Goal: Information Seeking & Learning: Learn about a topic

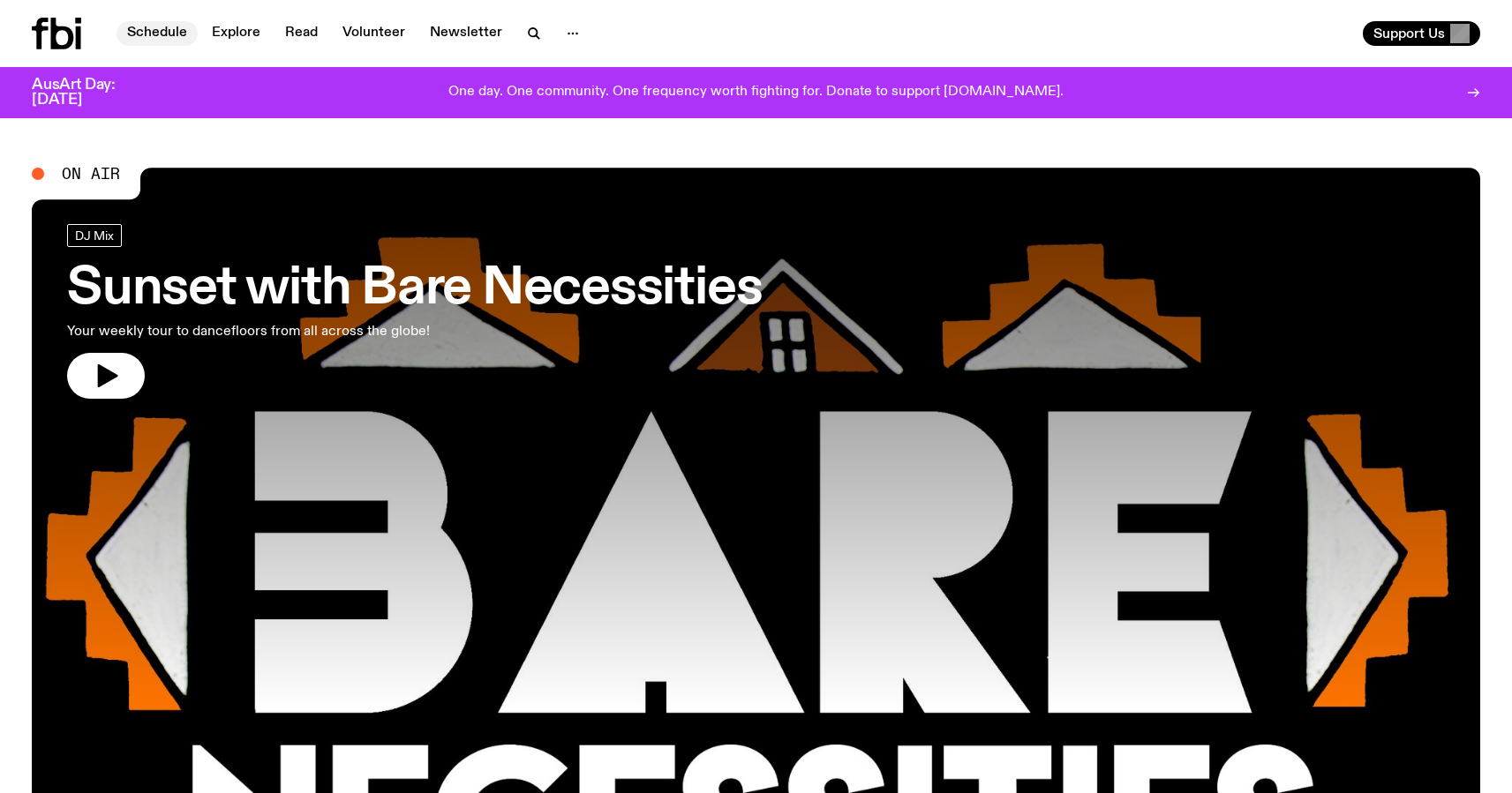
click at [144, 30] on link "Schedule" at bounding box center [157, 34] width 81 height 24
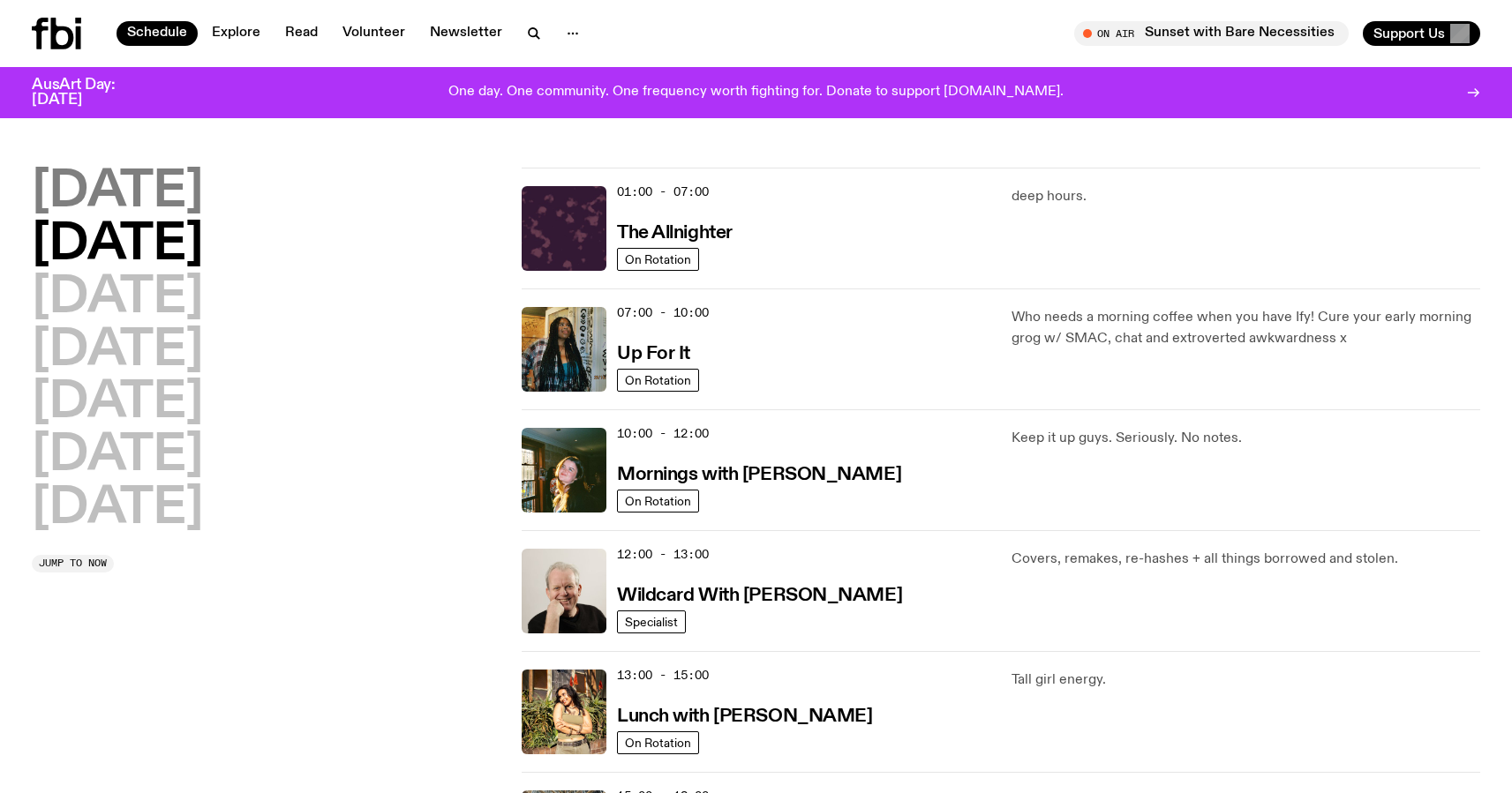
click at [136, 192] on h2 "[DATE]" at bounding box center [118, 192] width 171 height 50
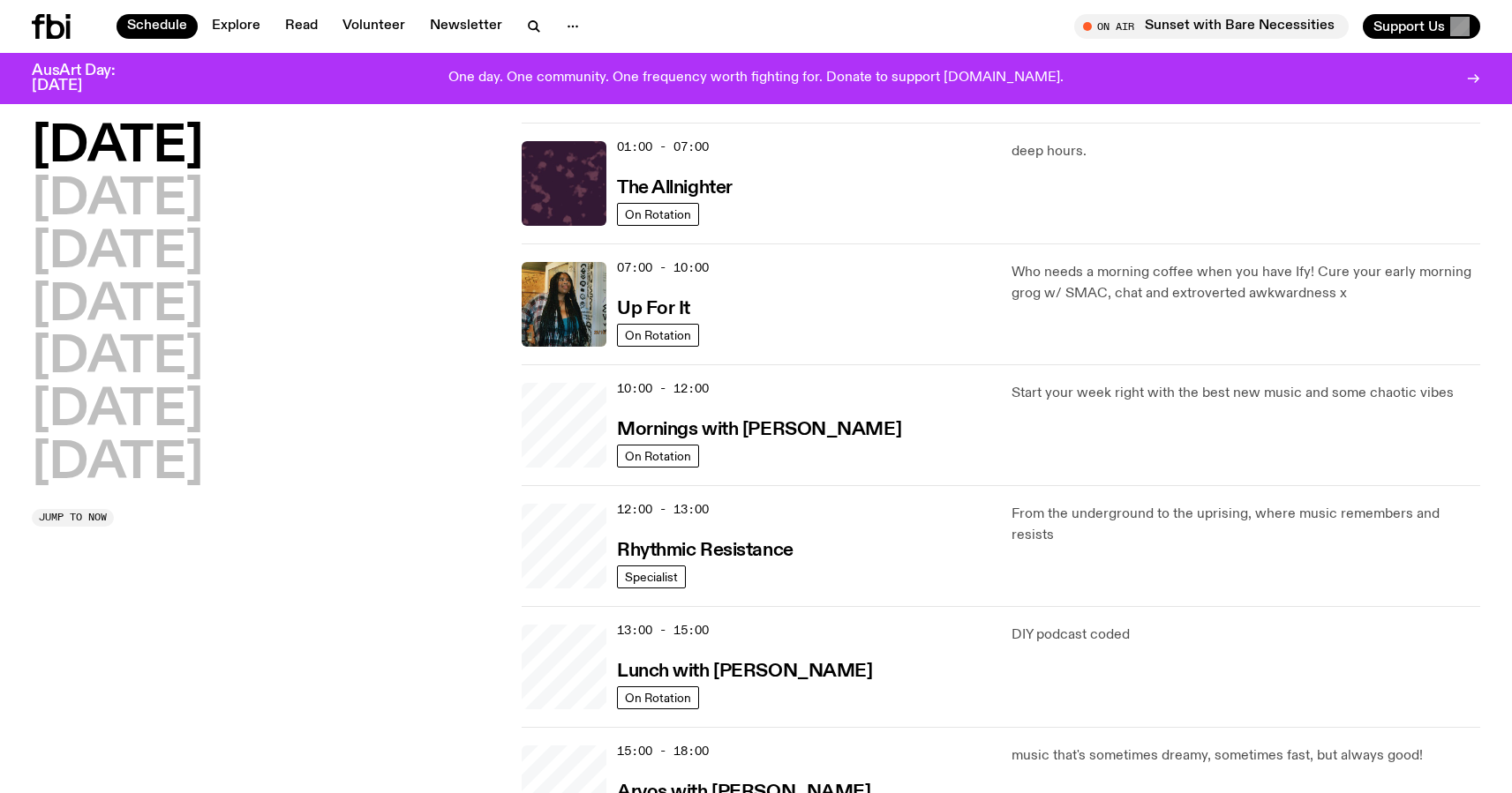
scroll to position [50, 0]
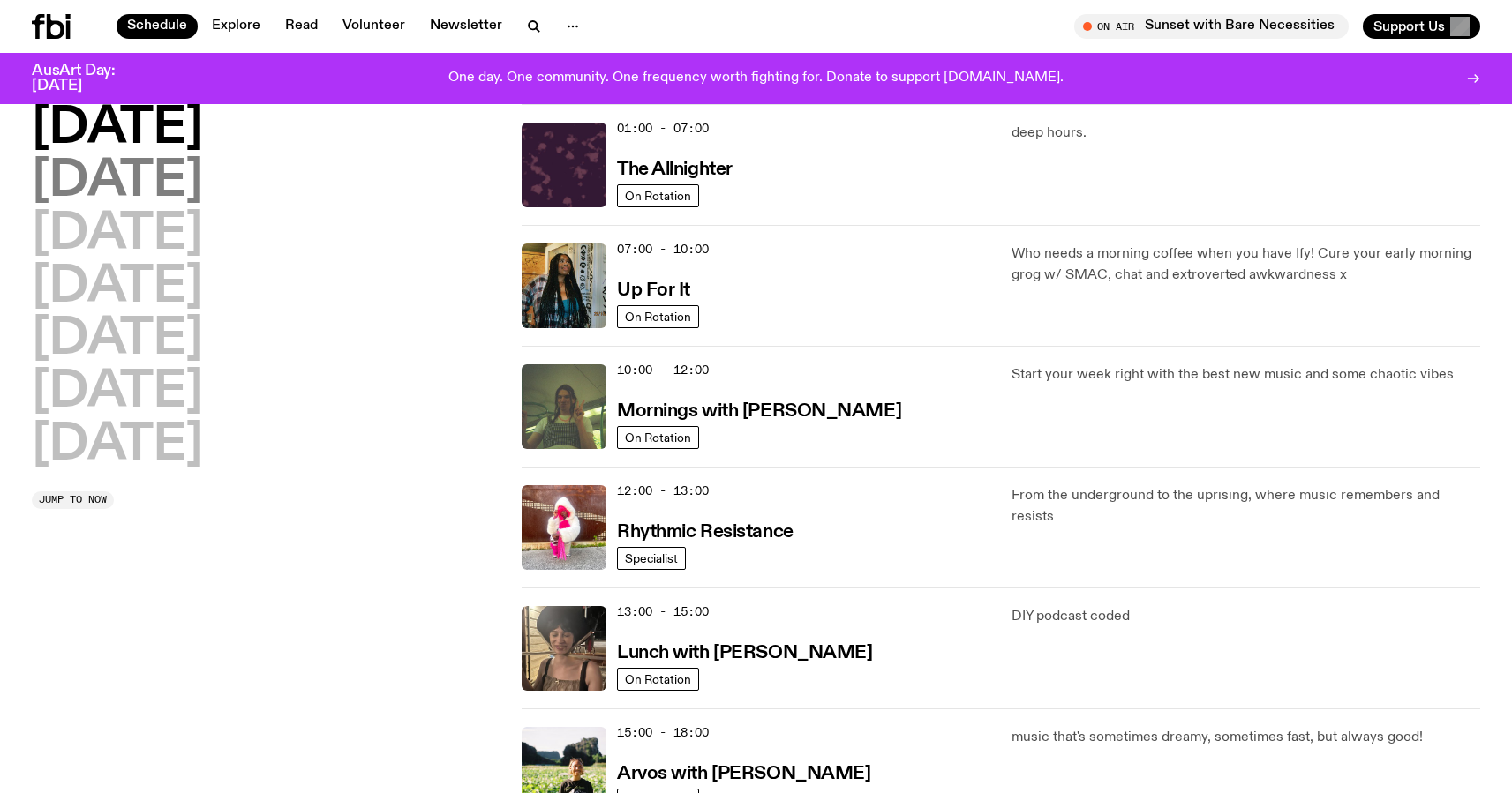
click at [154, 193] on h2 "[DATE]" at bounding box center [118, 182] width 171 height 50
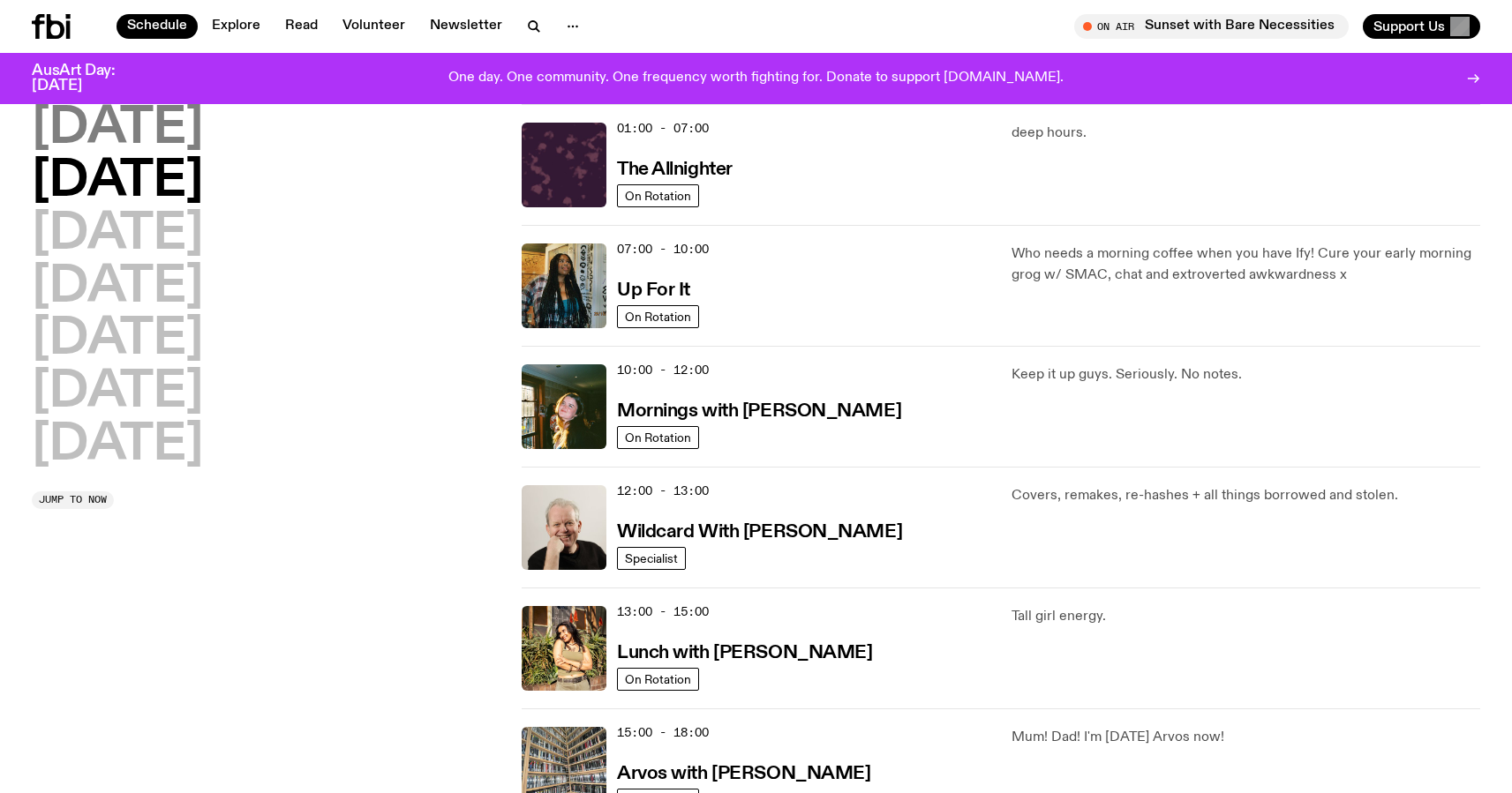
click at [166, 135] on h2 "[DATE]" at bounding box center [118, 129] width 171 height 50
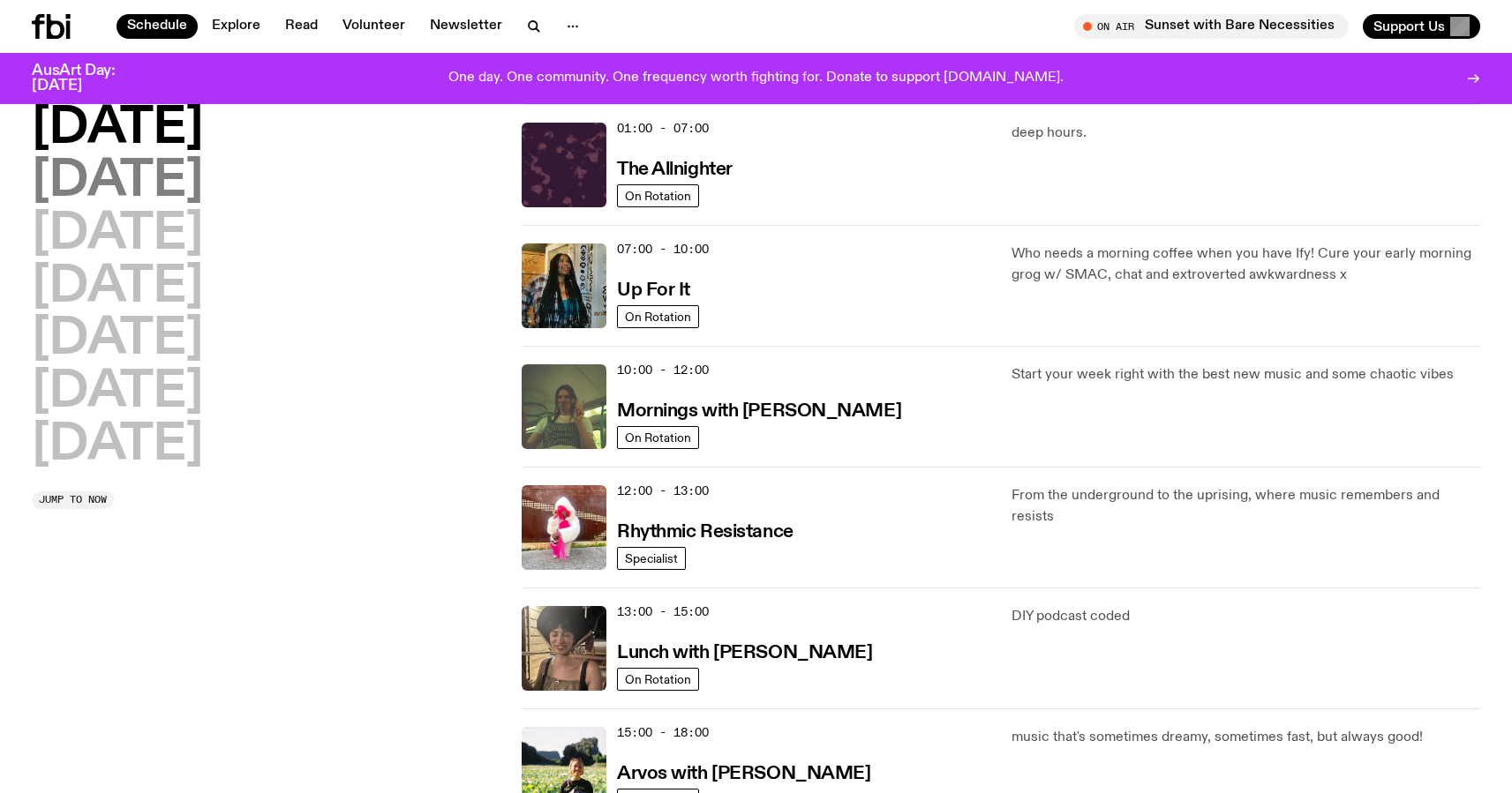
click at [162, 177] on h2 "[DATE]" at bounding box center [118, 182] width 171 height 50
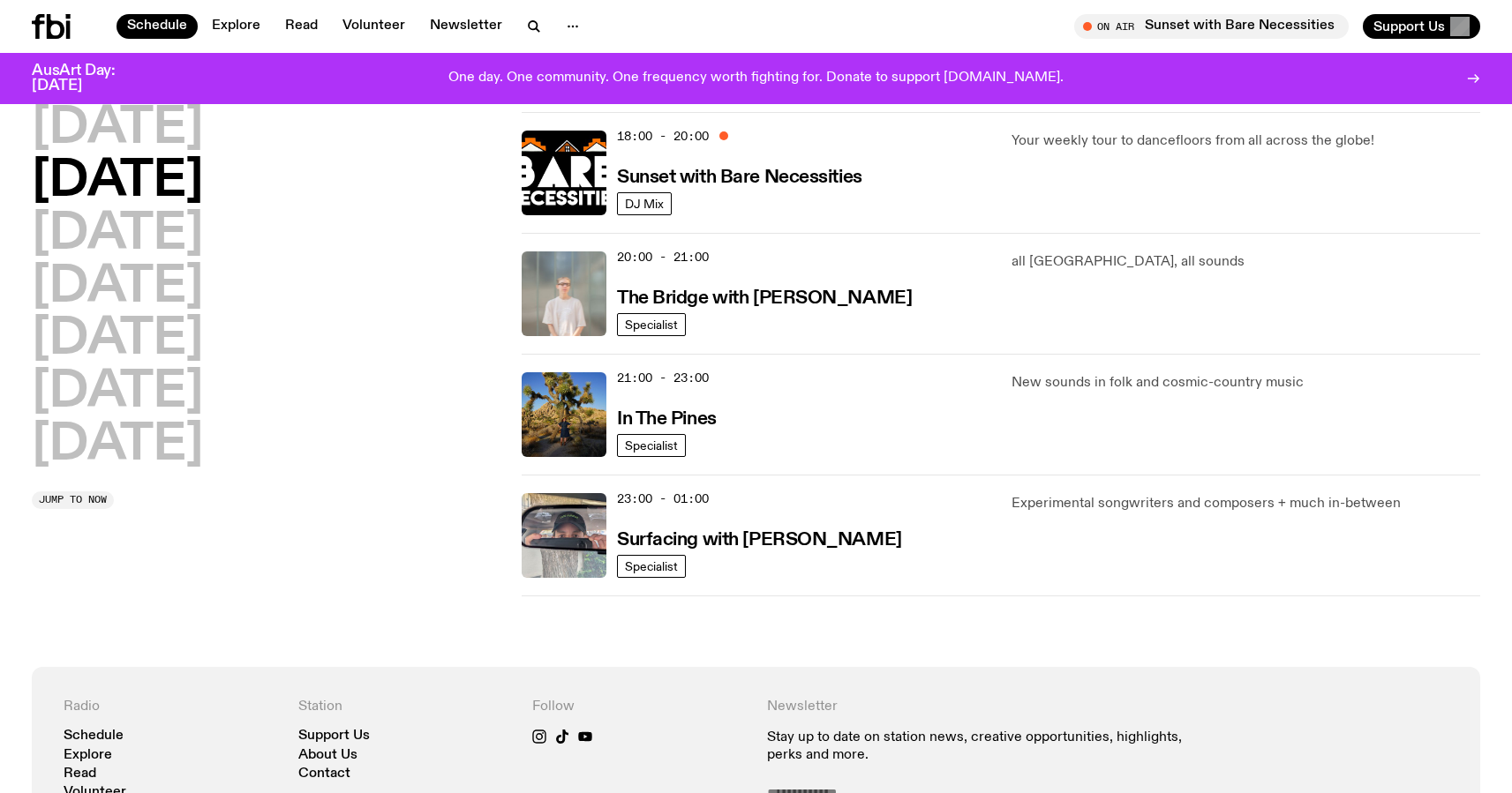
scroll to position [807, 0]
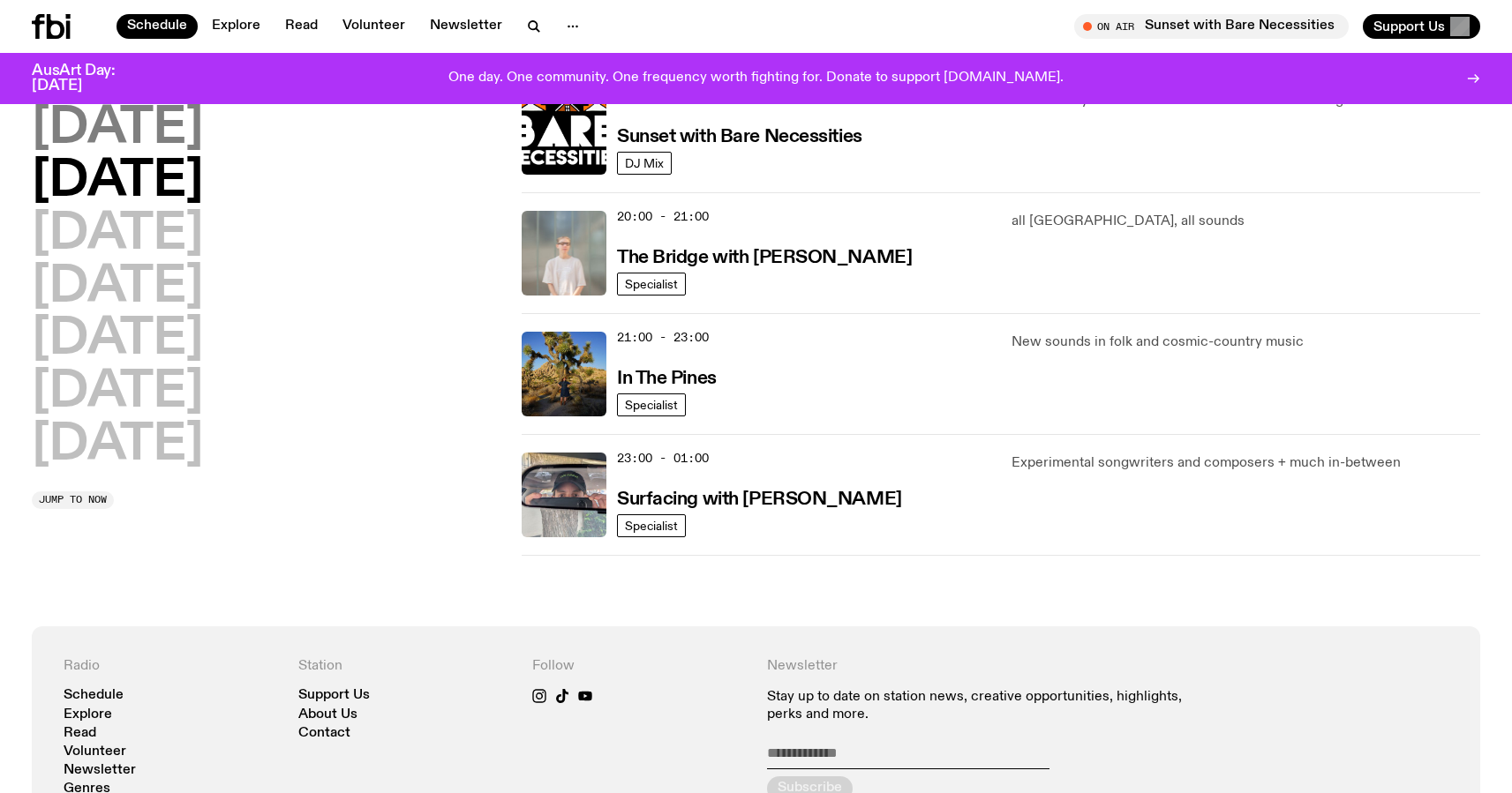
click at [170, 120] on h2 "[DATE]" at bounding box center [118, 129] width 171 height 50
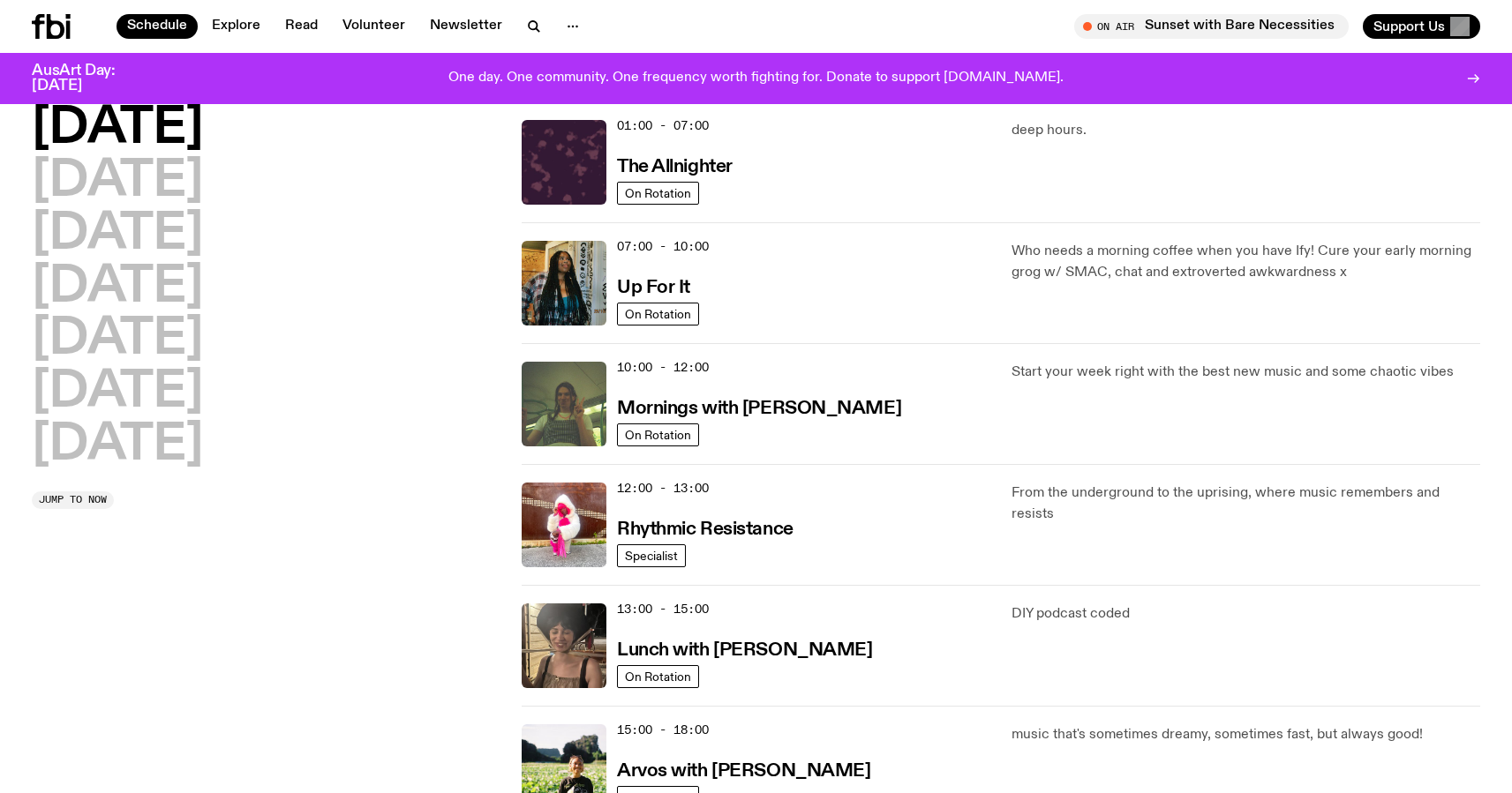
scroll to position [50, 0]
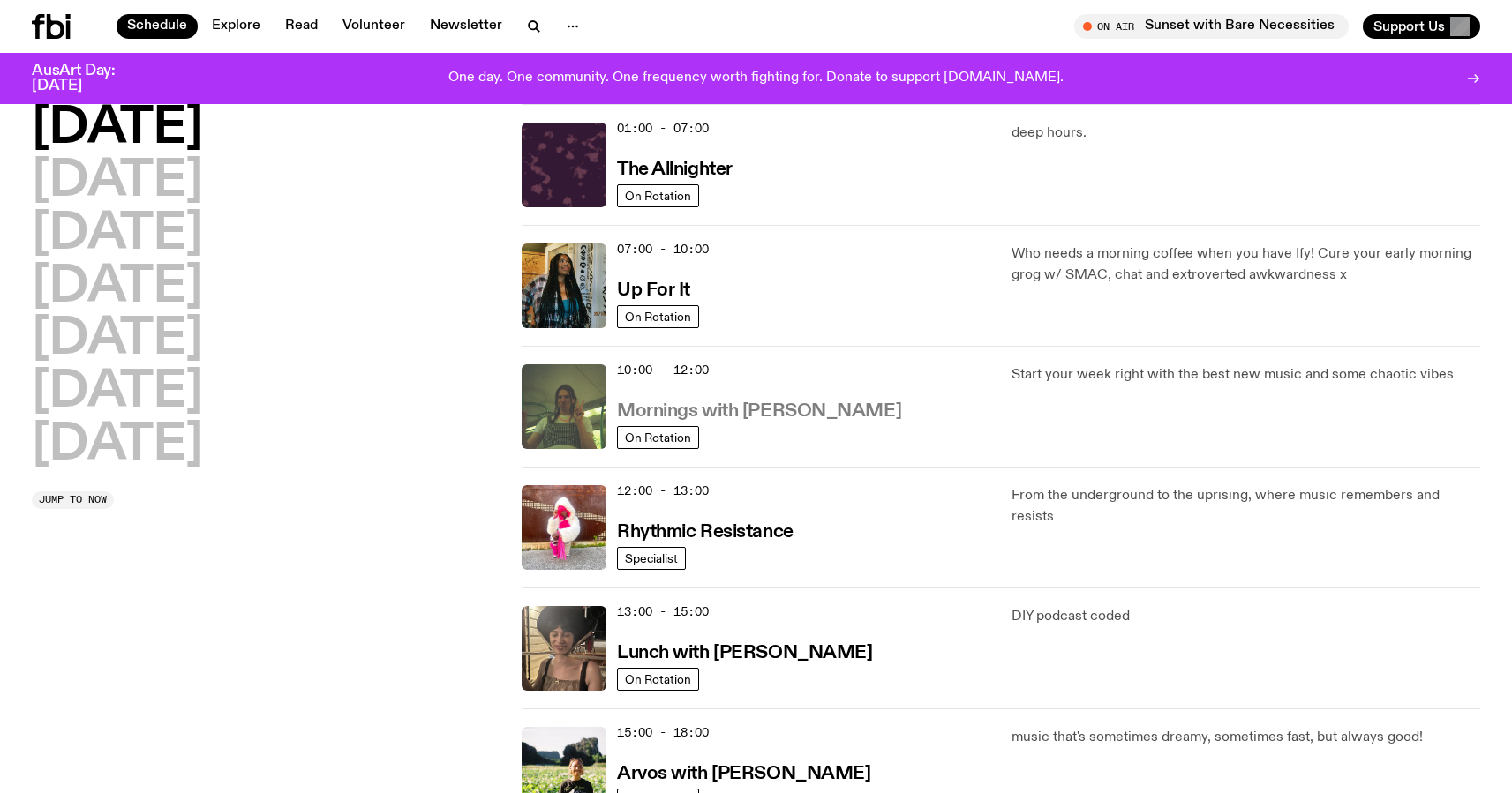
click at [856, 415] on h3 "Mornings with [PERSON_NAME]" at bounding box center [759, 412] width 284 height 19
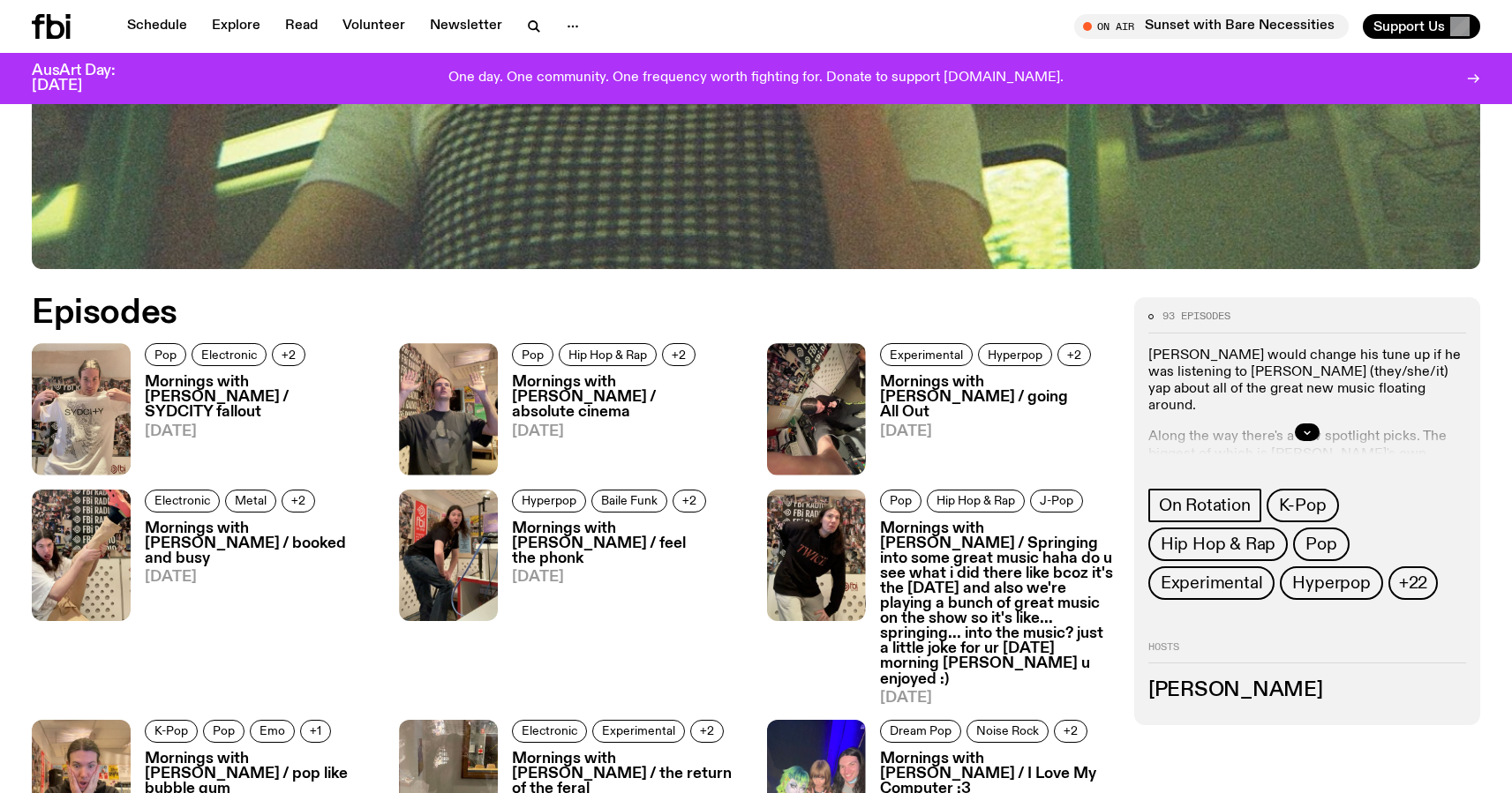
scroll to position [867, 0]
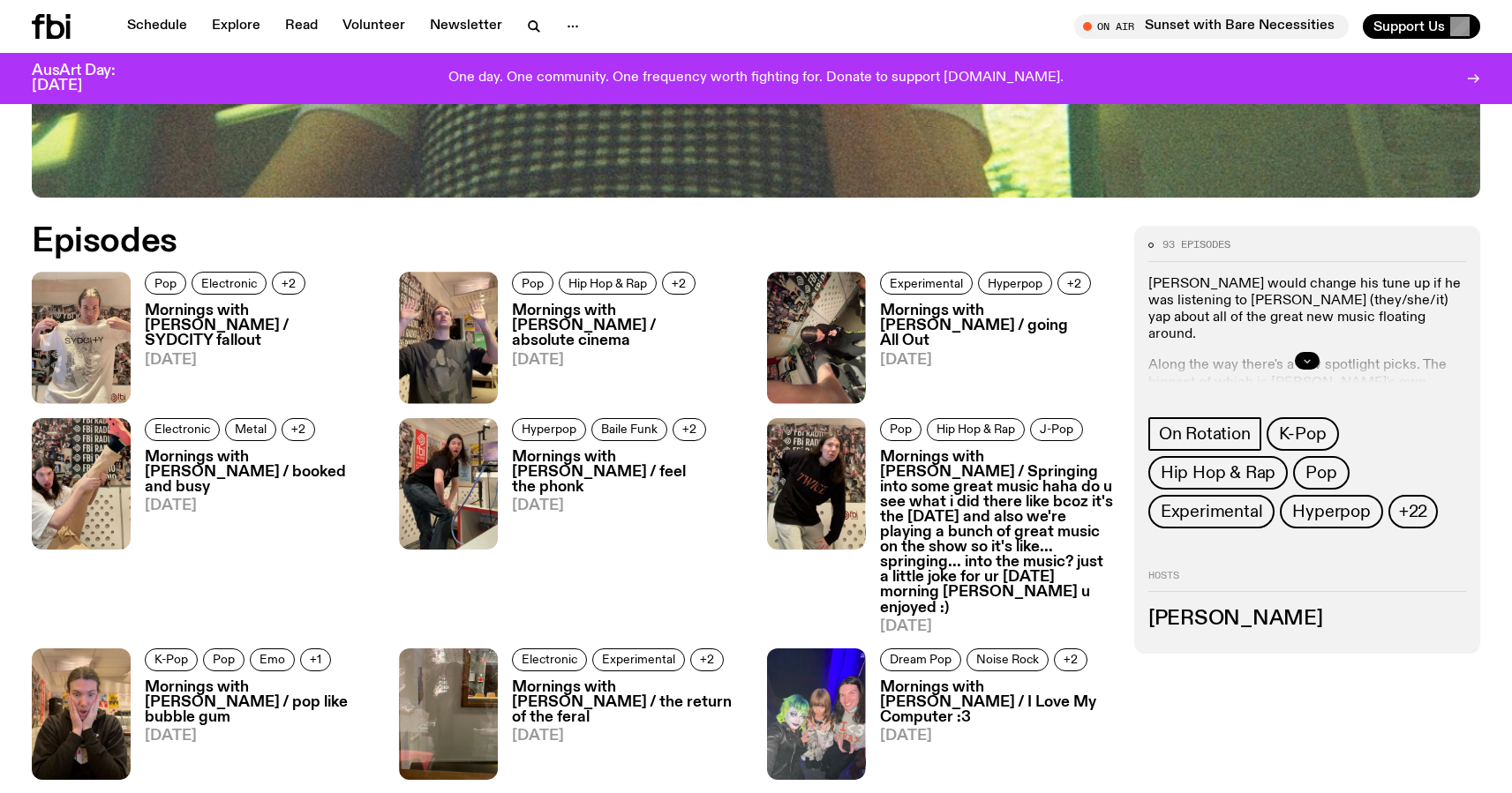
click at [1297, 358] on button "button" at bounding box center [1307, 360] width 24 height 18
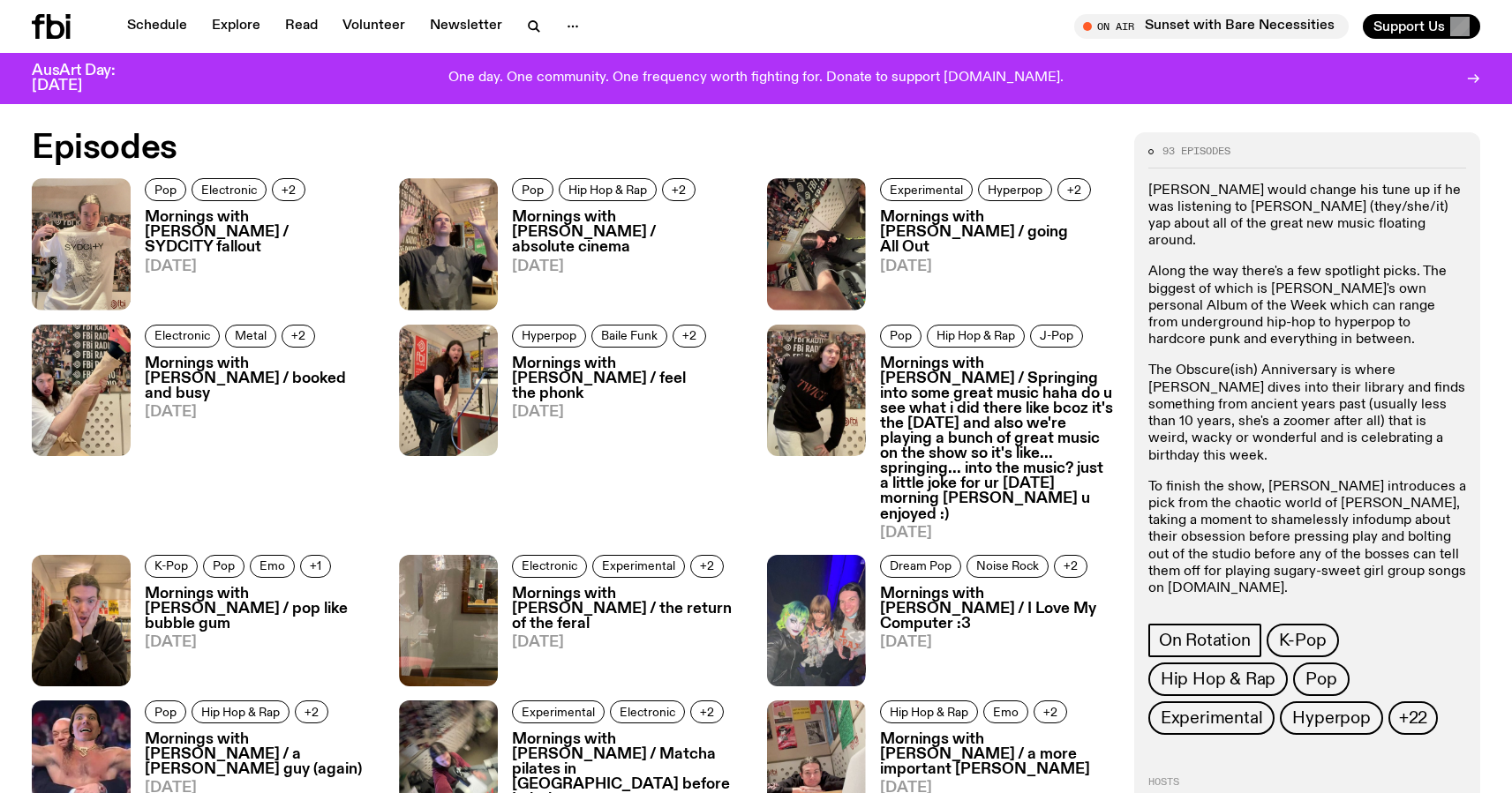
scroll to position [962, 0]
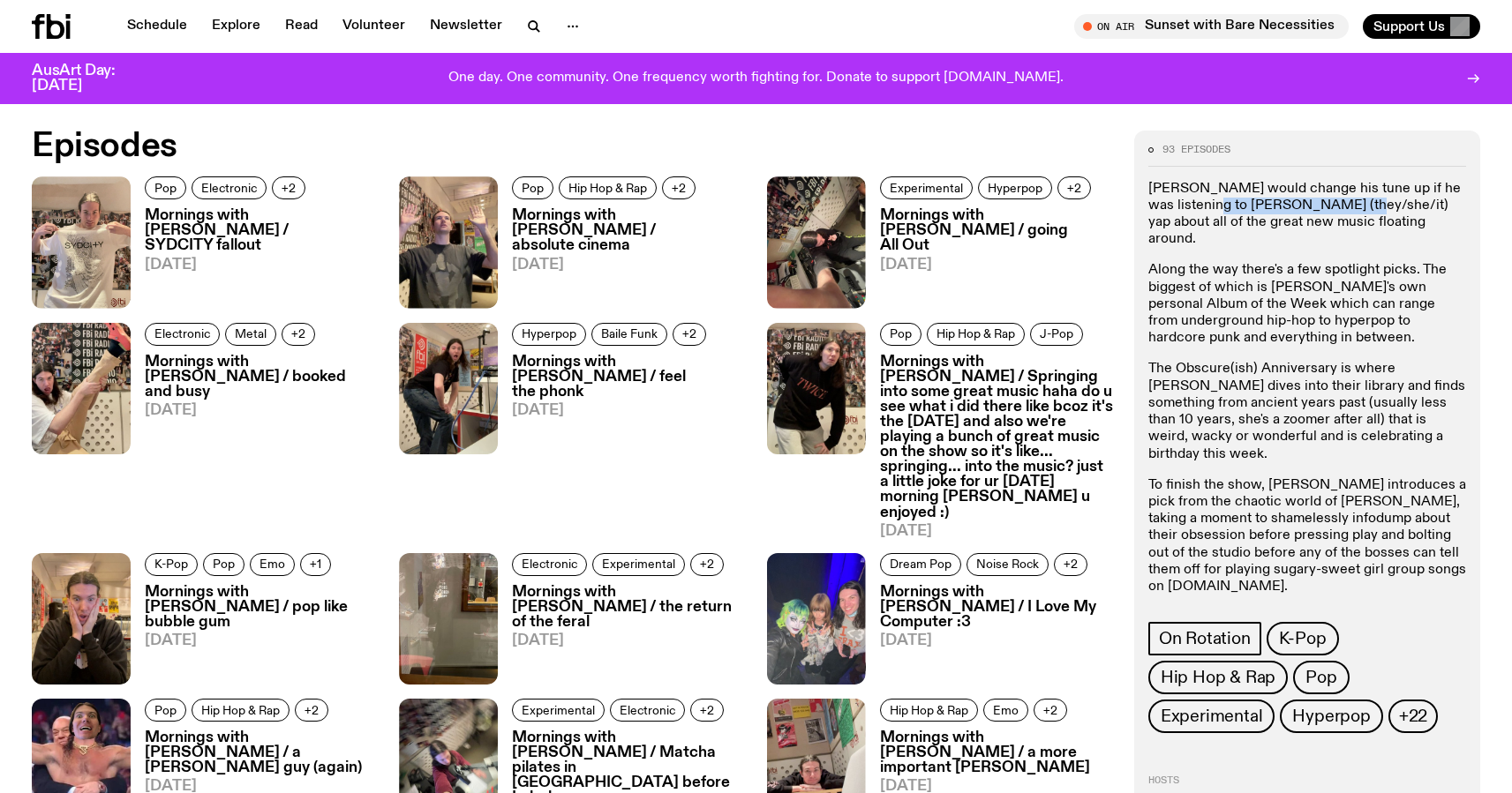
drag, startPoint x: 1351, startPoint y: 208, endPoint x: 1220, endPoint y: 206, distance: 131.0
click at [1220, 206] on p "[PERSON_NAME] would change his tune up if he was listening to [PERSON_NAME] (th…" at bounding box center [1307, 214] width 318 height 68
copy p "[PERSON_NAME] (they/she/it)"
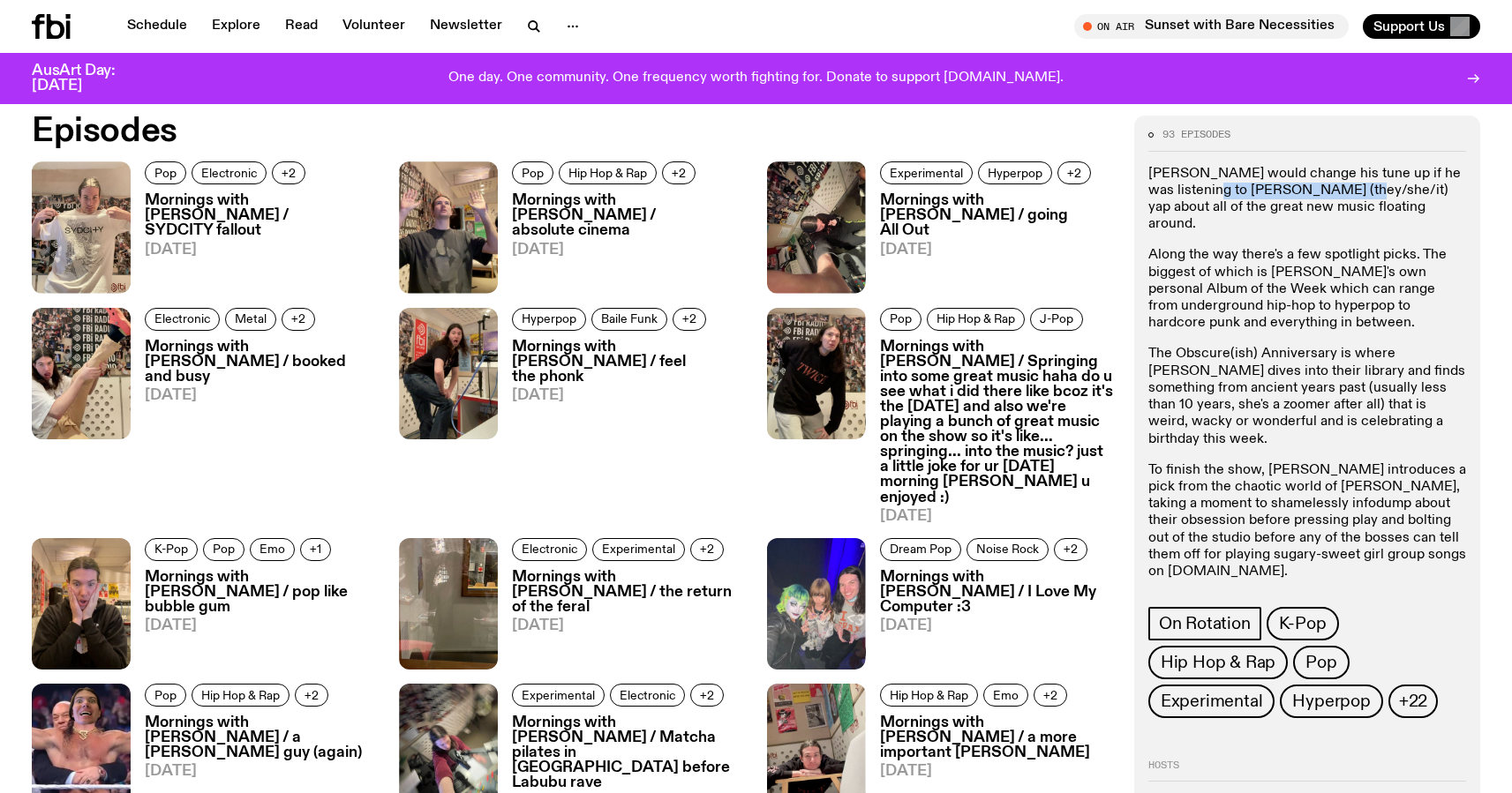
scroll to position [979, 0]
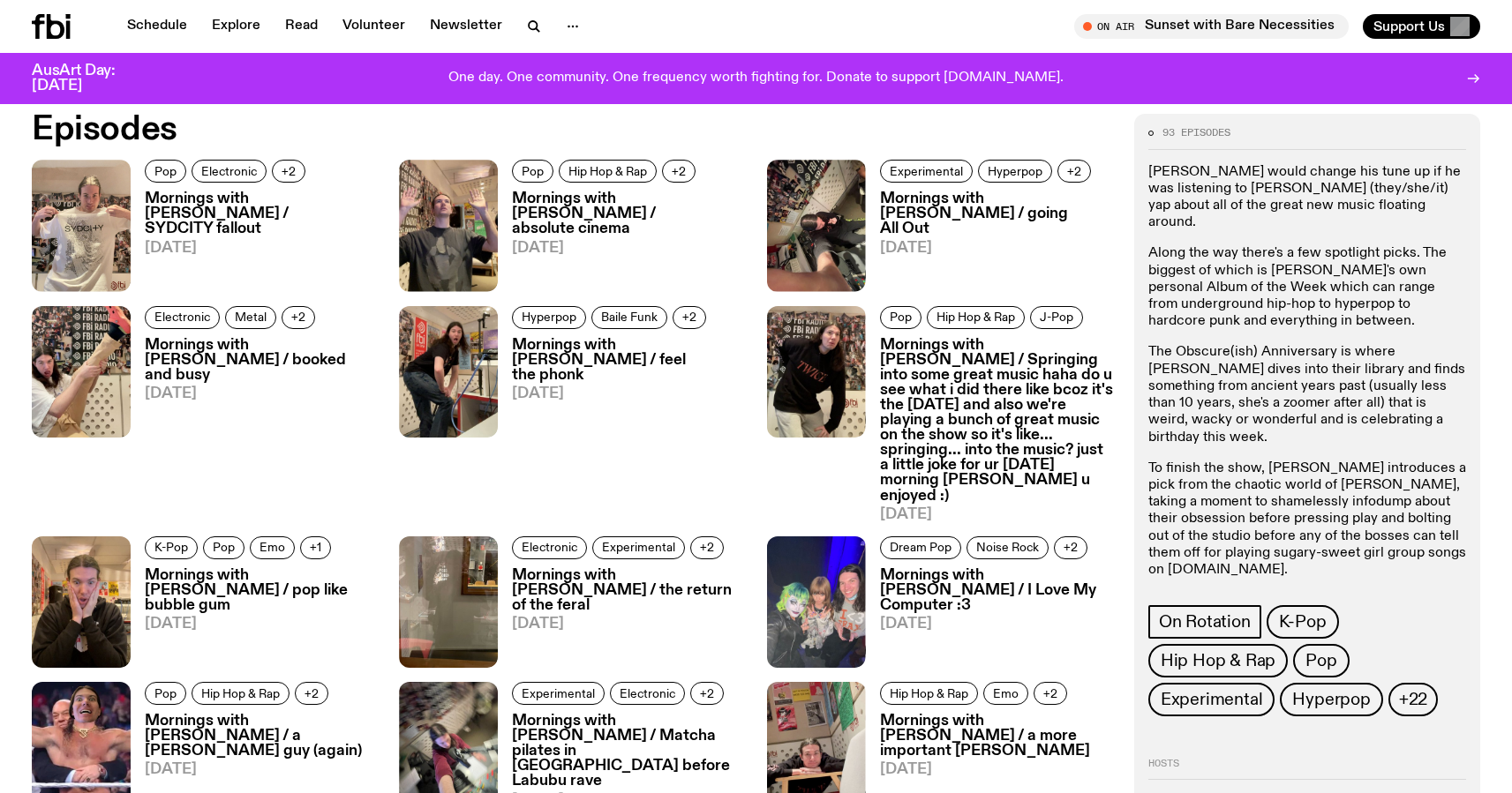
drag, startPoint x: 1267, startPoint y: 573, endPoint x: 1129, endPoint y: 568, distance: 138.1
copy link "[PERSON_NAME][EMAIL_ADDRESS][DOMAIN_NAME]"
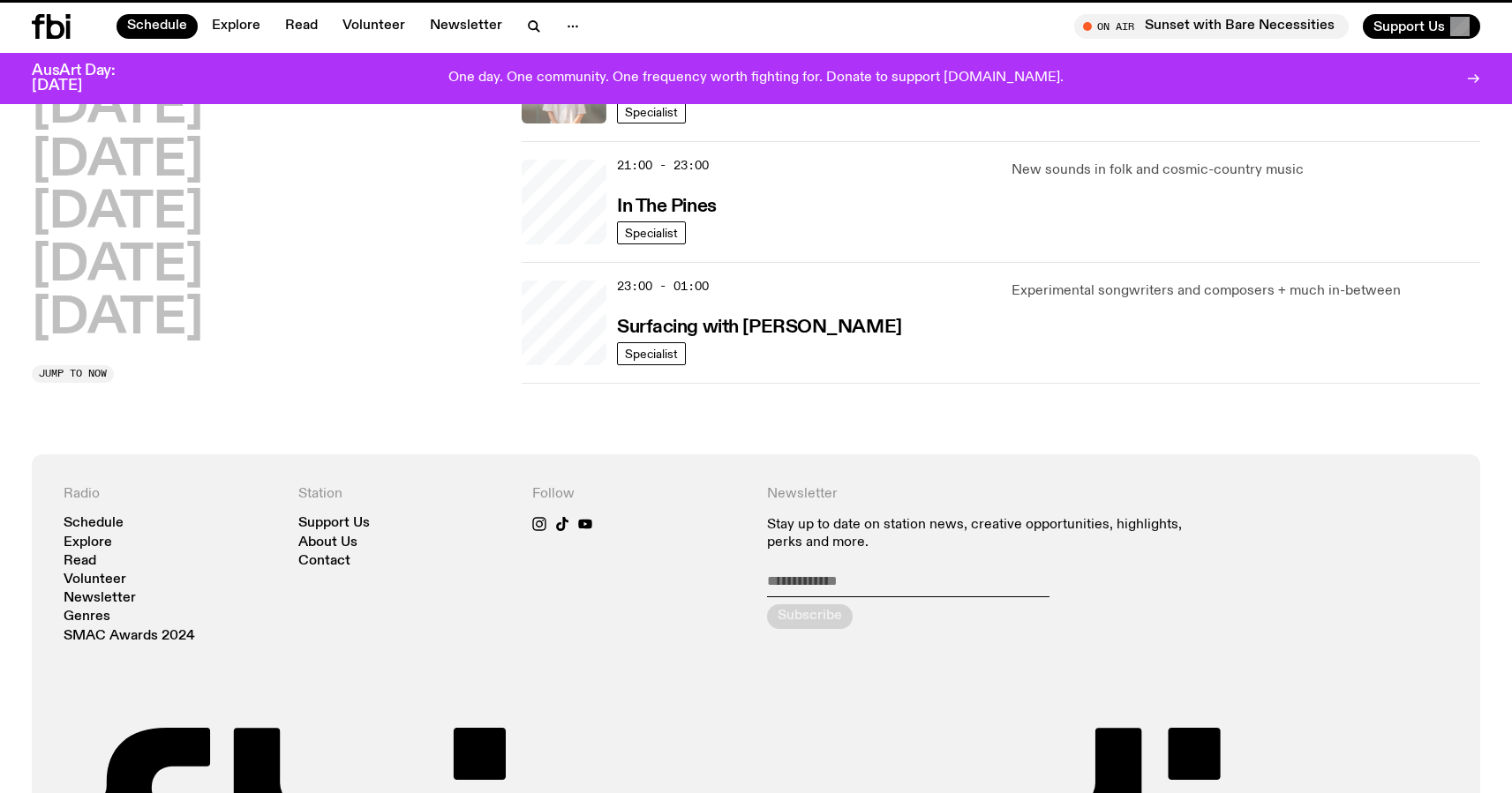
scroll to position [50, 0]
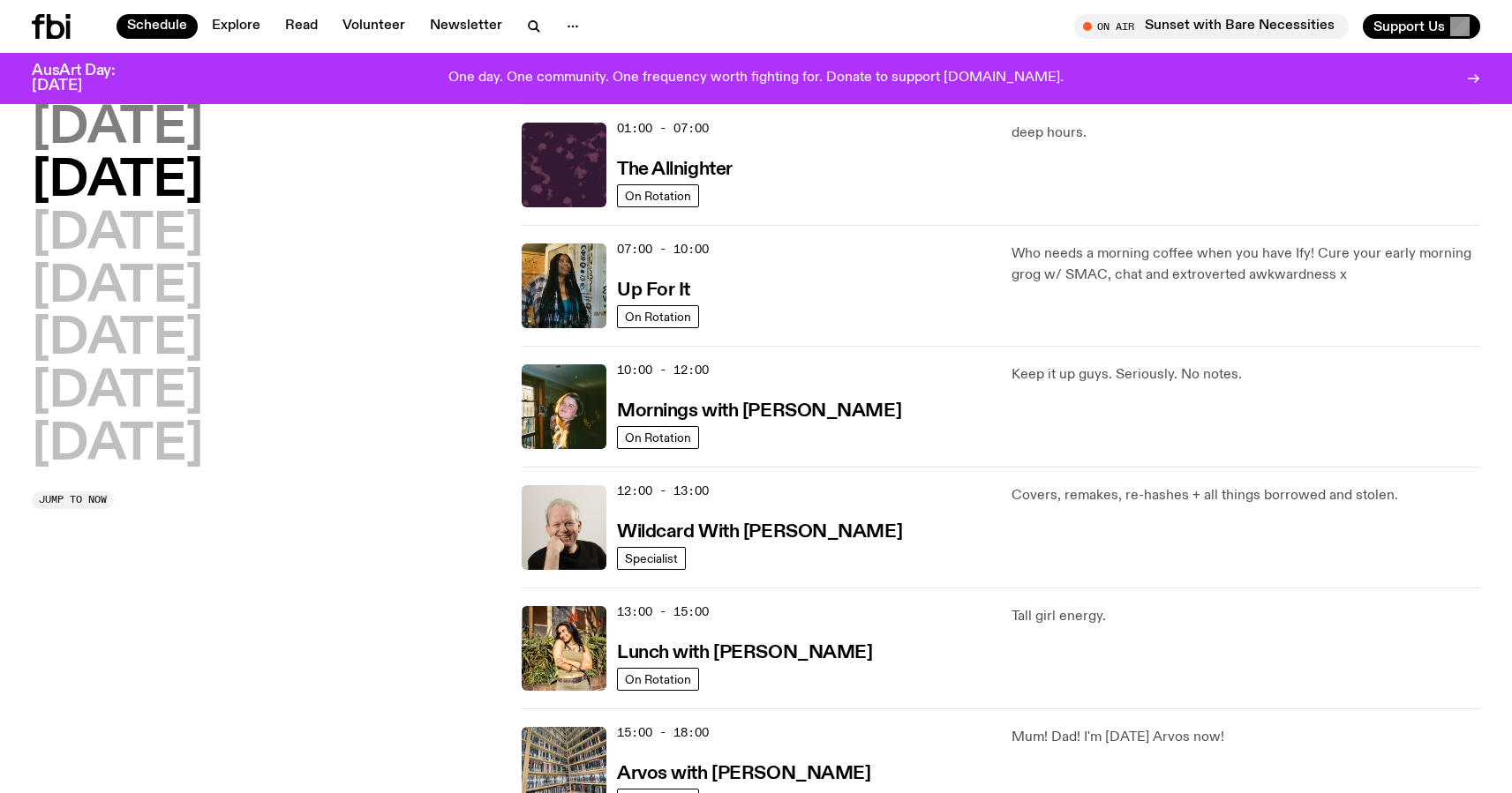
click at [194, 127] on h2 "[DATE]" at bounding box center [118, 129] width 171 height 50
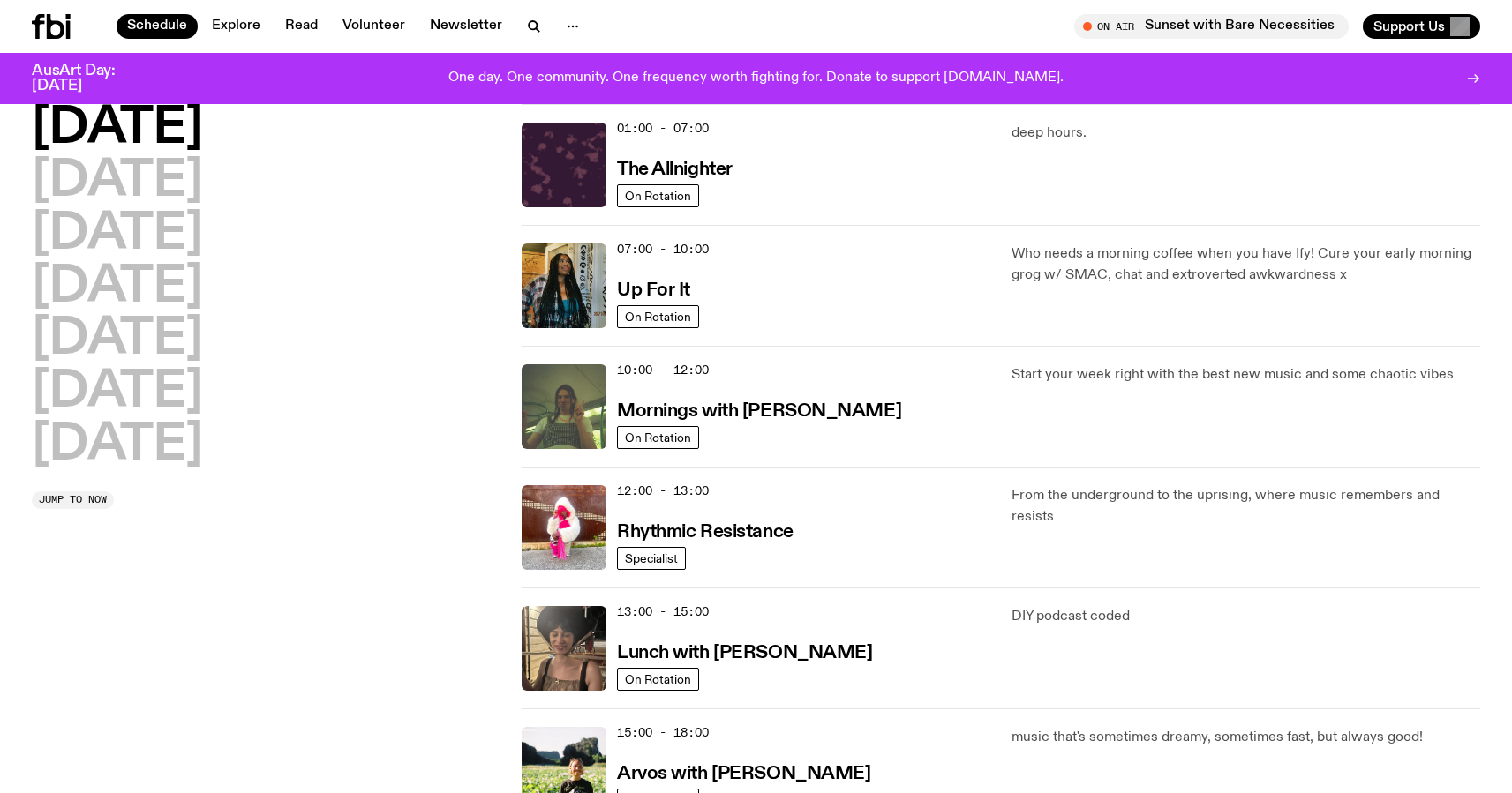
click at [164, 131] on h2 "[DATE]" at bounding box center [118, 129] width 171 height 50
click at [675, 532] on h3 "Rhythmic Resistance" at bounding box center [706, 532] width 177 height 19
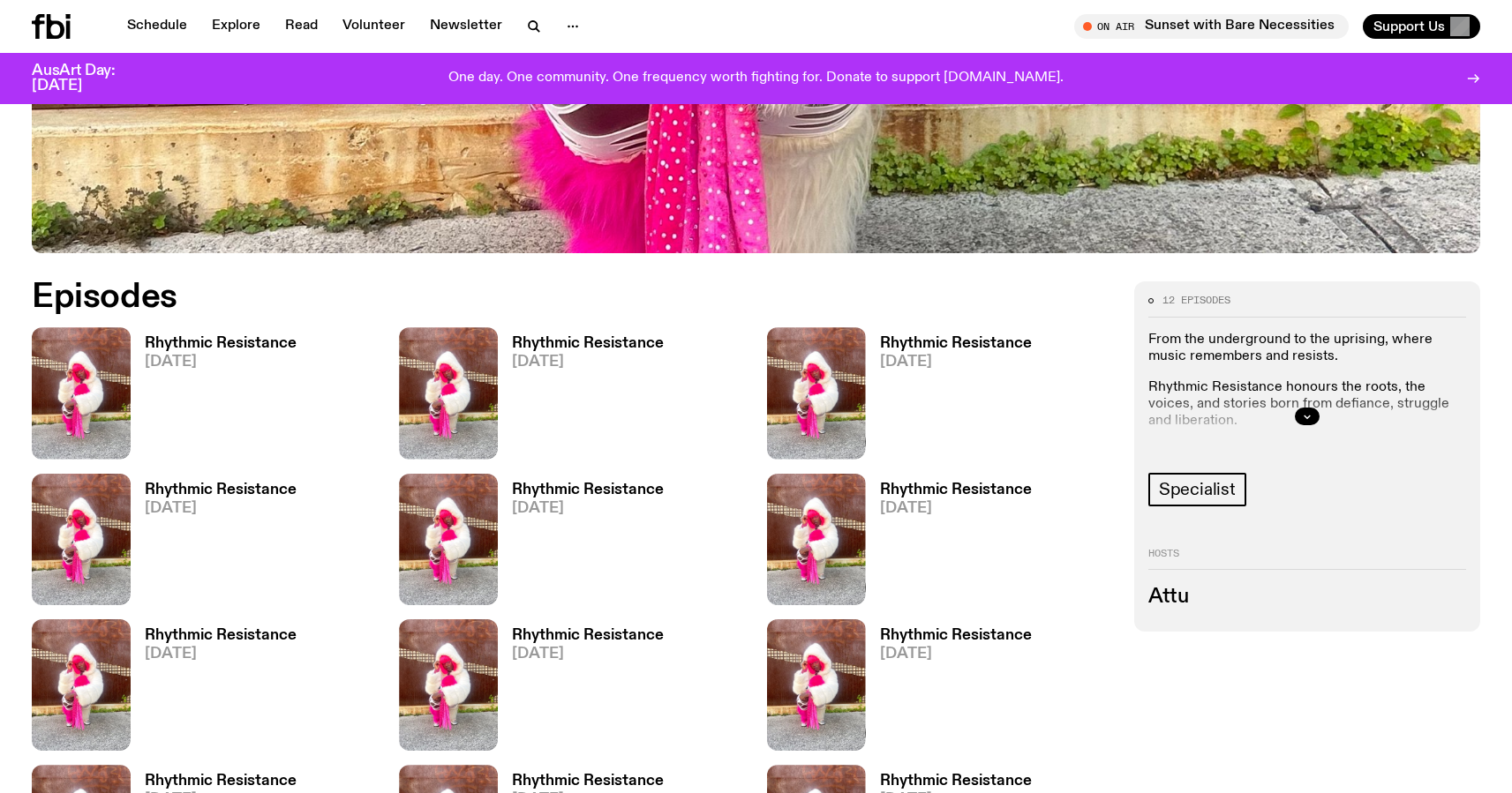
scroll to position [904, 0]
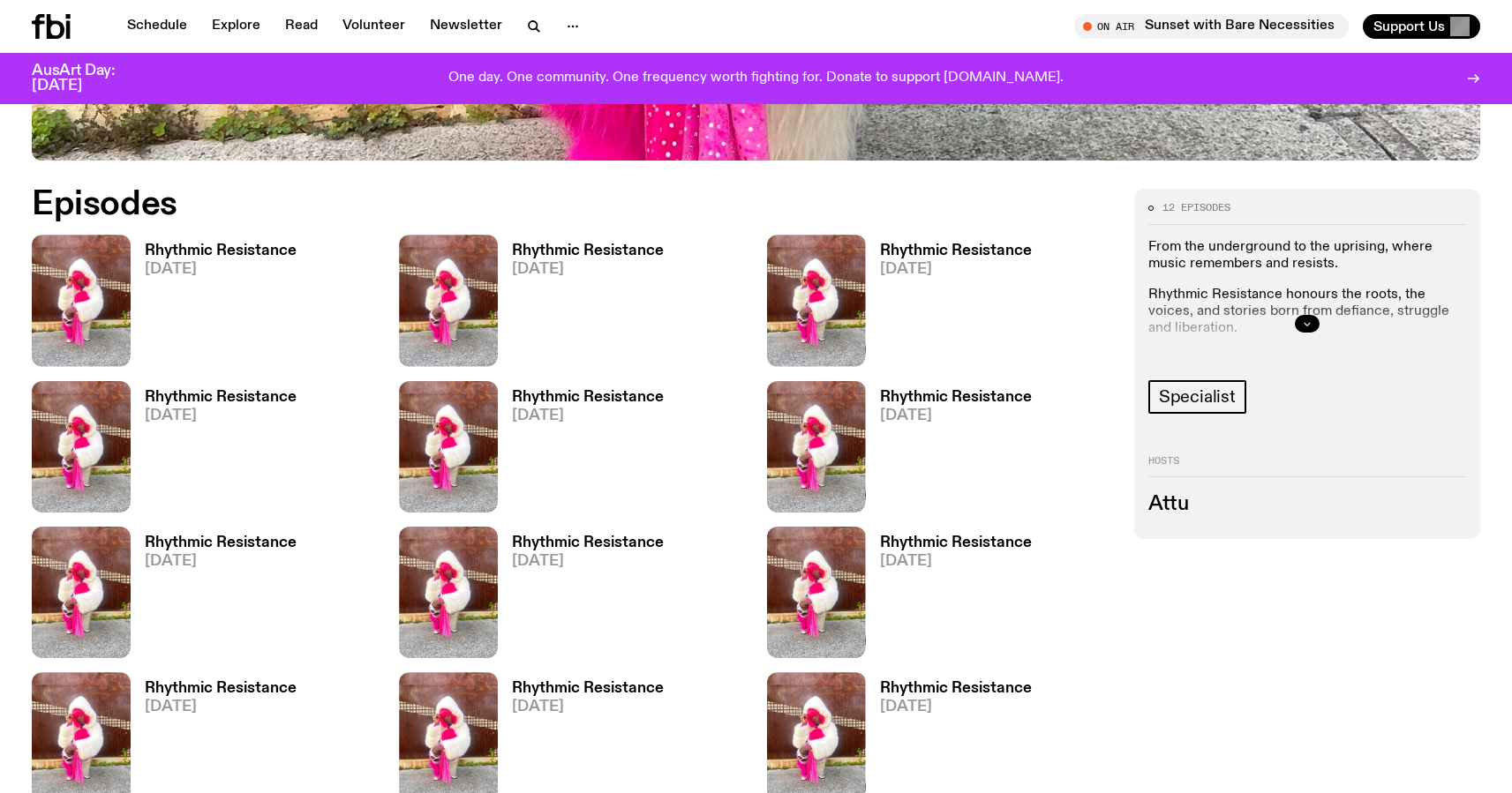
click at [1309, 327] on icon "button" at bounding box center [1306, 324] width 10 height 10
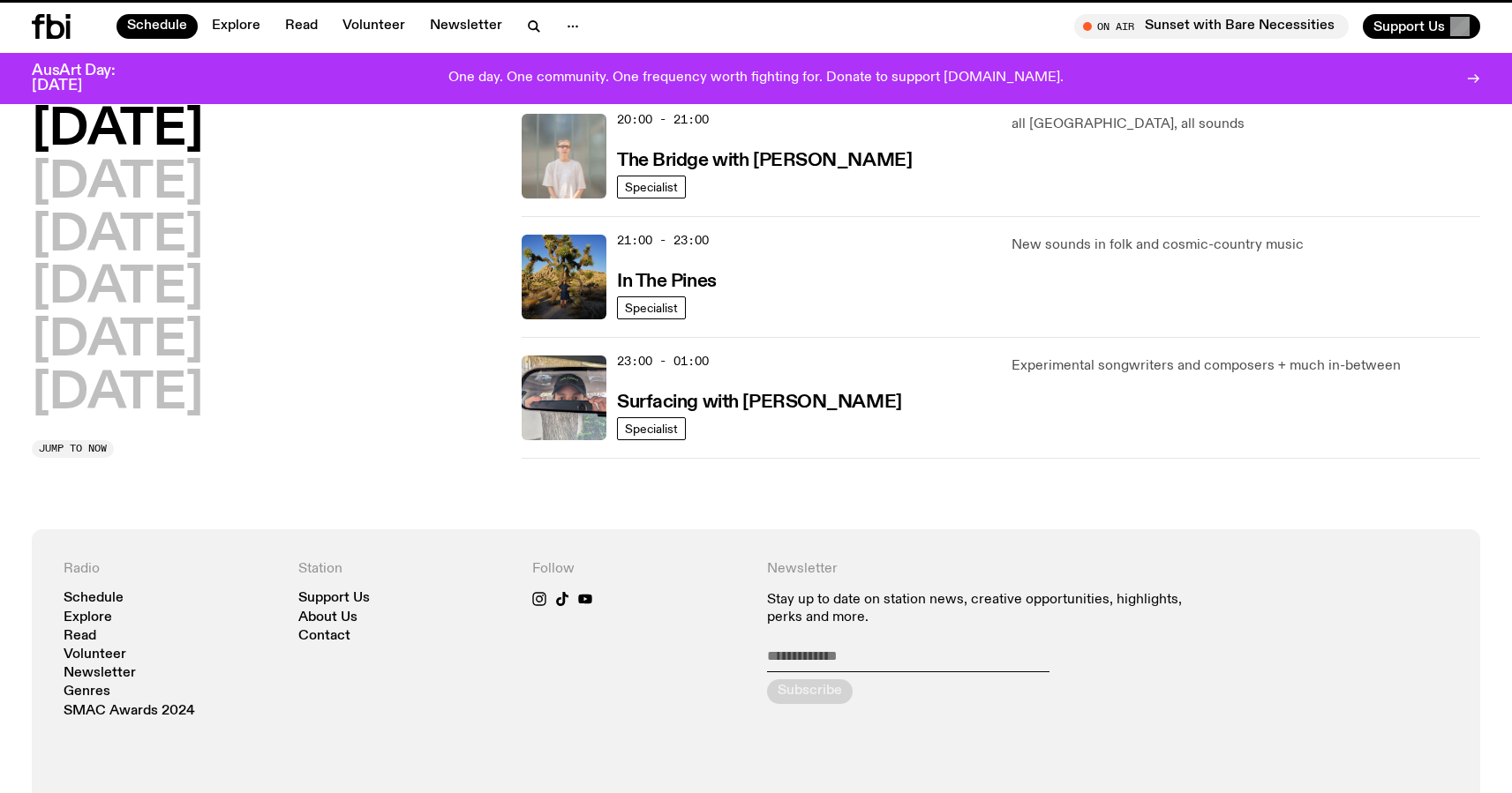
scroll to position [50, 0]
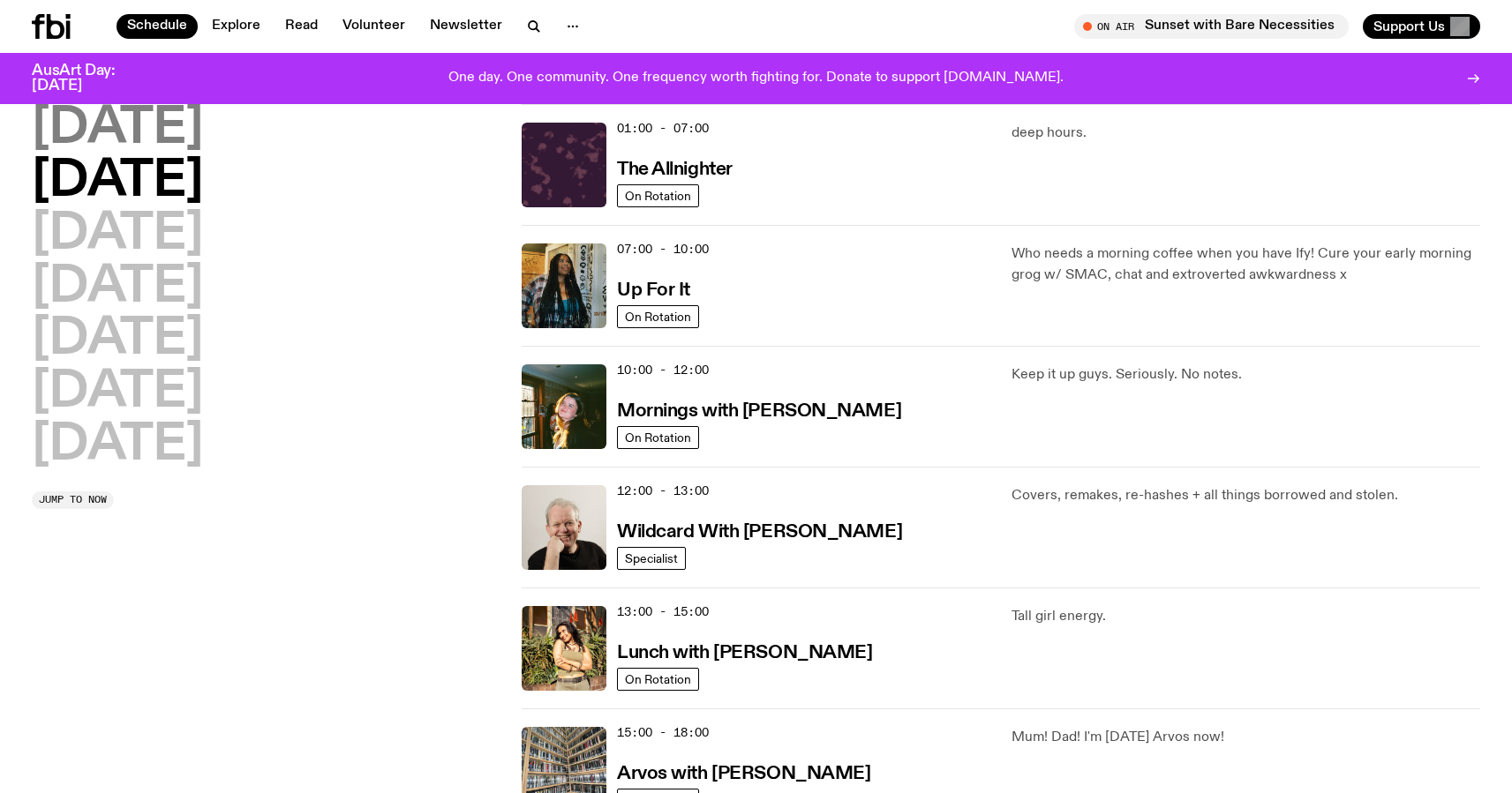
click at [149, 118] on h2 "[DATE]" at bounding box center [118, 129] width 171 height 50
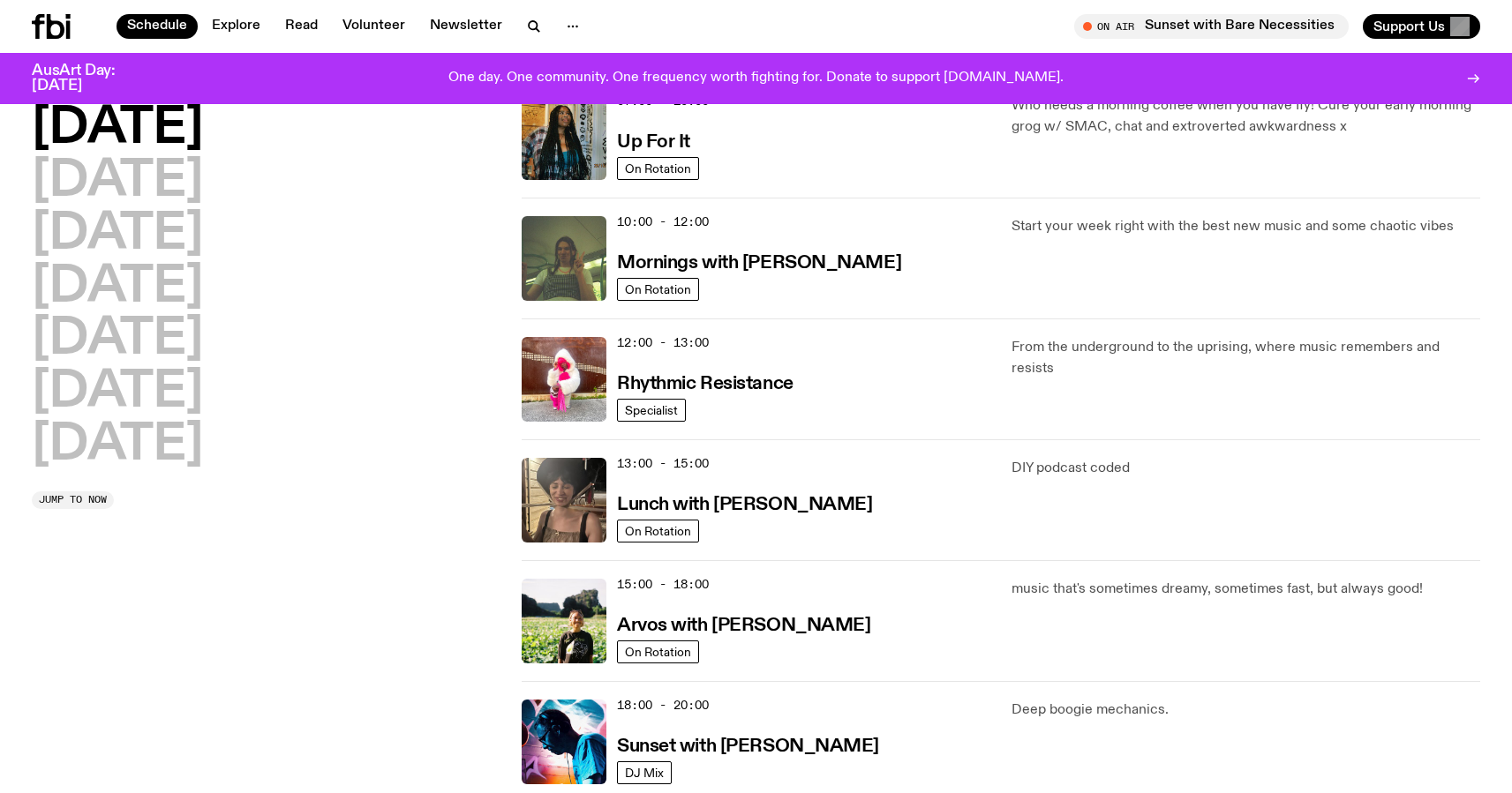
scroll to position [217, 0]
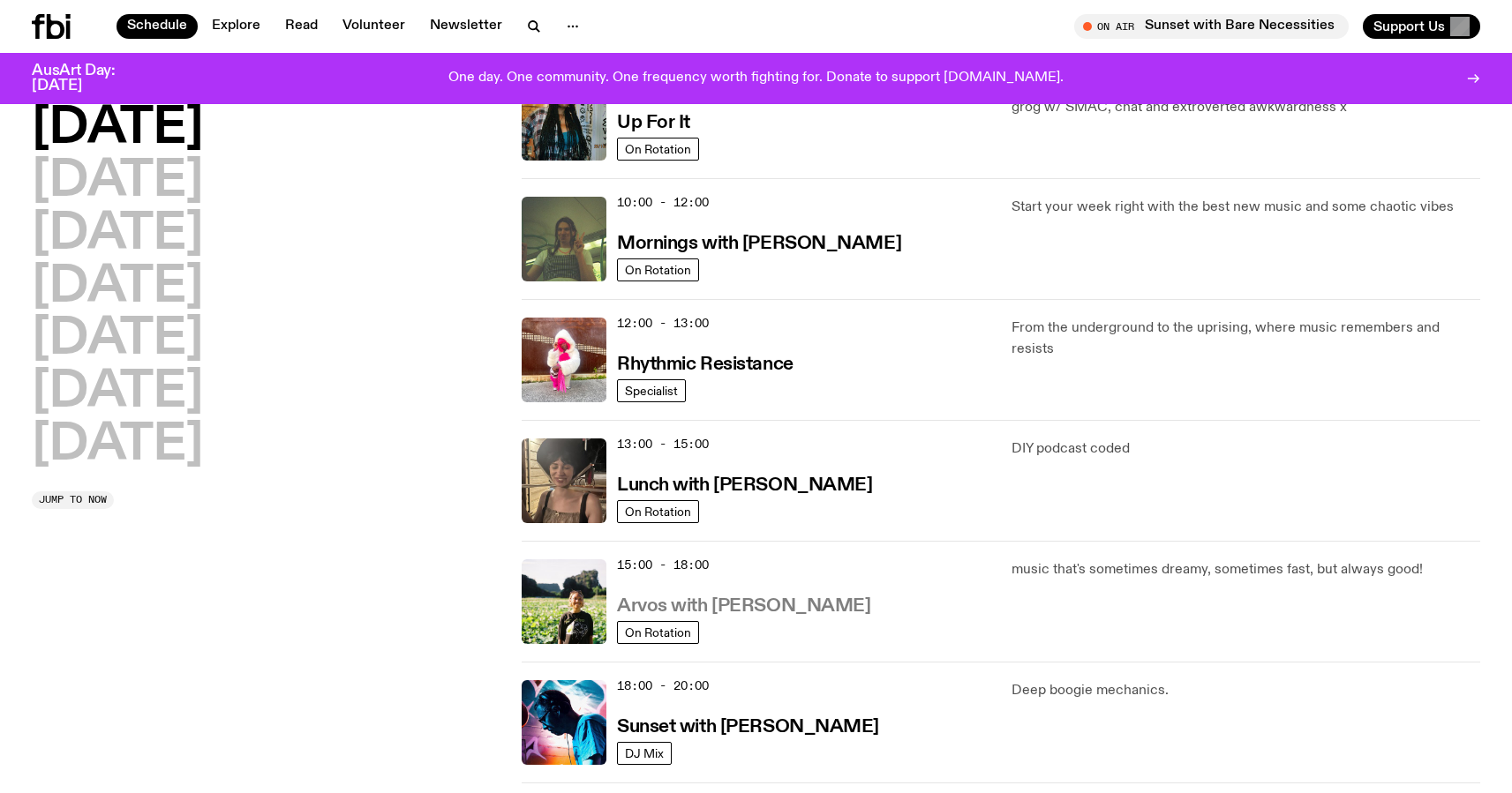
click at [687, 614] on h3 "Arvos with [PERSON_NAME]" at bounding box center [743, 607] width 253 height 19
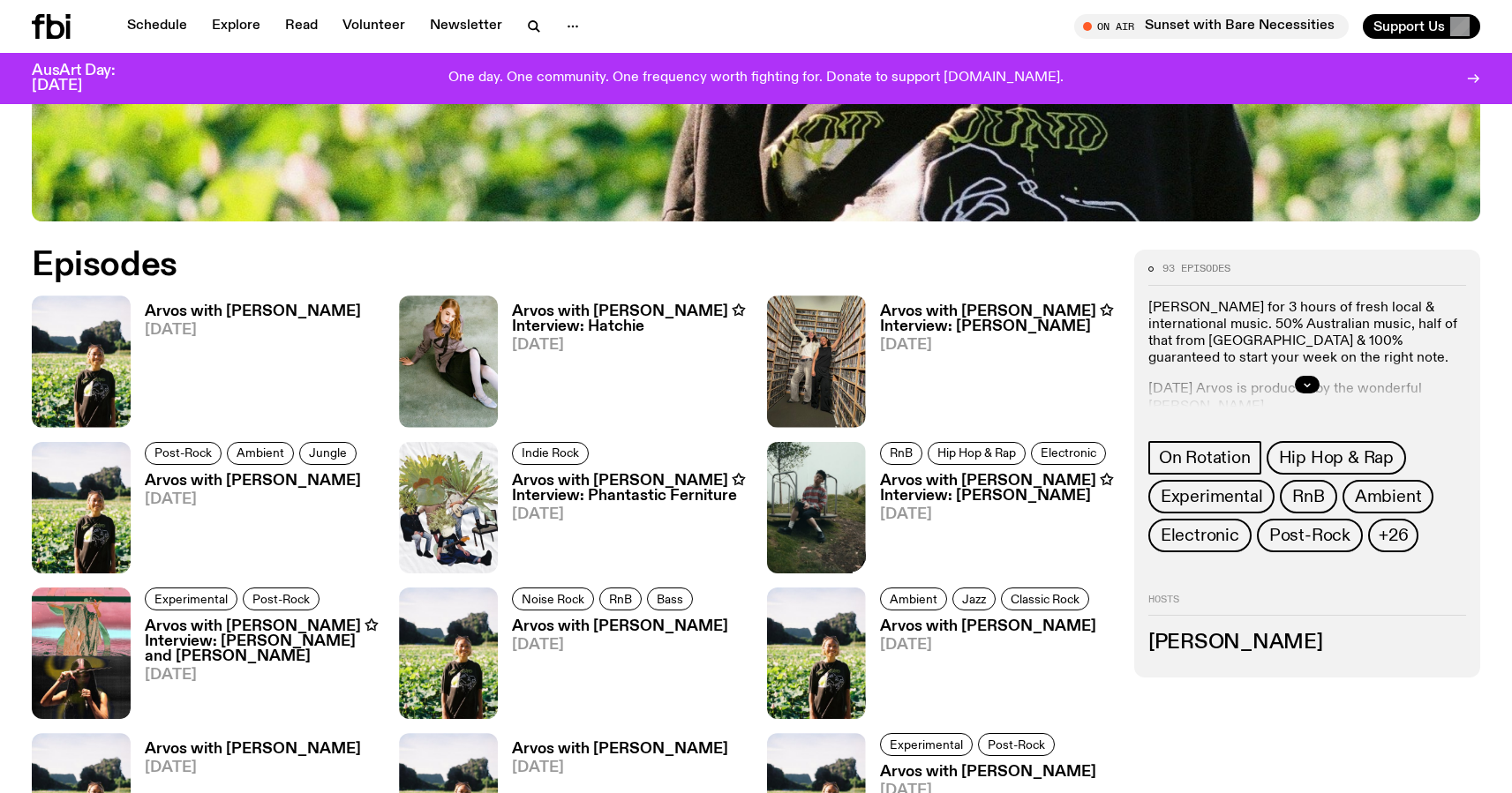
scroll to position [841, 0]
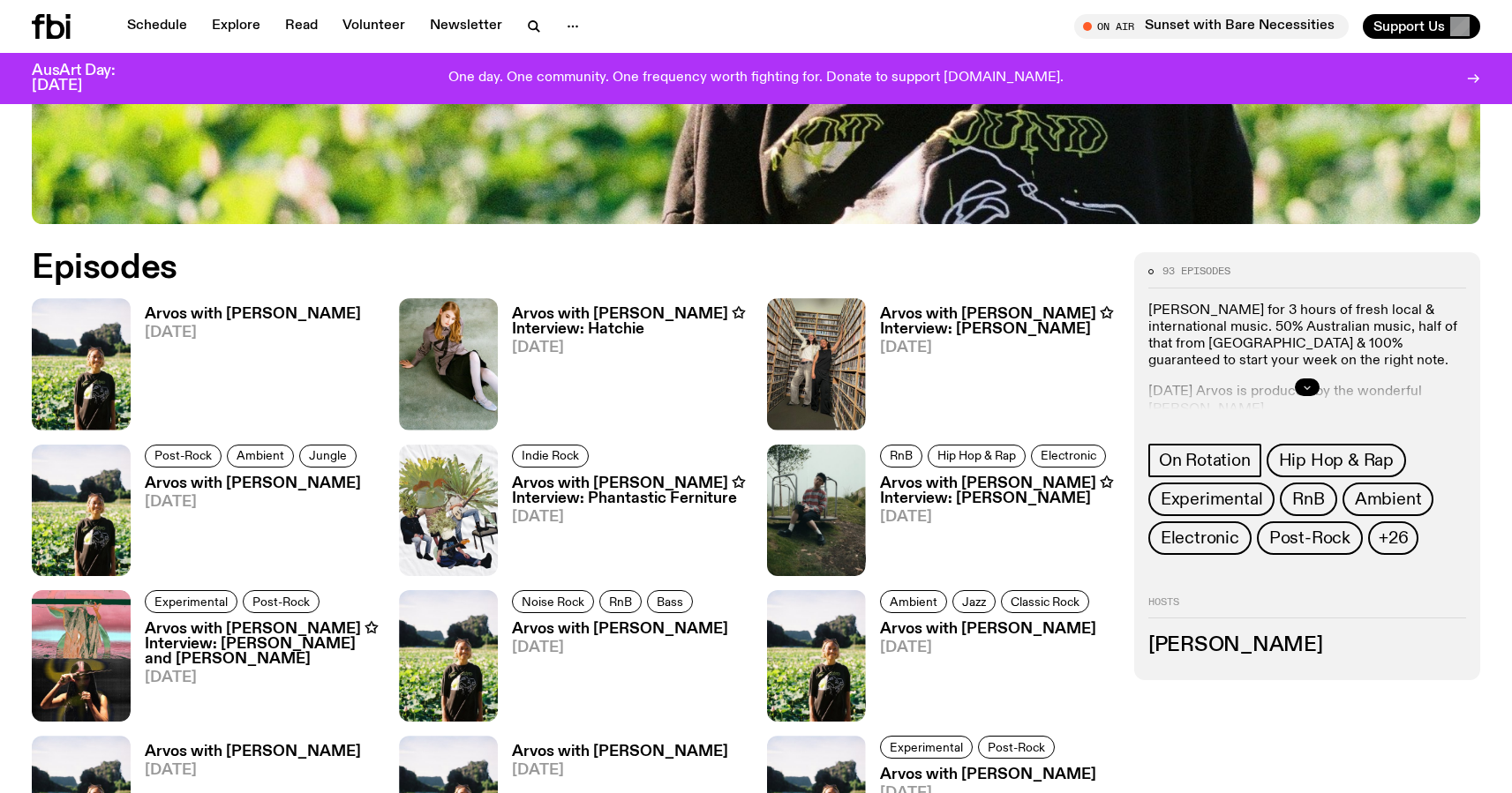
click at [1308, 387] on icon "button" at bounding box center [1306, 387] width 10 height 10
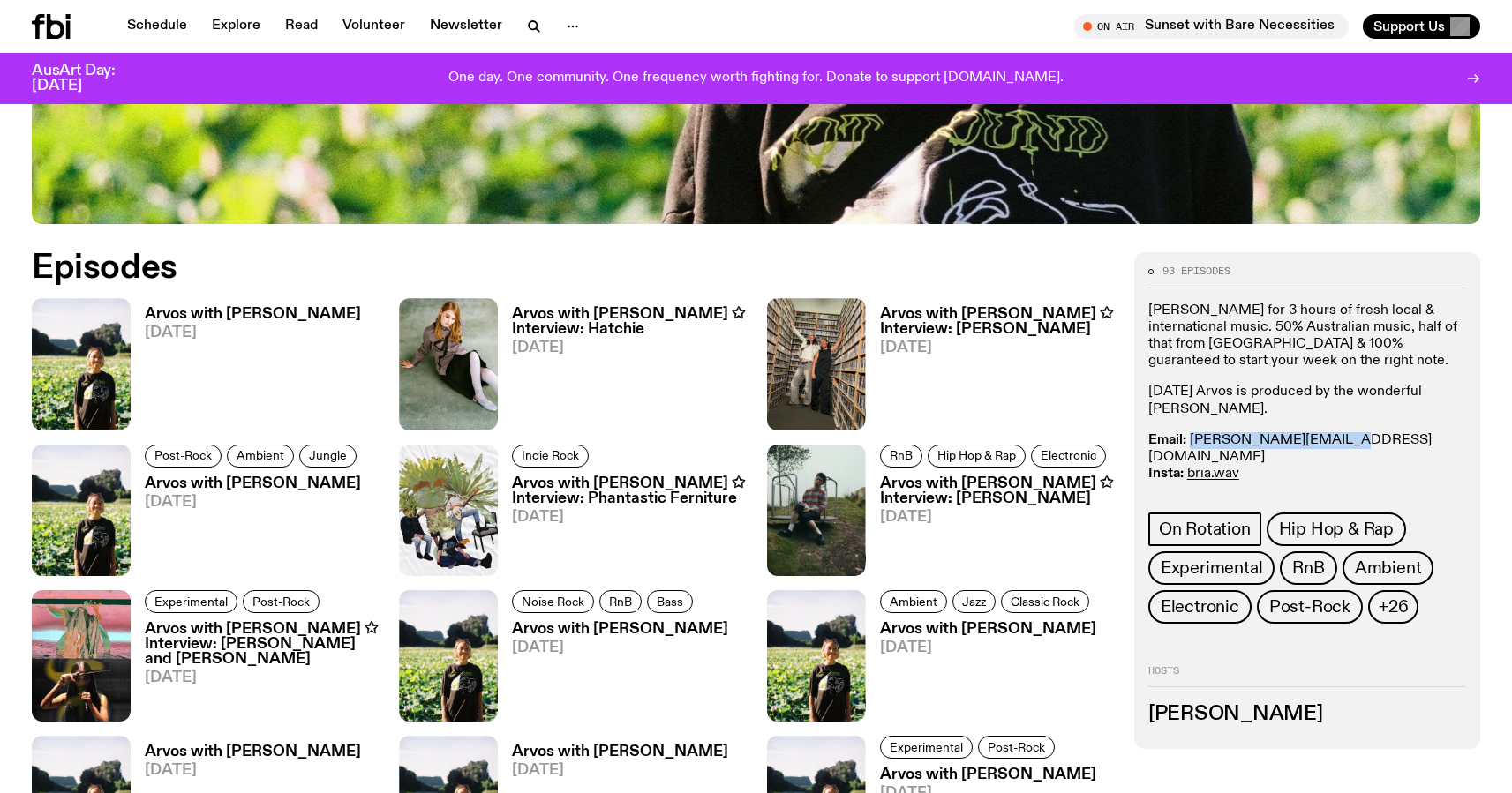
drag, startPoint x: 1340, startPoint y: 439, endPoint x: 1189, endPoint y: 446, distance: 151.2
click at [1189, 446] on p "Email: [PERSON_NAME][EMAIL_ADDRESS][DOMAIN_NAME] Insta: bria.wav Text In: 0409 …" at bounding box center [1307, 467] width 318 height 68
copy link "[PERSON_NAME][EMAIL_ADDRESS][DOMAIN_NAME]"
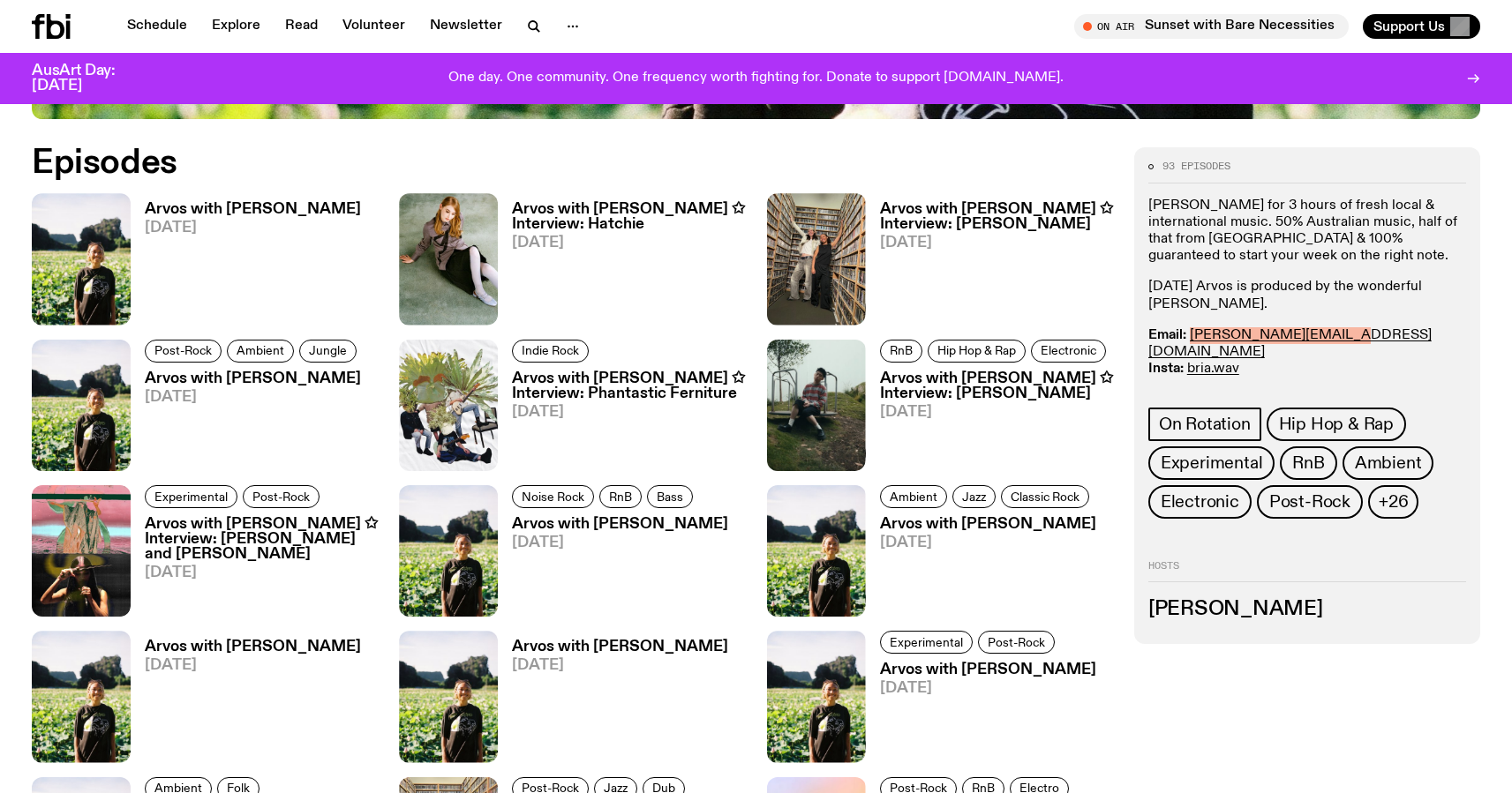
scroll to position [1118, 0]
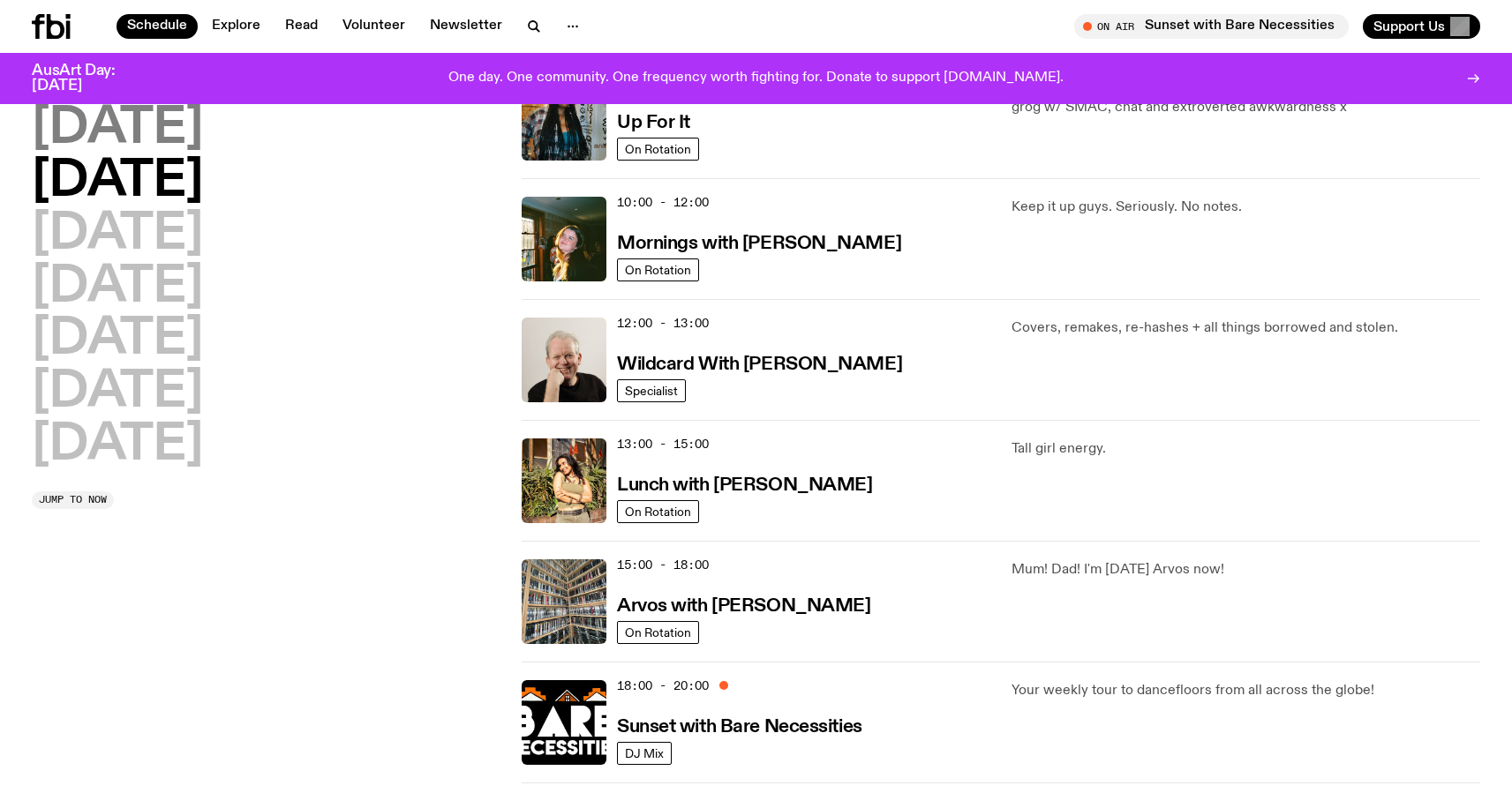
click at [190, 147] on h2 "[DATE]" at bounding box center [118, 129] width 171 height 50
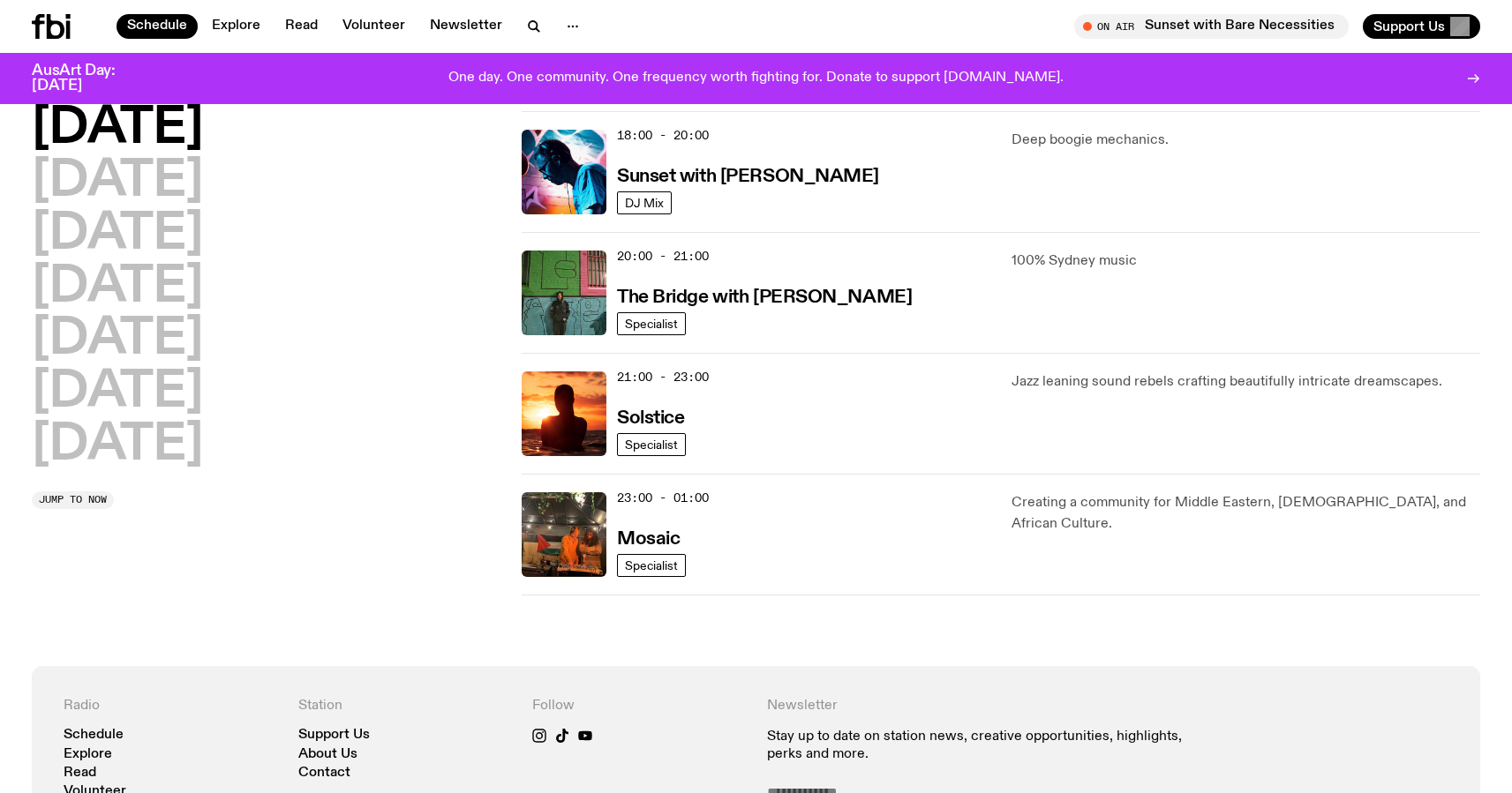
scroll to position [773, 0]
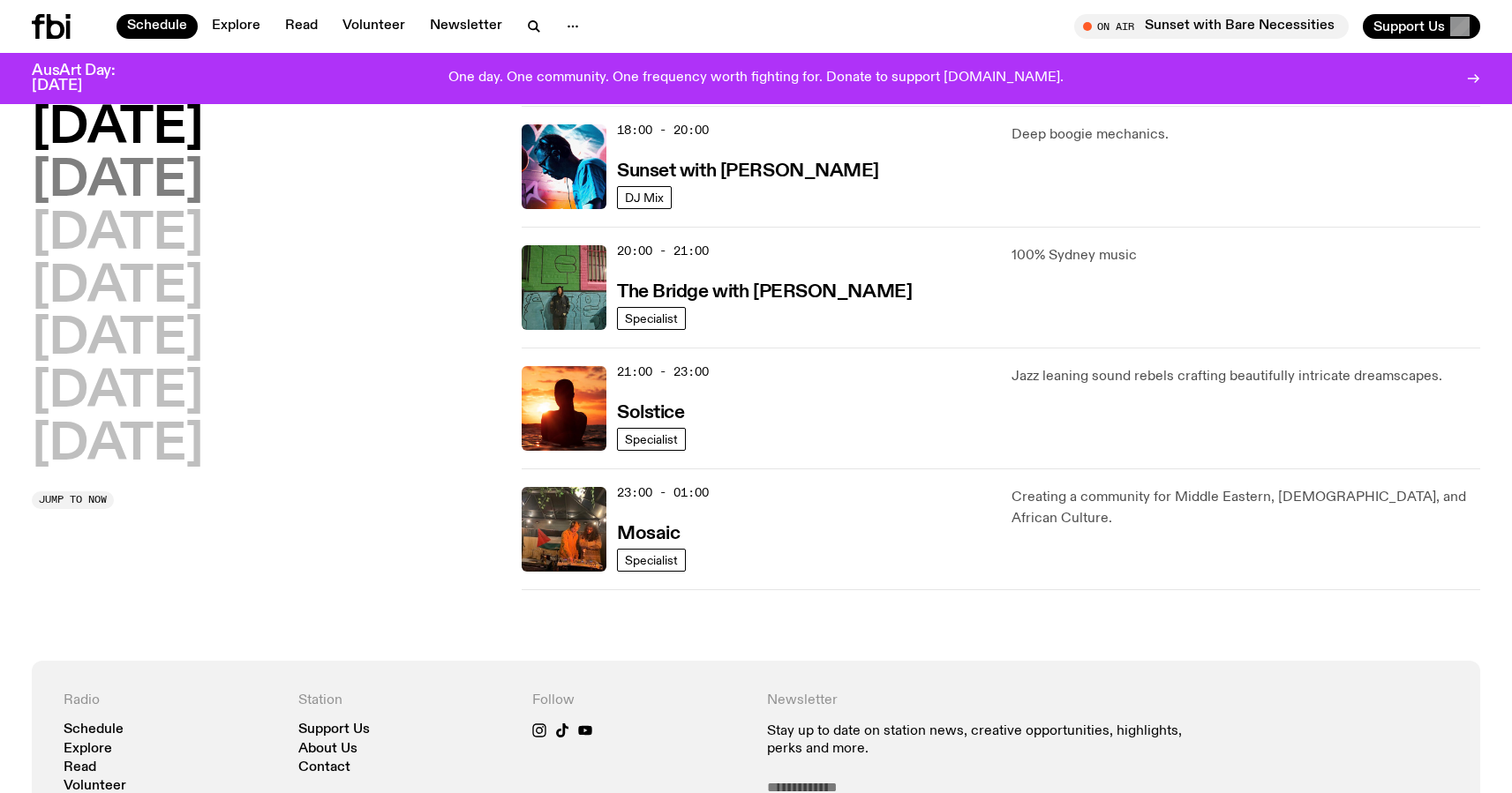
click at [162, 191] on h2 "[DATE]" at bounding box center [118, 182] width 171 height 50
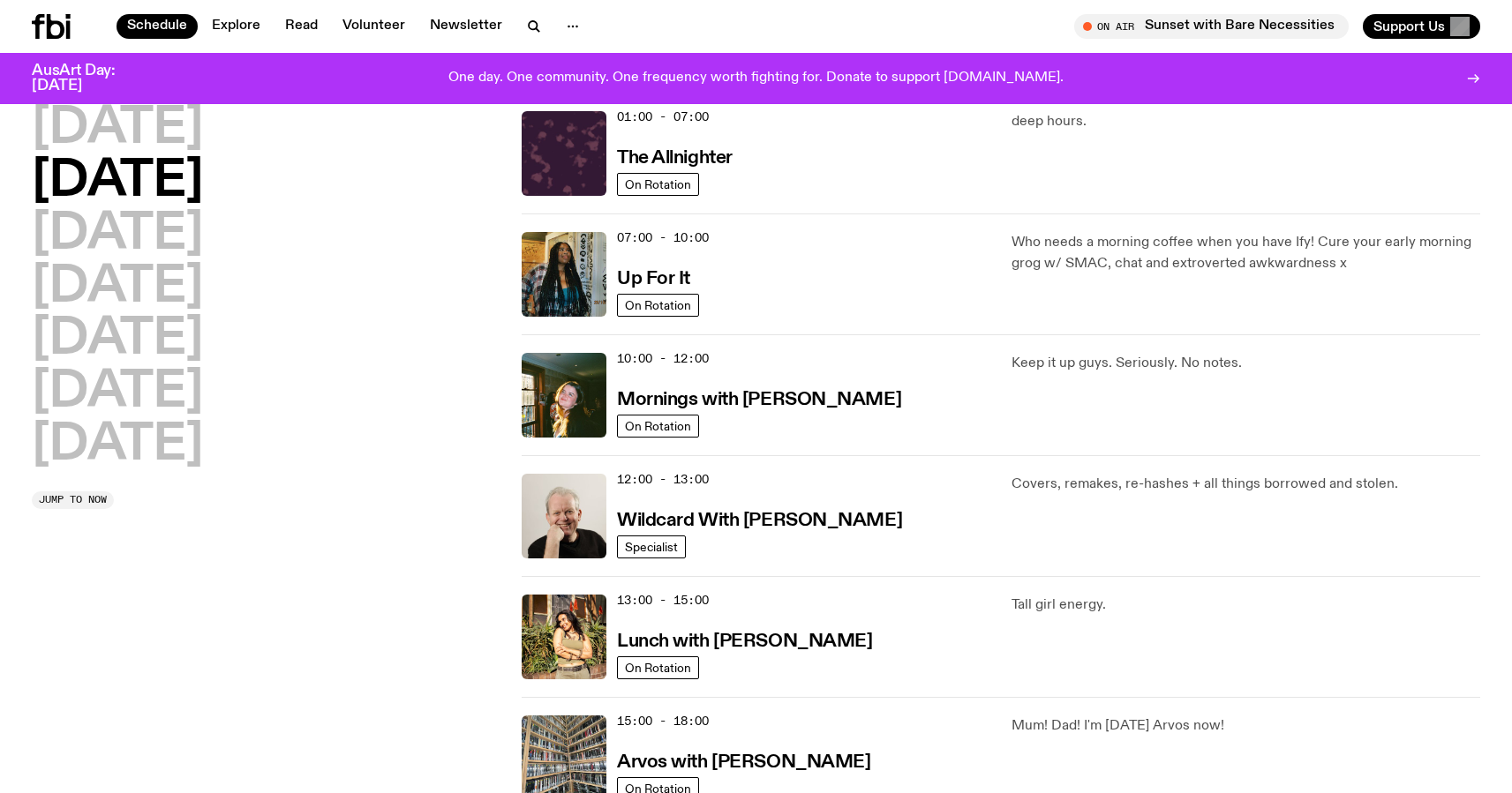
scroll to position [63, 0]
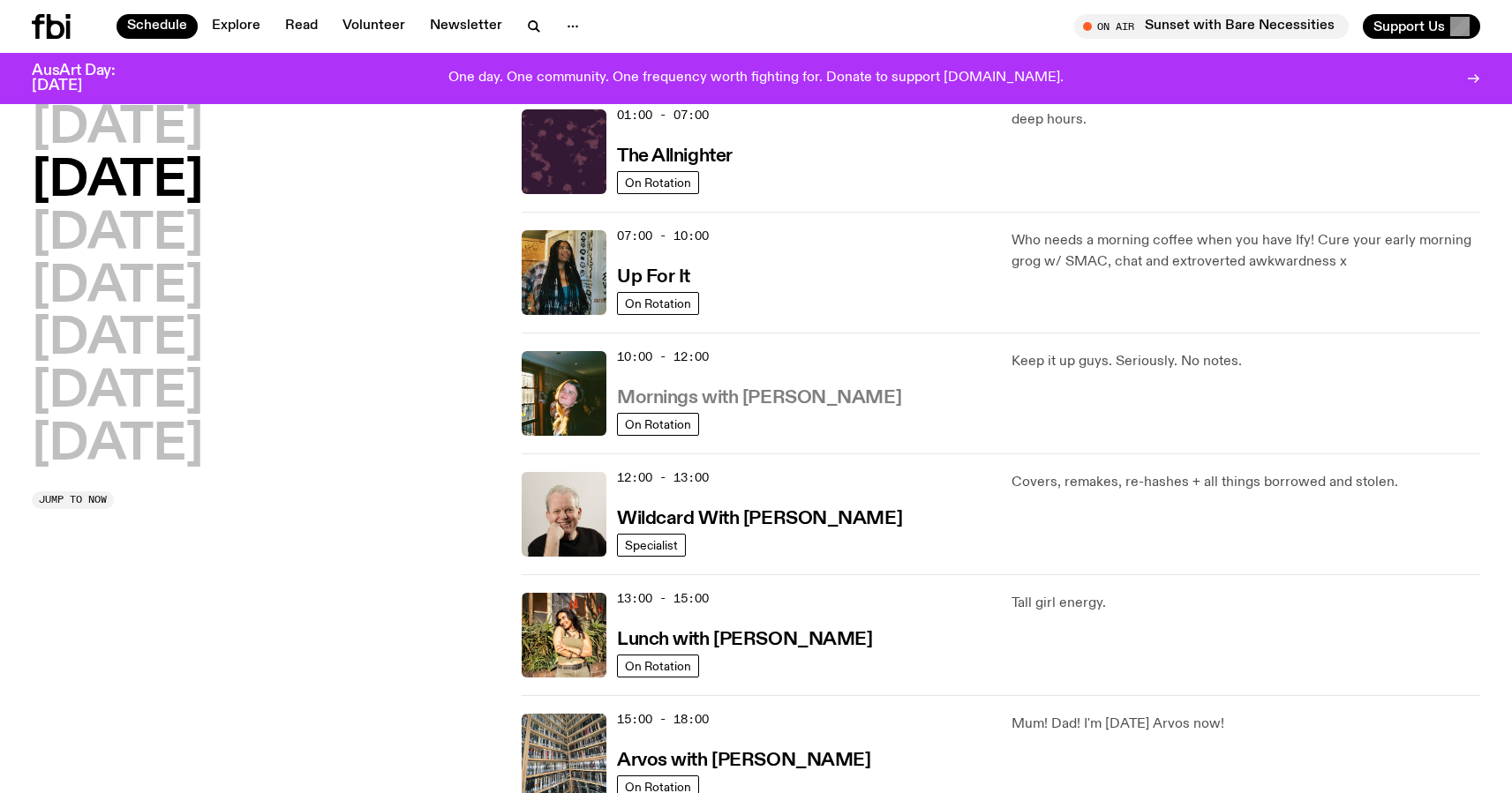
click at [733, 401] on h3 "Mornings with [PERSON_NAME]" at bounding box center [759, 399] width 284 height 19
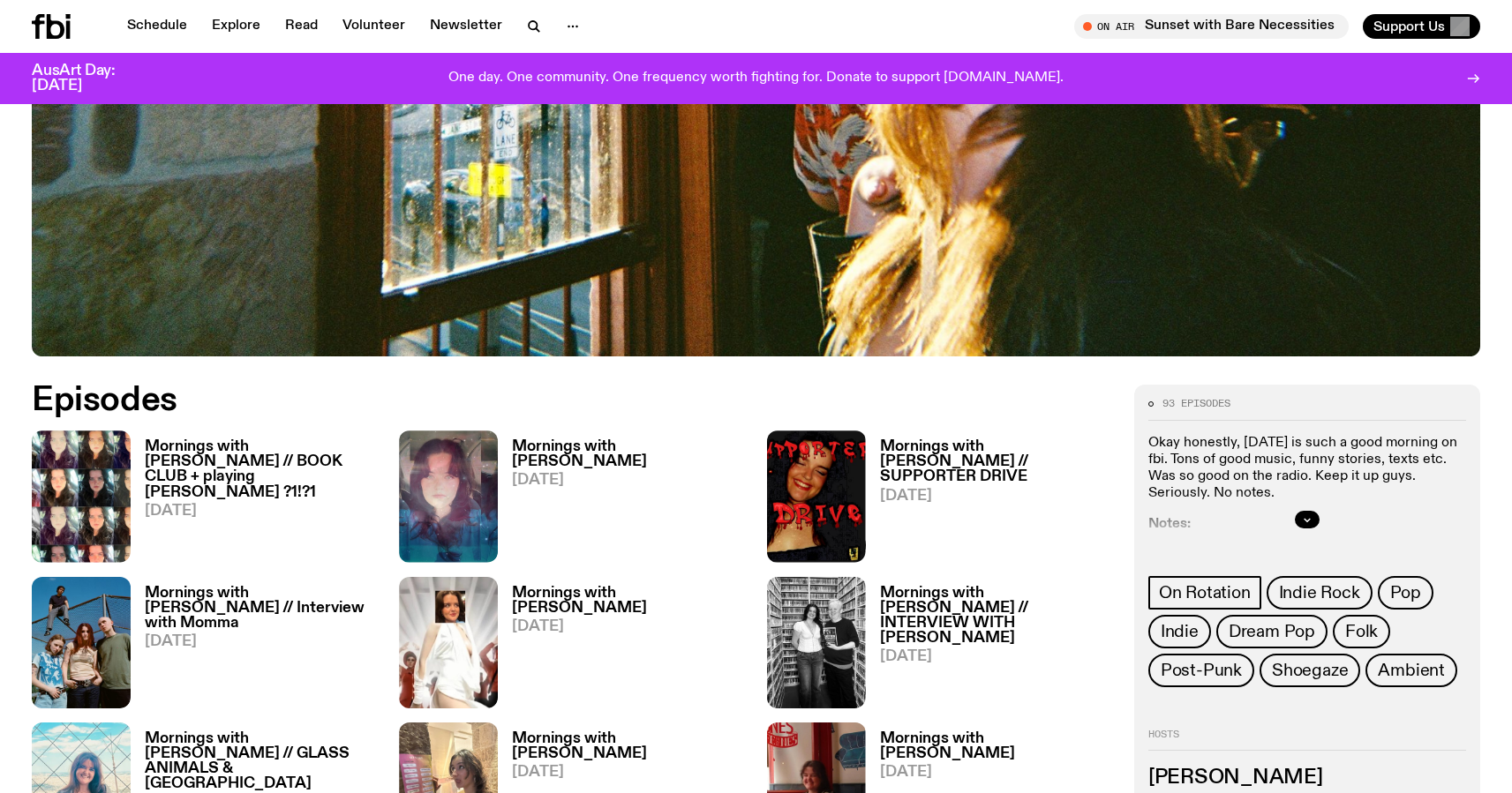
scroll to position [727, 0]
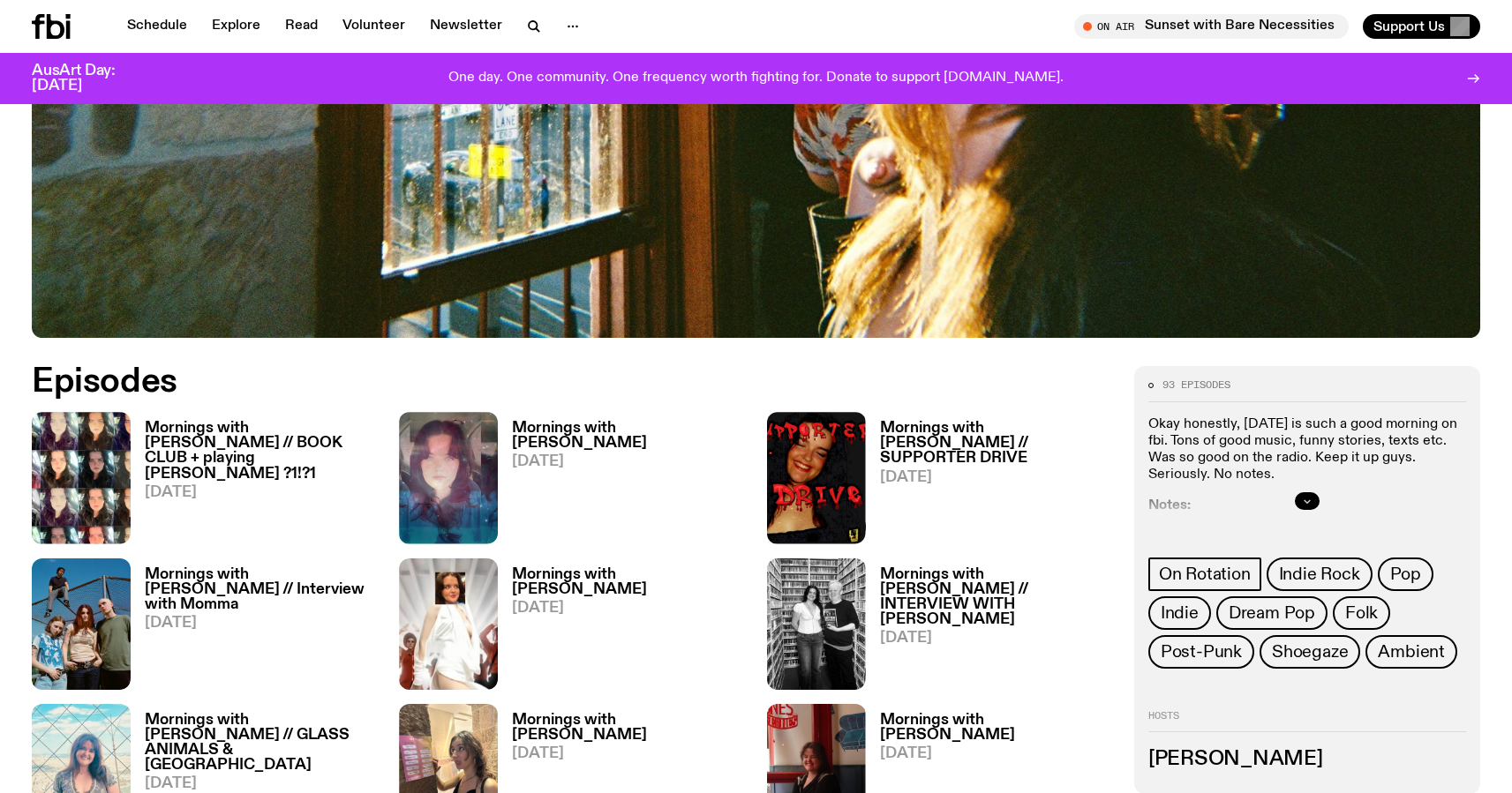
click at [1312, 499] on icon "button" at bounding box center [1306, 500] width 10 height 10
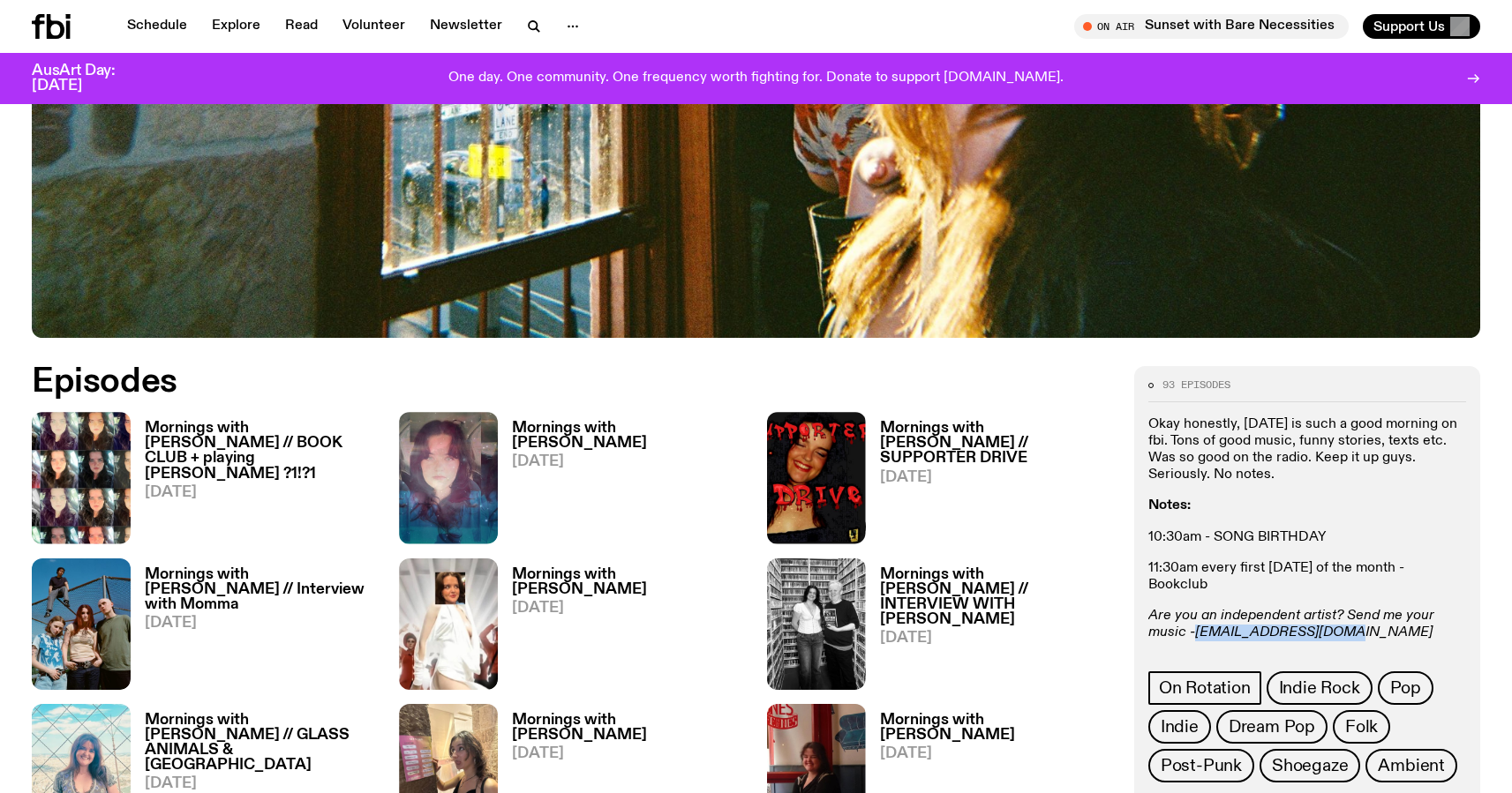
drag, startPoint x: 1338, startPoint y: 633, endPoint x: 1198, endPoint y: 639, distance: 140.1
click at [1198, 639] on p "Are you an independent artist? Send me your music - [PERSON_NAME][EMAIL_ADDRESS…" at bounding box center [1307, 625] width 318 height 34
copy em "[EMAIL_ADDRESS][DOMAIN_NAME]"
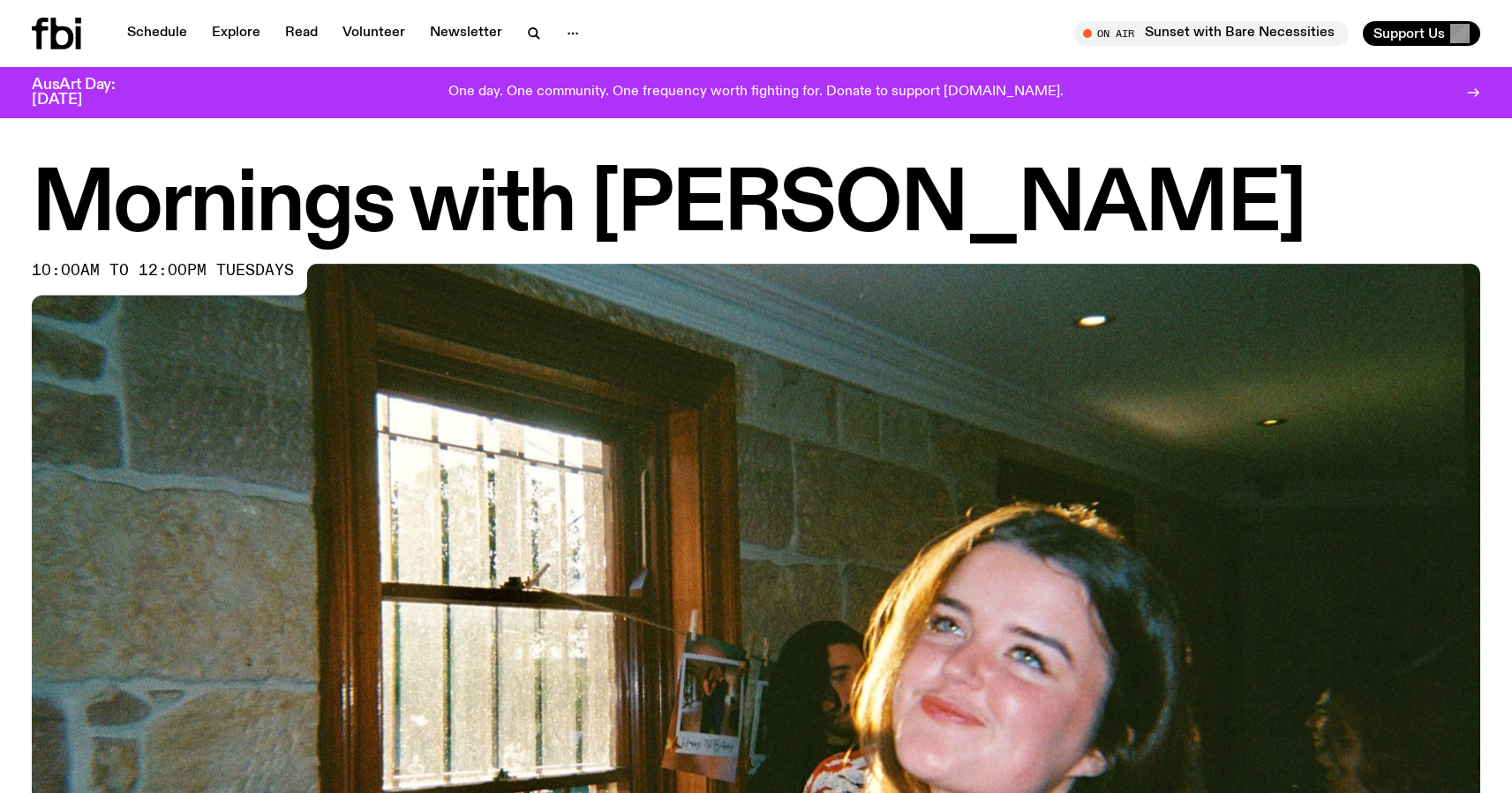
scroll to position [1, 0]
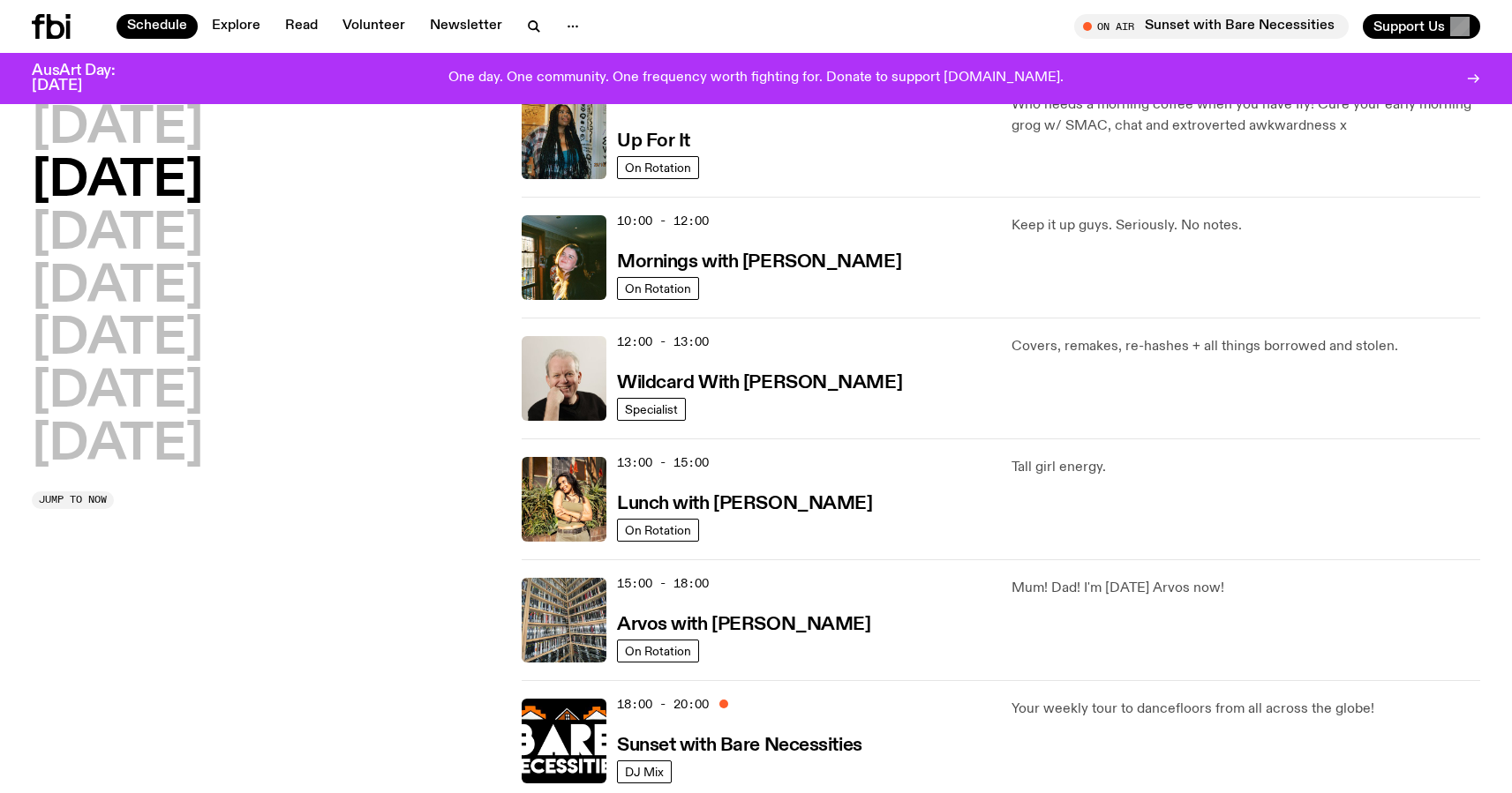
scroll to position [197, 0]
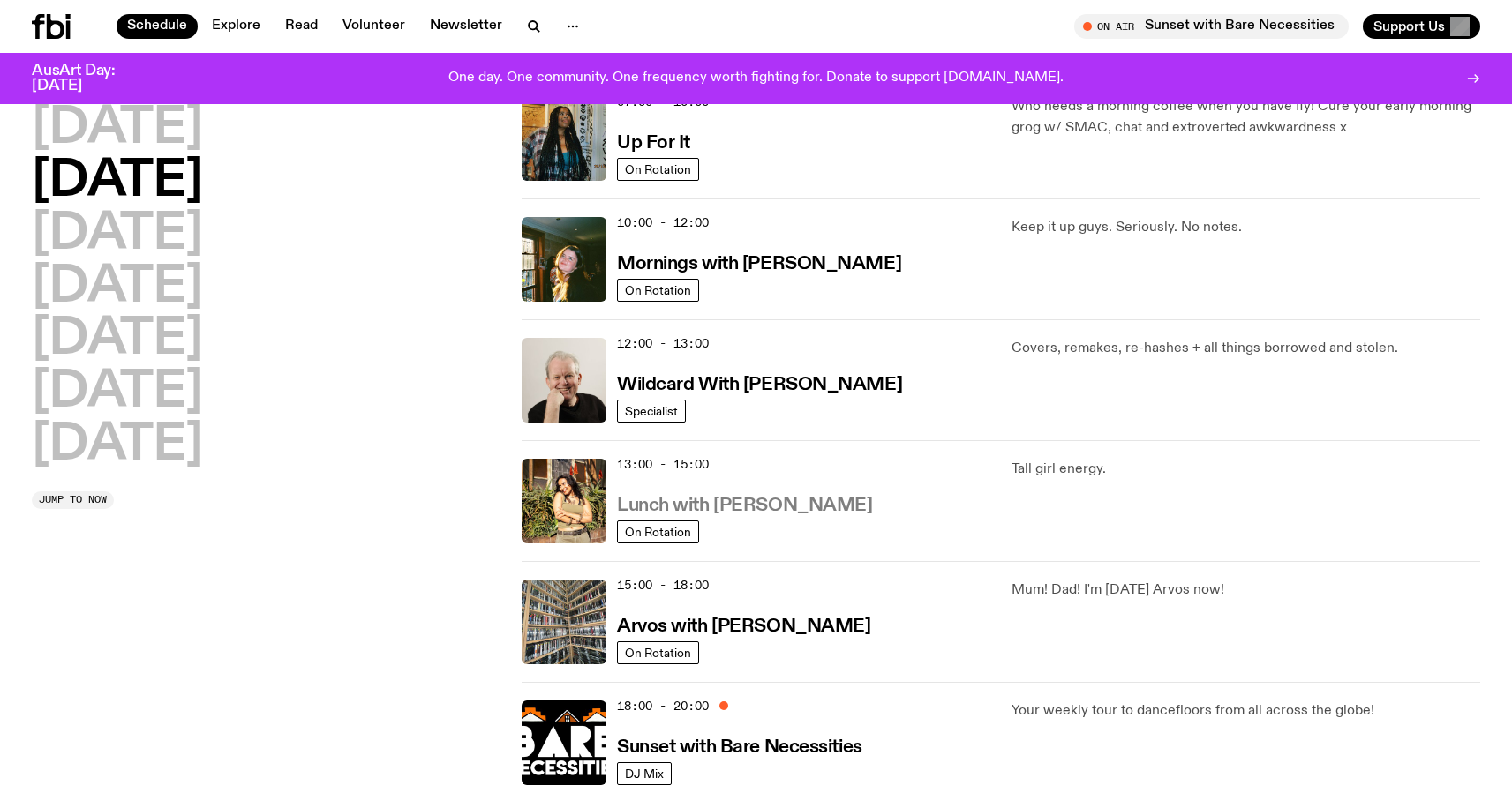
click at [783, 514] on h3 "Lunch with [PERSON_NAME]" at bounding box center [744, 506] width 255 height 19
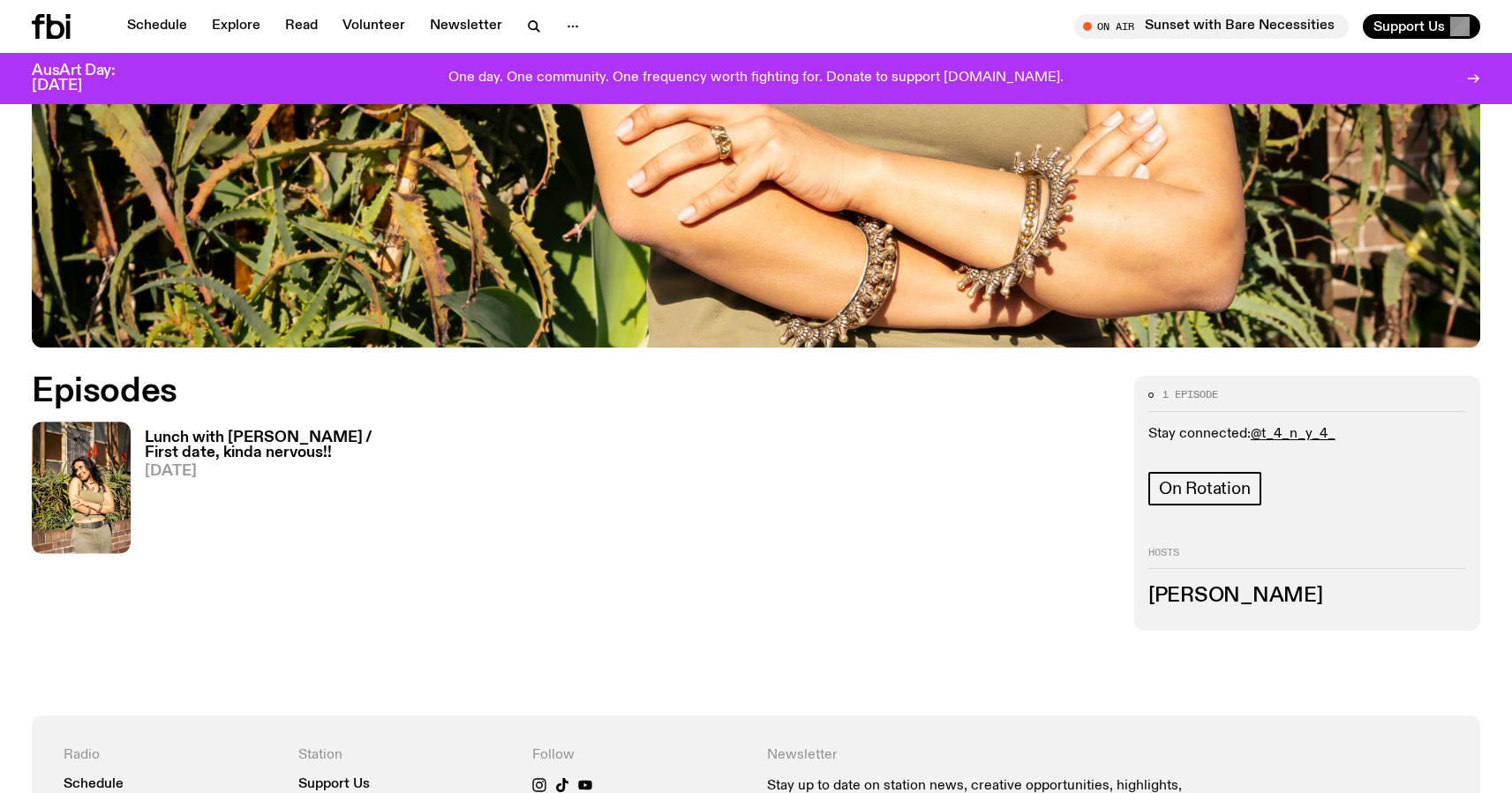
scroll to position [716, 0]
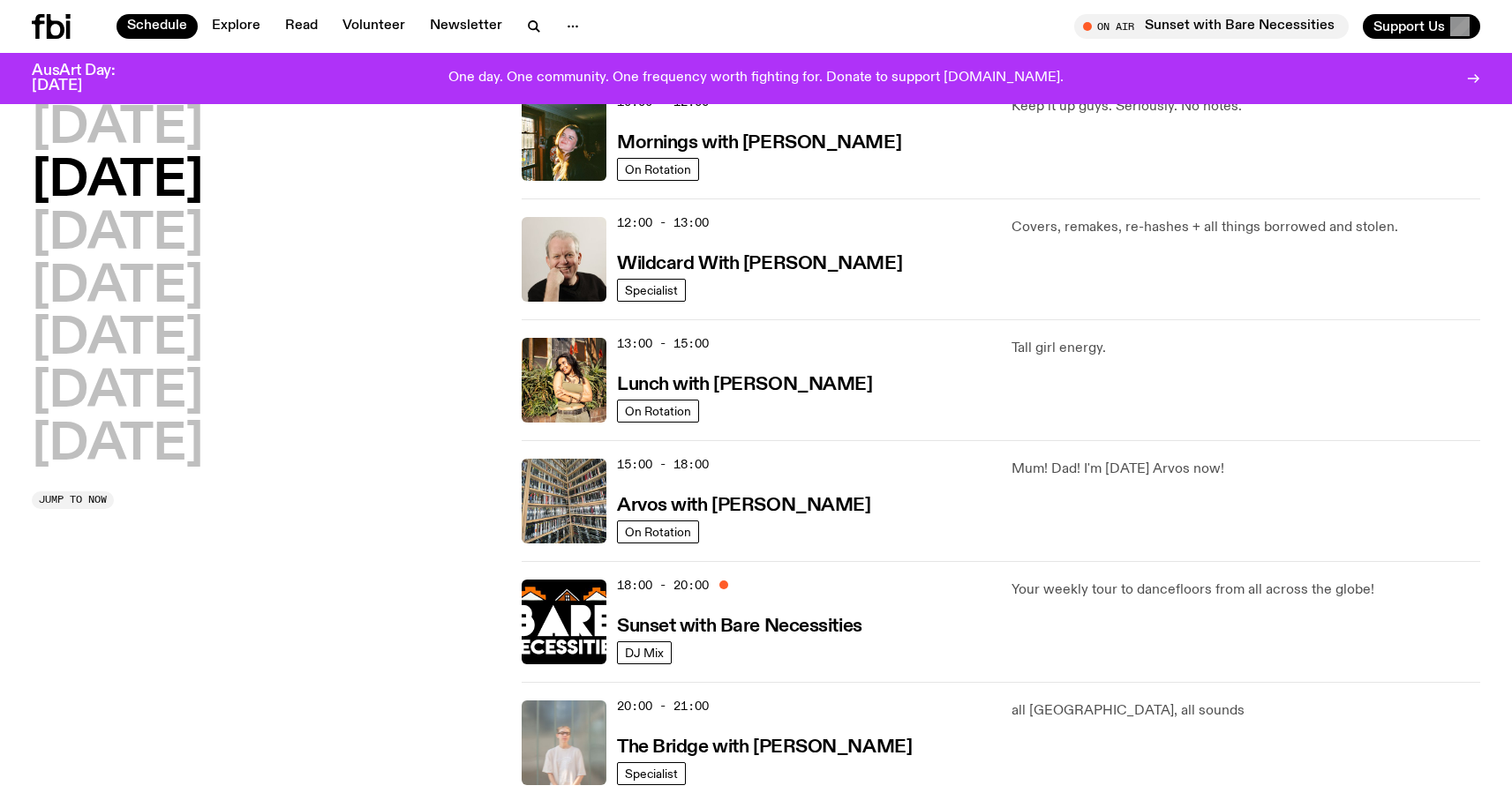
scroll to position [319, 0]
click at [795, 504] on h3 "Arvos with [PERSON_NAME]" at bounding box center [743, 505] width 253 height 19
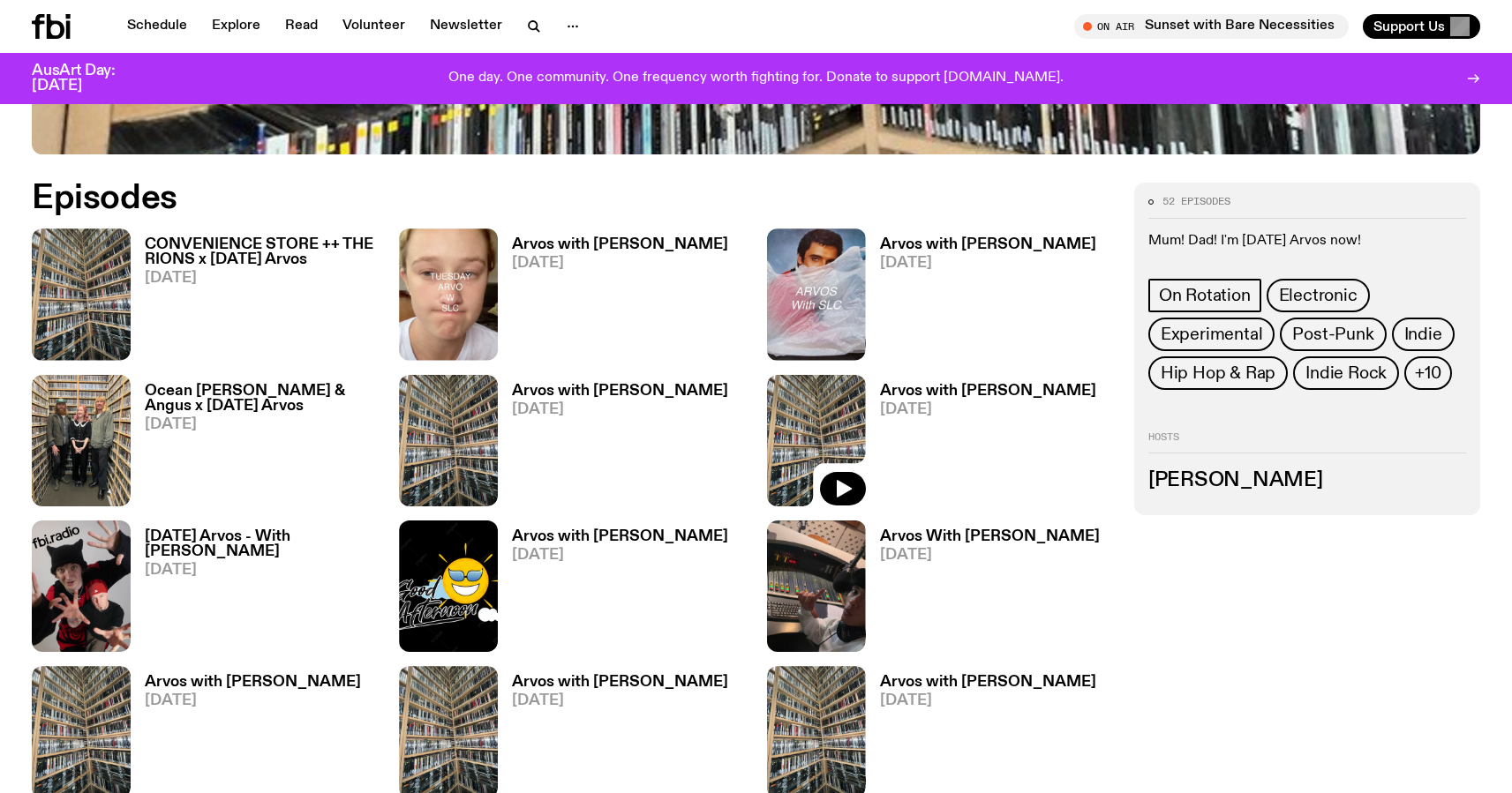
scroll to position [912, 0]
click at [1282, 250] on div "52 episodes Mum! Dad! I'm [DATE] Arvos now! On Rotation Electronic Experimental…" at bounding box center [1307, 292] width 318 height 193
click at [1184, 228] on div "52 episodes Mum! Dad! I'm [DATE] Arvos now! On Rotation Electronic Experimental…" at bounding box center [1307, 292] width 318 height 193
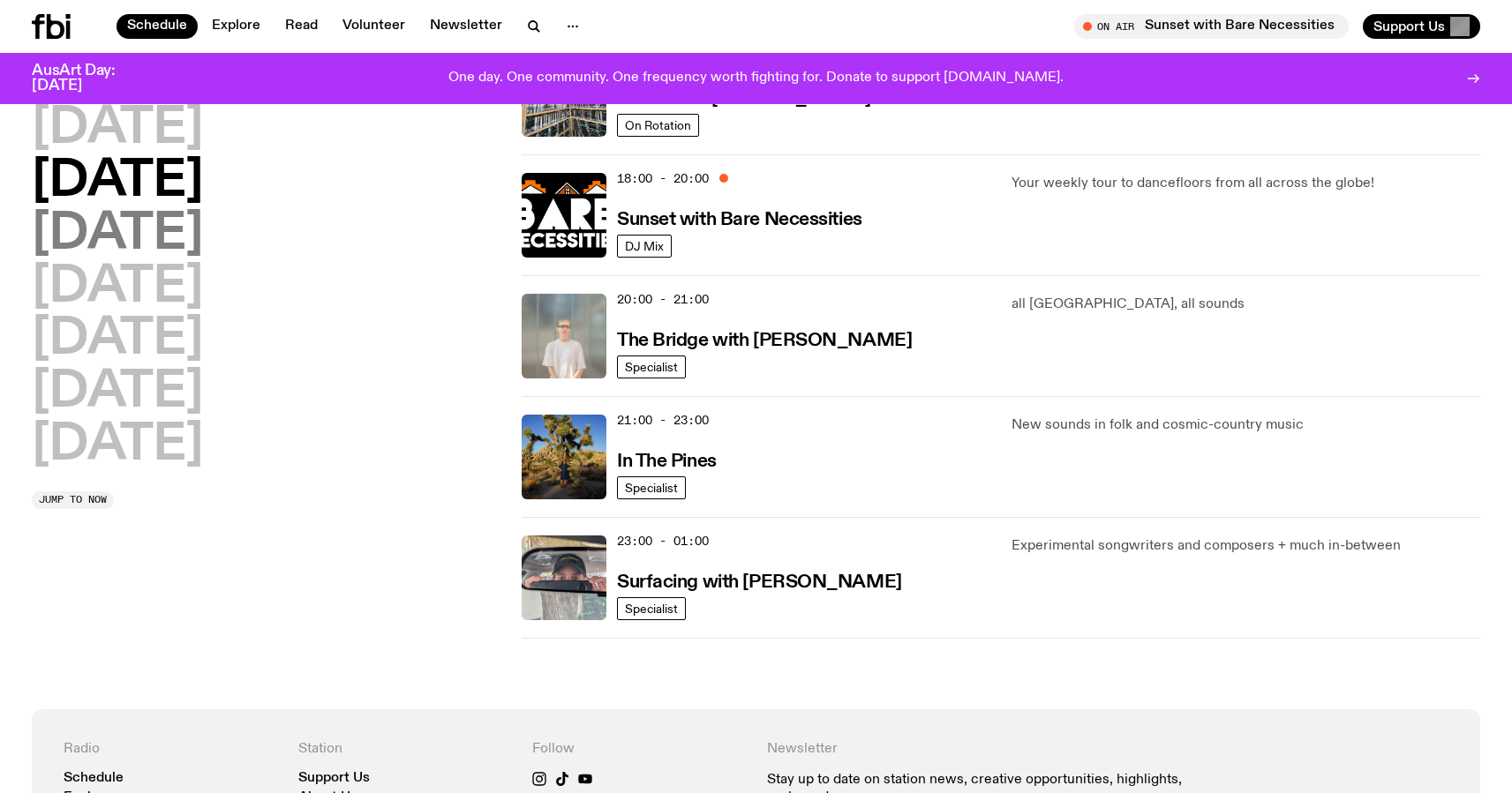
click at [198, 231] on h2 "[DATE]" at bounding box center [118, 234] width 171 height 50
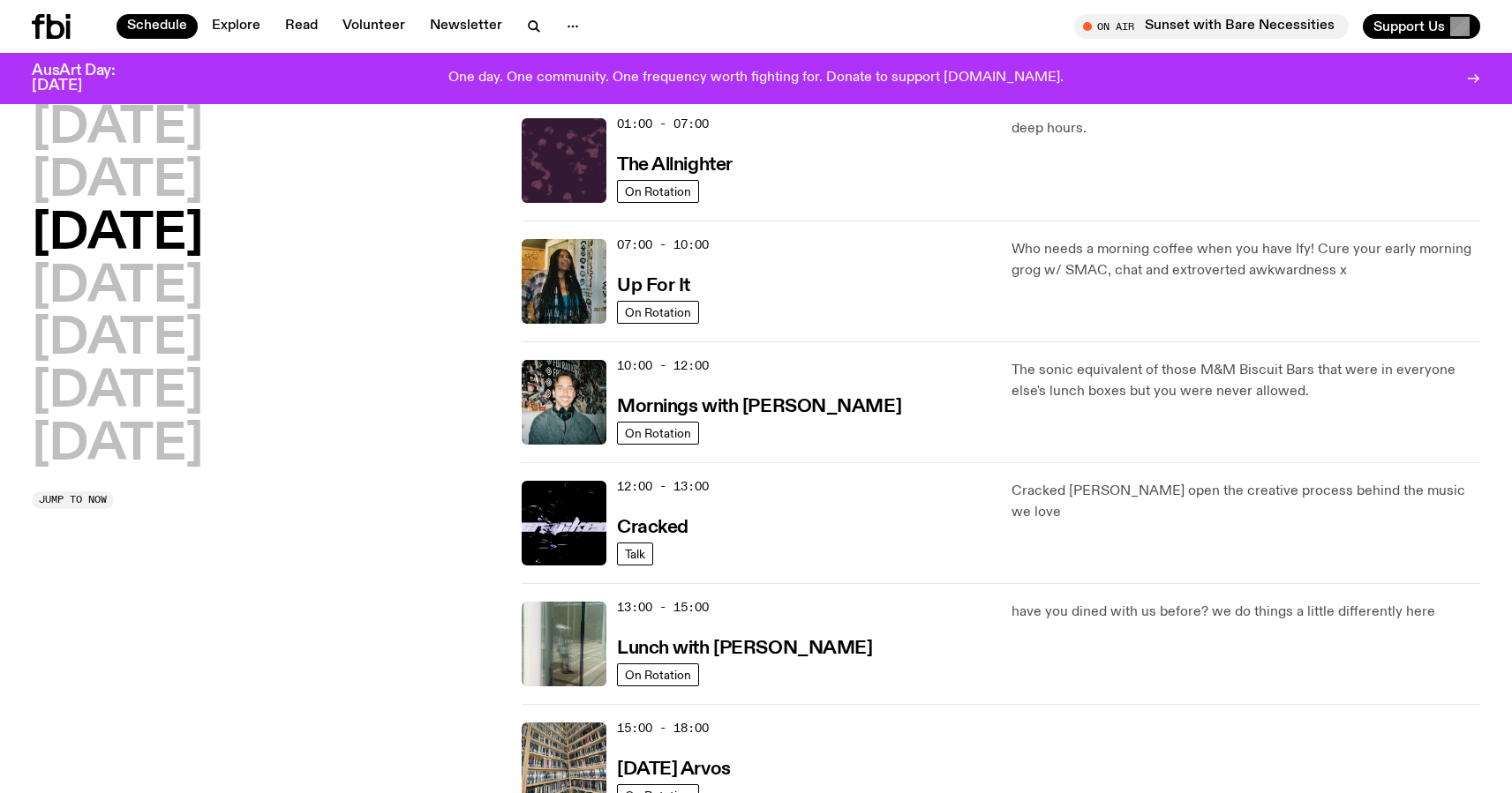
scroll to position [50, 0]
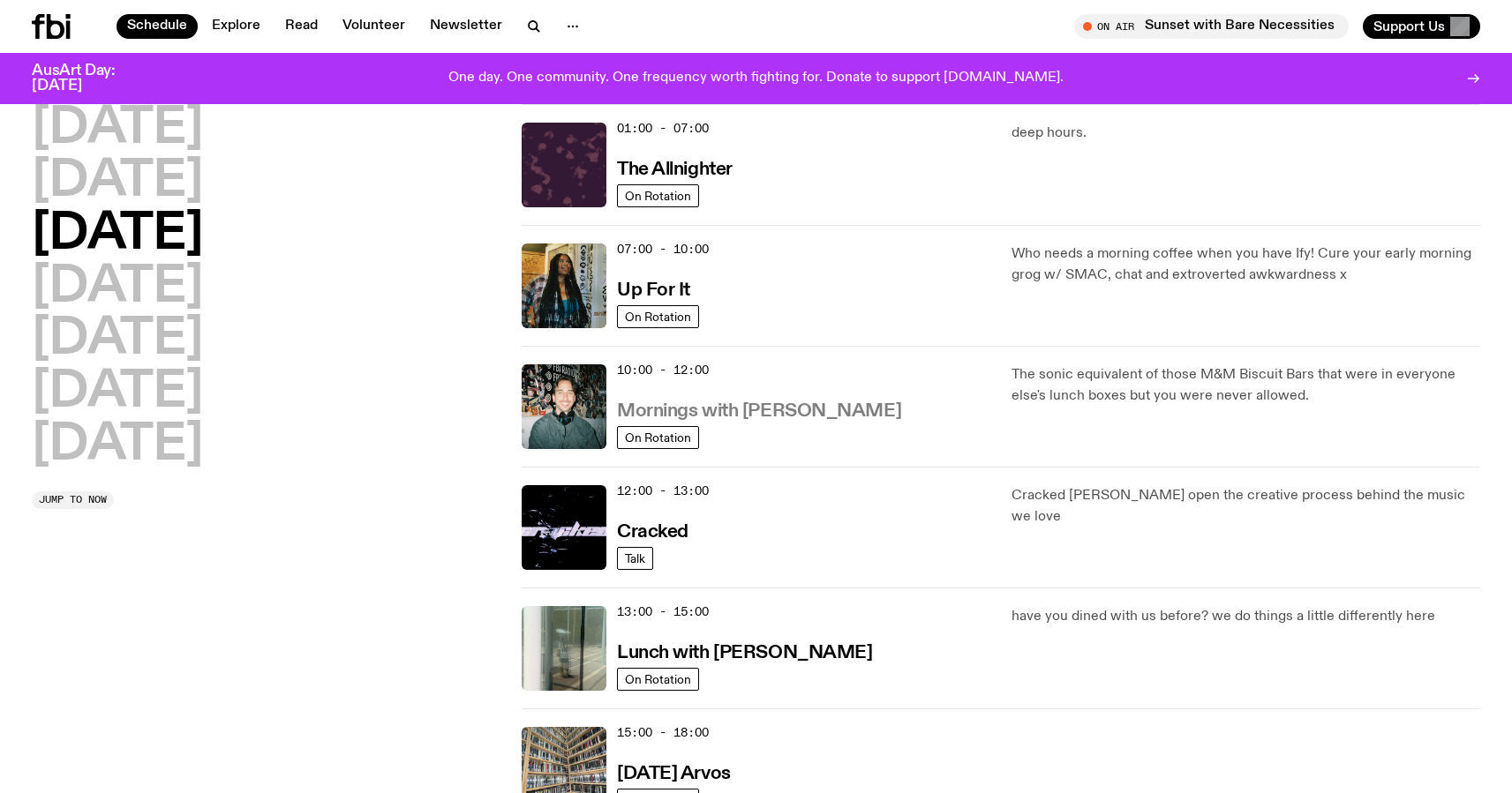
click at [766, 415] on h3 "Mornings with [PERSON_NAME]" at bounding box center [759, 412] width 284 height 19
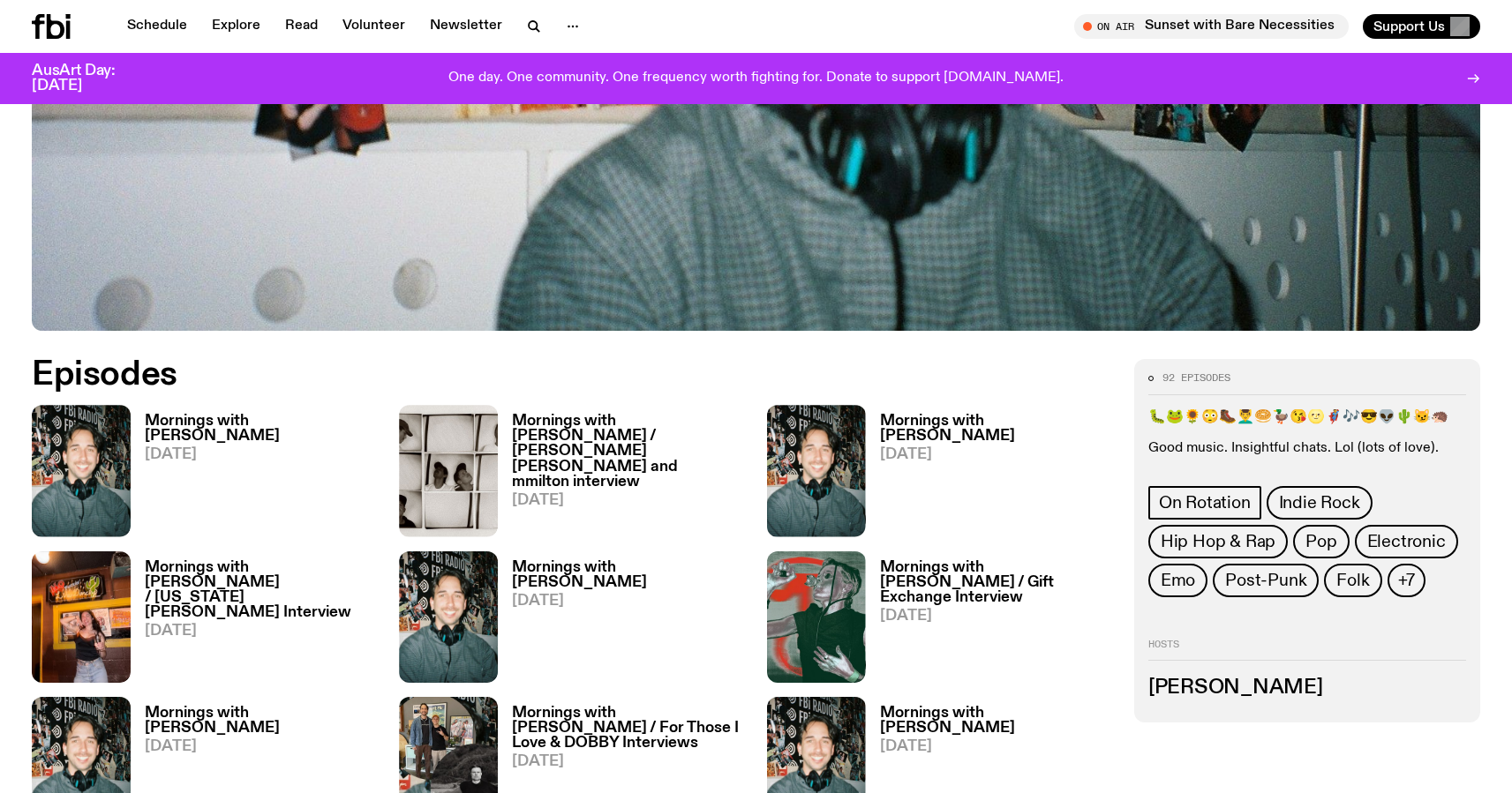
scroll to position [742, 0]
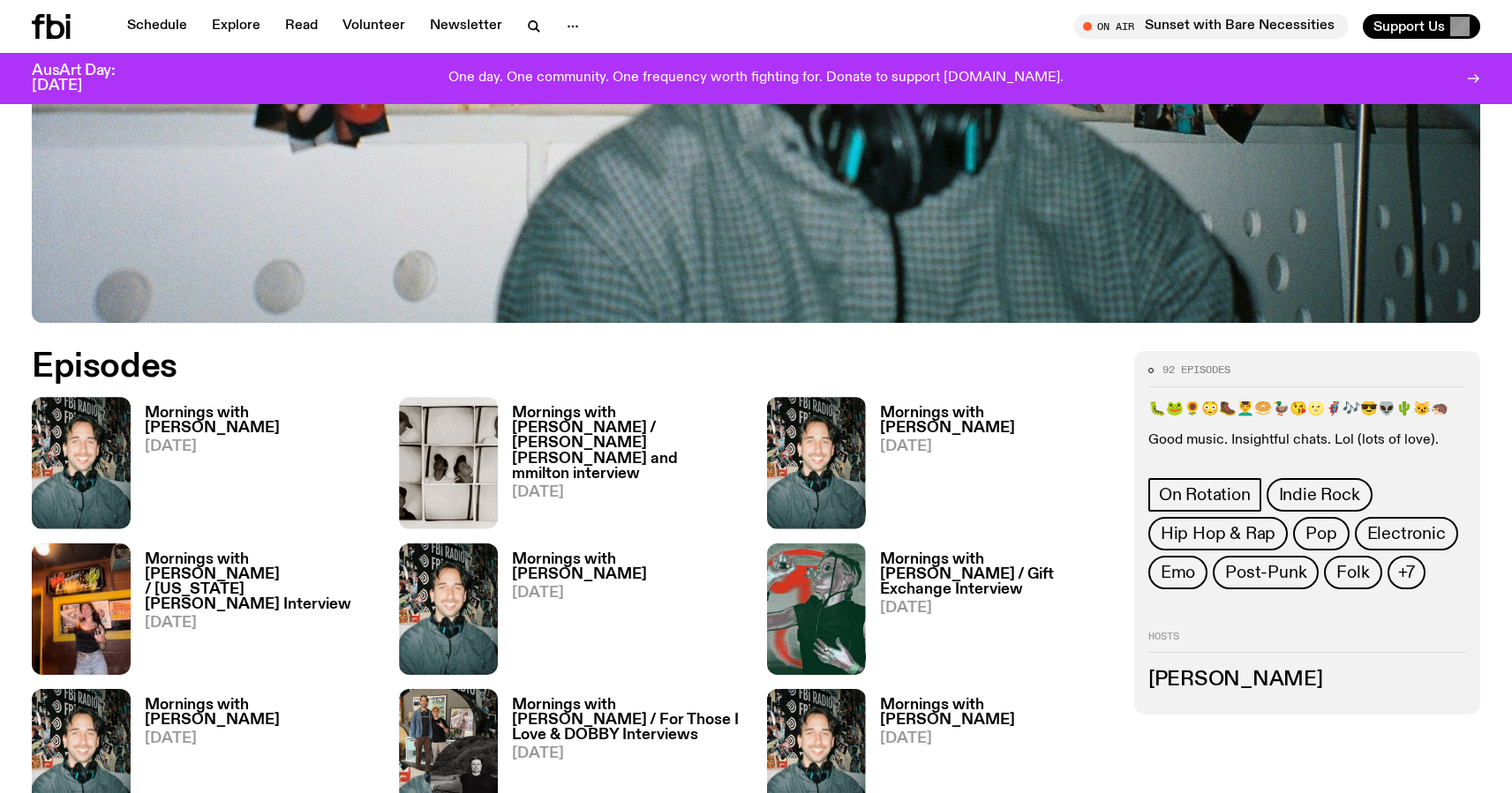
click at [1265, 423] on div "🐛🐸🌻😳🥾💆‍♂️🥯🦆😘🌝🦸🎶😎👽🌵😼🦔 Good music. Insightful chats. Lol (lots of love)." at bounding box center [1307, 425] width 318 height 48
click at [1315, 436] on p "Good music. Insightful chats. Lol (lots of love)." at bounding box center [1307, 441] width 318 height 17
click at [1370, 444] on p "Good music. Insightful chats. Lol (lots of love)." at bounding box center [1307, 441] width 318 height 17
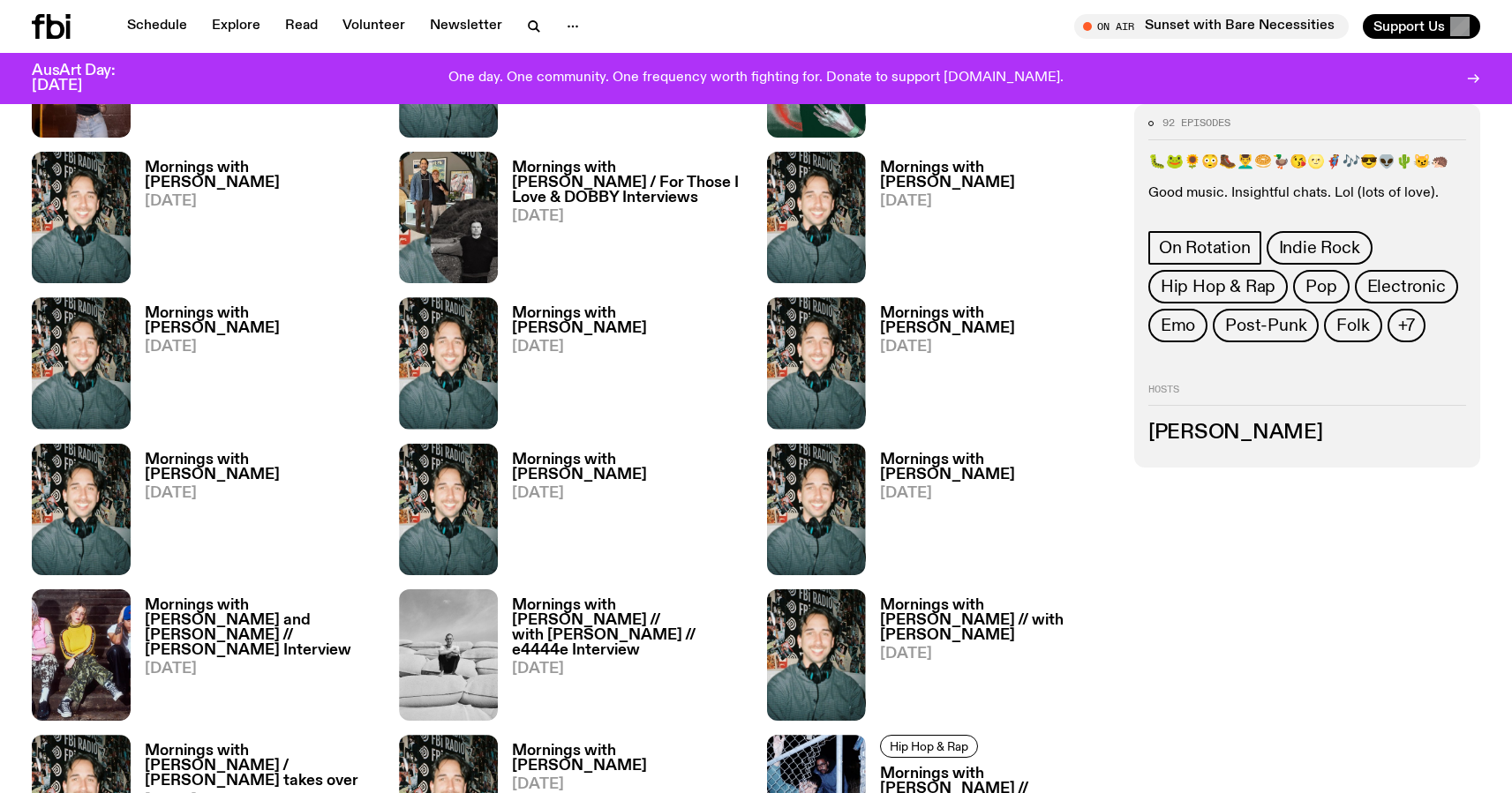
click at [1218, 434] on h3 "[PERSON_NAME]" at bounding box center [1307, 433] width 318 height 20
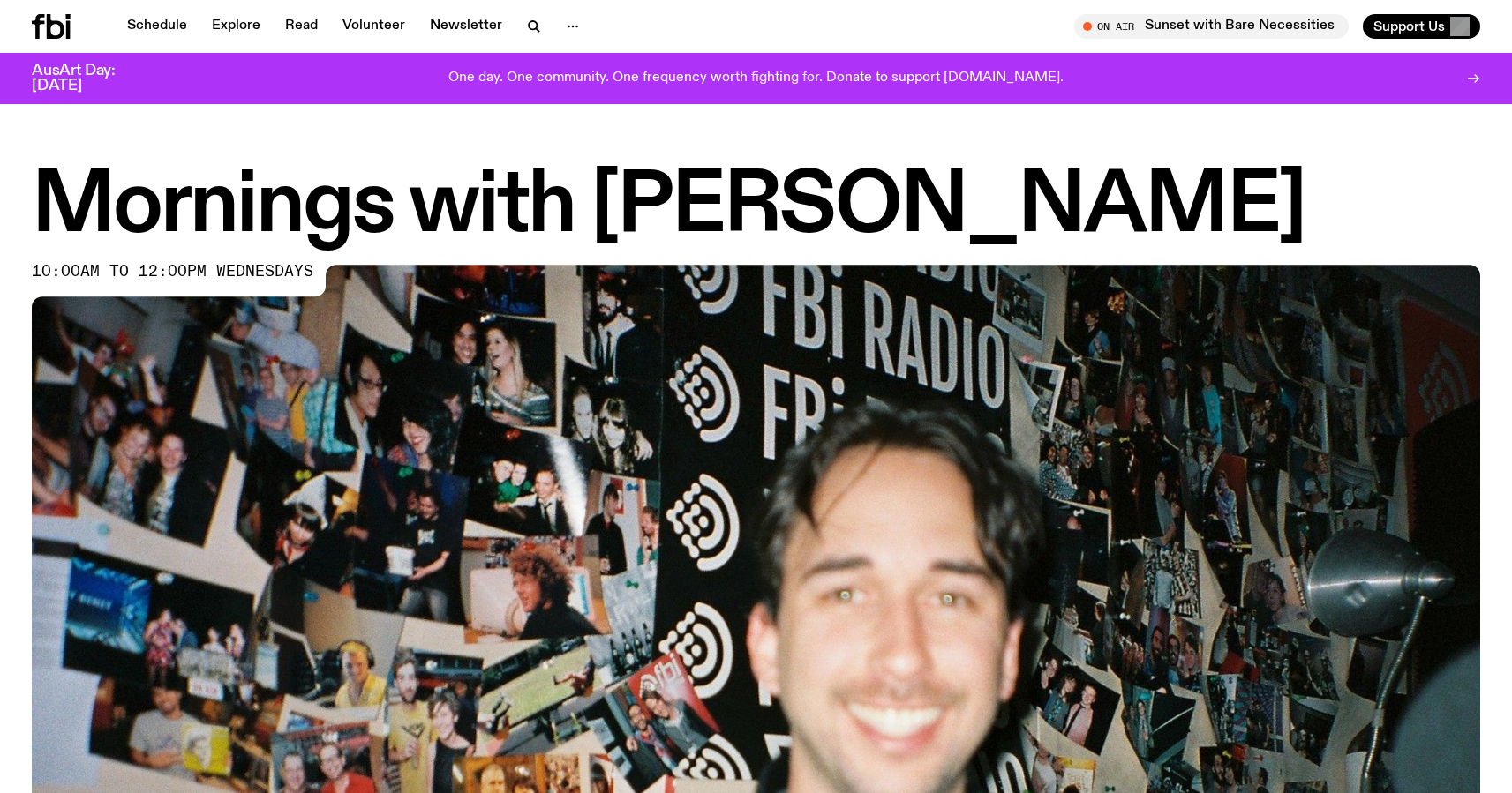
scroll to position [3, 0]
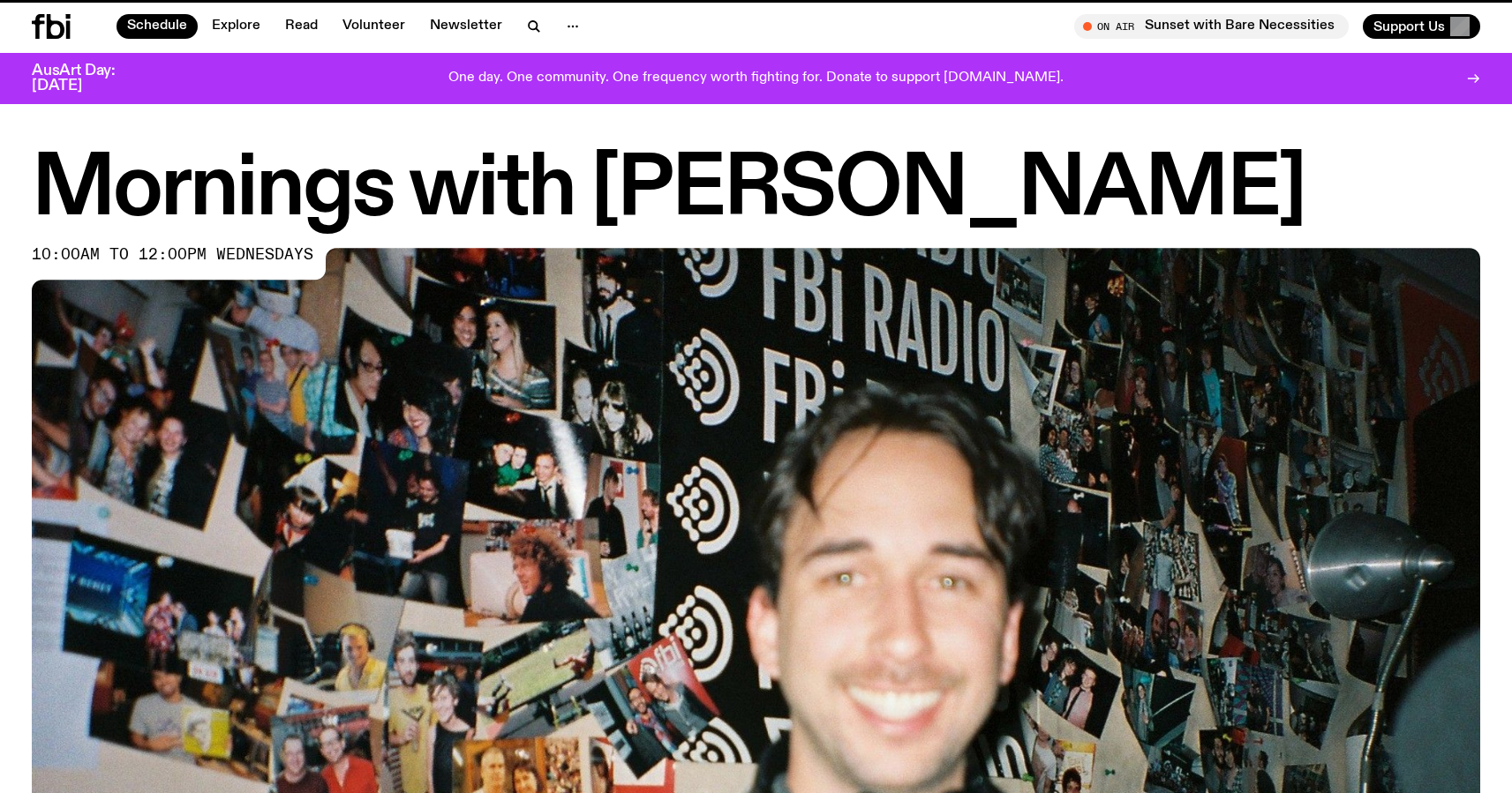
scroll to position [50, 0]
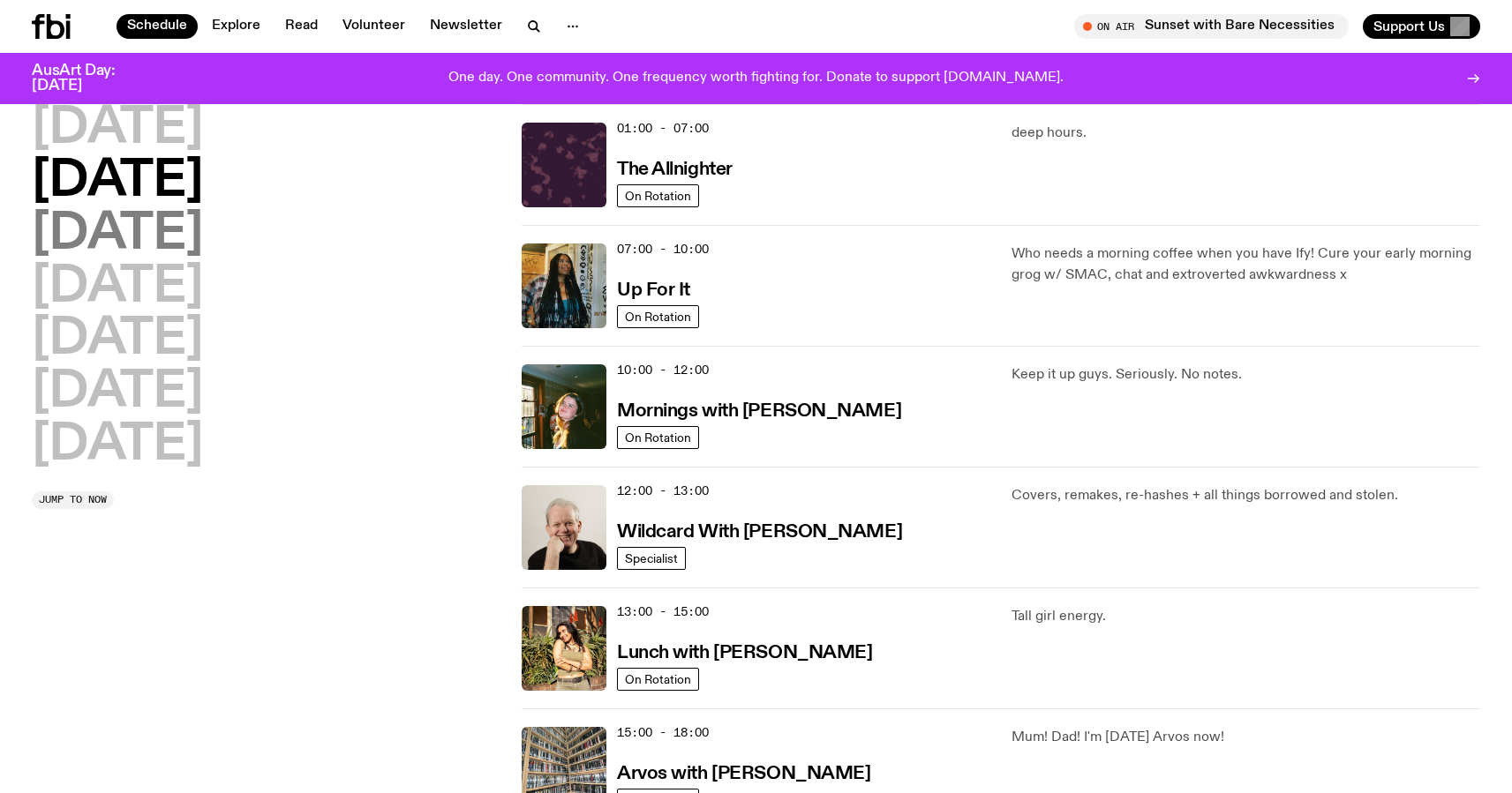
drag, startPoint x: 161, startPoint y: 213, endPoint x: 156, endPoint y: 223, distance: 11.2
click at [161, 214] on h2 "[DATE]" at bounding box center [118, 234] width 171 height 50
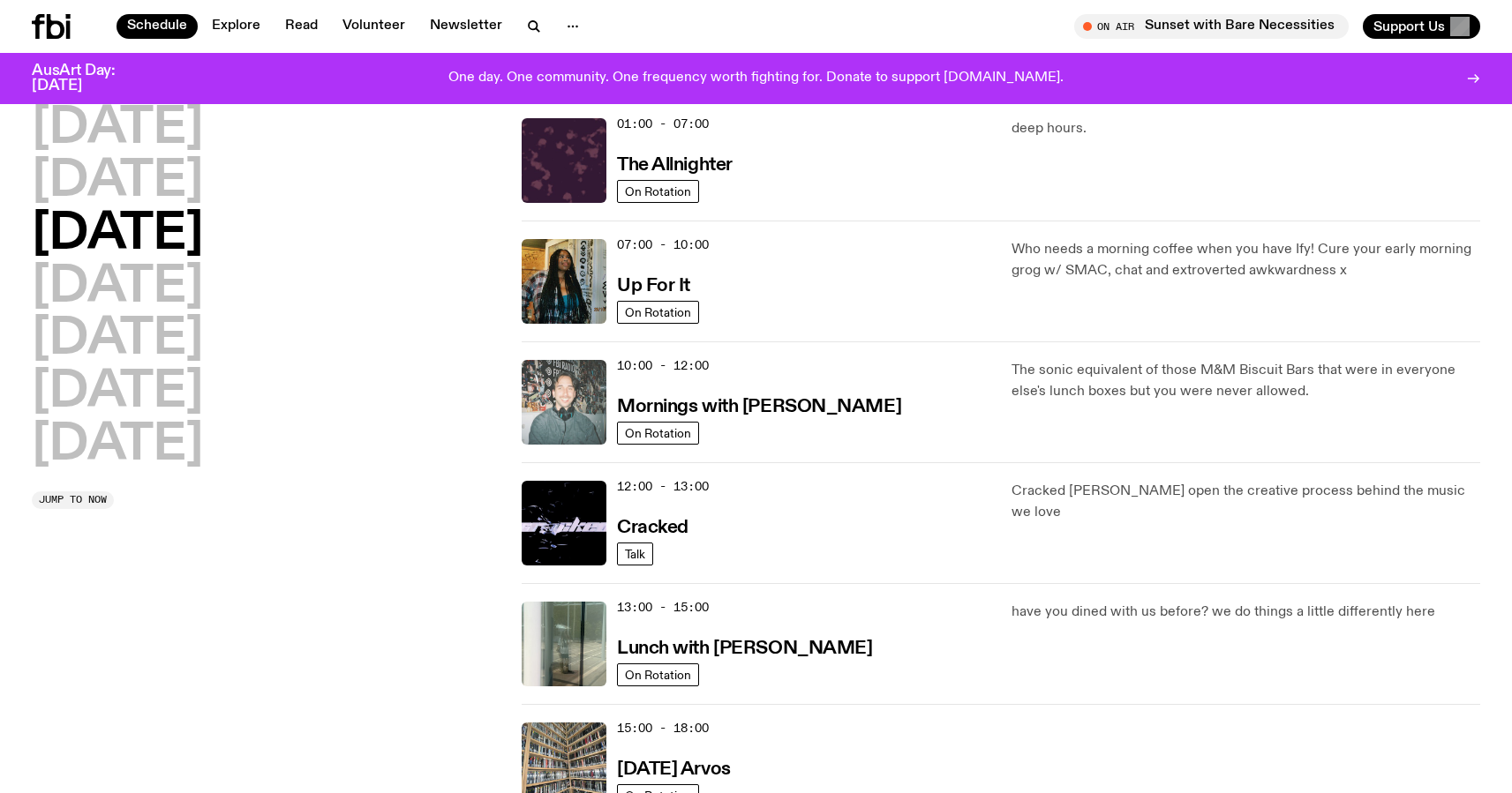
scroll to position [56, 0]
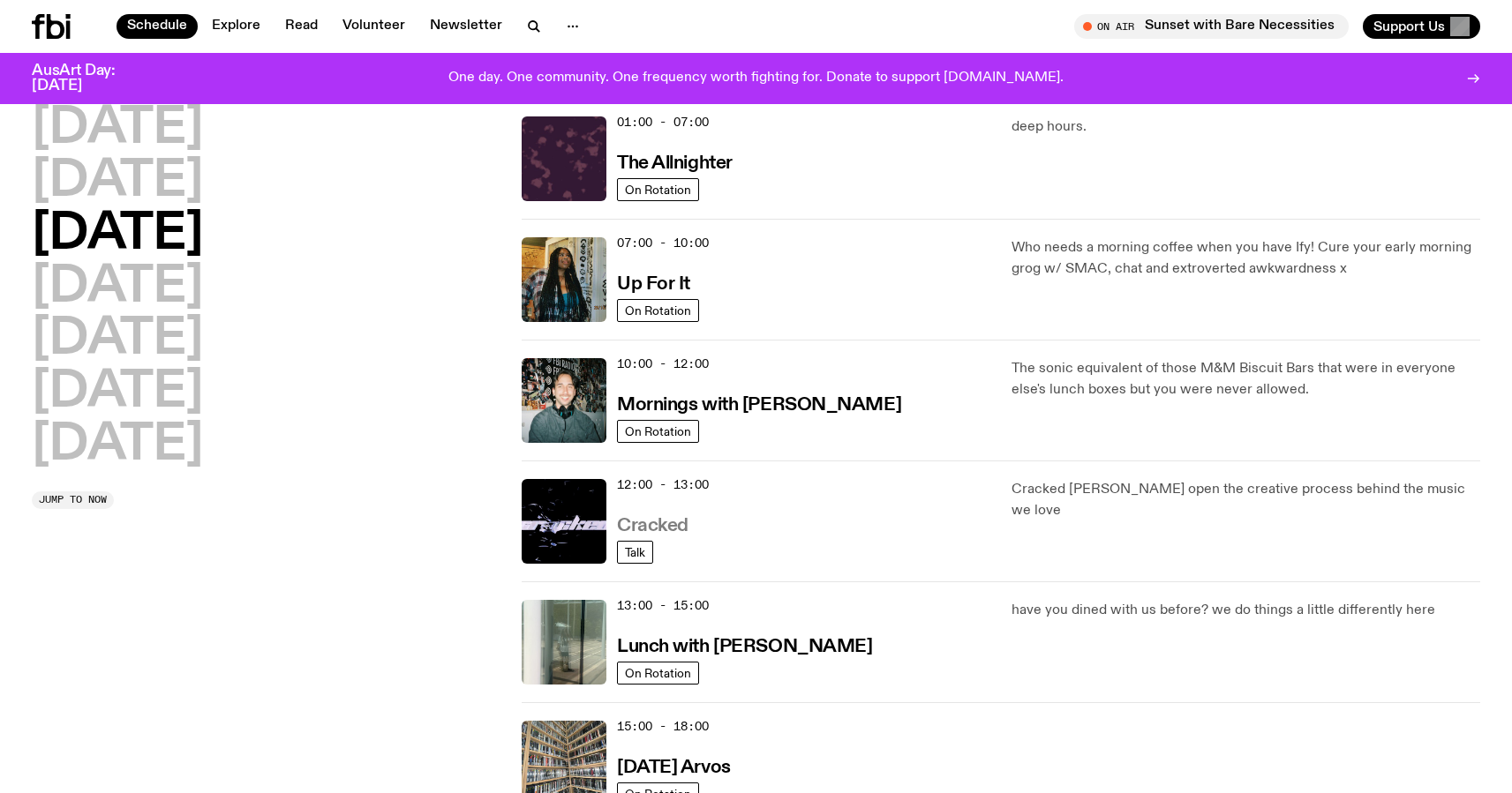
click at [676, 526] on h3 "Cracked" at bounding box center [653, 527] width 72 height 19
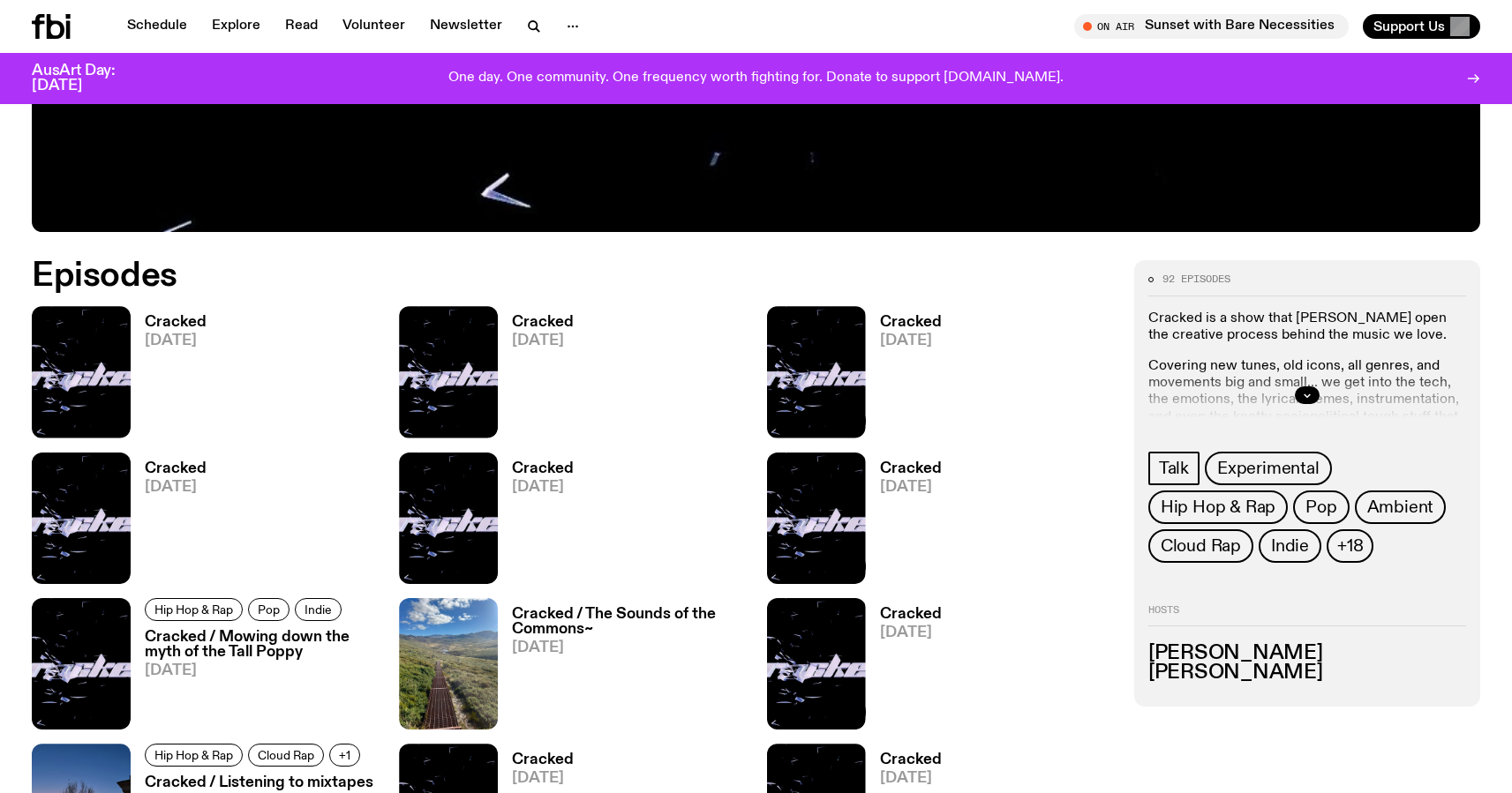
scroll to position [843, 0]
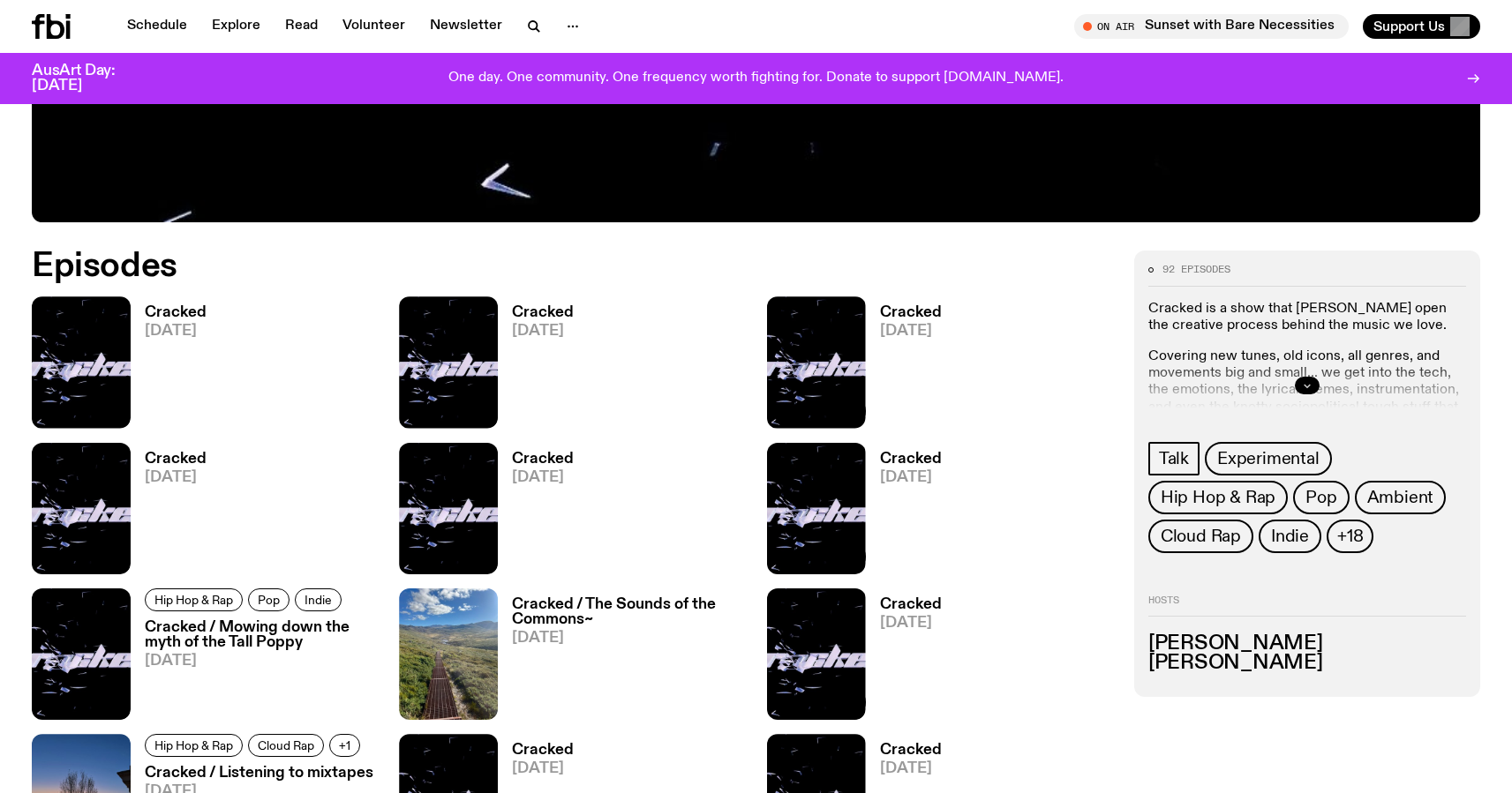
click at [1309, 384] on icon "button" at bounding box center [1306, 385] width 10 height 10
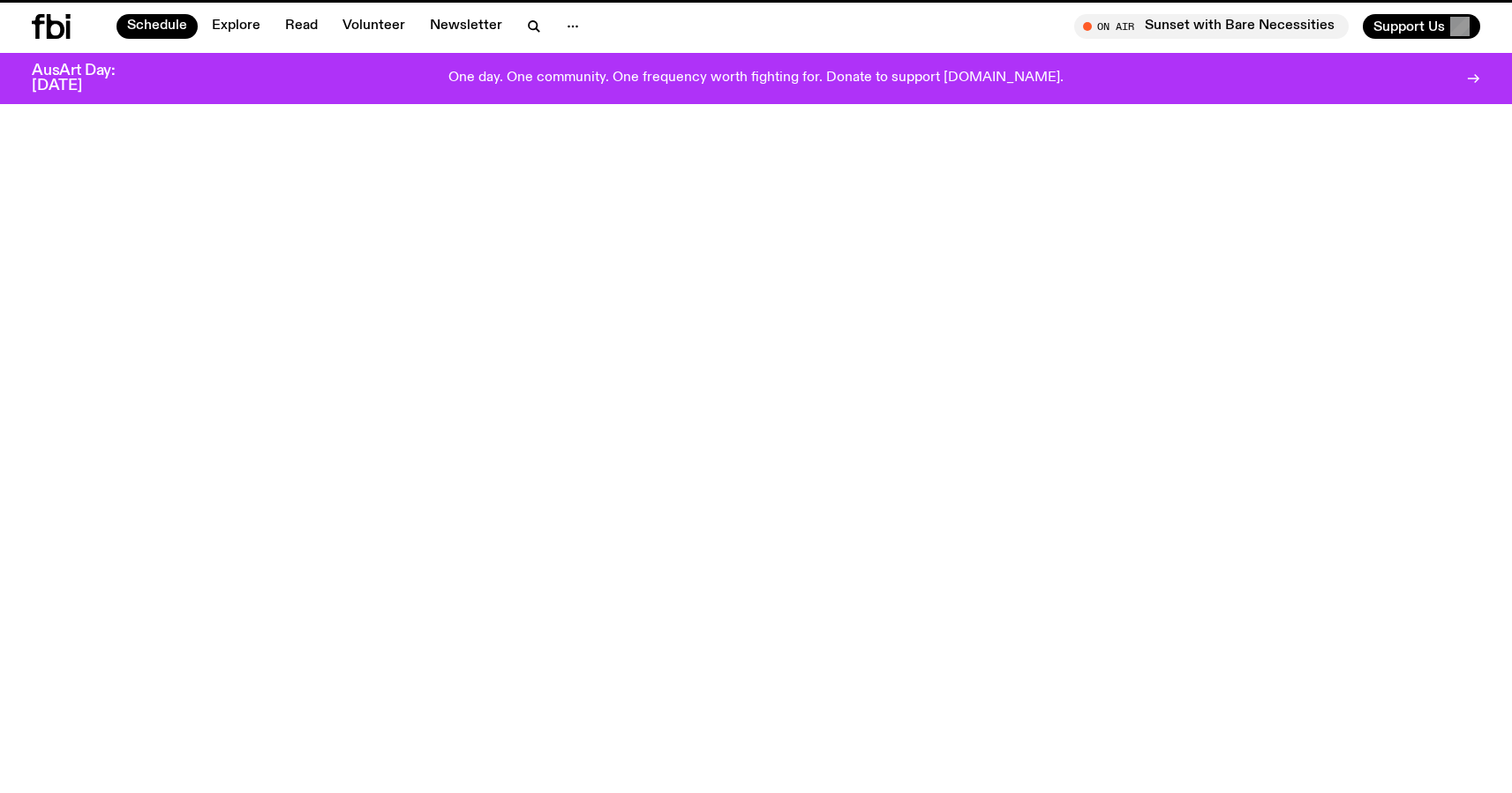
scroll to position [56, 0]
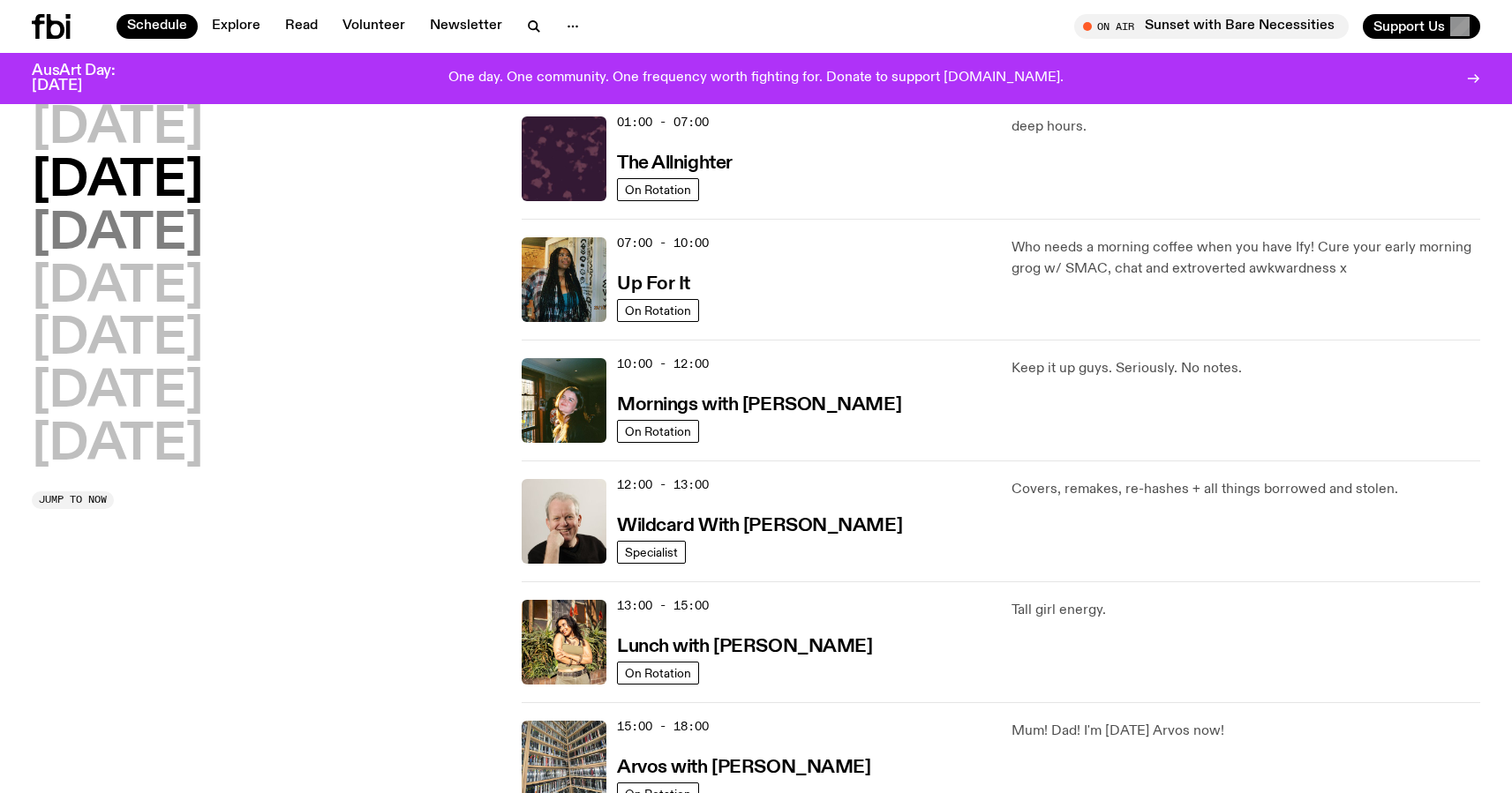
click at [197, 228] on h2 "[DATE]" at bounding box center [118, 234] width 171 height 50
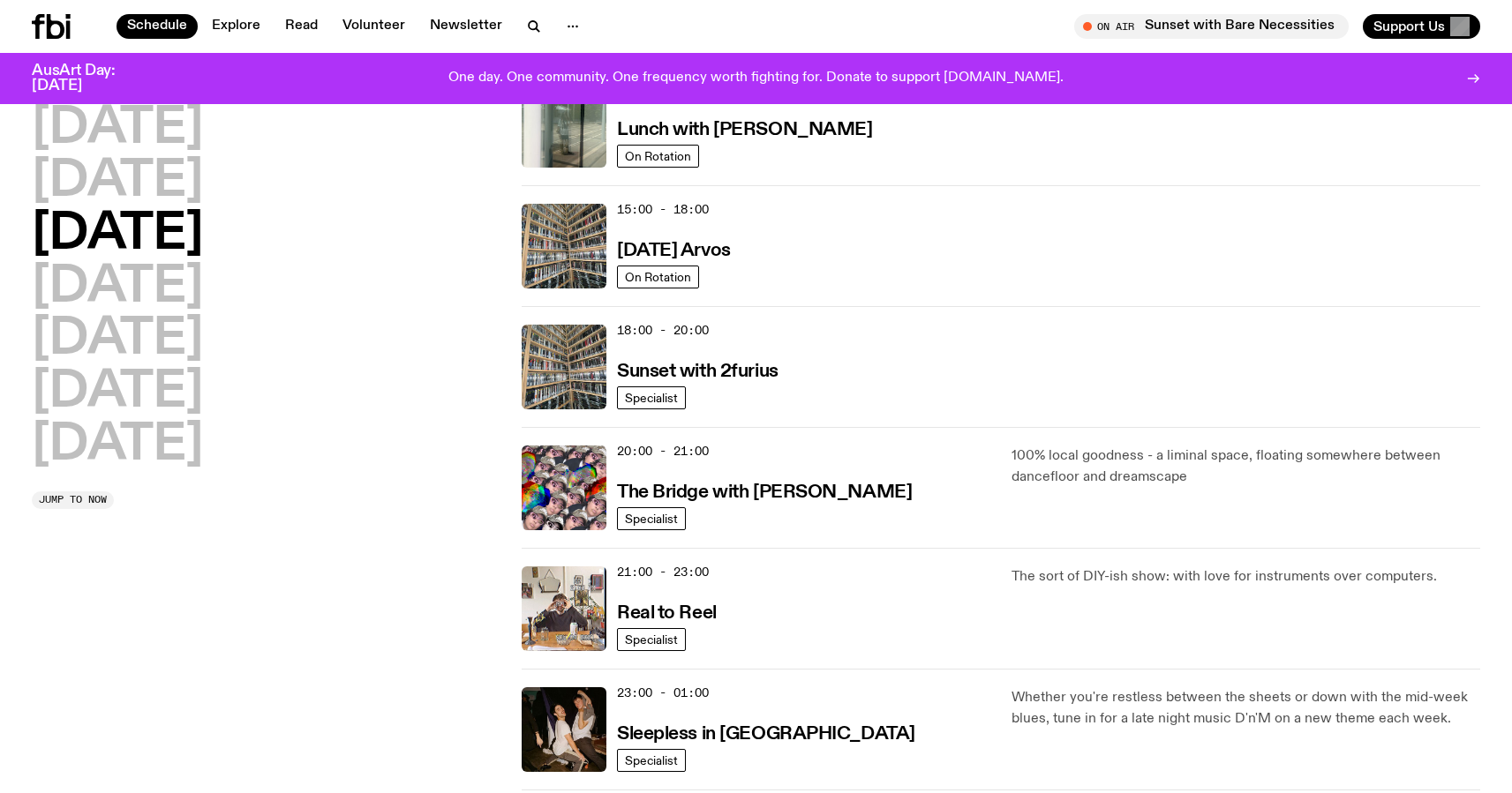
scroll to position [567, 0]
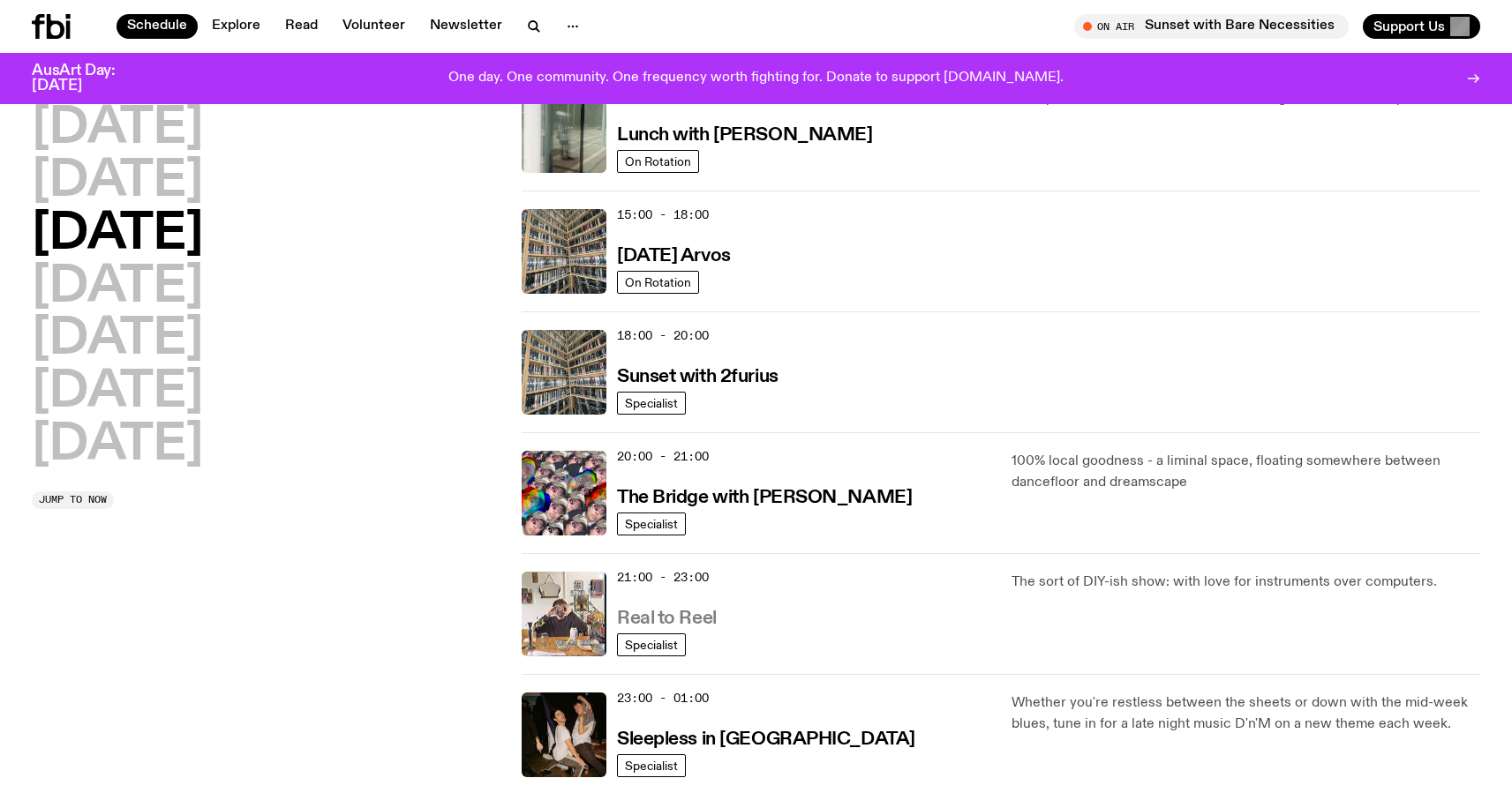
click at [692, 617] on h3 "Real to Reel" at bounding box center [667, 619] width 100 height 19
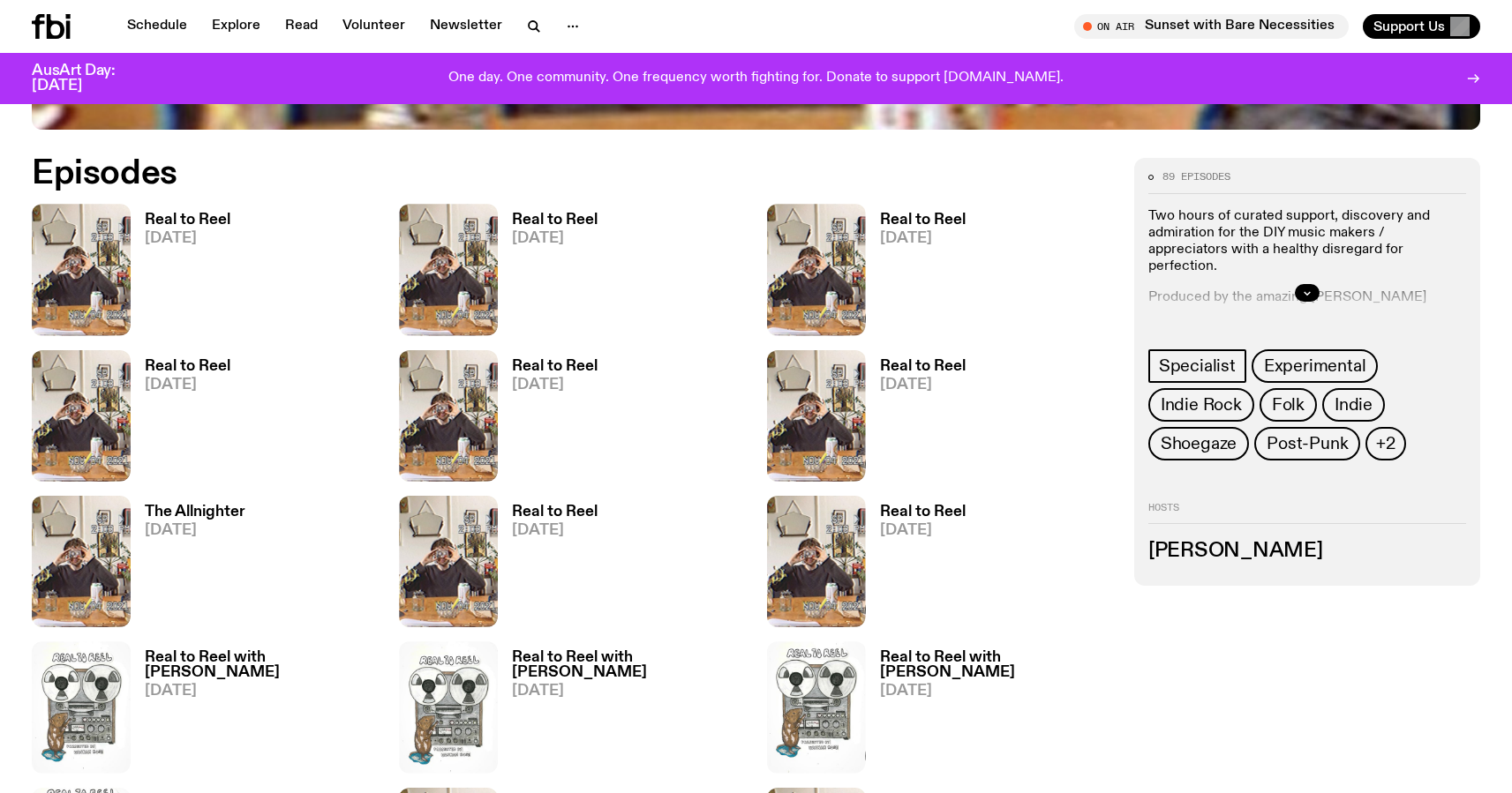
scroll to position [946, 0]
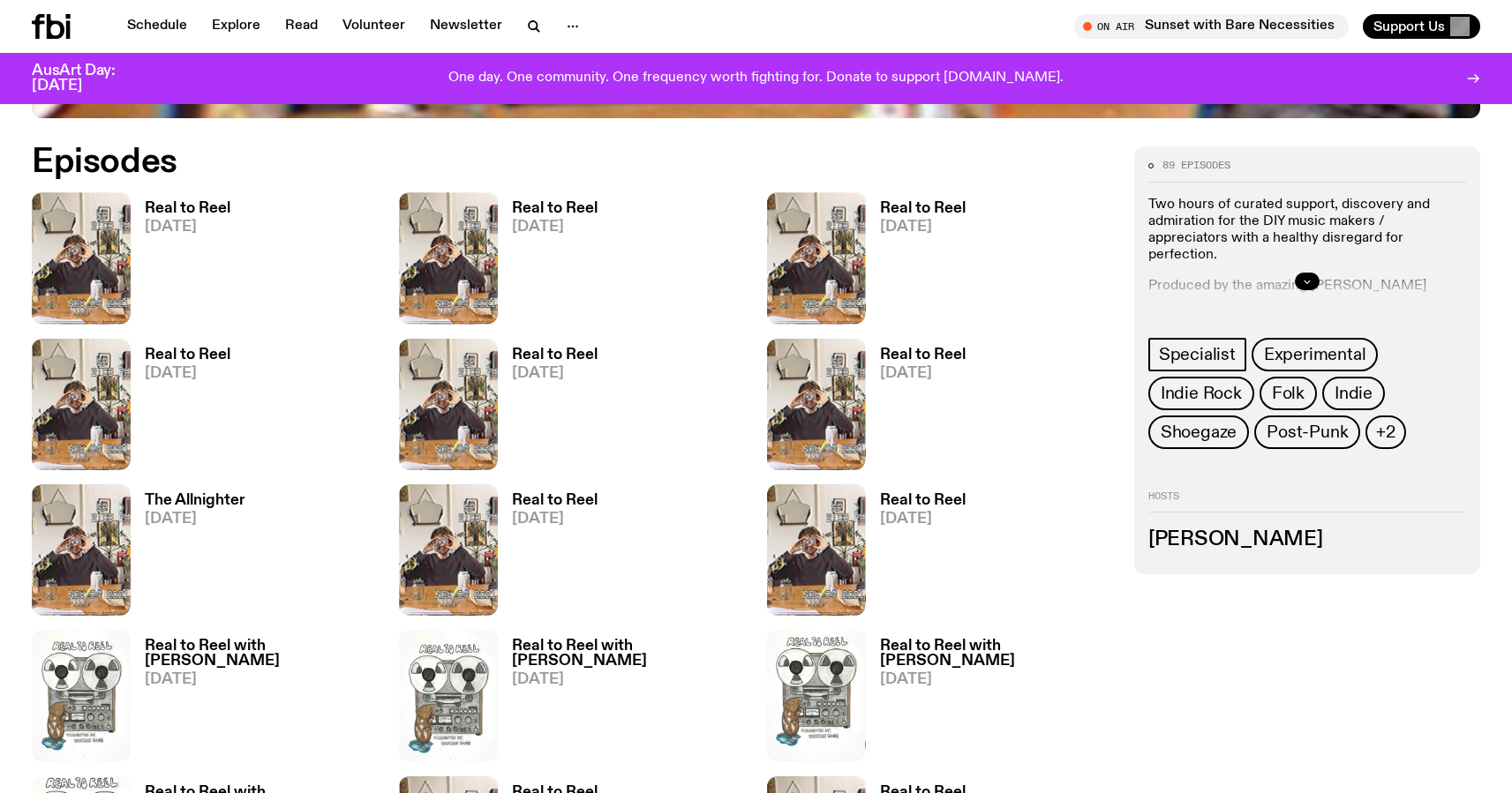
click at [1303, 282] on icon "button" at bounding box center [1306, 281] width 10 height 10
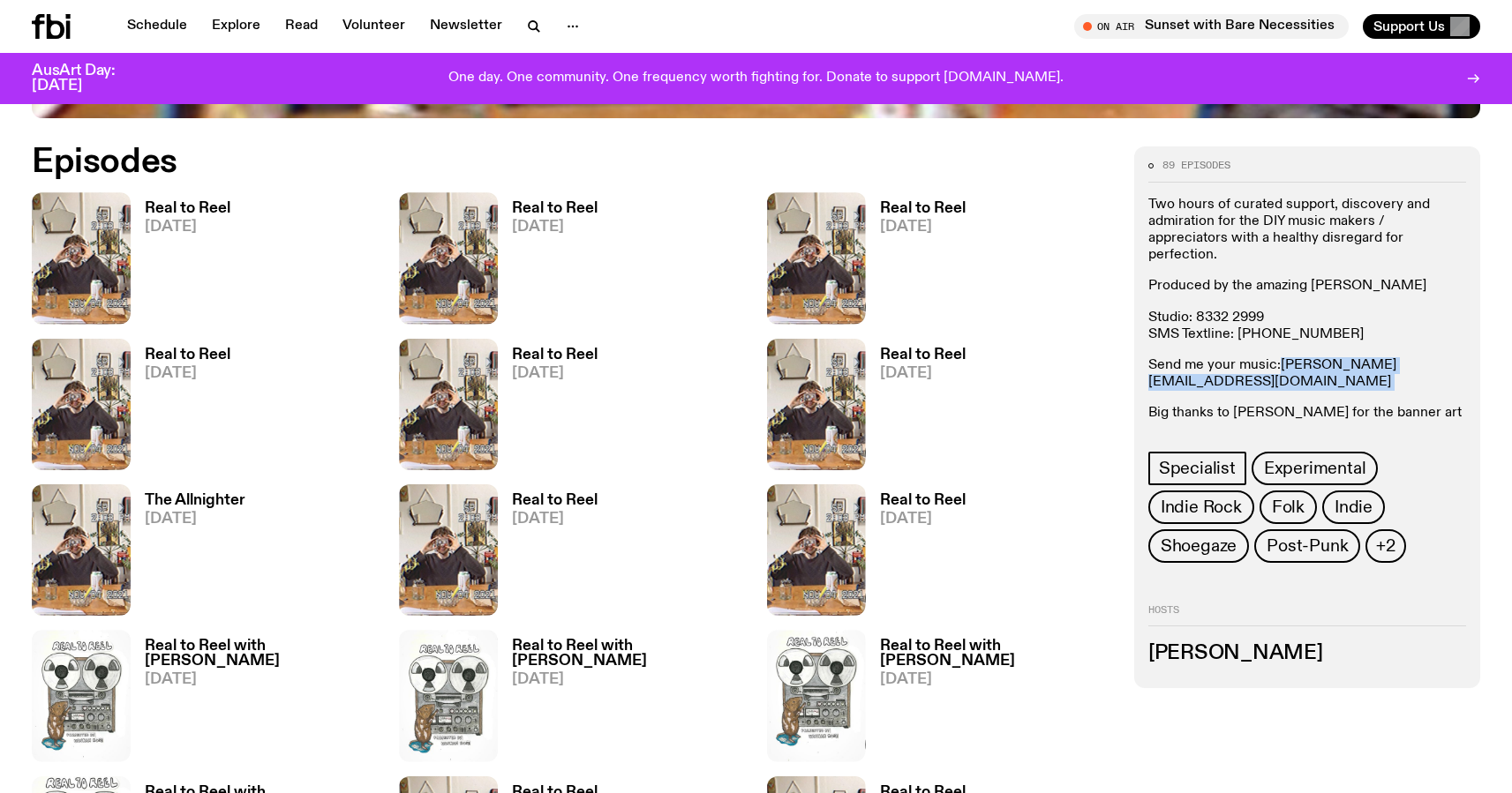
drag, startPoint x: 1424, startPoint y: 349, endPoint x: 1282, endPoint y: 355, distance: 142.1
click at [1282, 357] on p "Send me your music: [PERSON_NAME][EMAIL_ADDRESS][DOMAIN_NAME]" at bounding box center [1307, 374] width 318 height 34
copy p "[PERSON_NAME][EMAIL_ADDRESS][DOMAIN_NAME]"
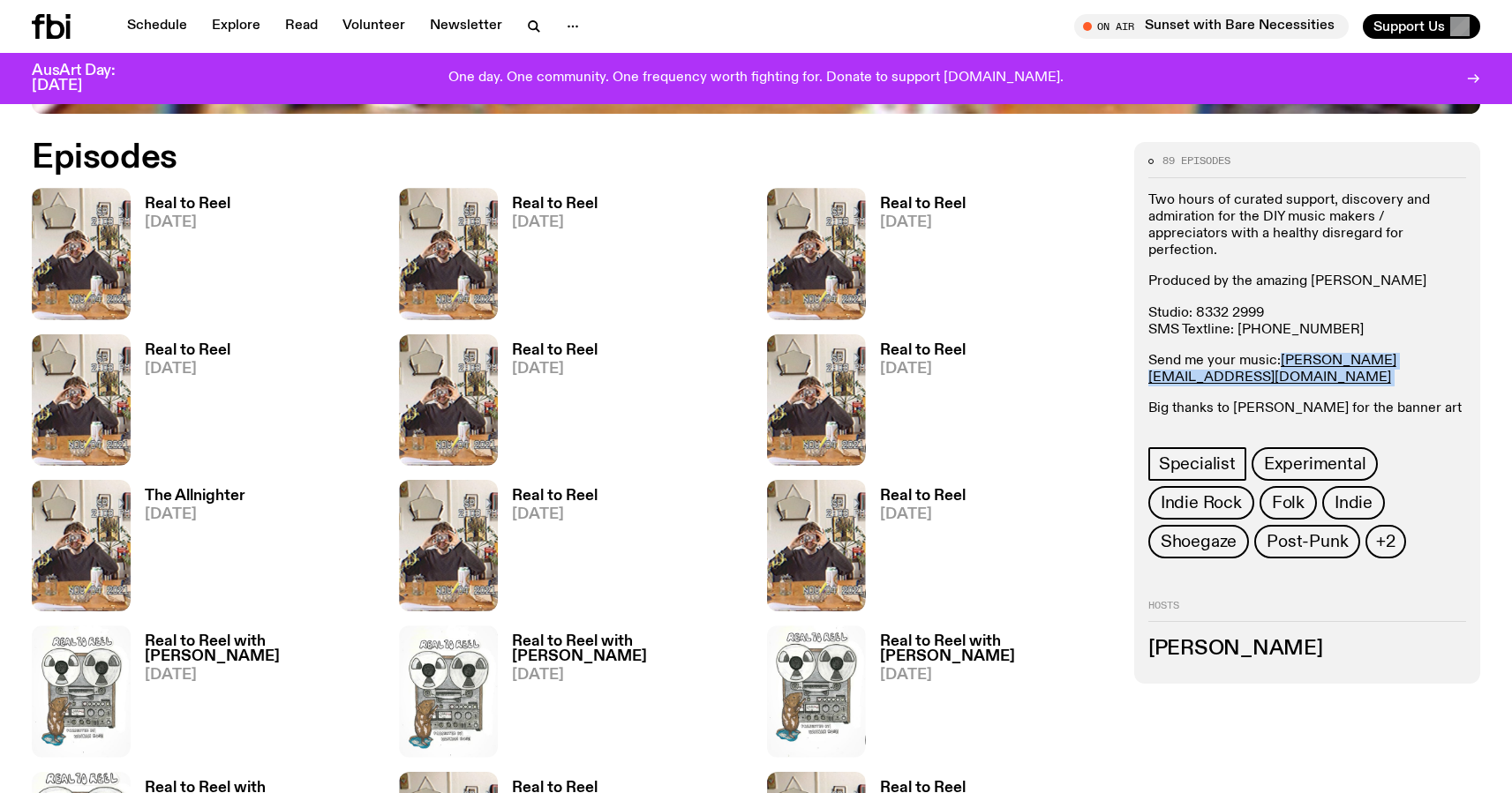
scroll to position [953, 0]
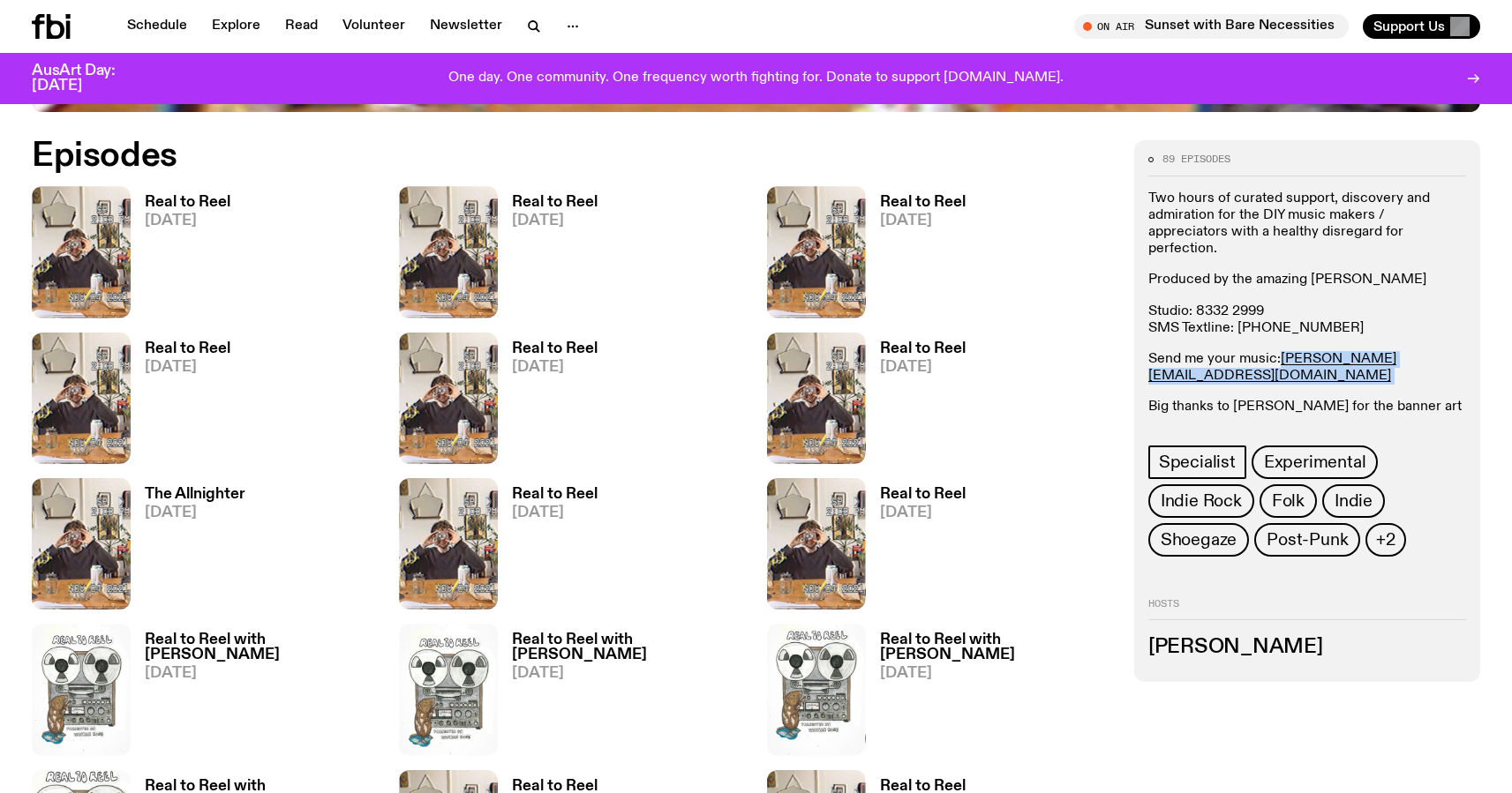
drag, startPoint x: 1338, startPoint y: 649, endPoint x: 1153, endPoint y: 659, distance: 185.3
click at [1153, 658] on h3 "[PERSON_NAME]" at bounding box center [1307, 647] width 318 height 20
copy h3 "[PERSON_NAME]"
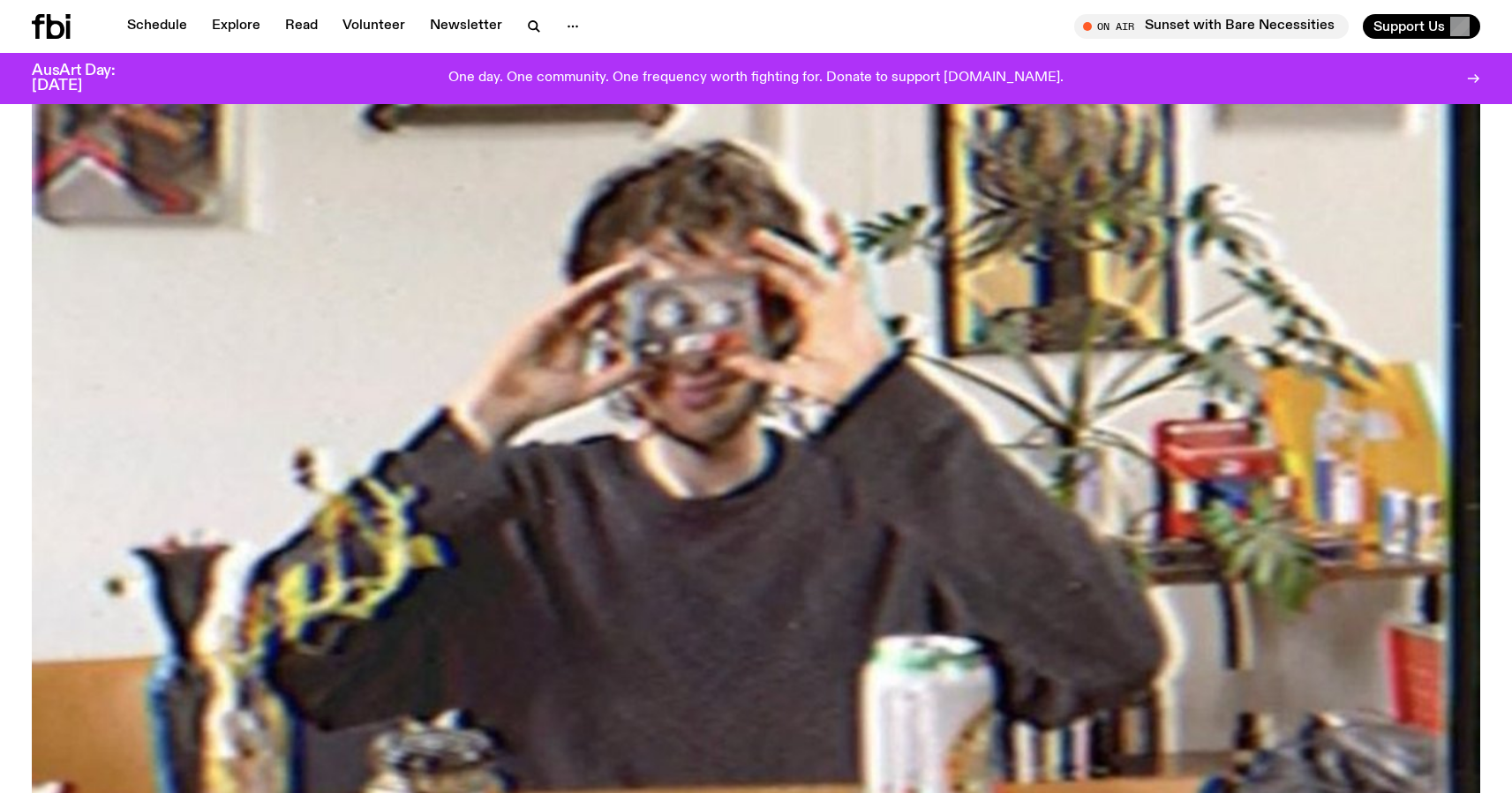
scroll to position [0, 0]
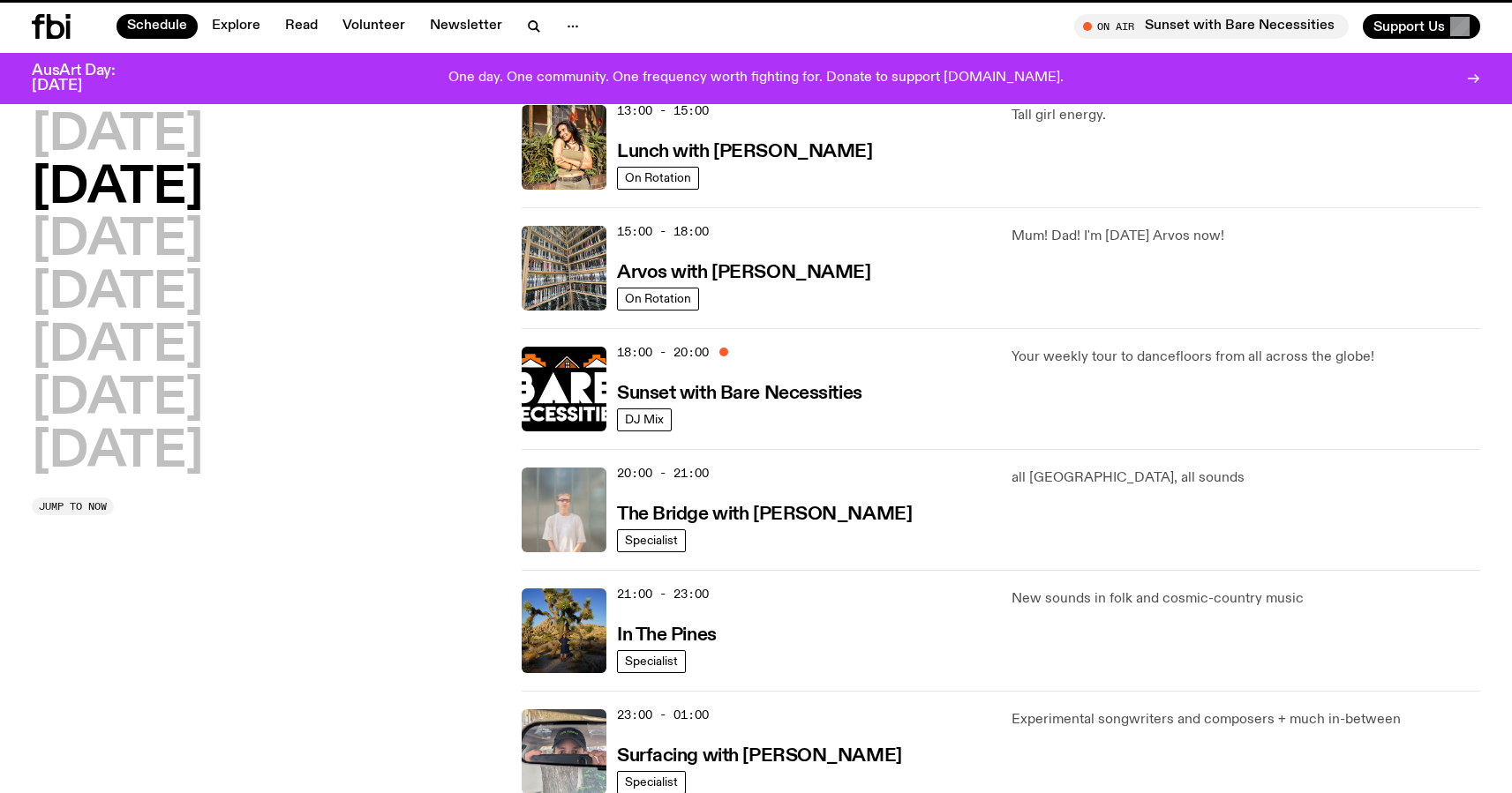
scroll to position [553, 0]
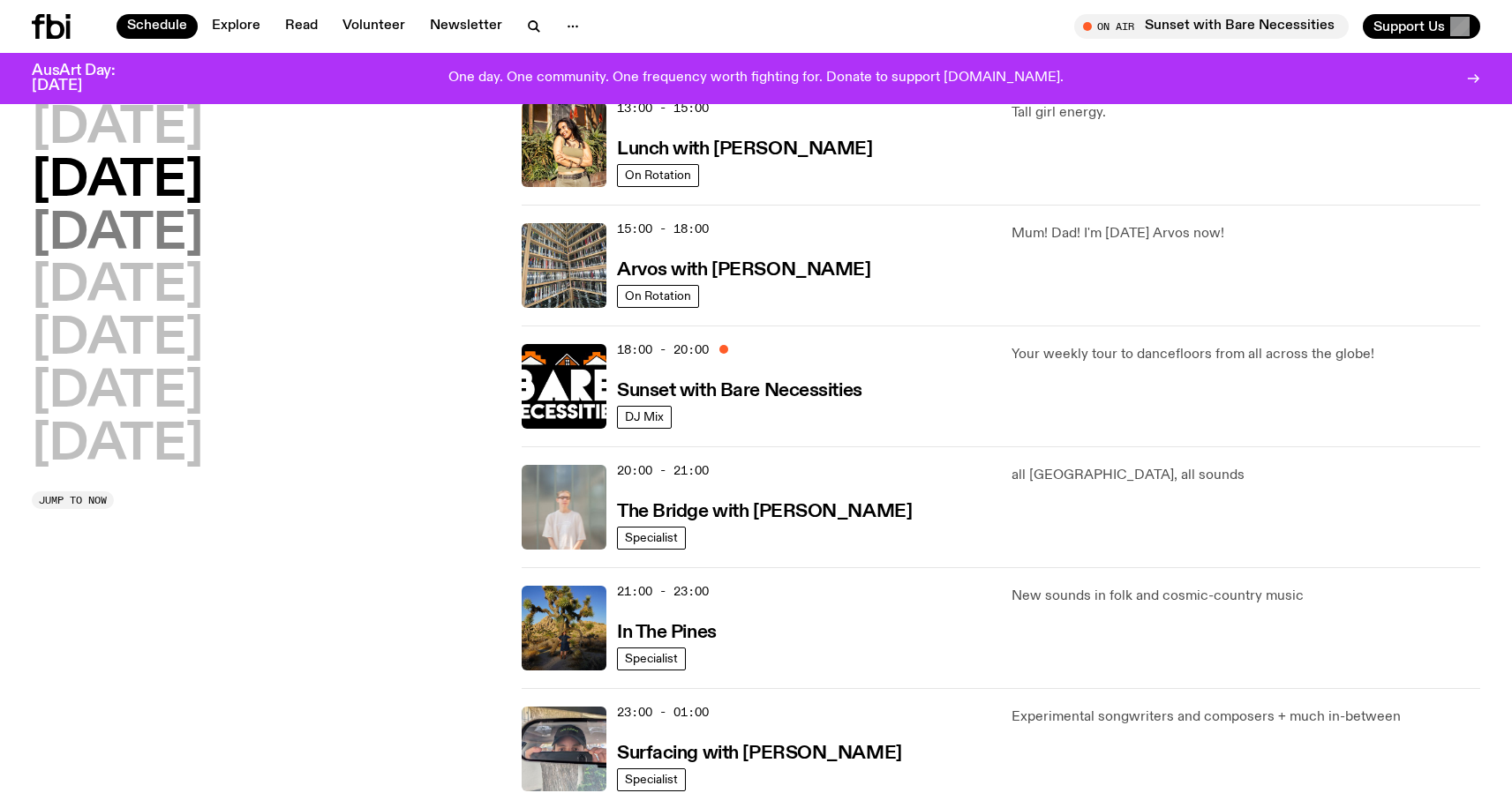
click at [203, 211] on h2 "[DATE]" at bounding box center [118, 234] width 171 height 50
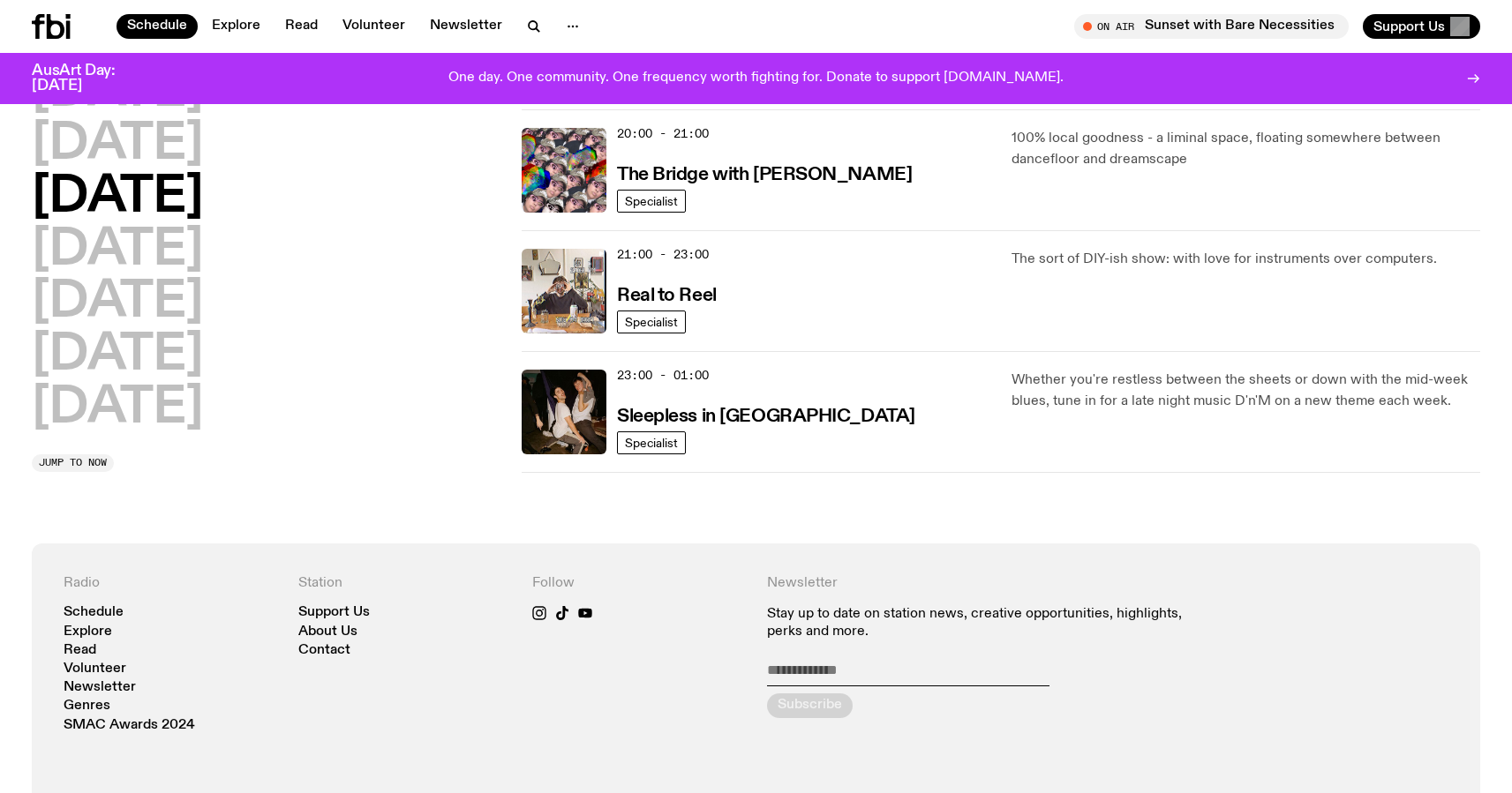
scroll to position [891, 0]
click at [745, 417] on h3 "Sleepless in [GEOGRAPHIC_DATA]" at bounding box center [766, 416] width 298 height 19
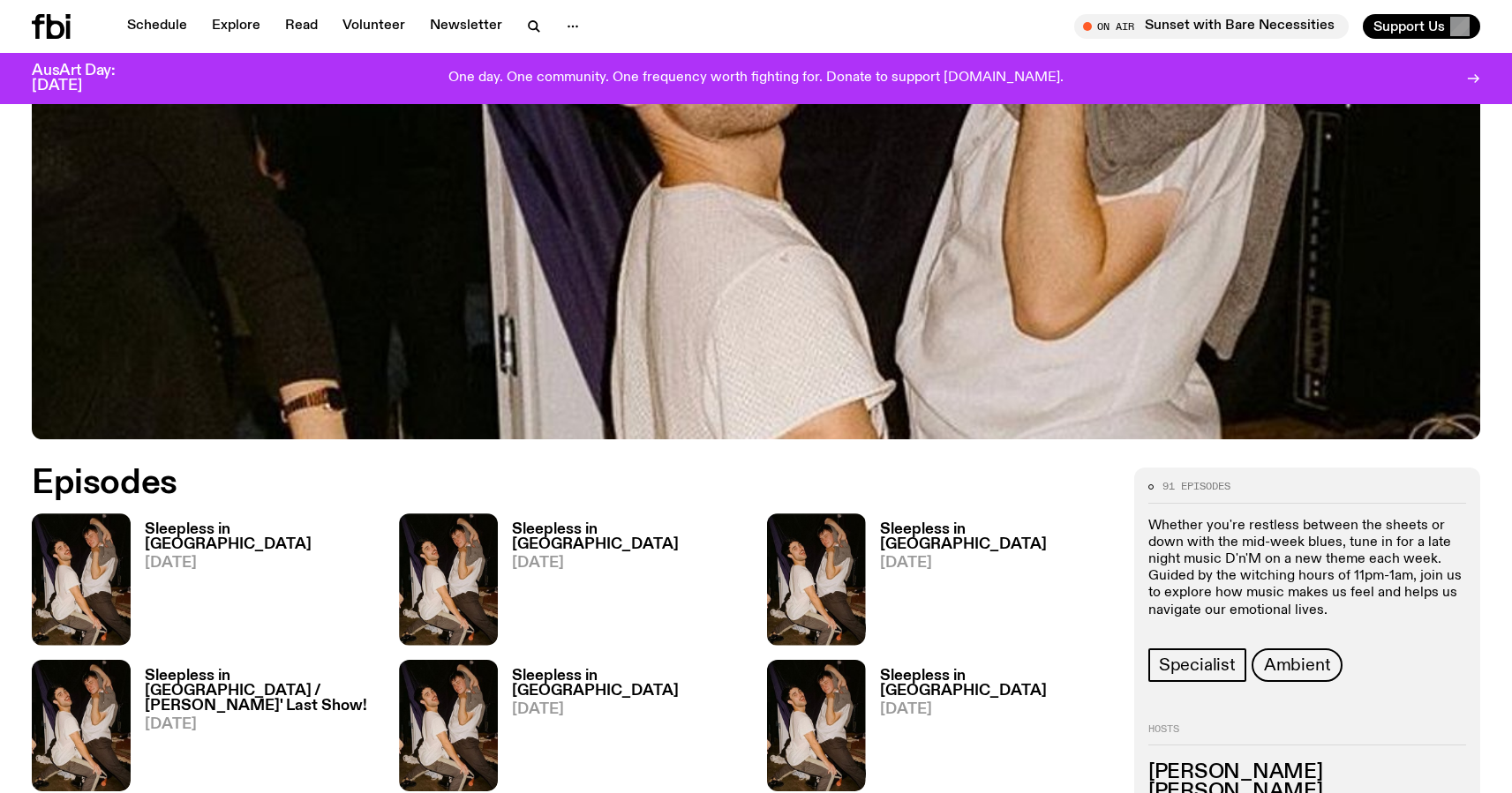
scroll to position [625, 0]
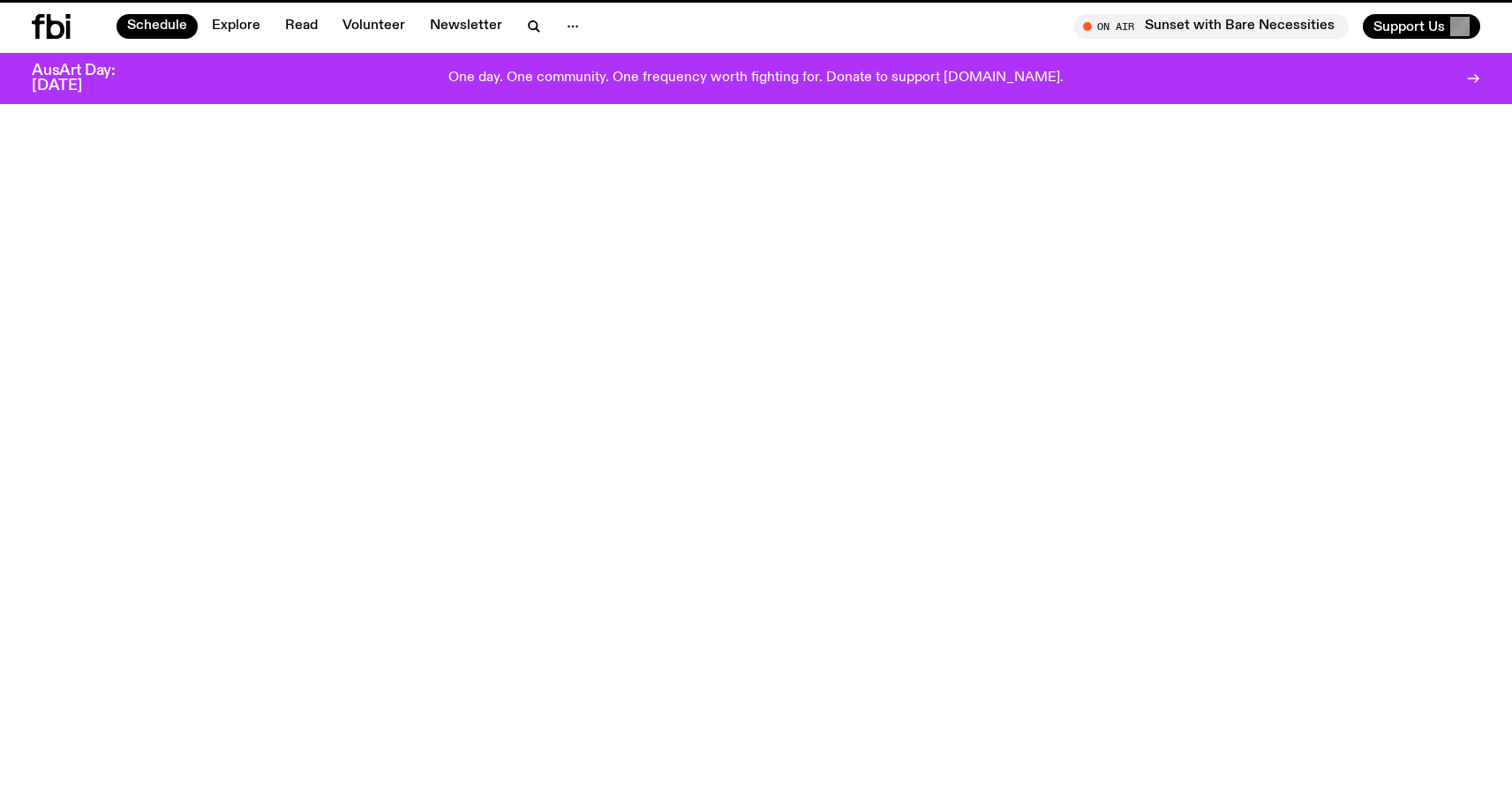
scroll to position [891, 0]
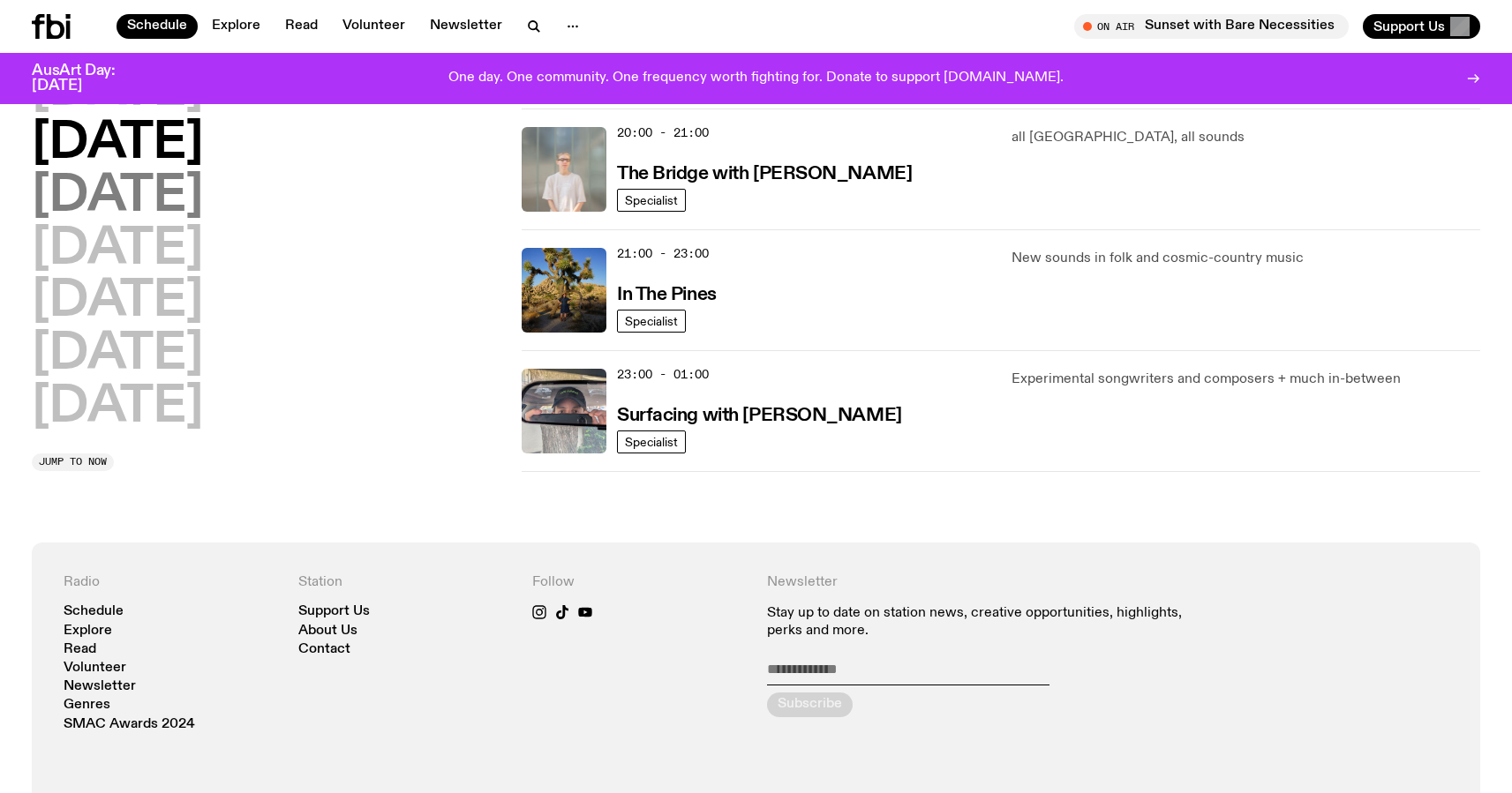
click at [188, 196] on h2 "[DATE]" at bounding box center [118, 197] width 171 height 50
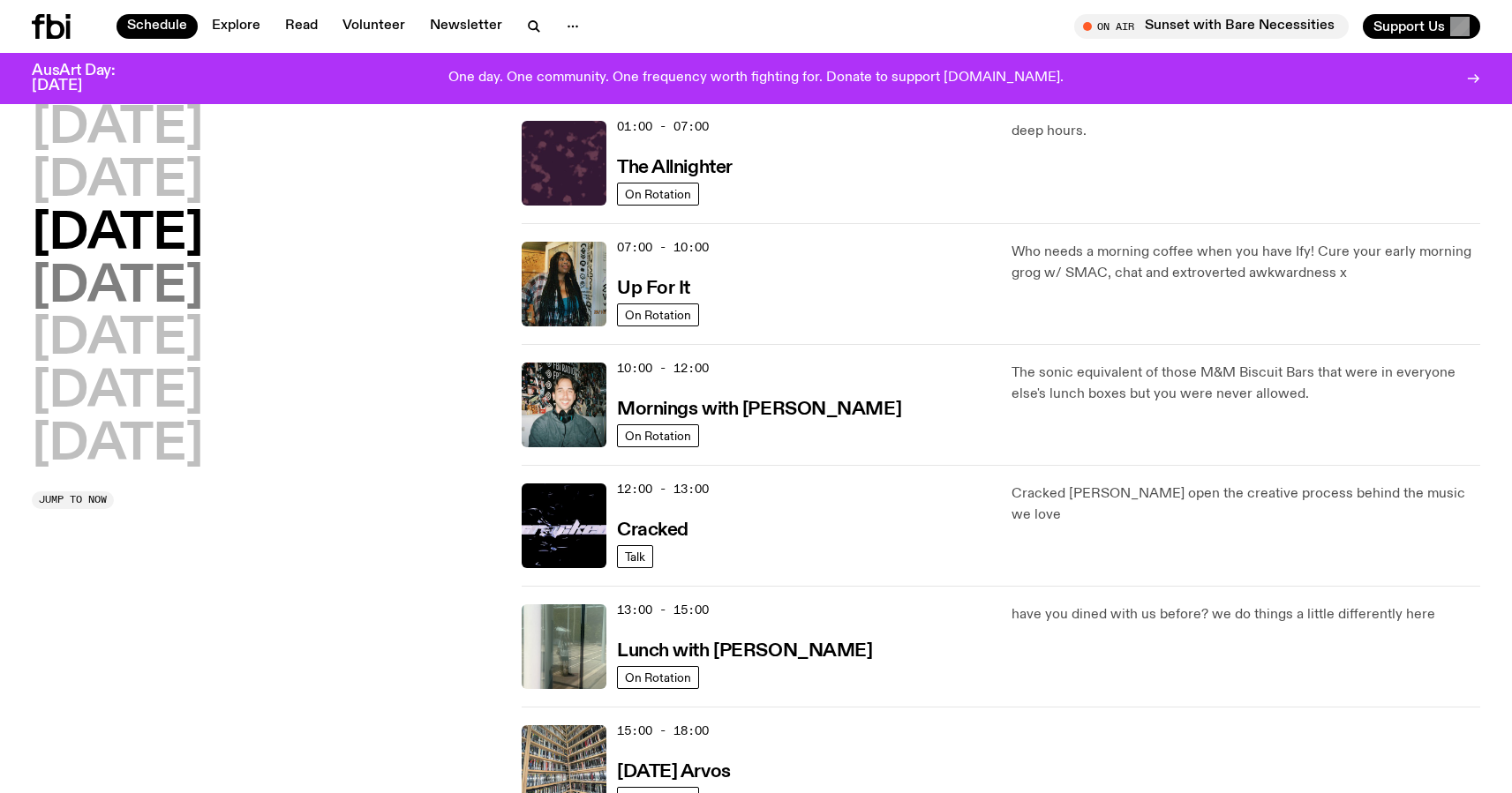
scroll to position [50, 0]
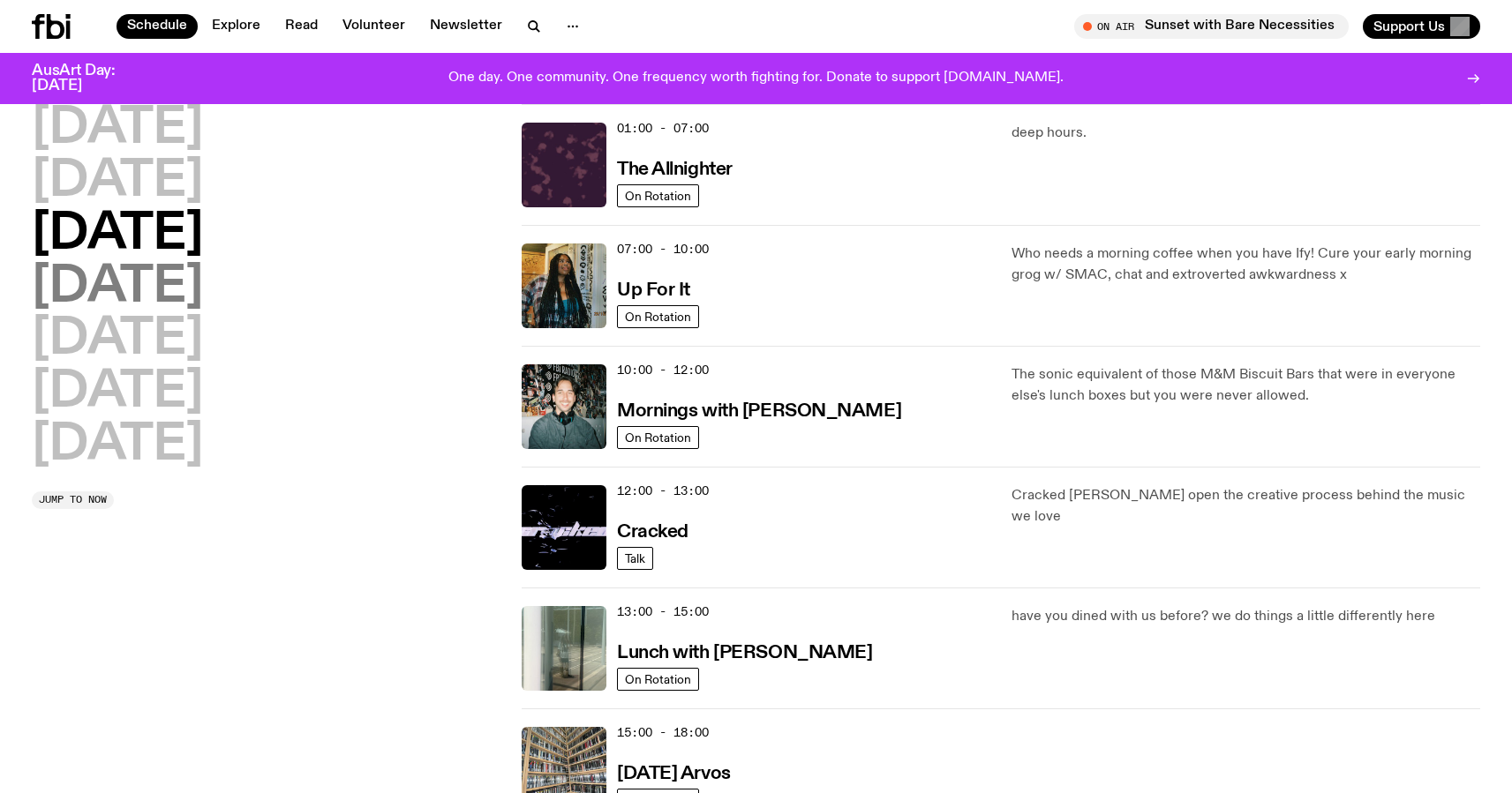
click at [178, 289] on h2 "[DATE]" at bounding box center [118, 287] width 171 height 50
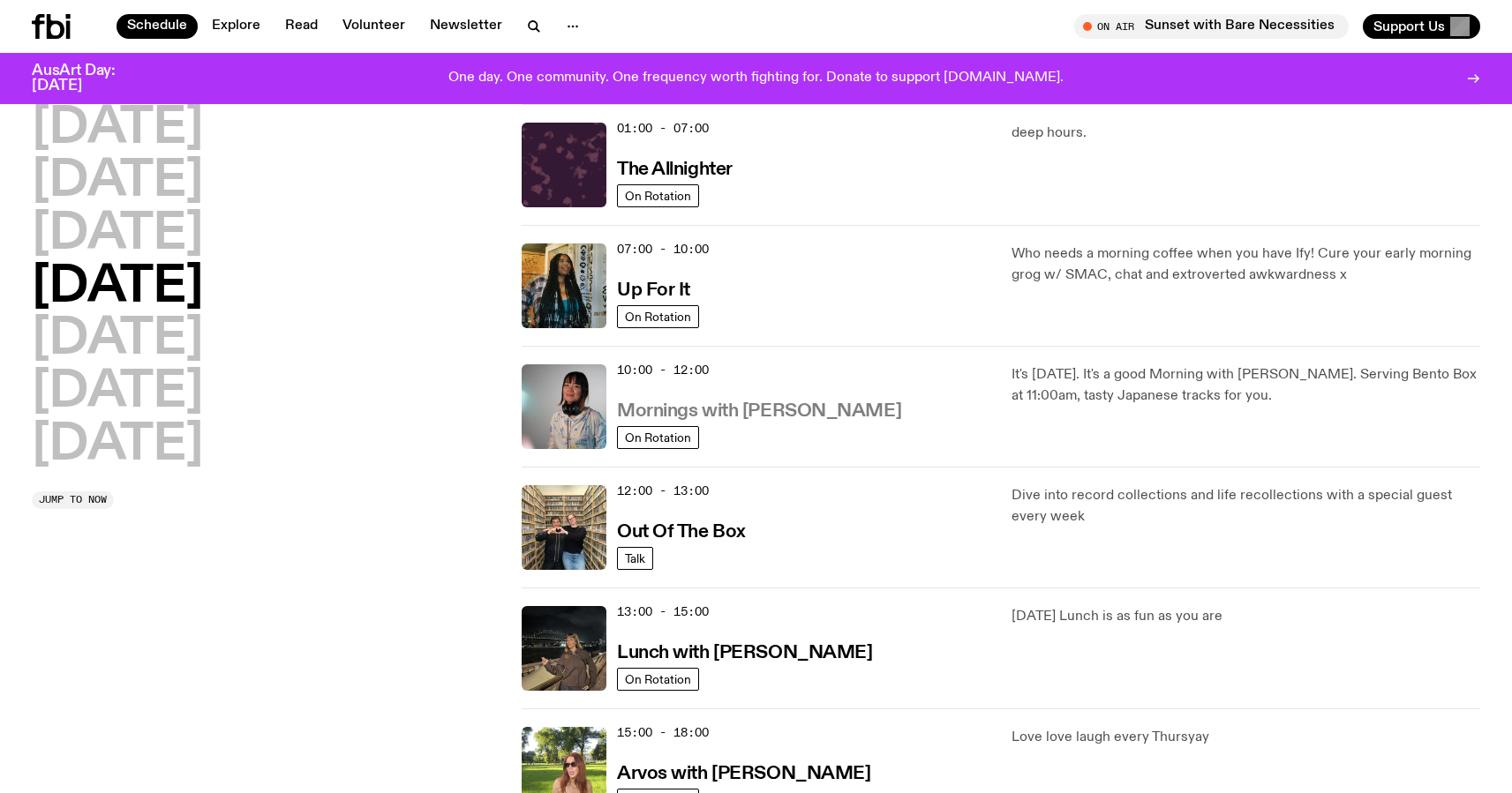
click at [738, 416] on h3 "Mornings with [PERSON_NAME]" at bounding box center [759, 412] width 284 height 19
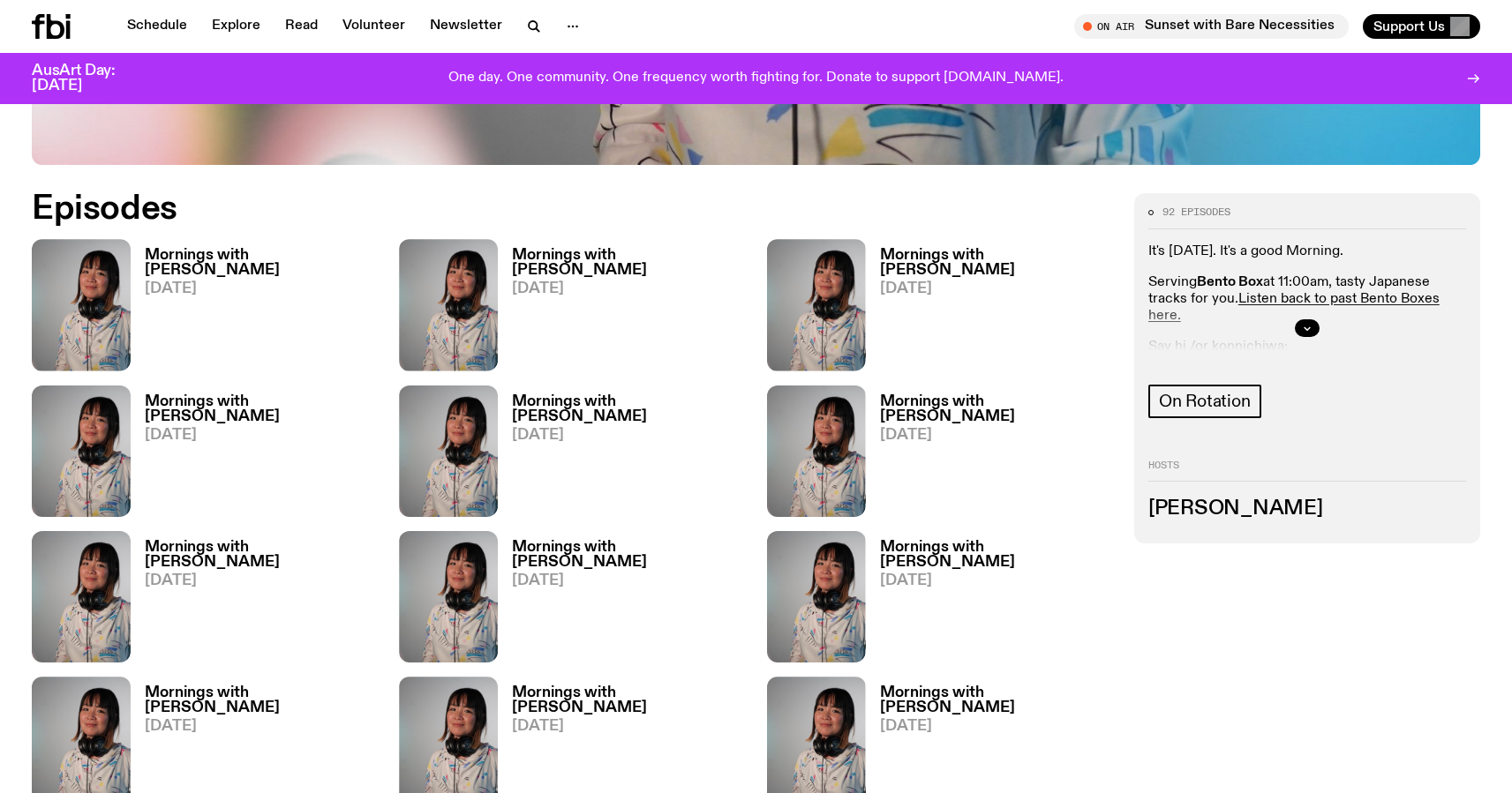
scroll to position [896, 0]
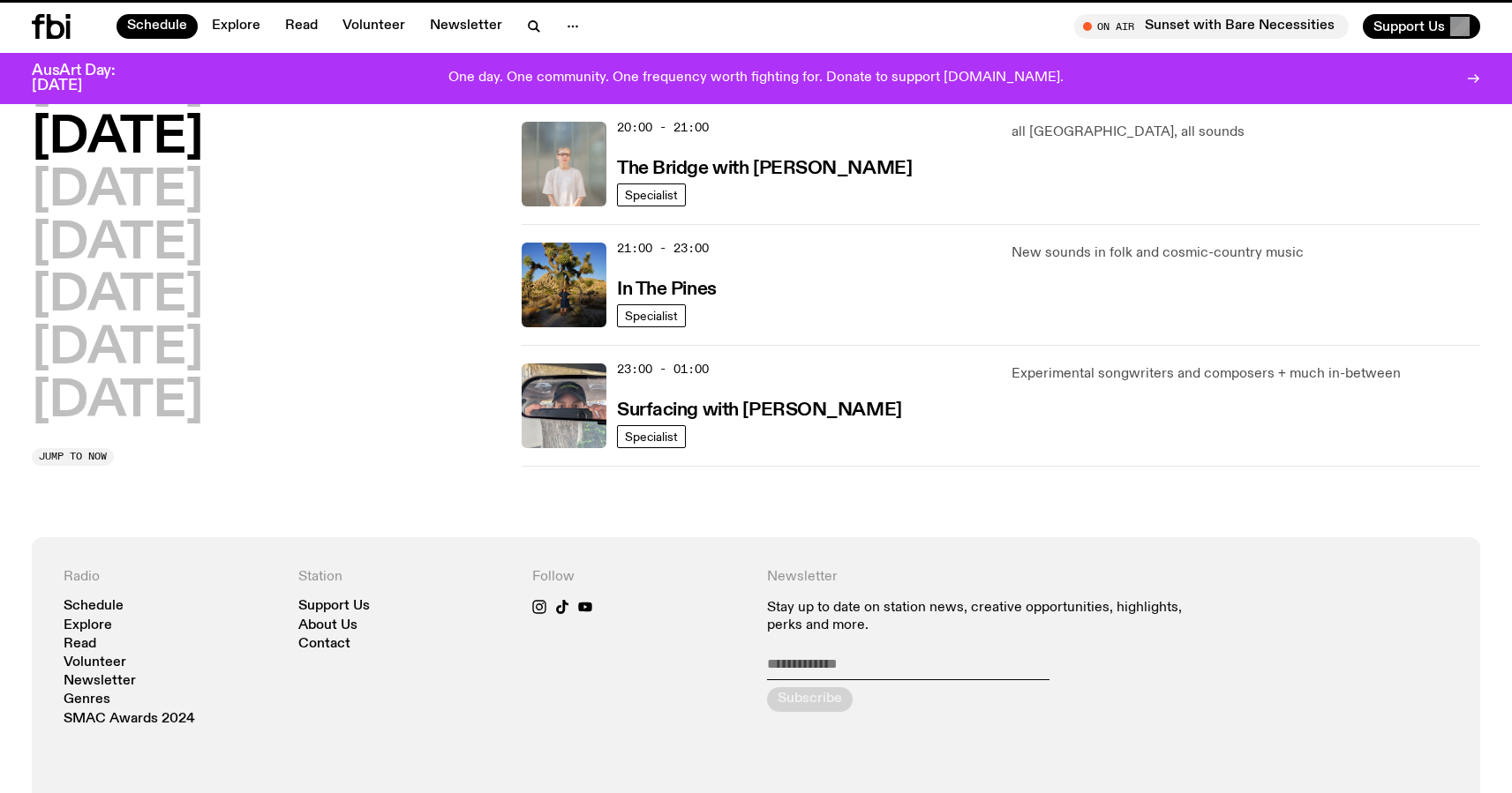
scroll to position [50, 0]
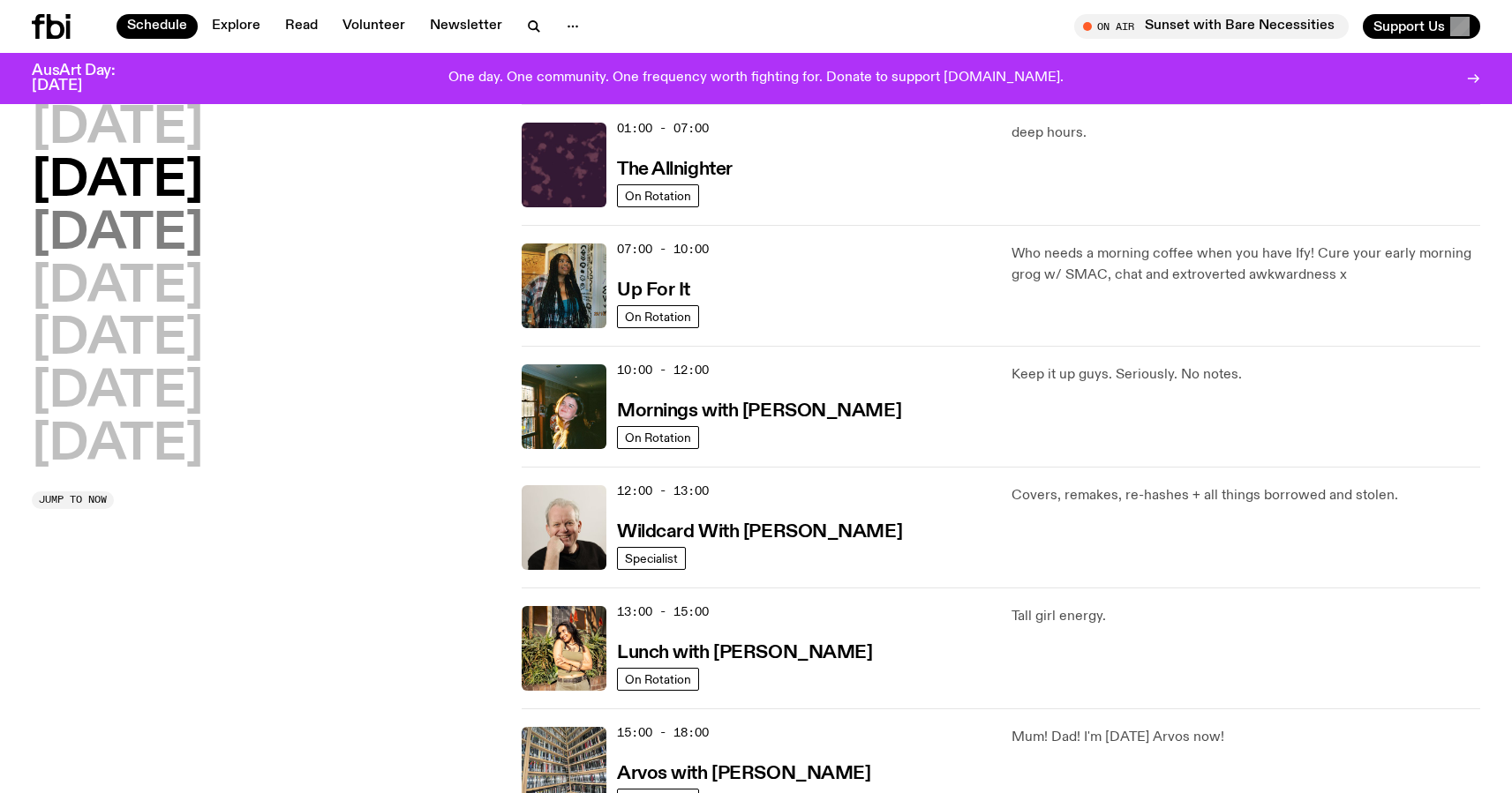
click at [203, 246] on h2 "[DATE]" at bounding box center [118, 234] width 171 height 50
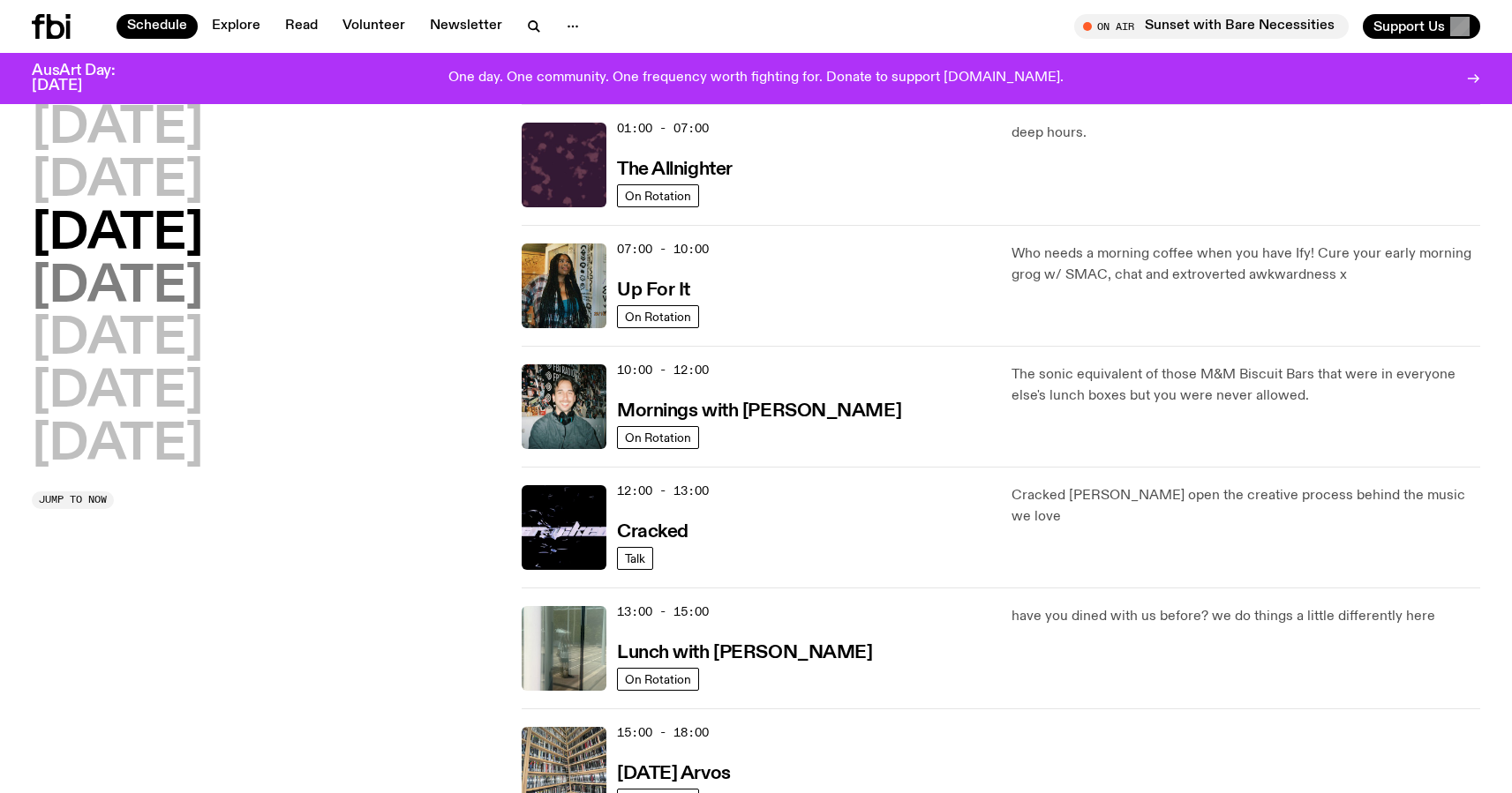
click at [203, 288] on h2 "[DATE]" at bounding box center [118, 287] width 171 height 50
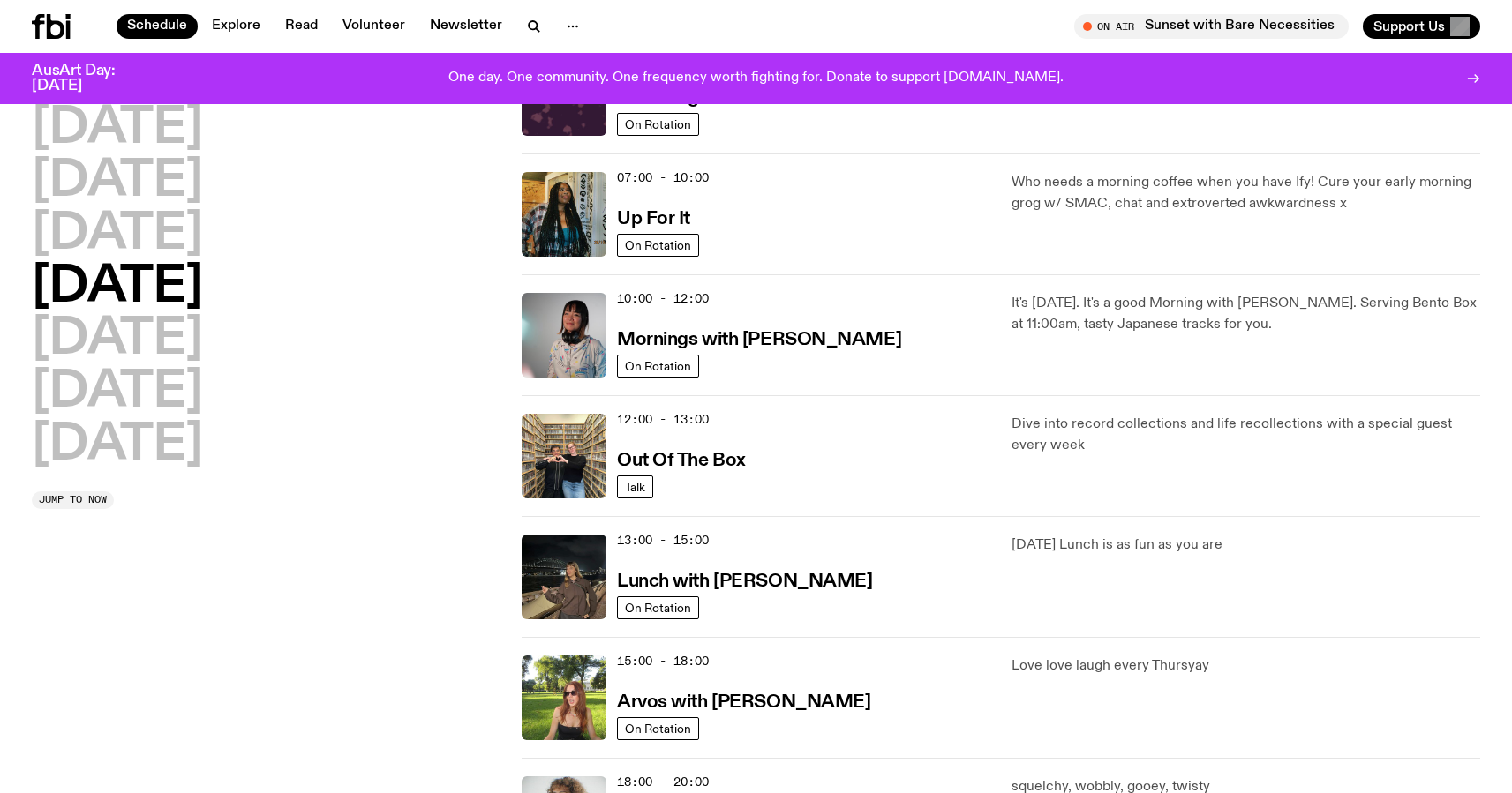
scroll to position [122, 0]
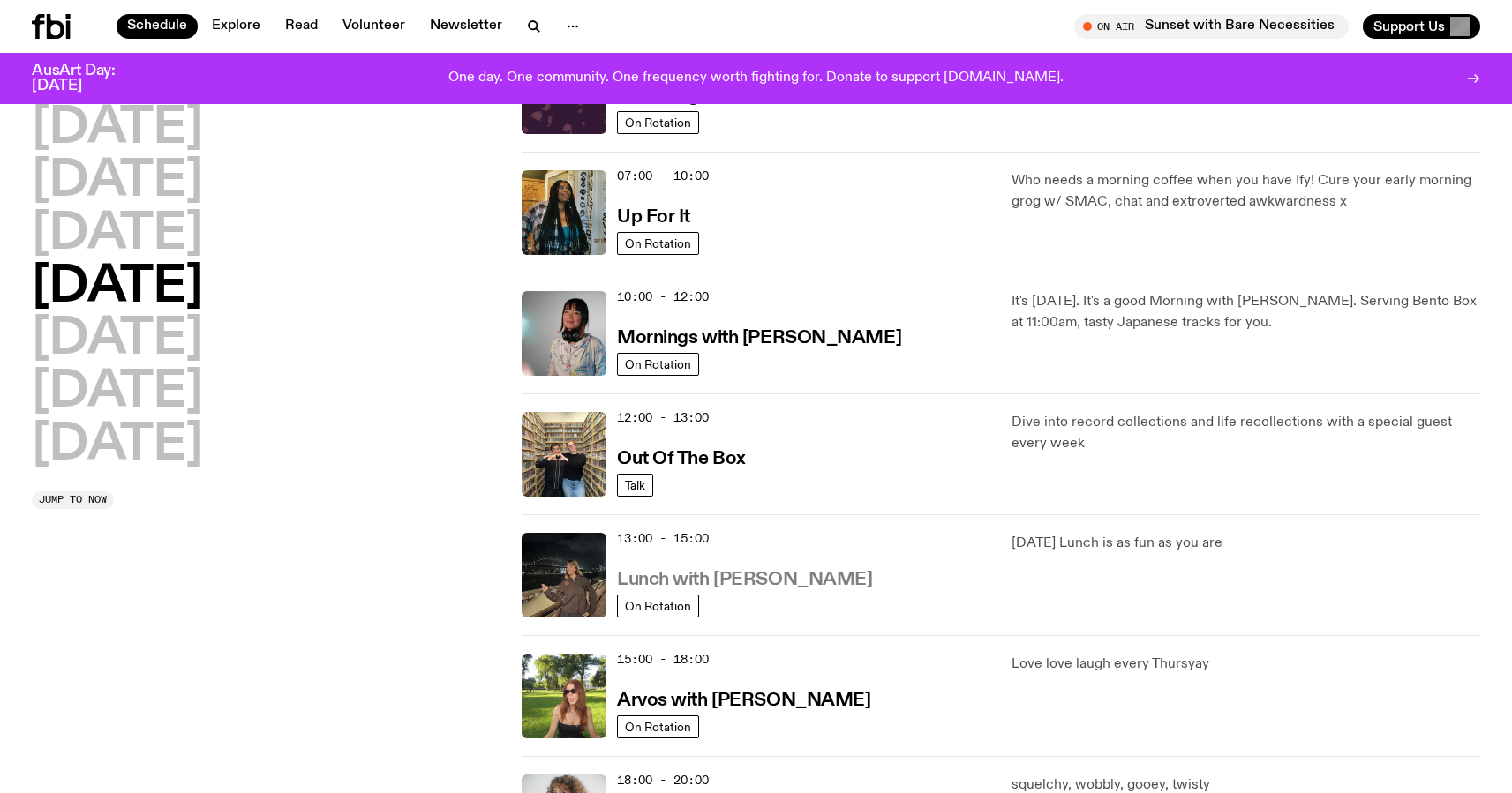
click at [765, 583] on h3 "Lunch with [PERSON_NAME]" at bounding box center [744, 580] width 255 height 19
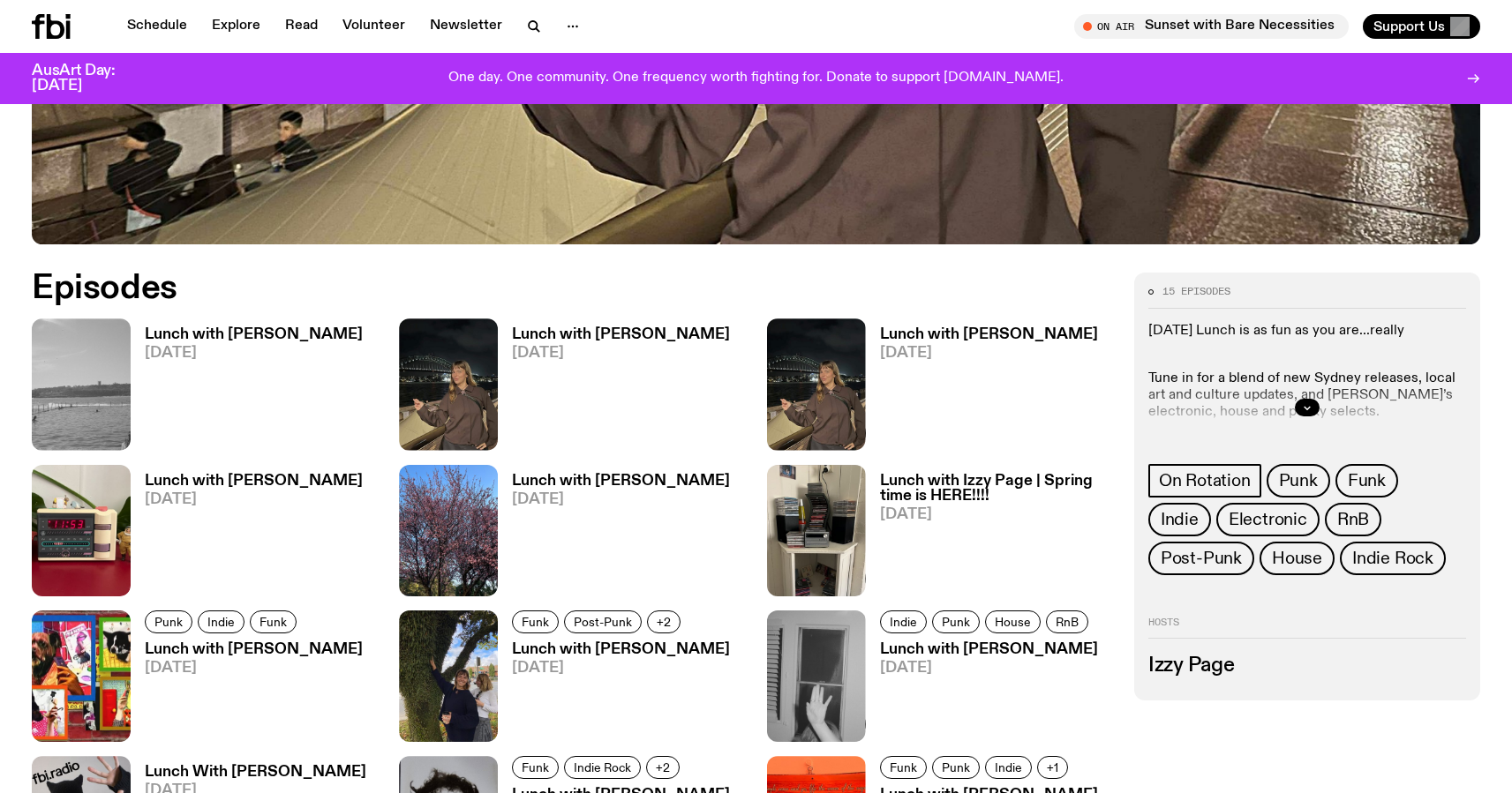
scroll to position [883, 0]
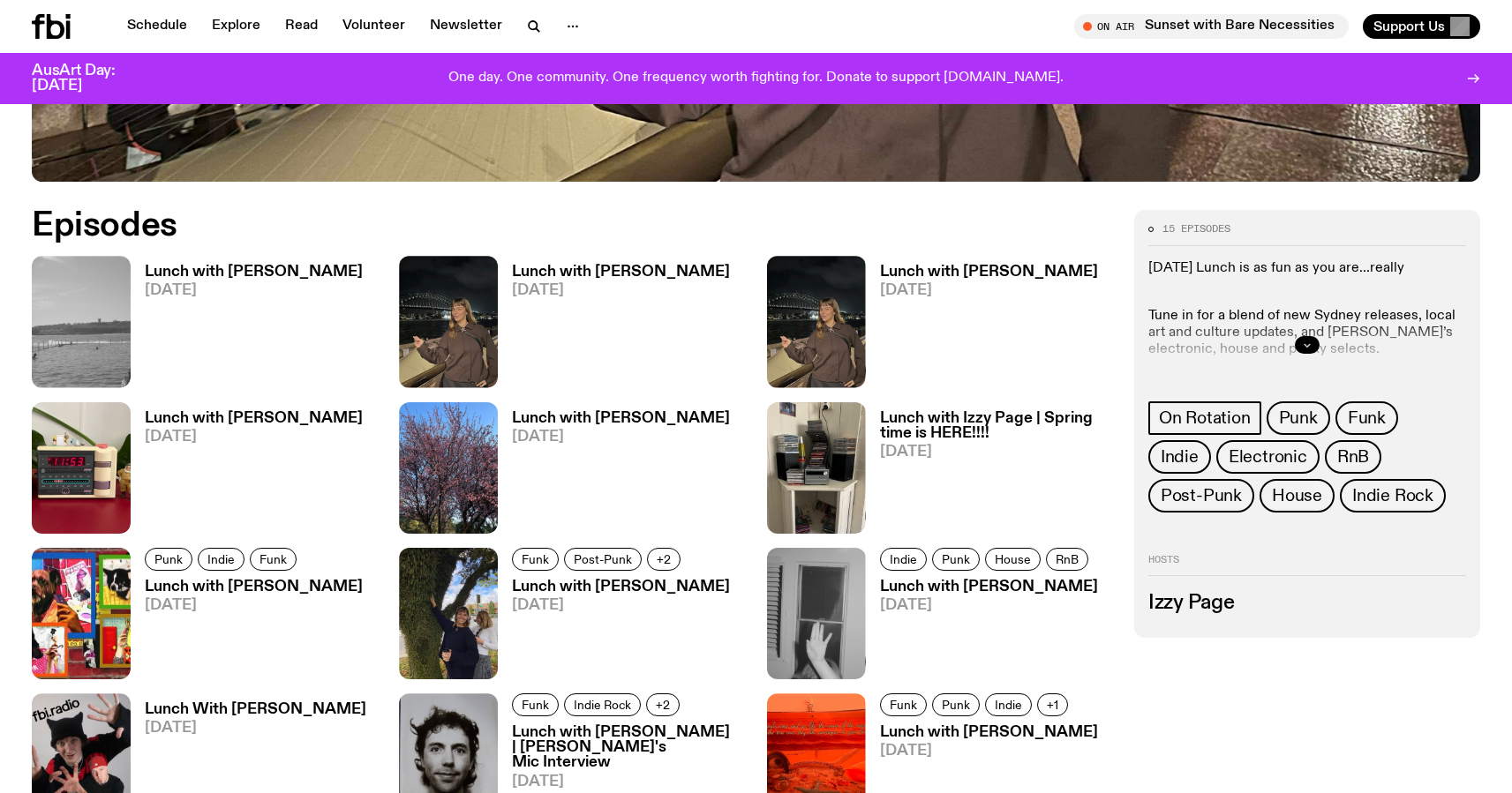
click at [1313, 342] on button "button" at bounding box center [1307, 344] width 24 height 18
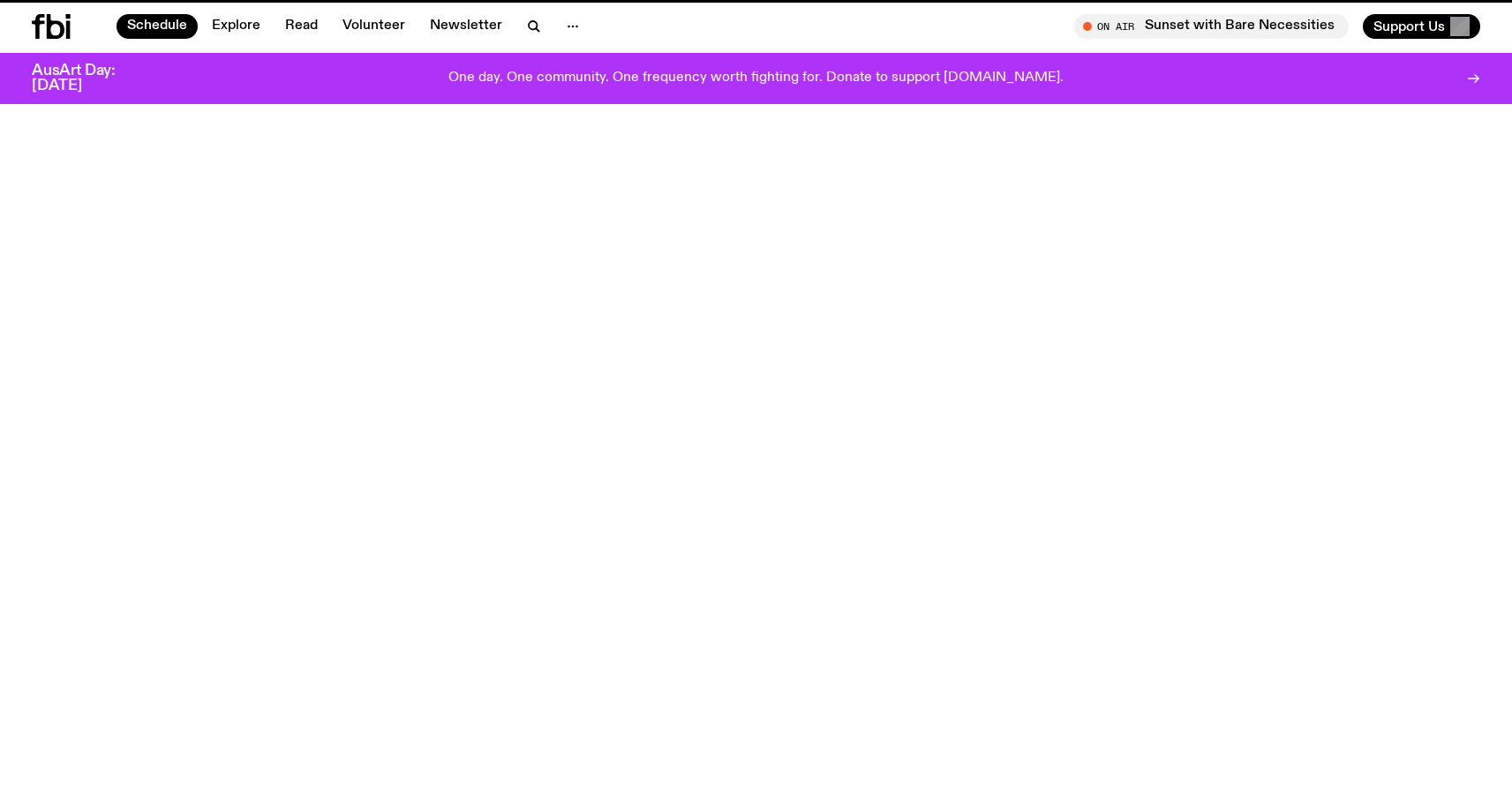
scroll to position [122, 0]
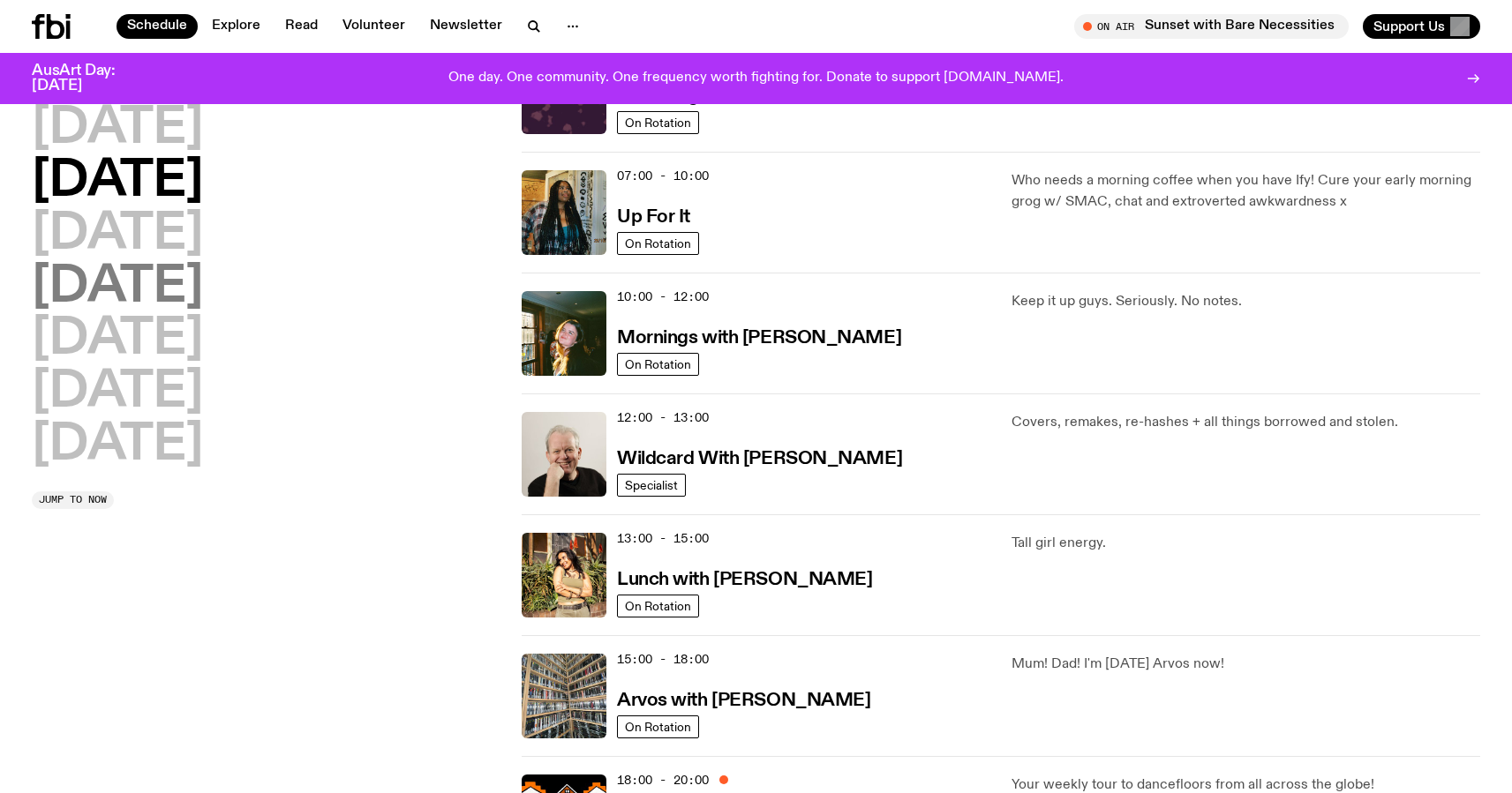
click at [203, 296] on h2 "[DATE]" at bounding box center [118, 287] width 171 height 50
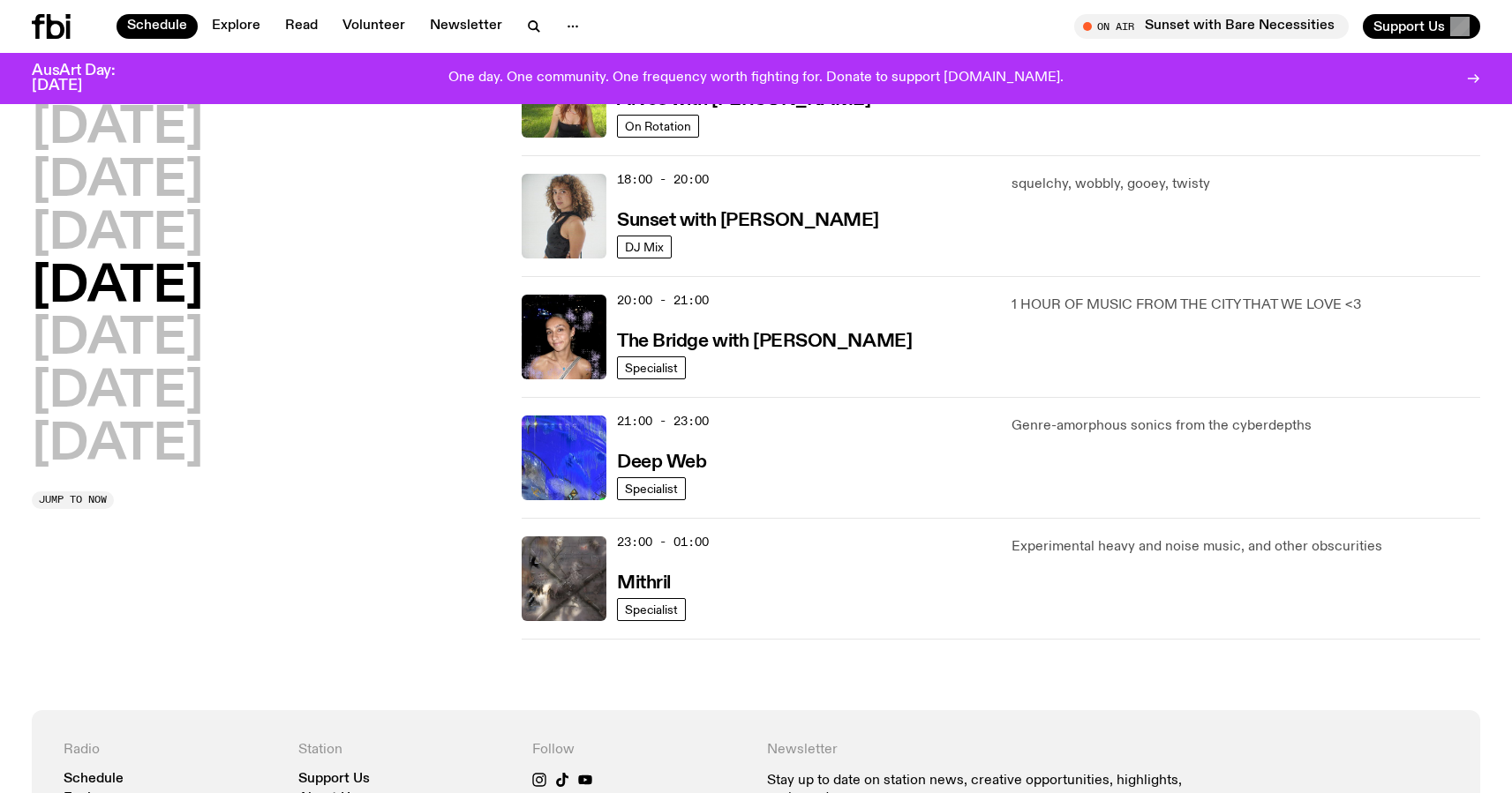
scroll to position [724, 0]
click at [155, 341] on h2 "[DATE]" at bounding box center [118, 340] width 171 height 50
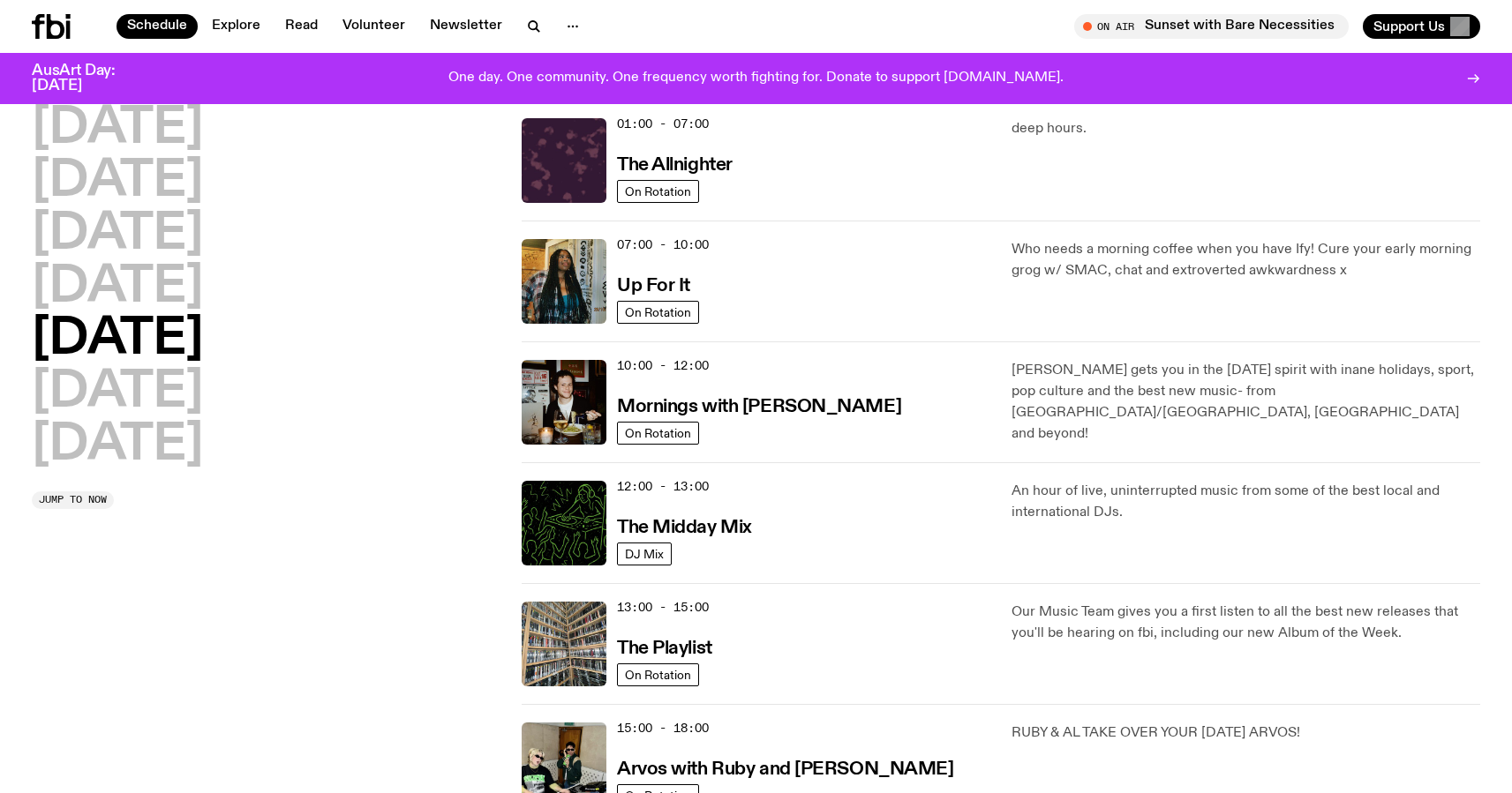
scroll to position [50, 0]
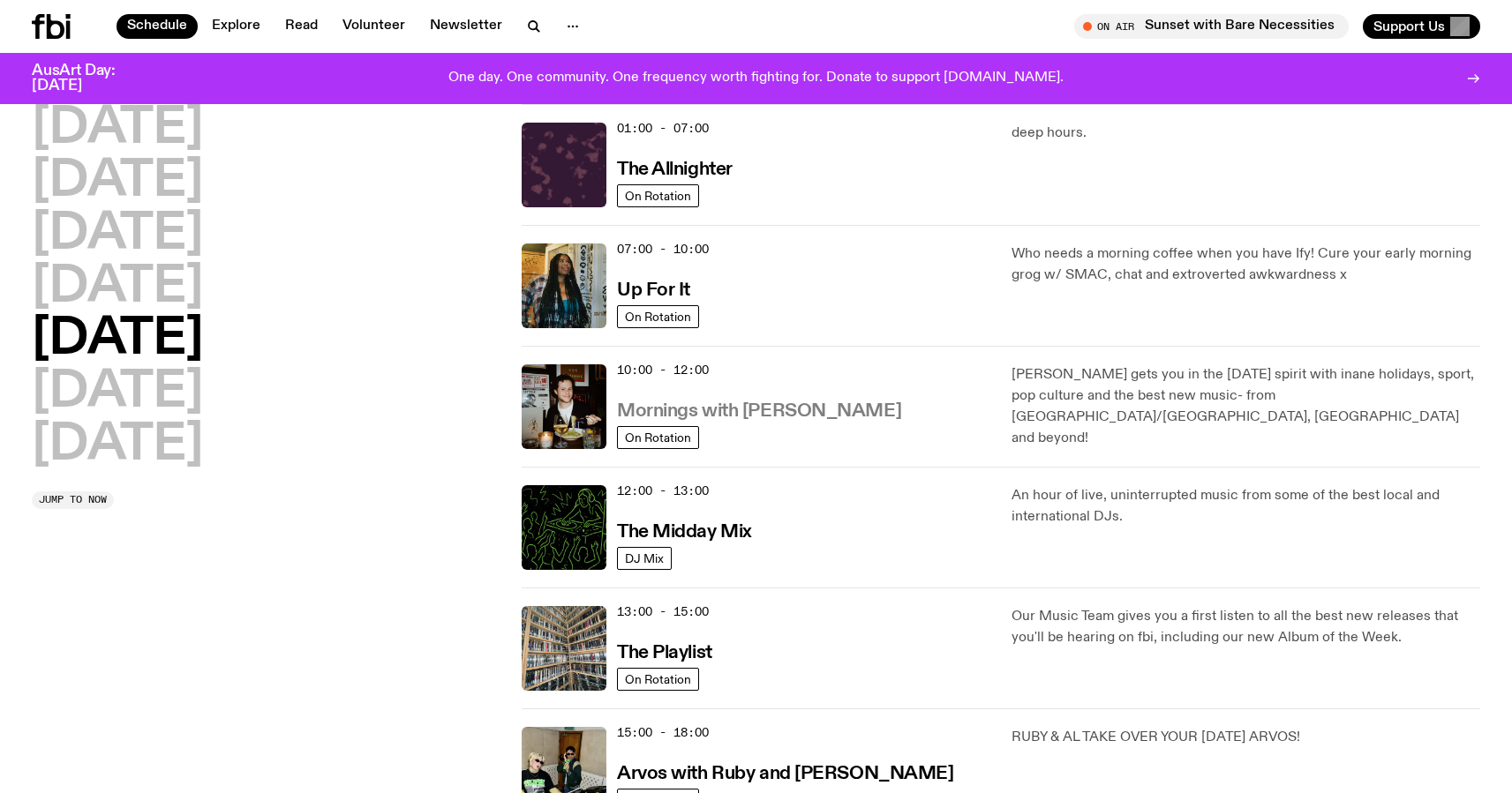
click at [781, 407] on h3 "Mornings with [PERSON_NAME]" at bounding box center [759, 412] width 284 height 19
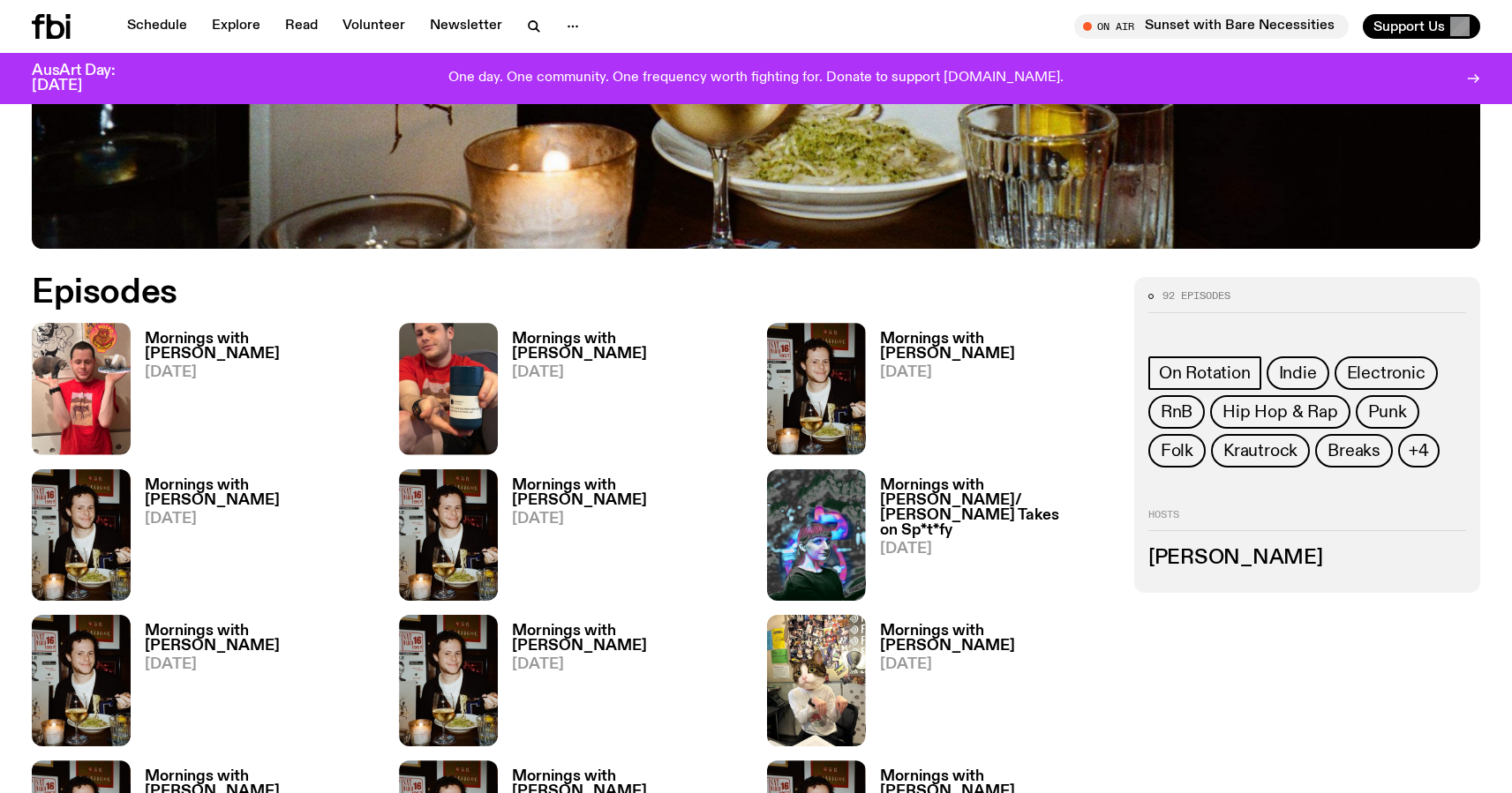
scroll to position [817, 0]
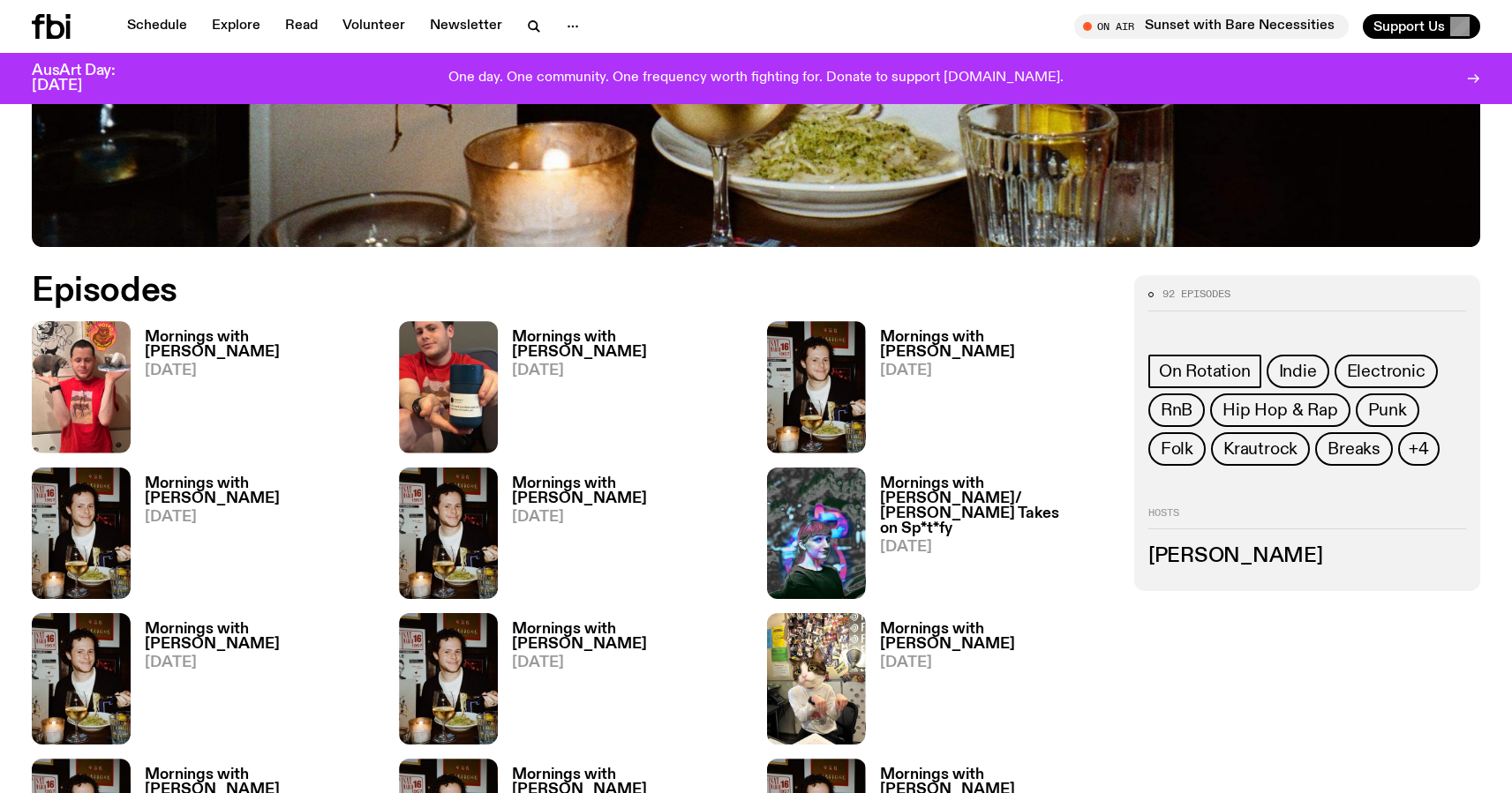
scroll to position [50, 0]
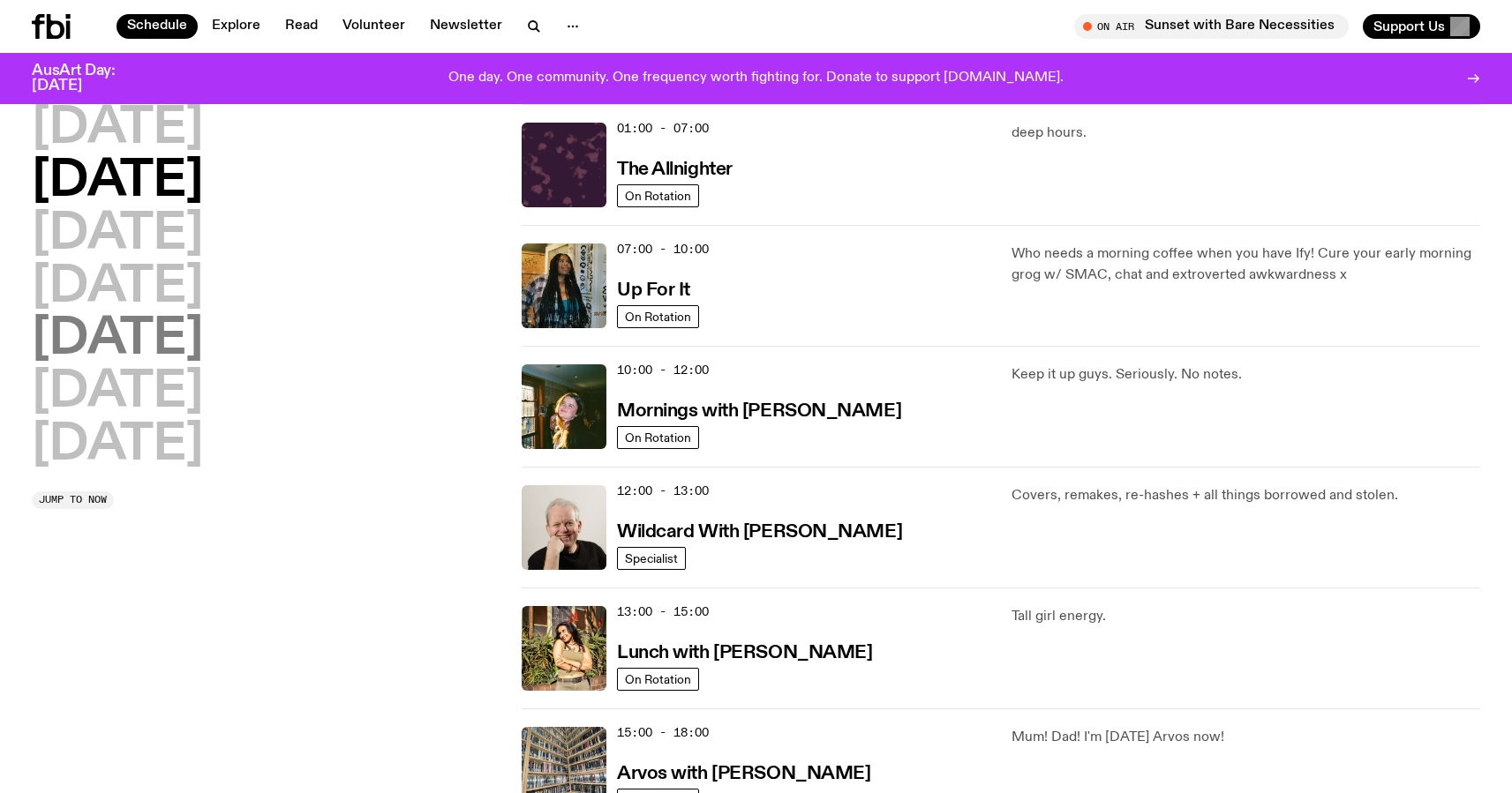
click at [138, 328] on h2 "[DATE]" at bounding box center [118, 340] width 171 height 50
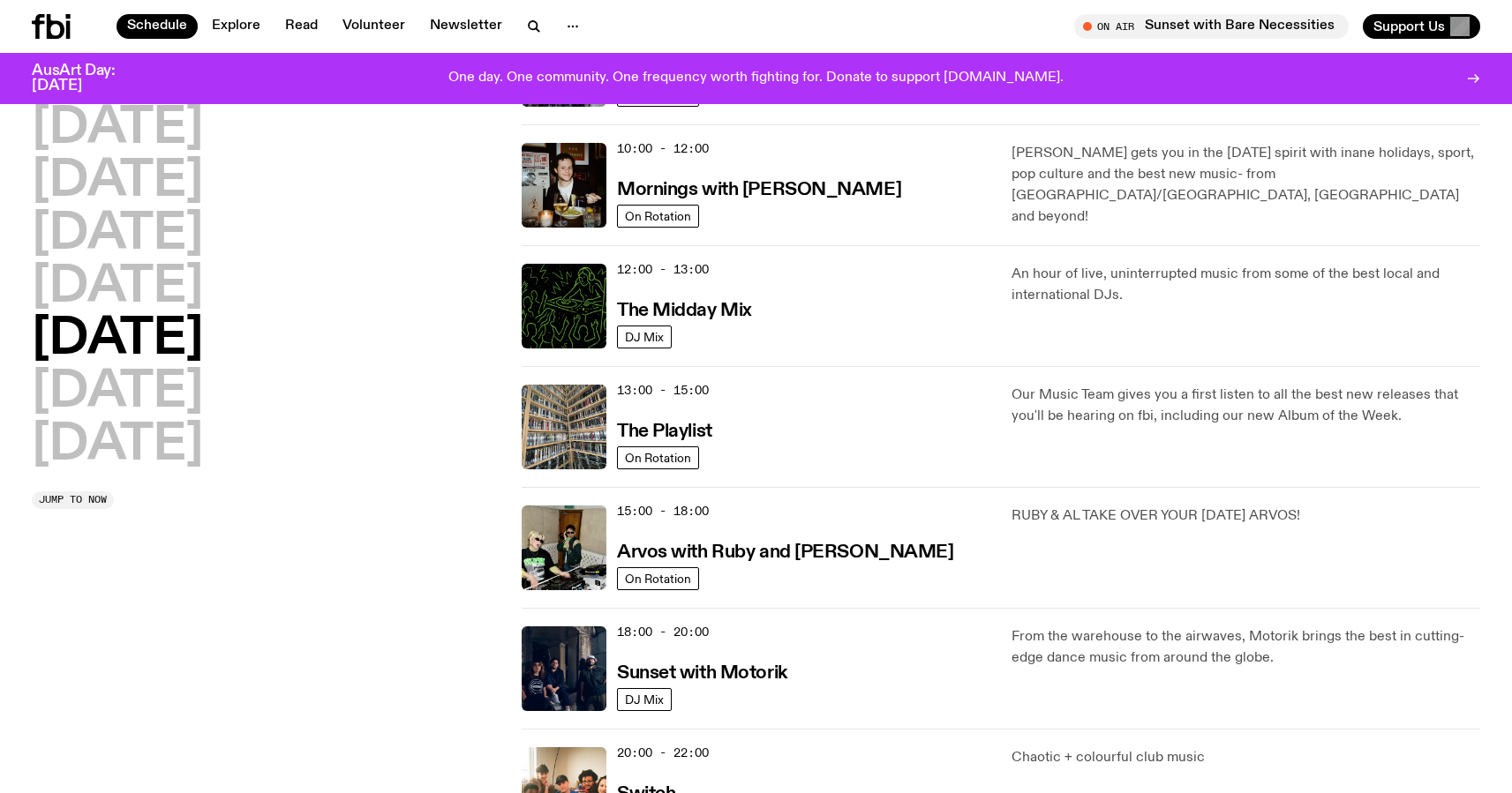
scroll to position [264, 0]
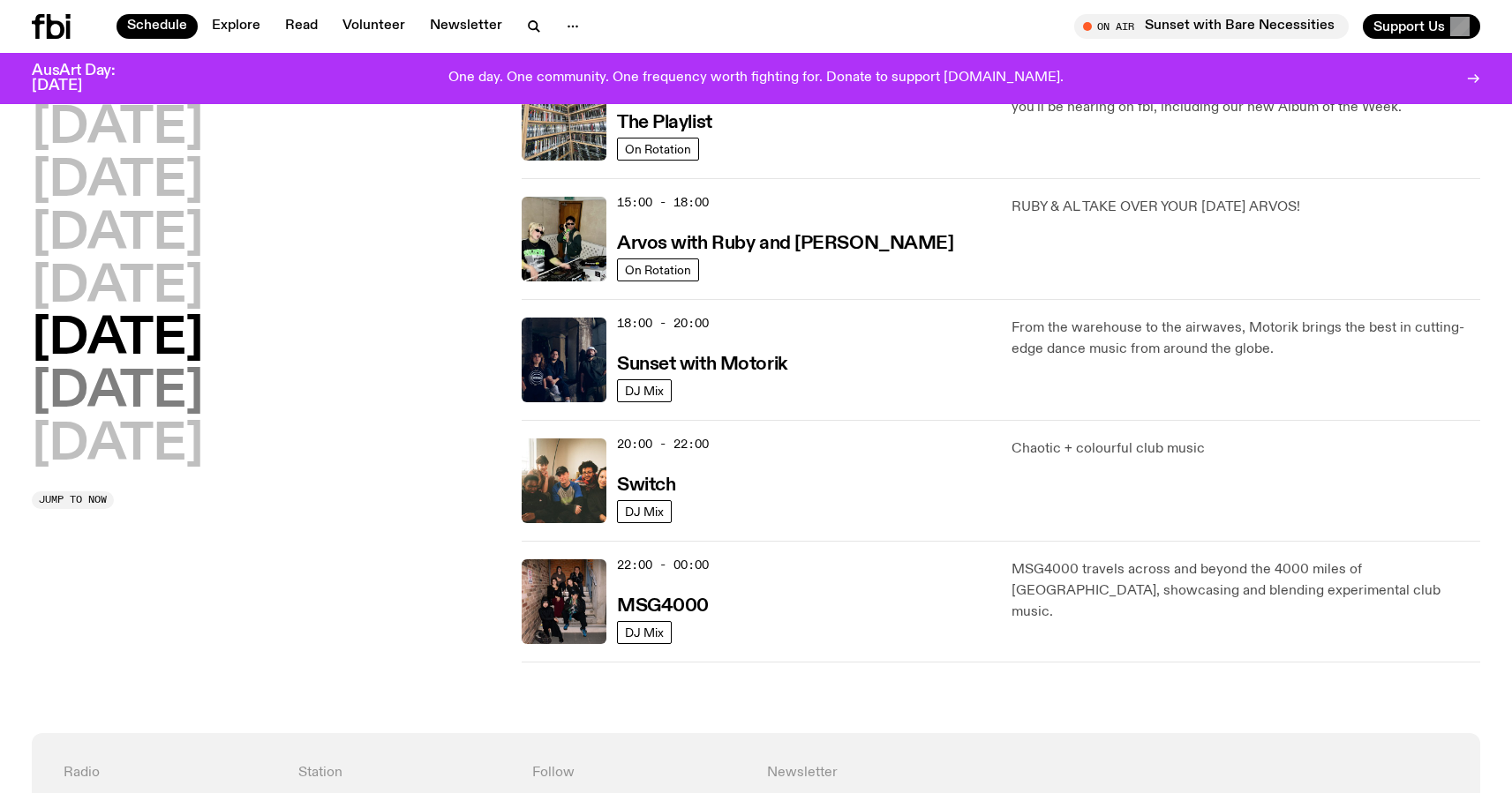
click at [203, 394] on h2 "[DATE]" at bounding box center [118, 392] width 171 height 50
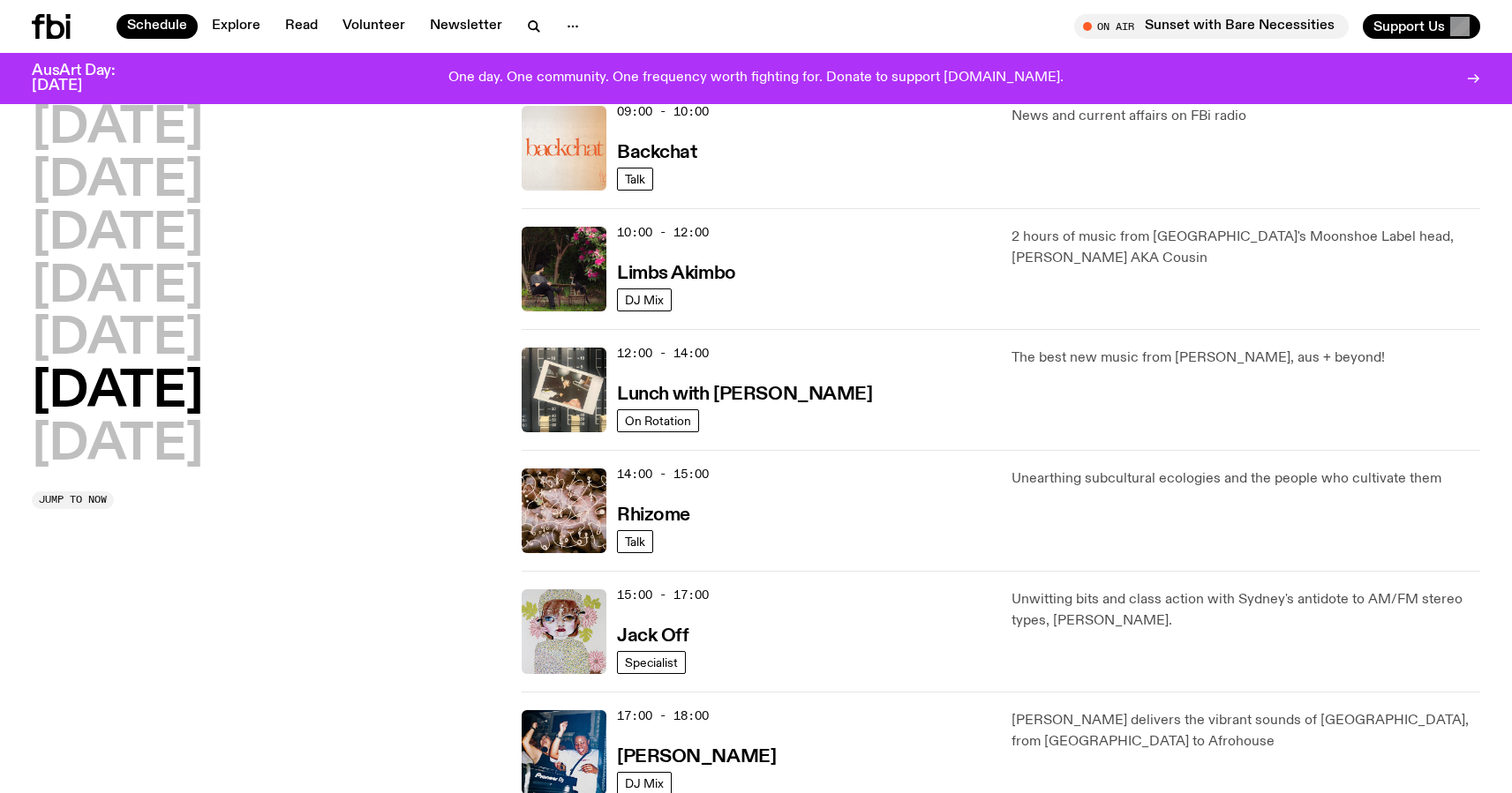
scroll to position [434, 0]
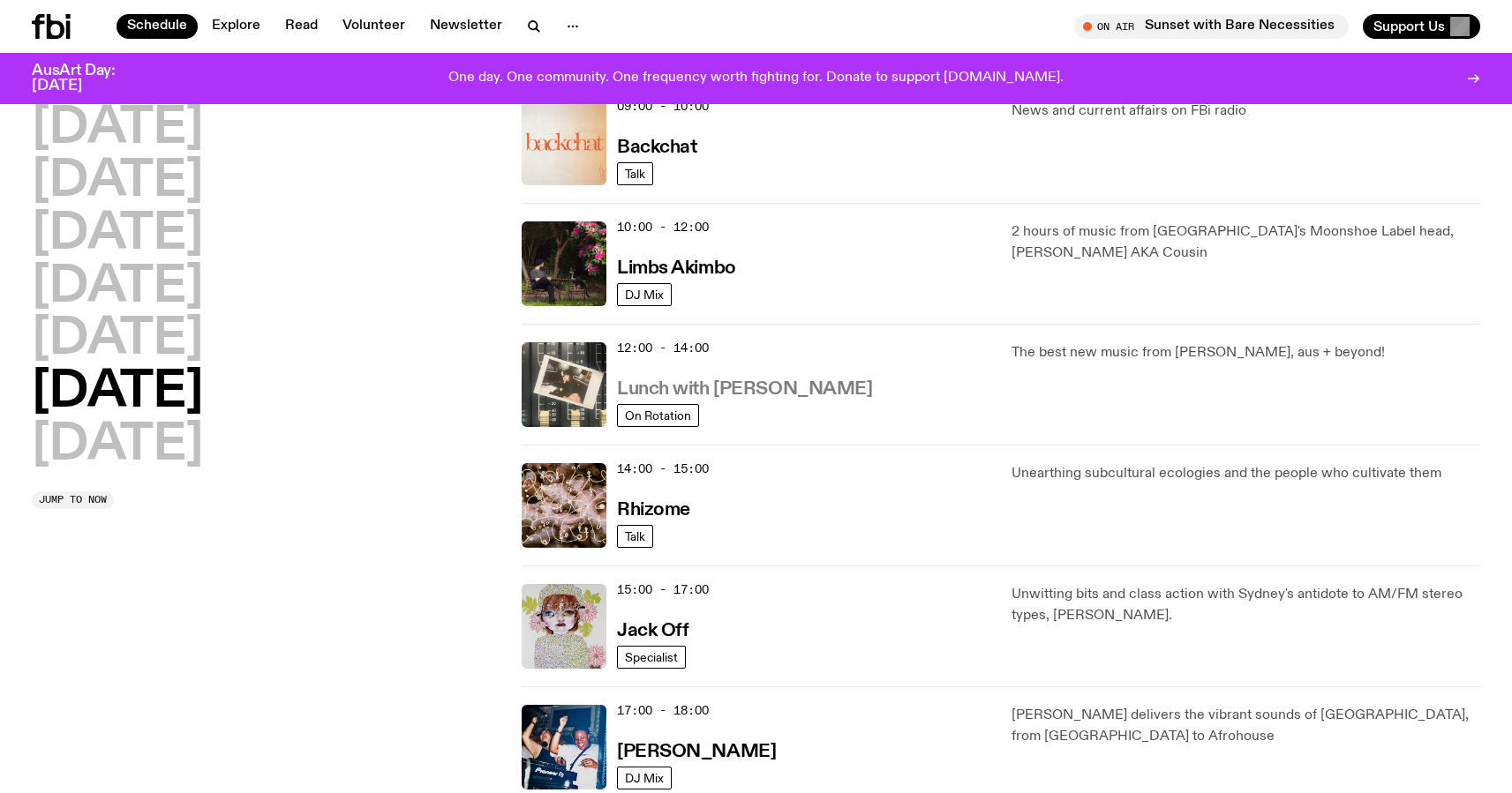
click at [756, 389] on h3 "Lunch with [PERSON_NAME]" at bounding box center [744, 389] width 255 height 19
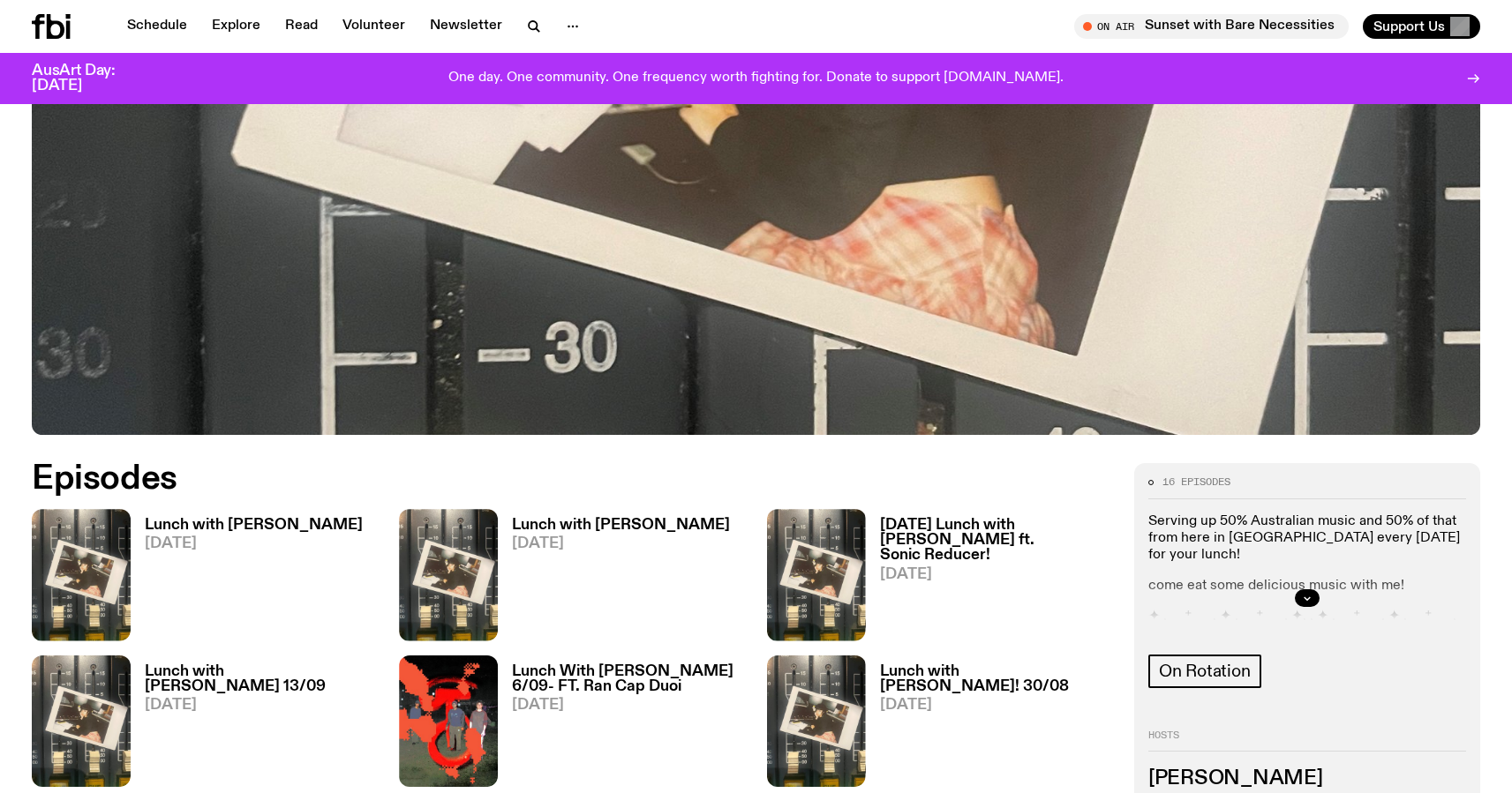
scroll to position [634, 0]
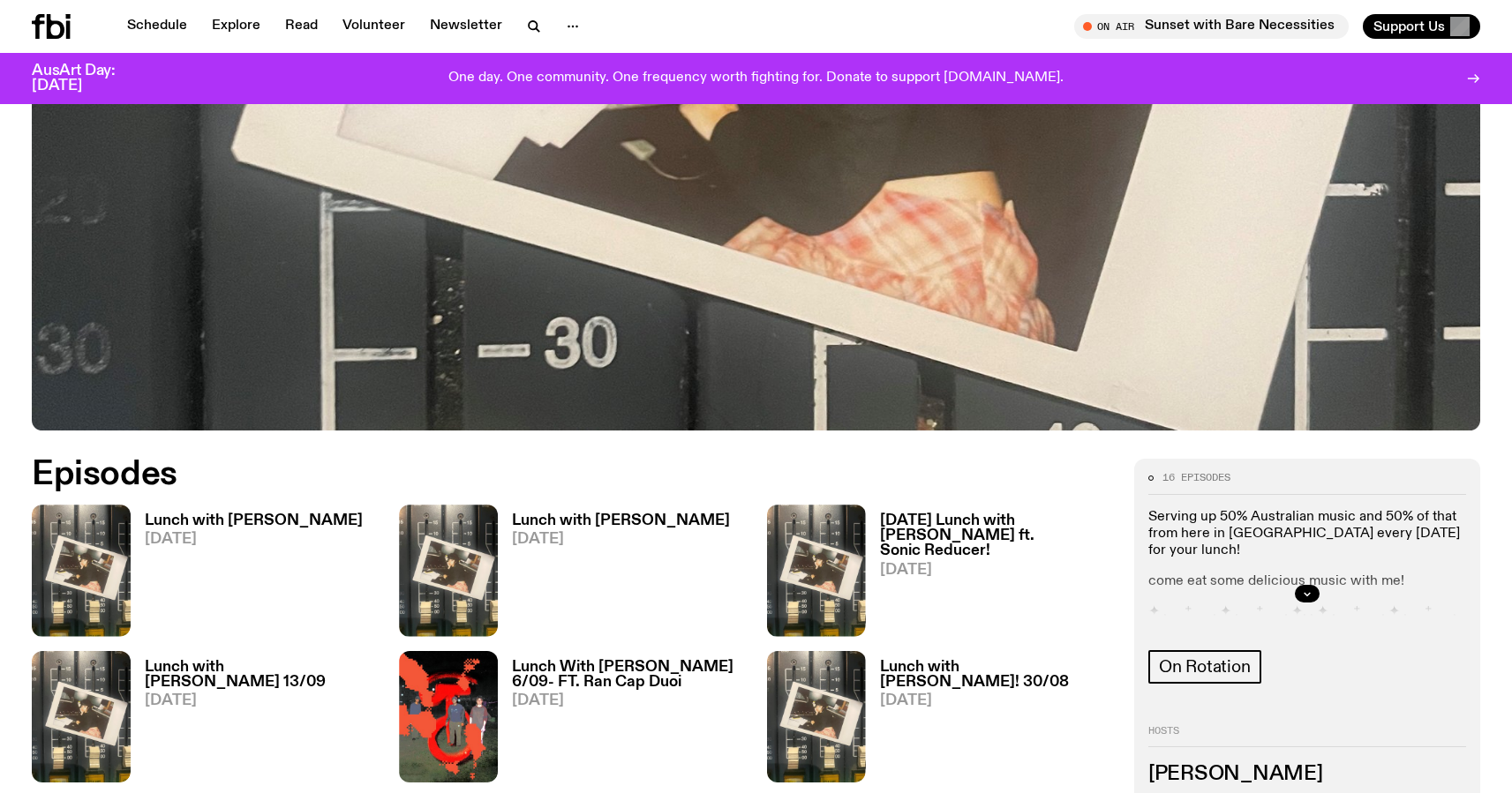
click at [1309, 591] on icon "button" at bounding box center [1306, 594] width 10 height 10
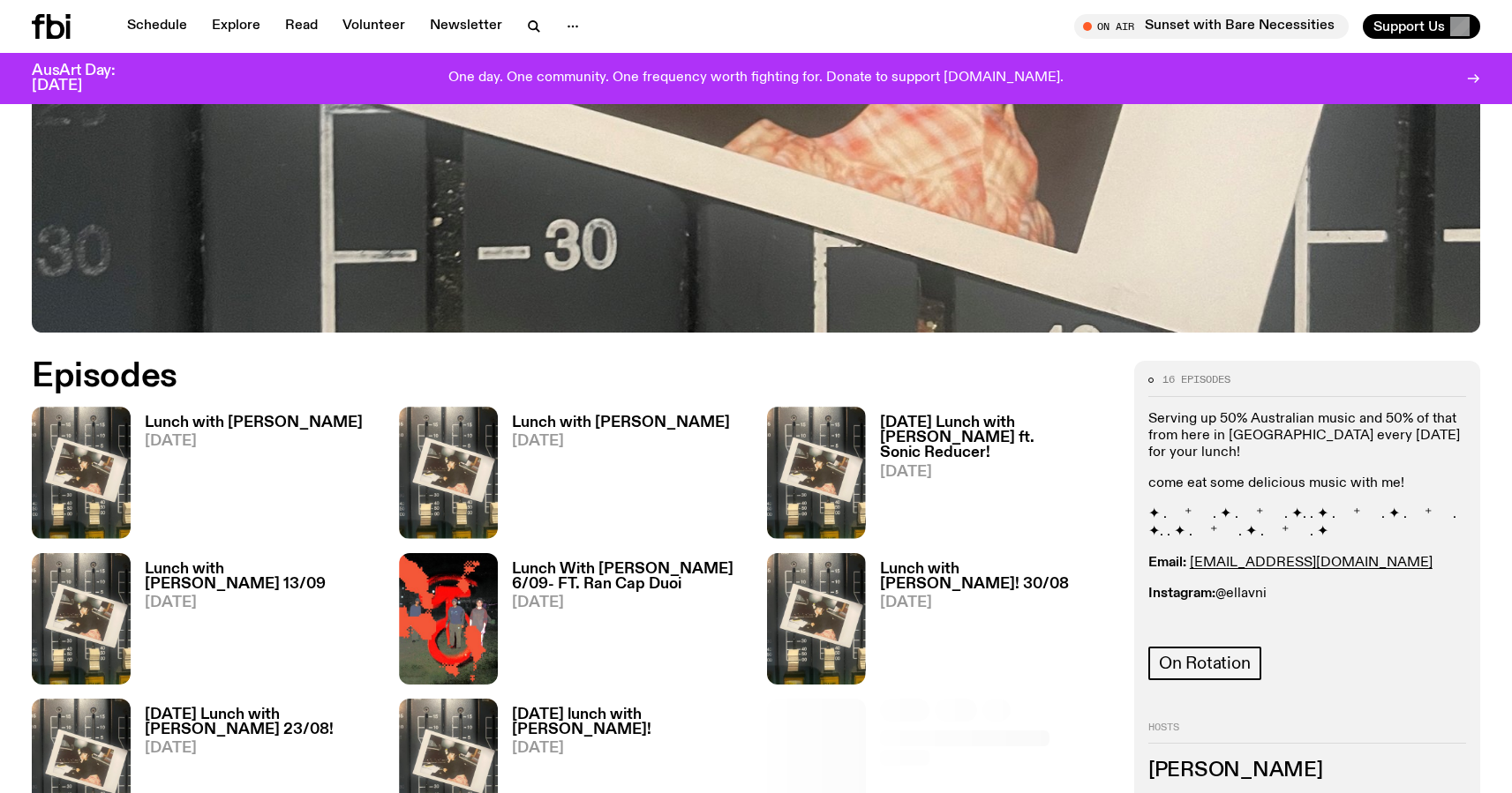
scroll to position [730, 0]
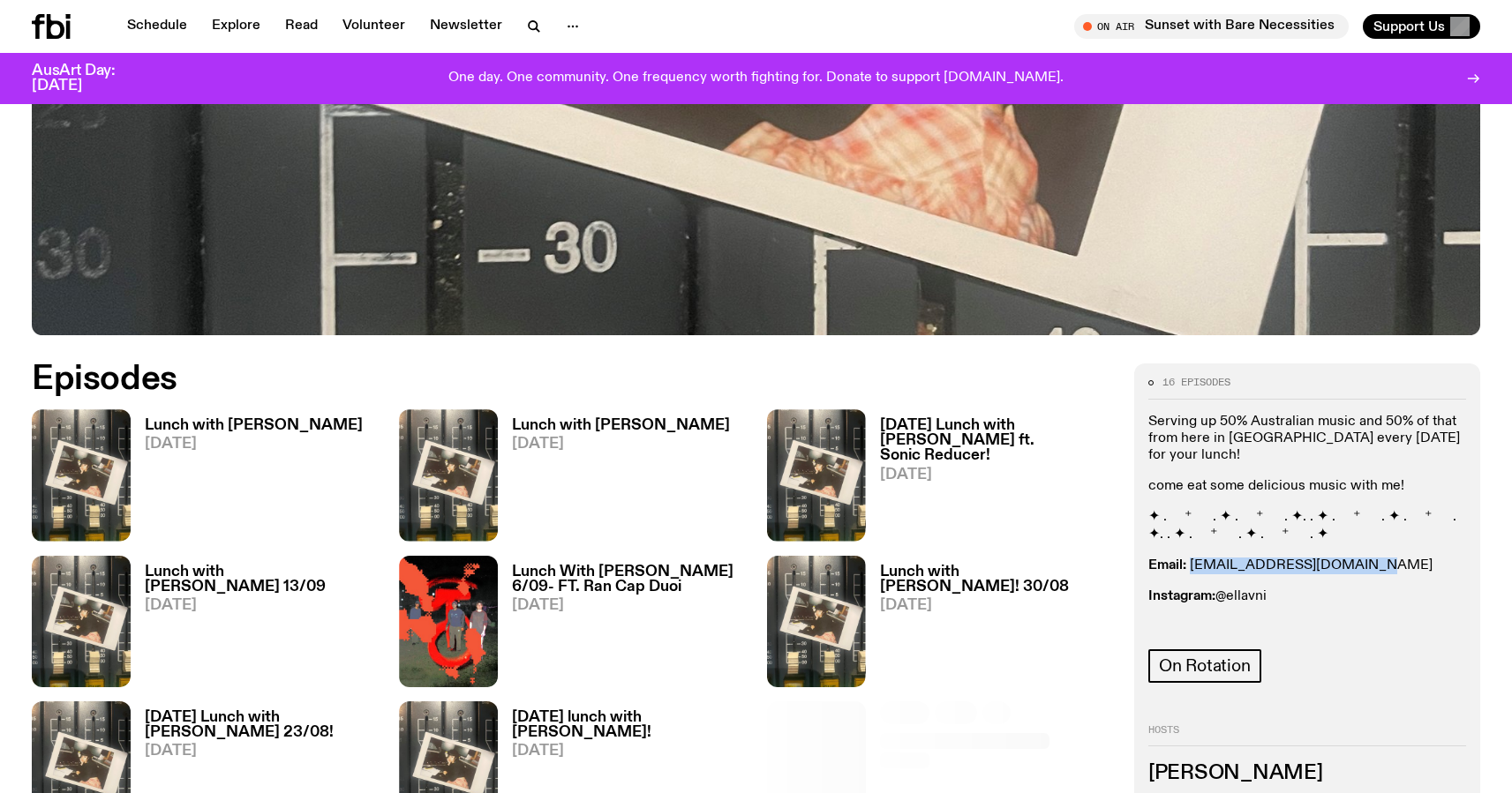
drag, startPoint x: 1353, startPoint y: 550, endPoint x: 1191, endPoint y: 552, distance: 162.0
click at [1191, 558] on p "Email: [EMAIL_ADDRESS][DOMAIN_NAME]" at bounding box center [1307, 566] width 318 height 17
copy link "[EMAIL_ADDRESS][DOMAIN_NAME]"
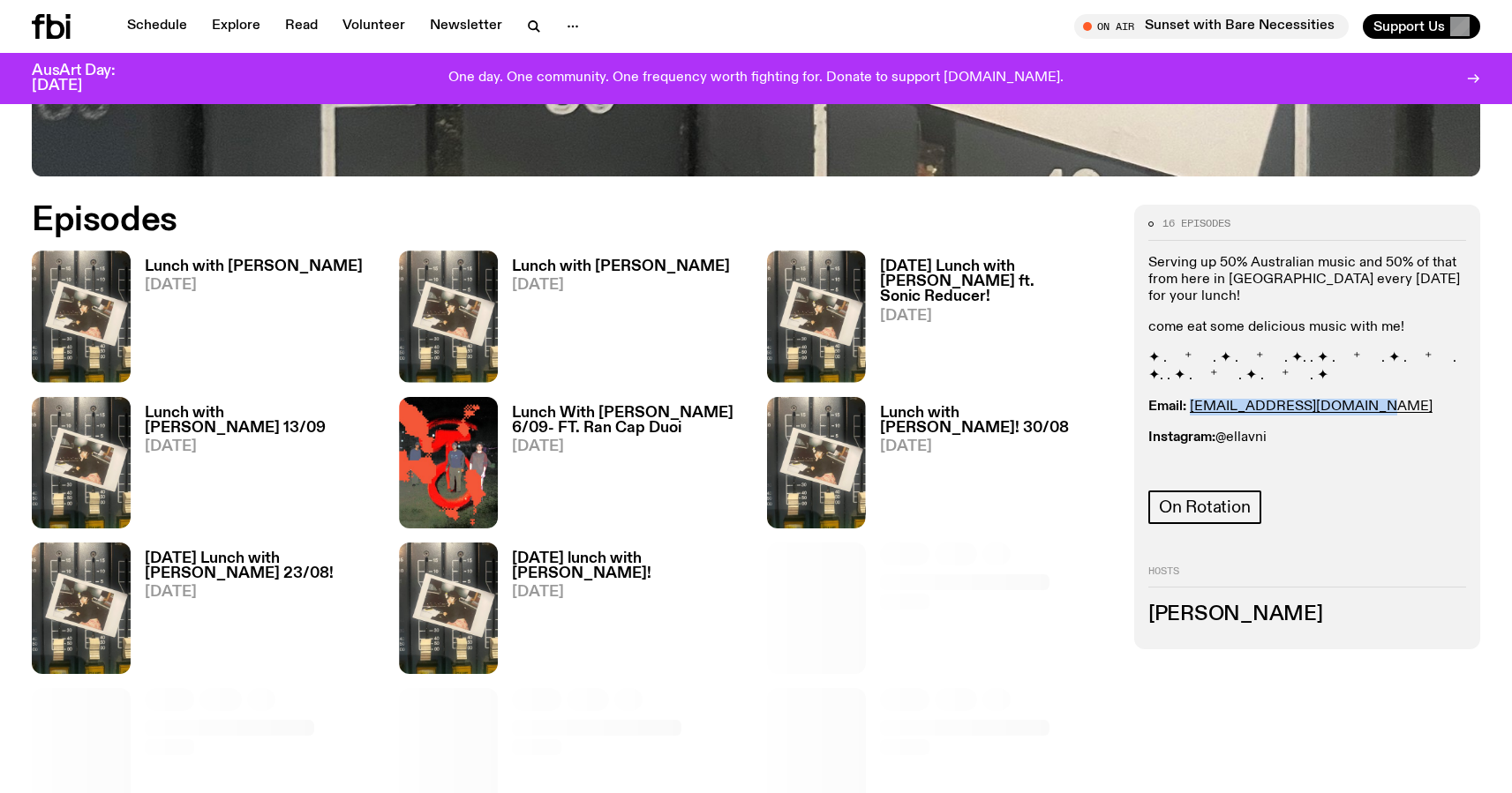
scroll to position [894, 0]
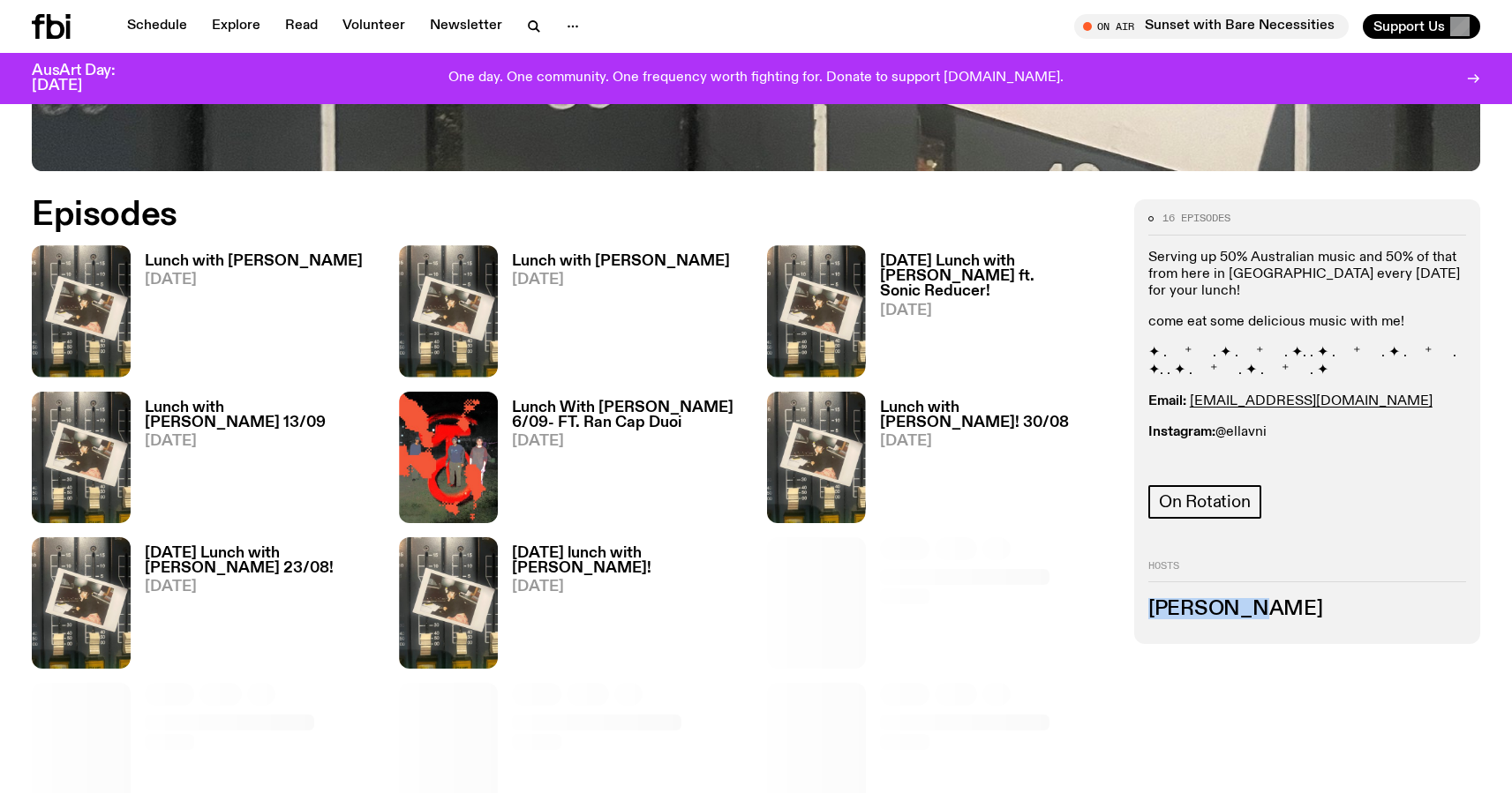
drag, startPoint x: 1152, startPoint y: 611, endPoint x: 1226, endPoint y: 615, distance: 74.1
click at [1226, 615] on h3 "[PERSON_NAME]" at bounding box center [1307, 610] width 318 height 20
copy h3 "[PERSON_NAME]"
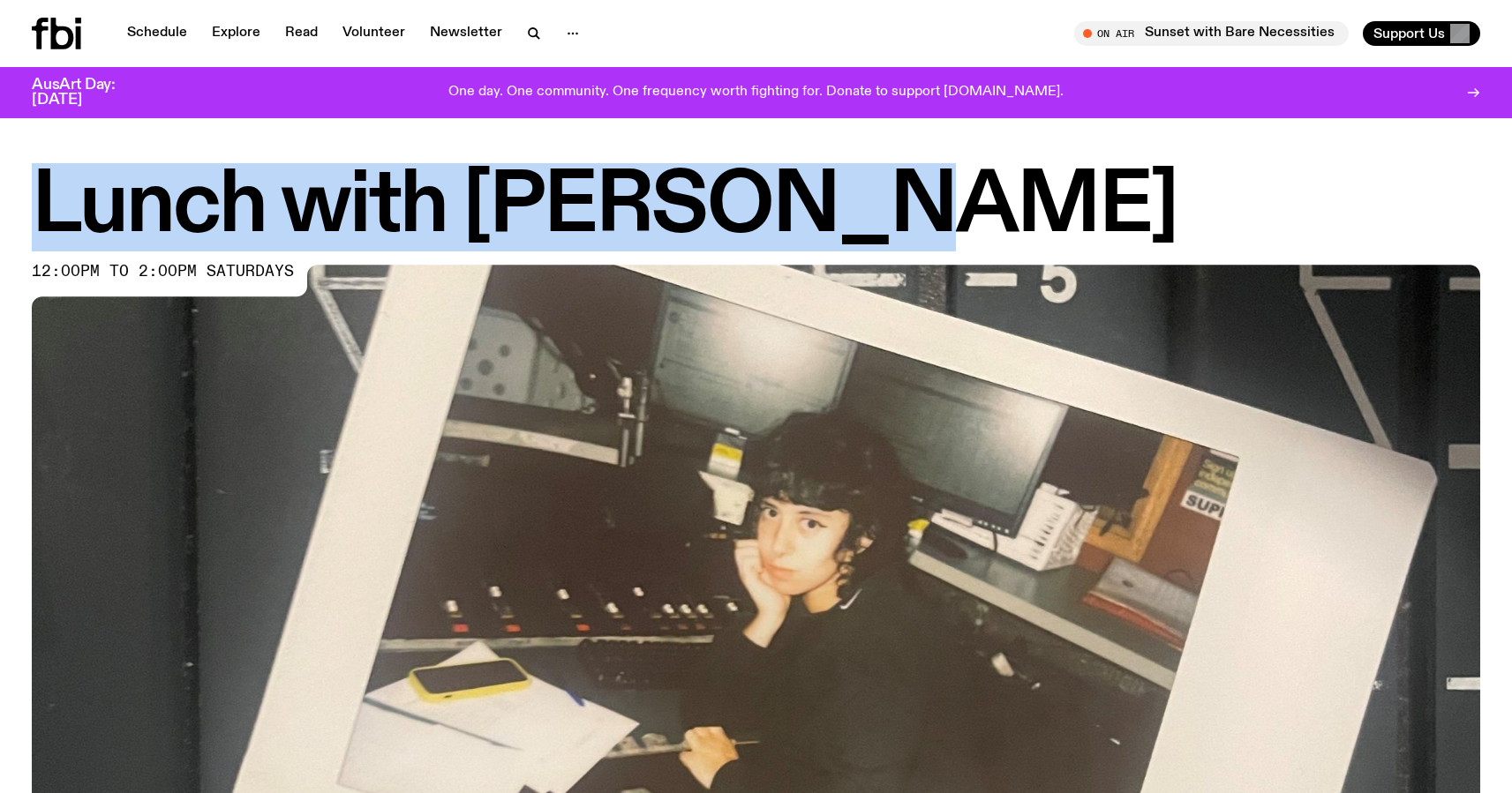
drag, startPoint x: 74, startPoint y: 203, endPoint x: 779, endPoint y: 212, distance: 705.1
click at [779, 212] on h1 "Lunch with [PERSON_NAME]" at bounding box center [756, 207] width 1448 height 79
copy h1 "Lunch with [PERSON_NAME]"
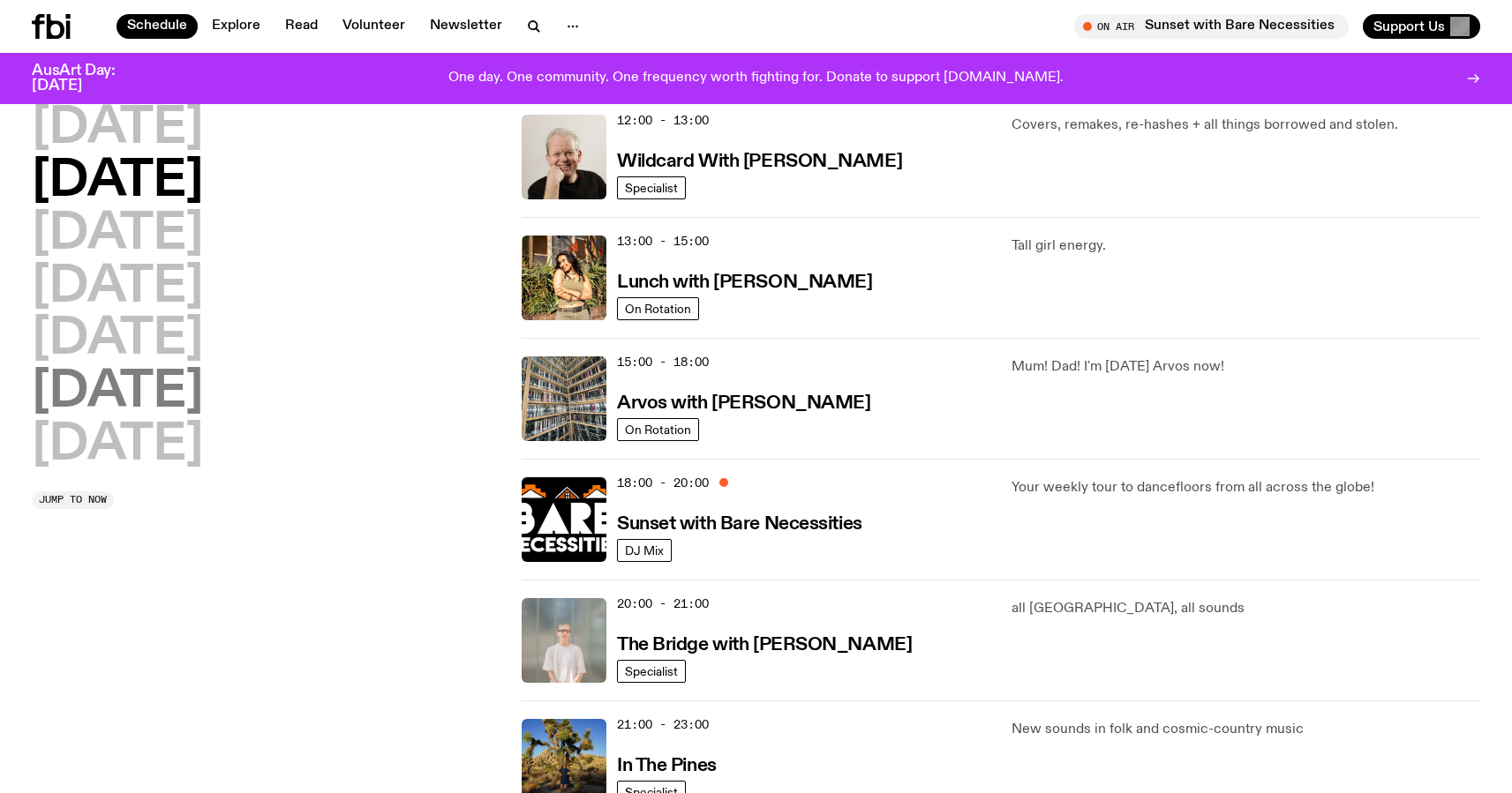
click at [185, 392] on h2 "[DATE]" at bounding box center [118, 392] width 171 height 50
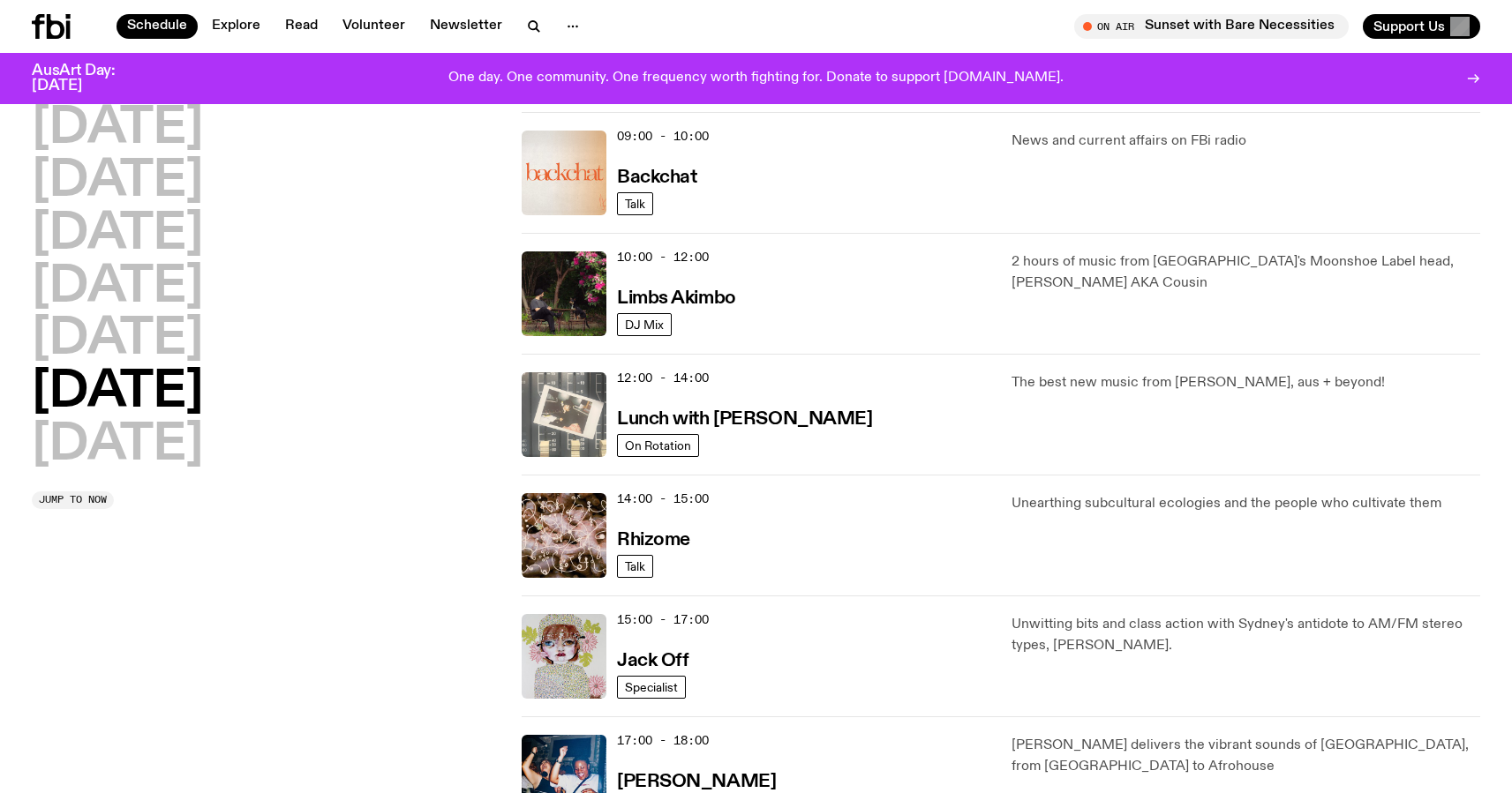
scroll to position [407, 0]
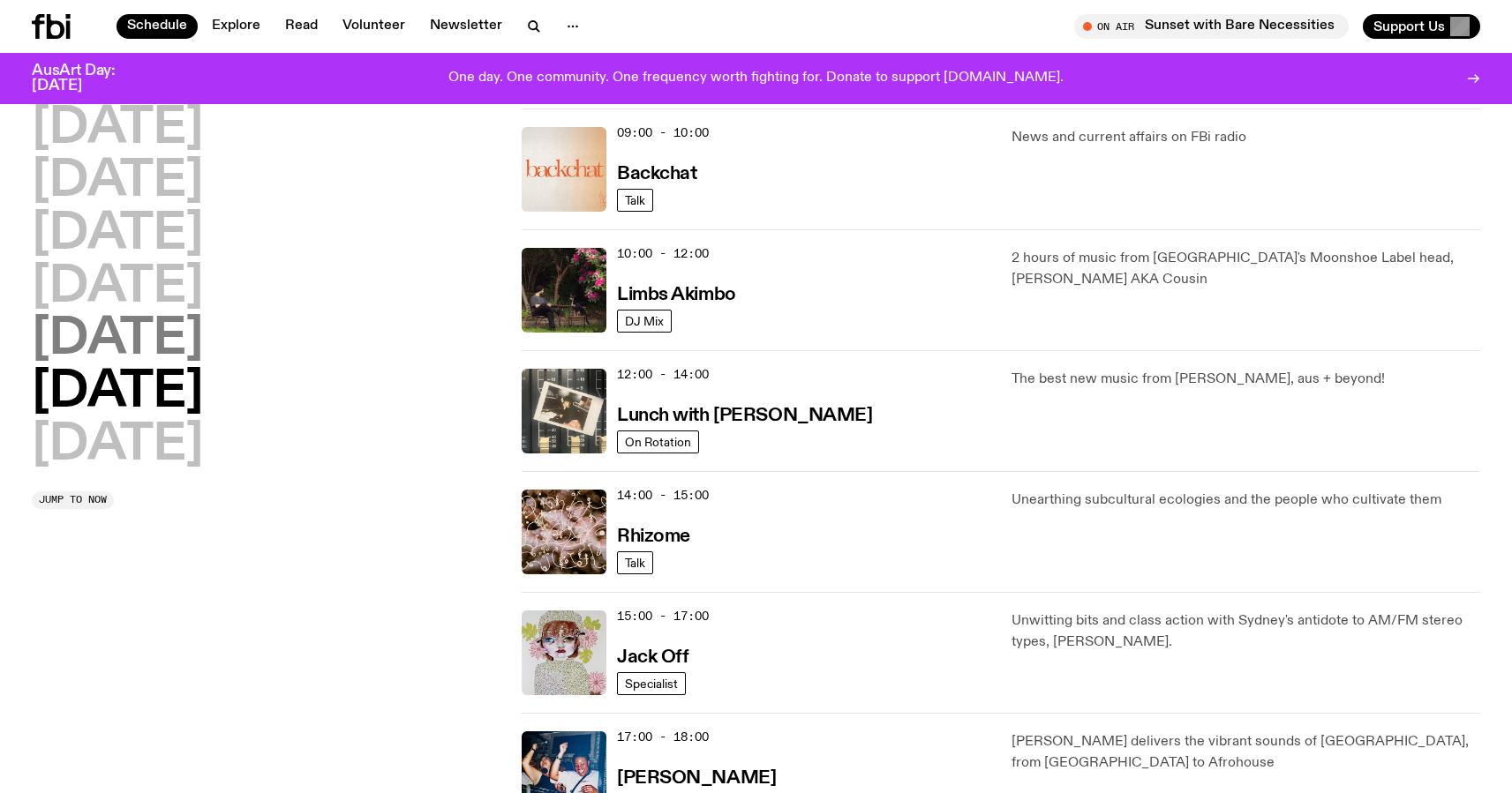
click at [152, 354] on h2 "[DATE]" at bounding box center [118, 340] width 171 height 50
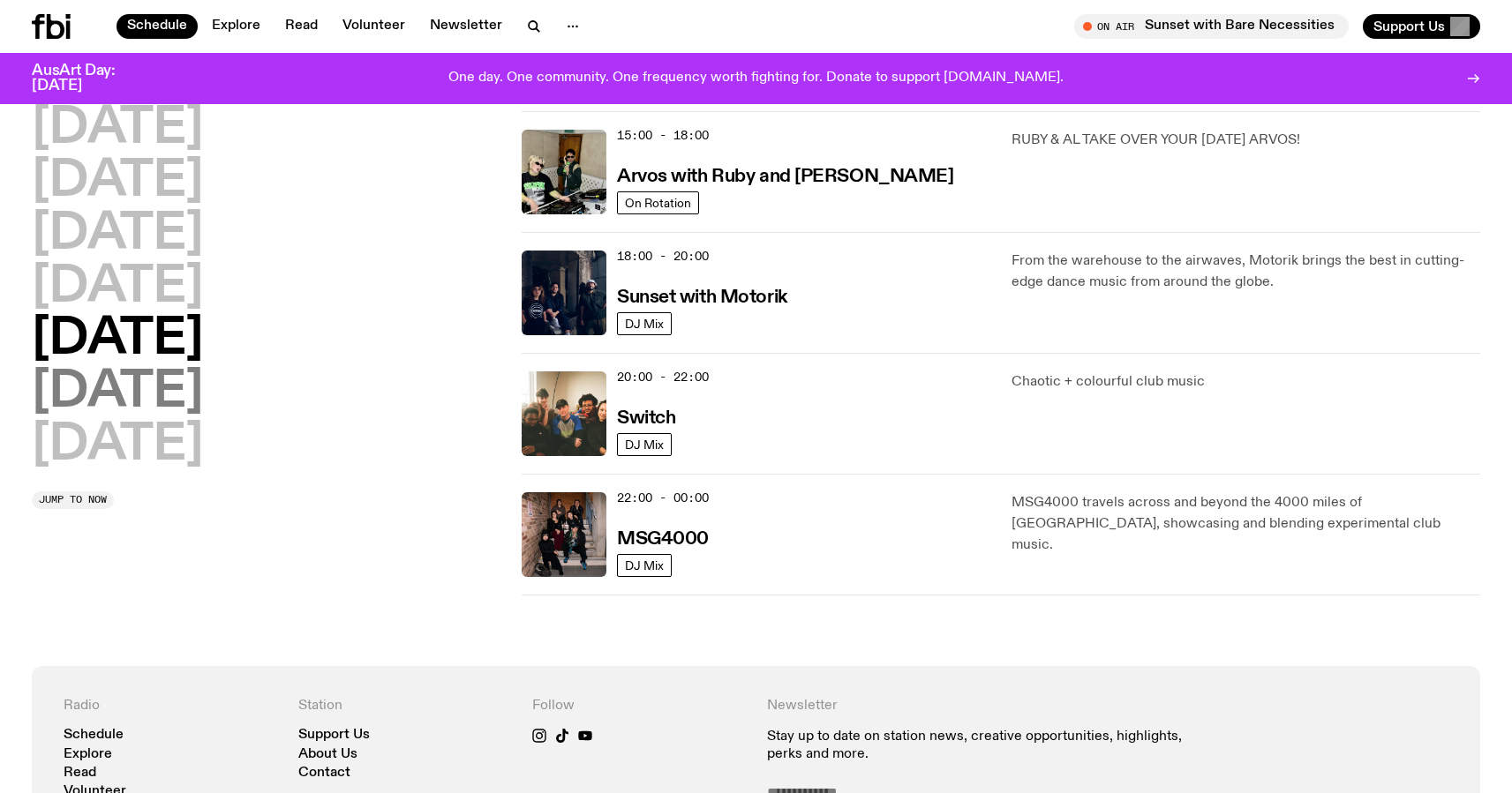
click at [203, 381] on h2 "[DATE]" at bounding box center [118, 392] width 171 height 50
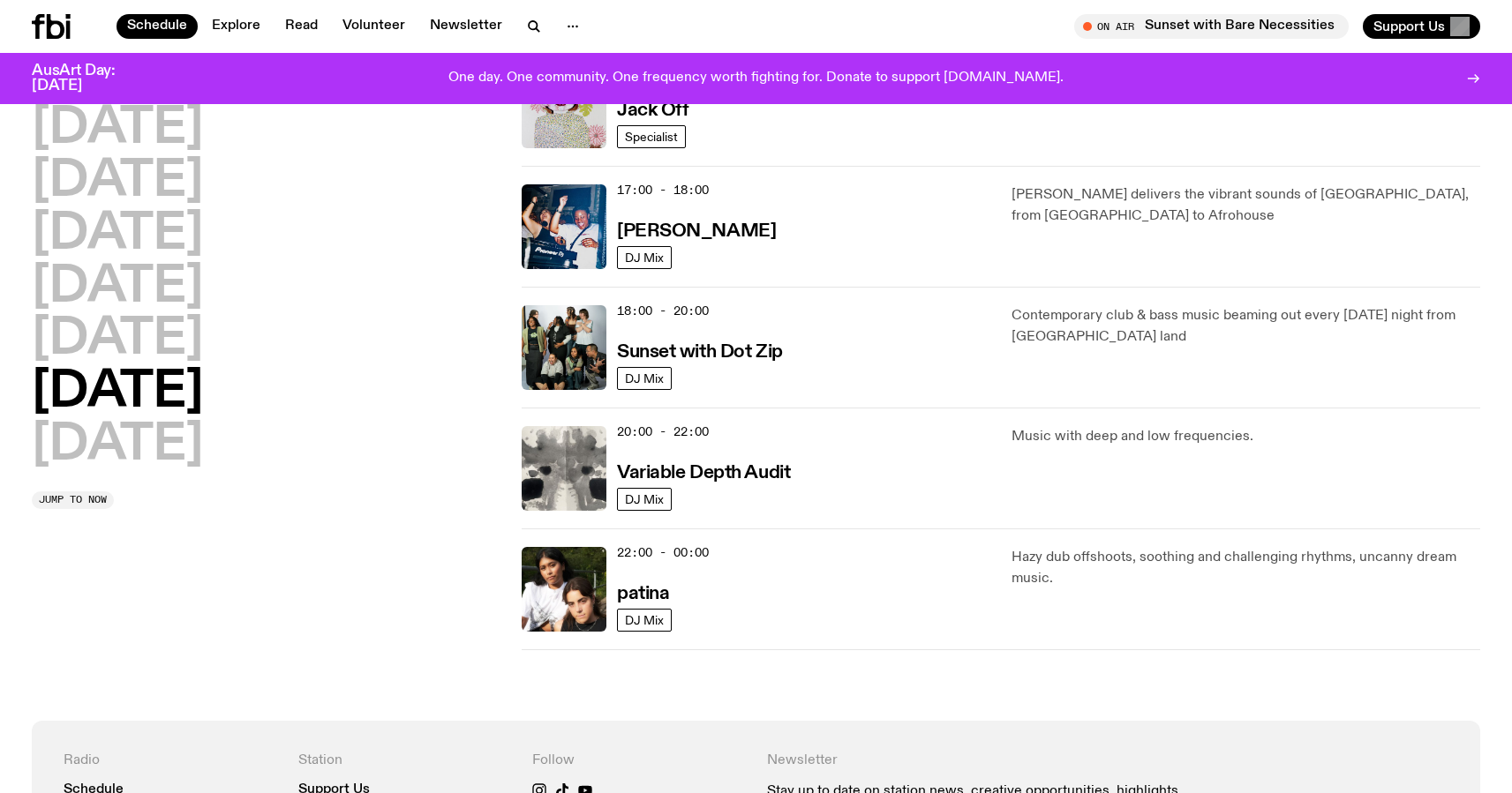
scroll to position [959, 0]
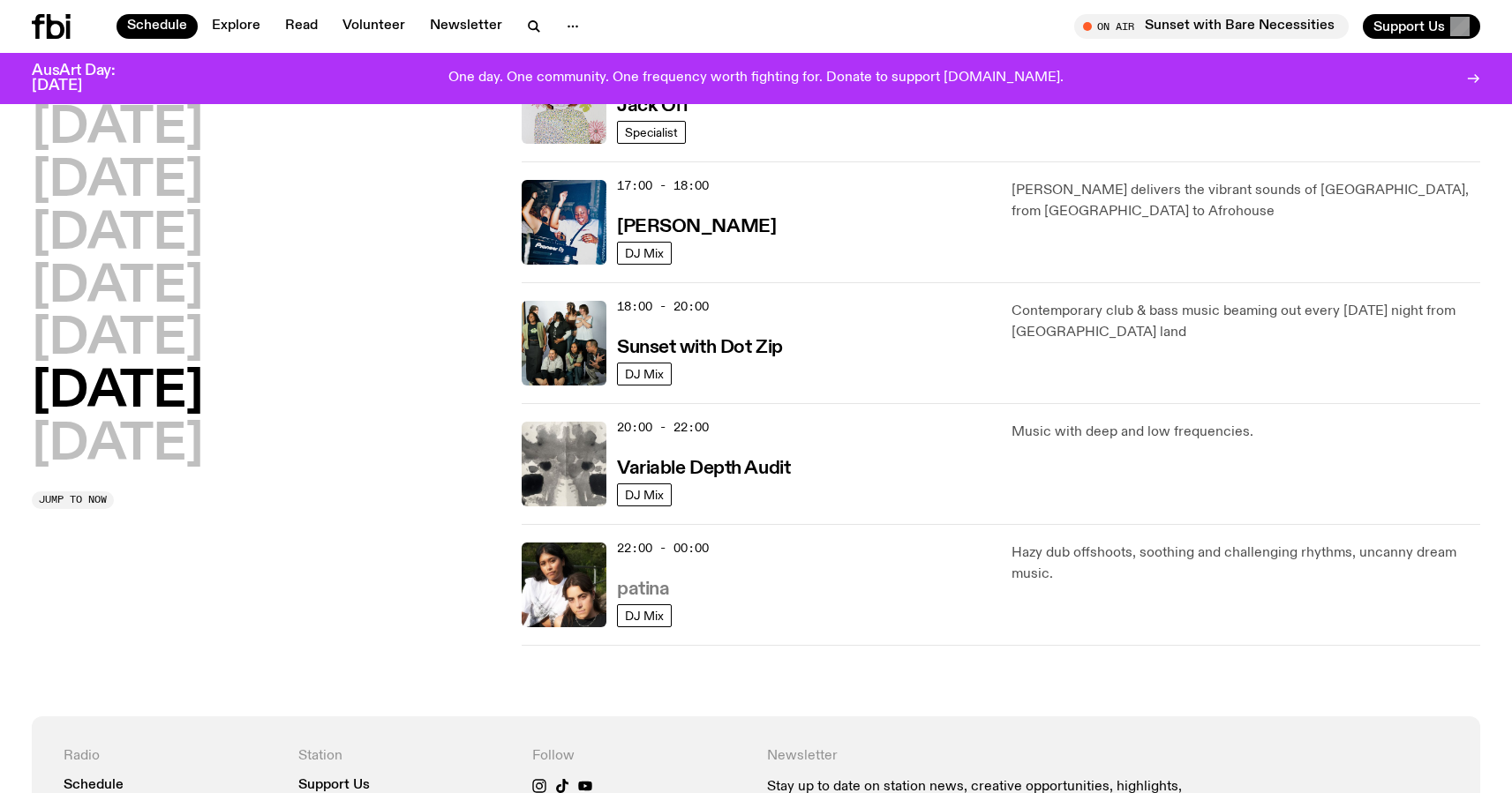
click at [627, 590] on h3 "patina" at bounding box center [643, 590] width 52 height 19
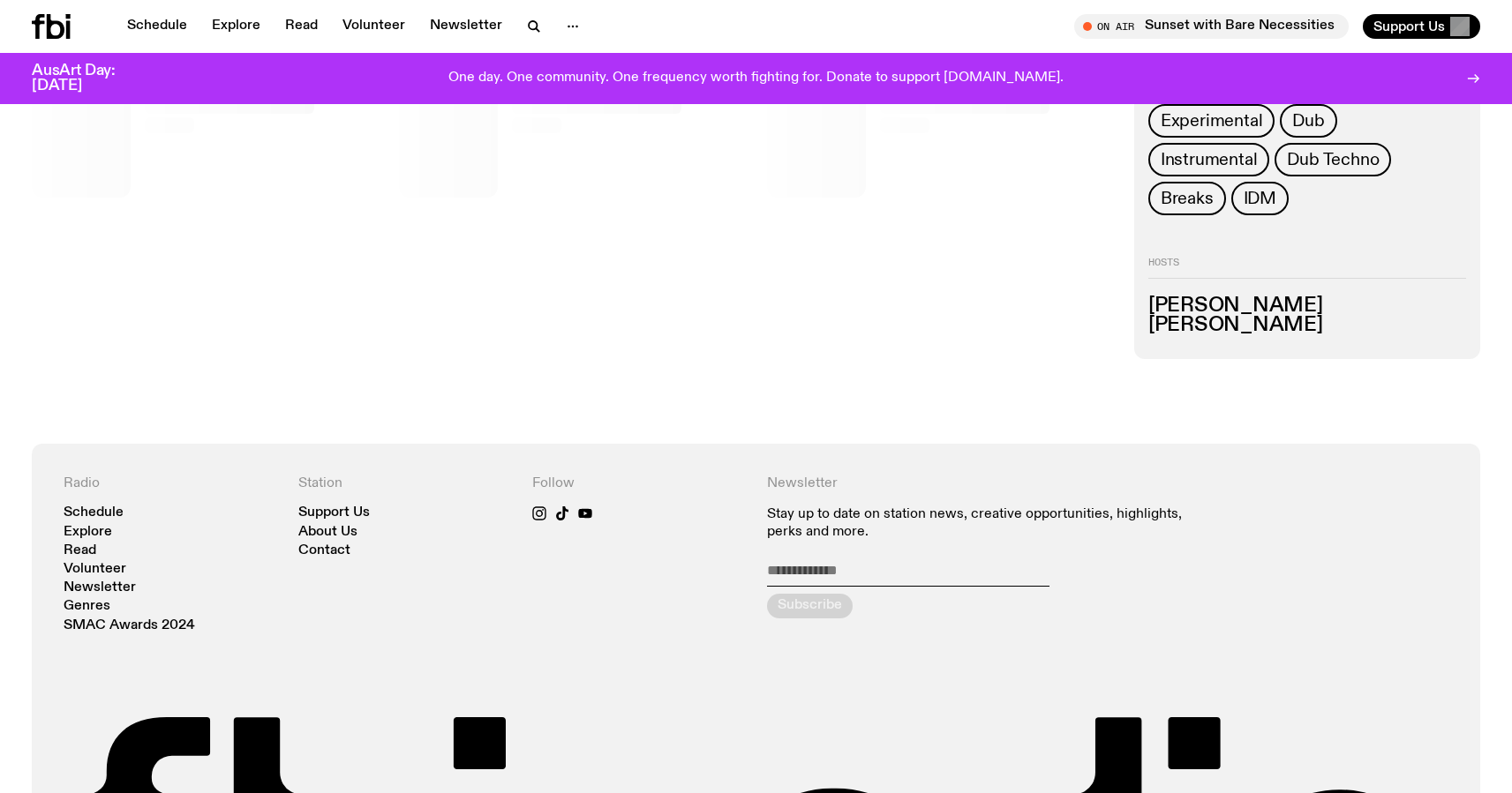
scroll to position [1220, 0]
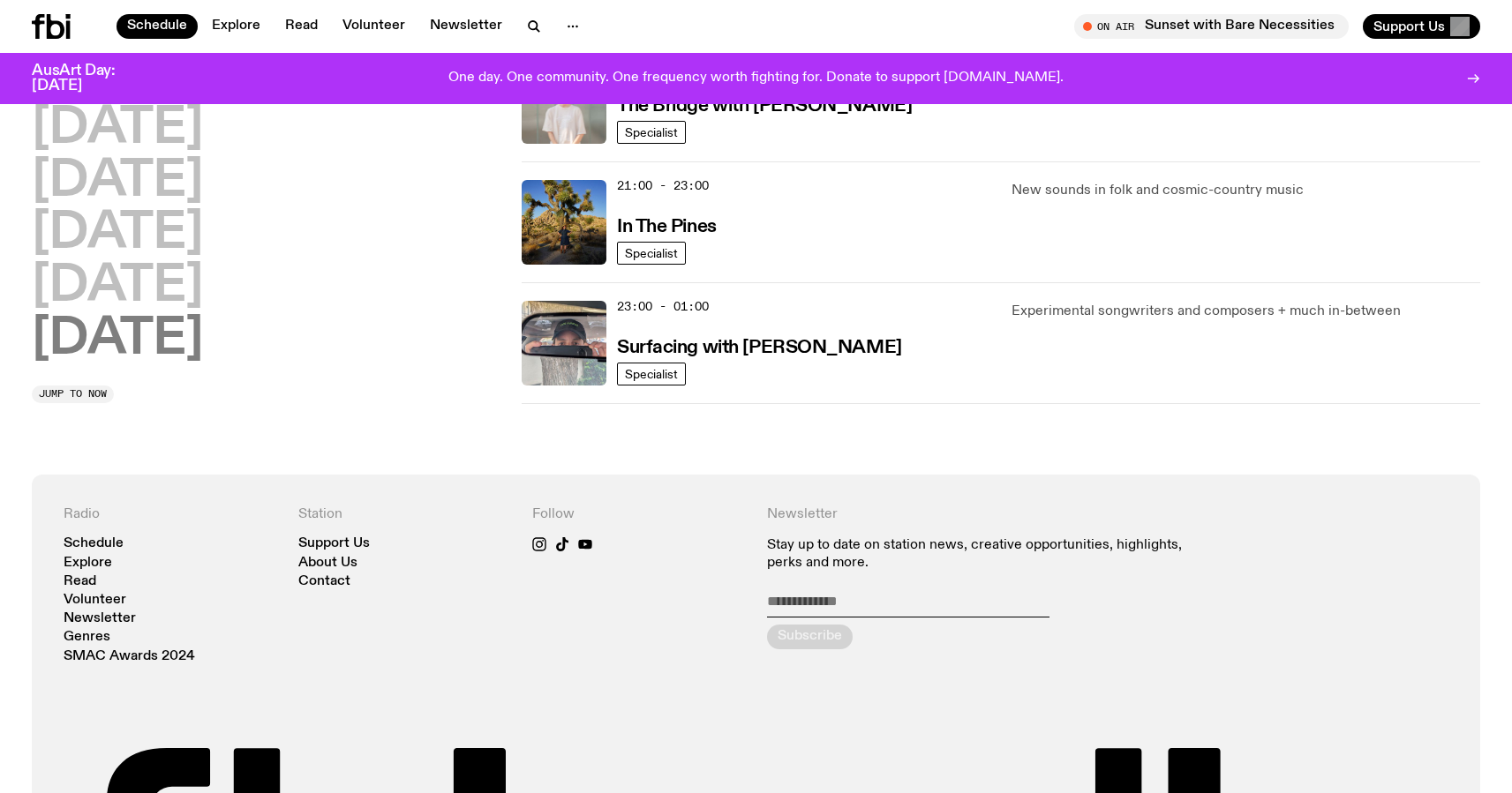
click at [177, 364] on h2 "[DATE]" at bounding box center [118, 340] width 171 height 50
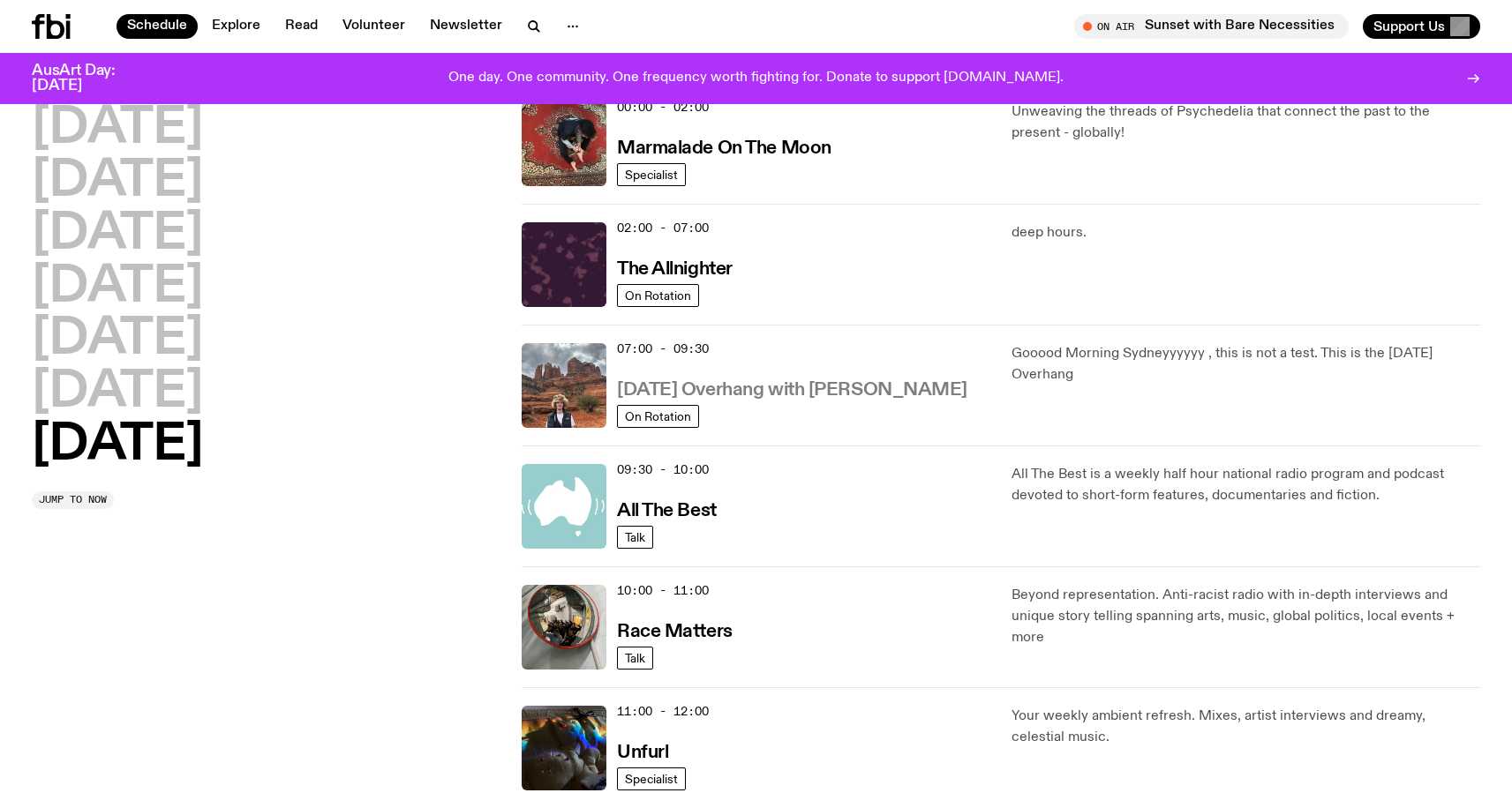
scroll to position [50, 0]
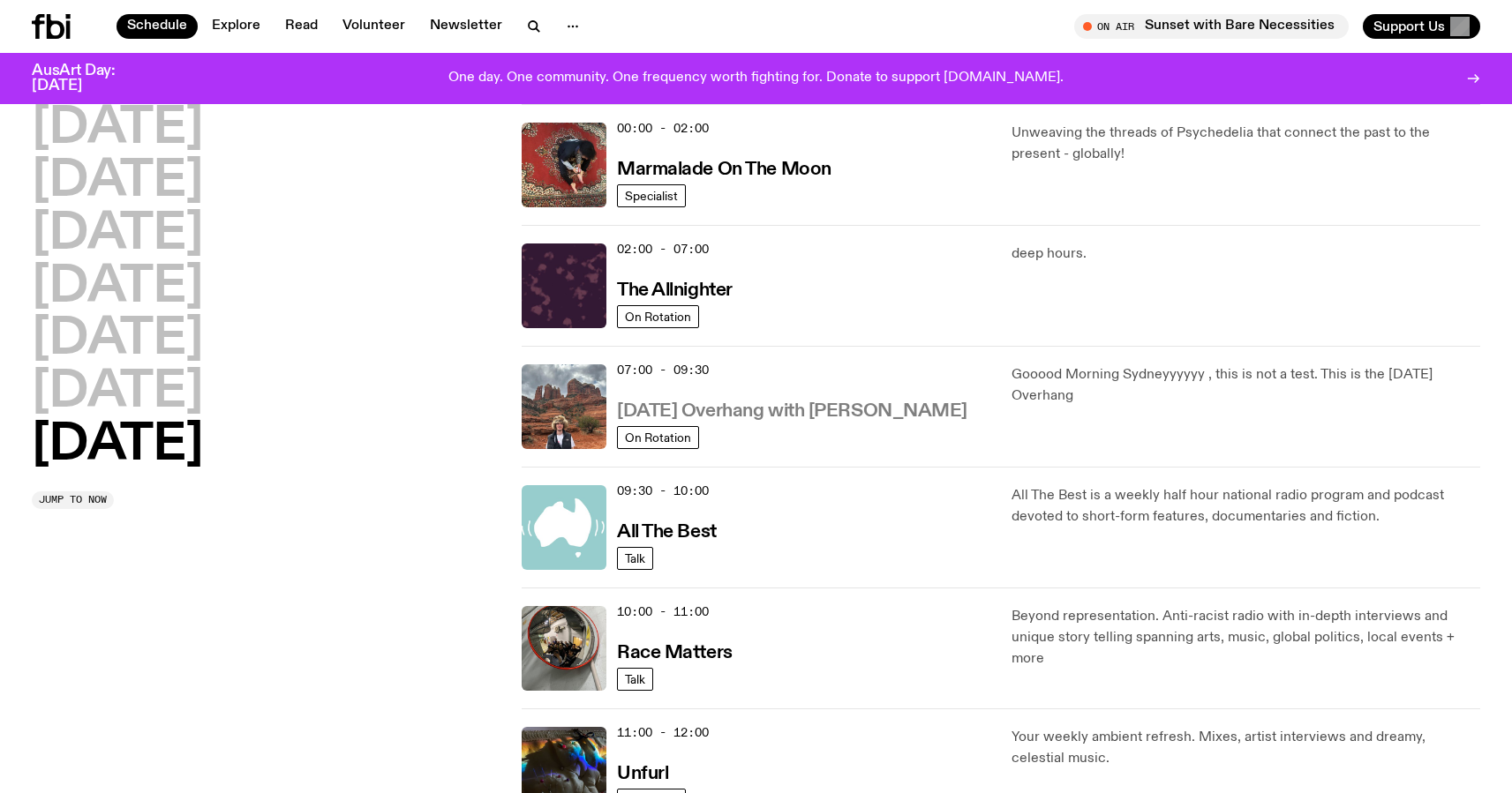
click at [834, 408] on h3 "[DATE] Overhang with [PERSON_NAME]" at bounding box center [792, 412] width 350 height 19
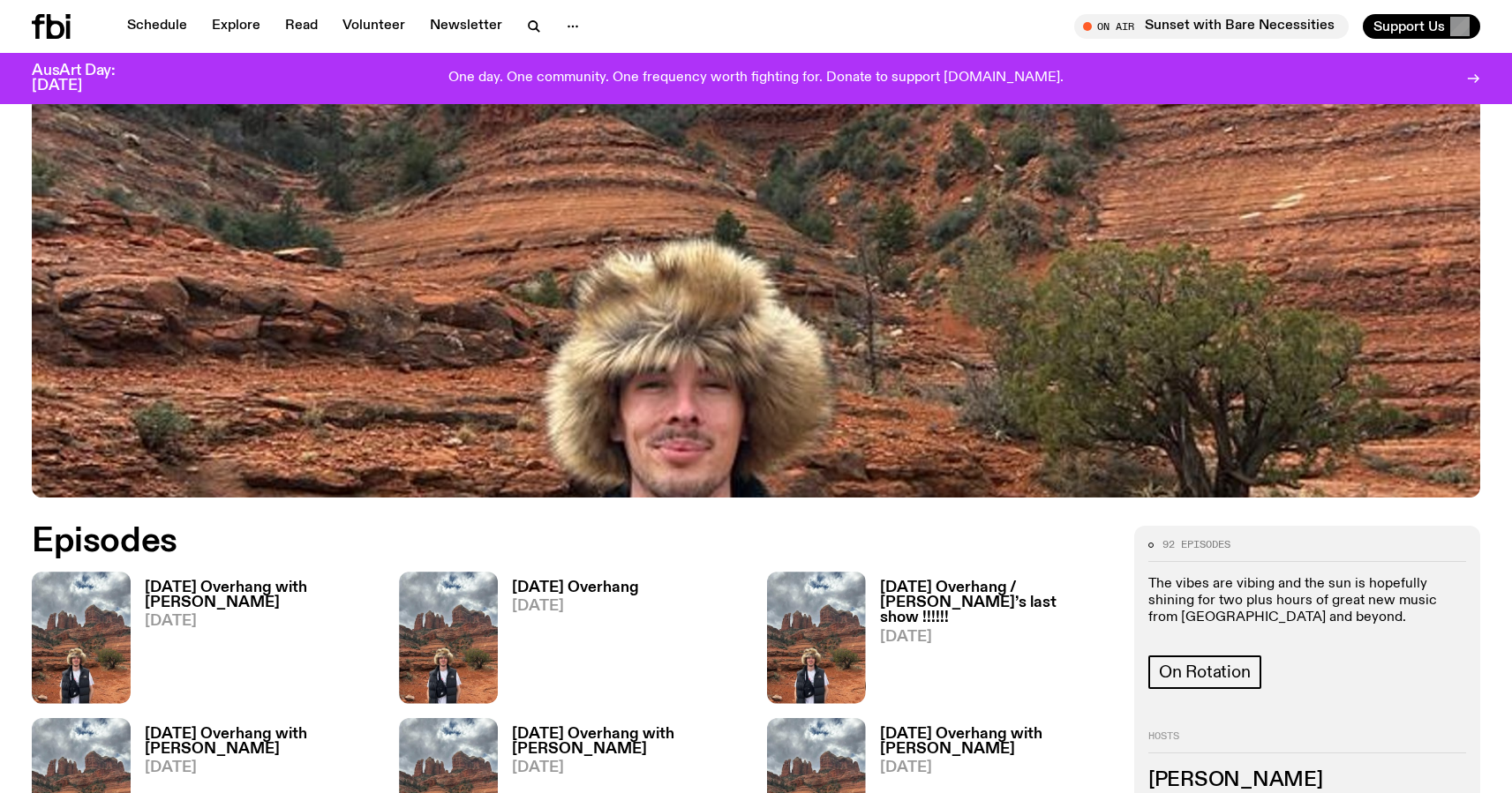
scroll to position [799, 0]
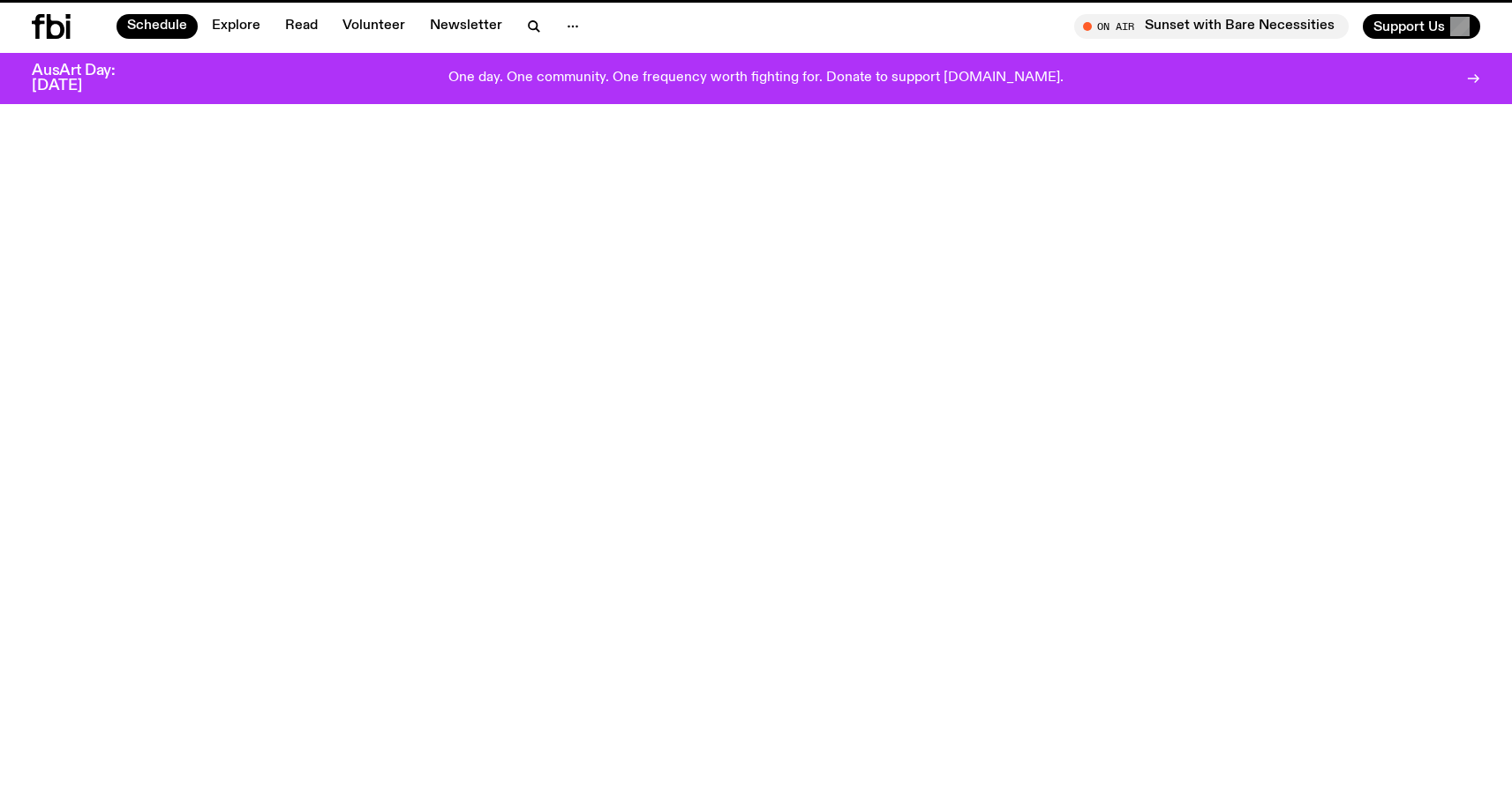
scroll to position [50, 0]
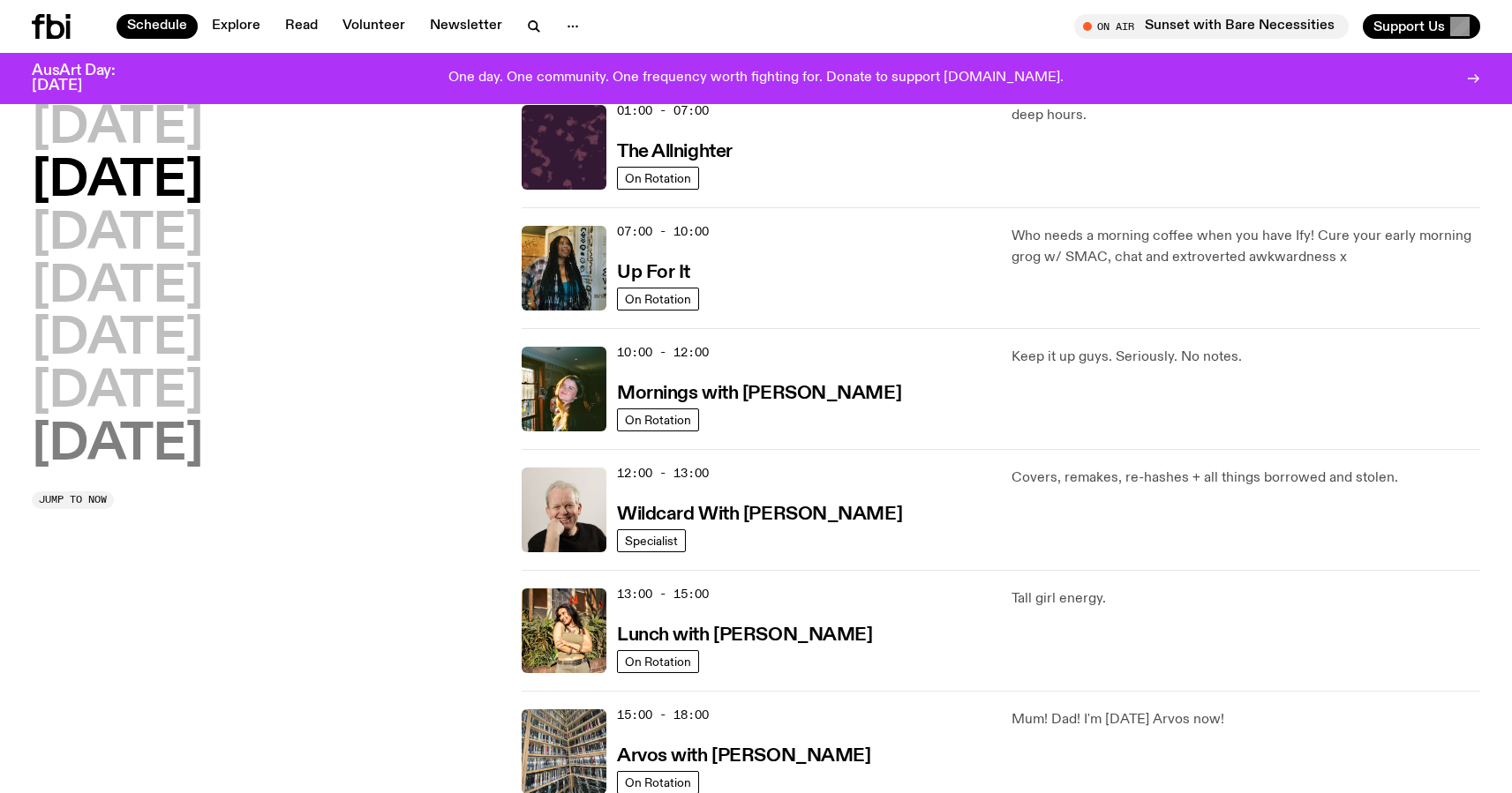
click at [152, 426] on h2 "[DATE]" at bounding box center [118, 445] width 171 height 50
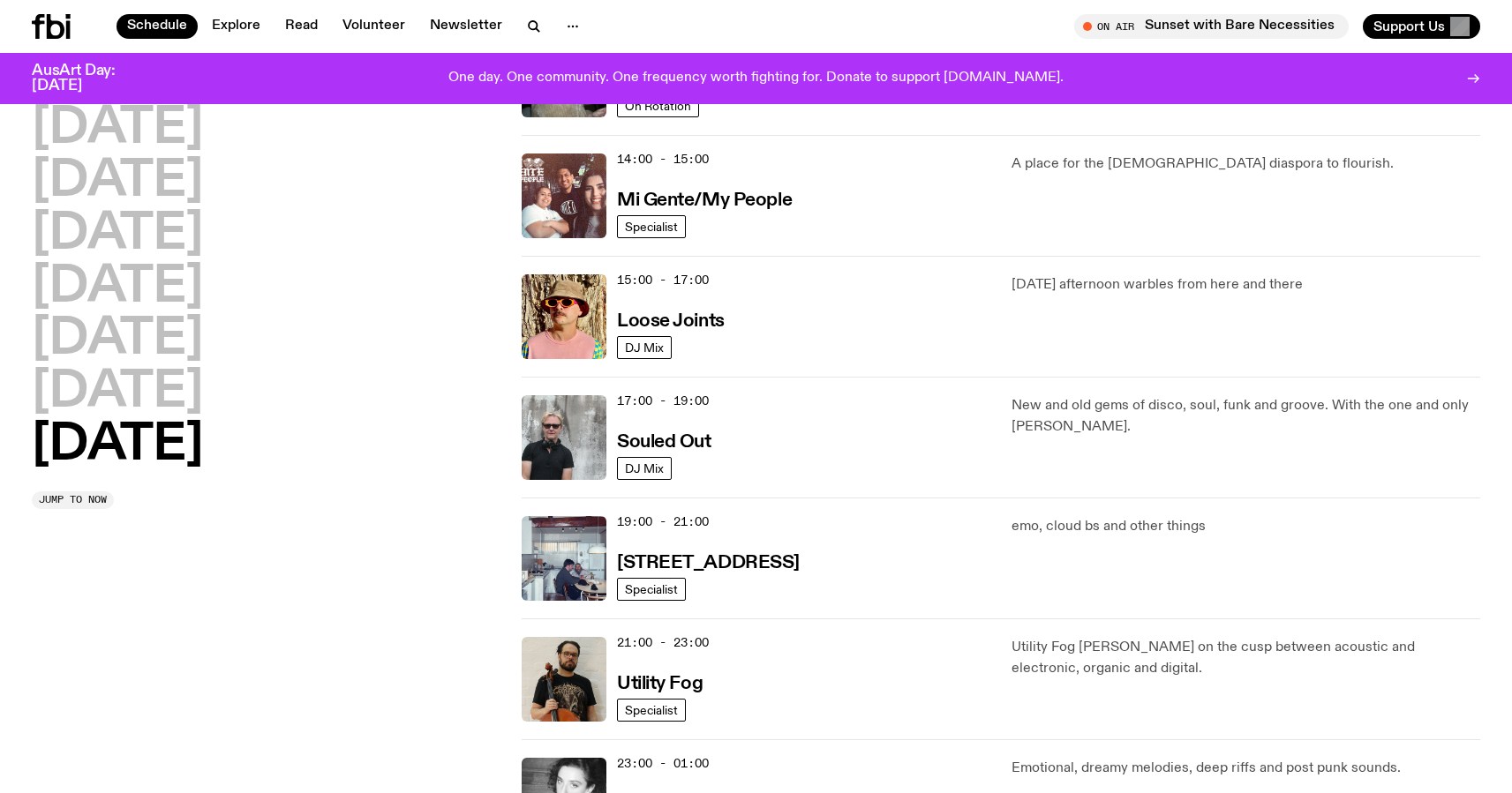
scroll to position [876, 0]
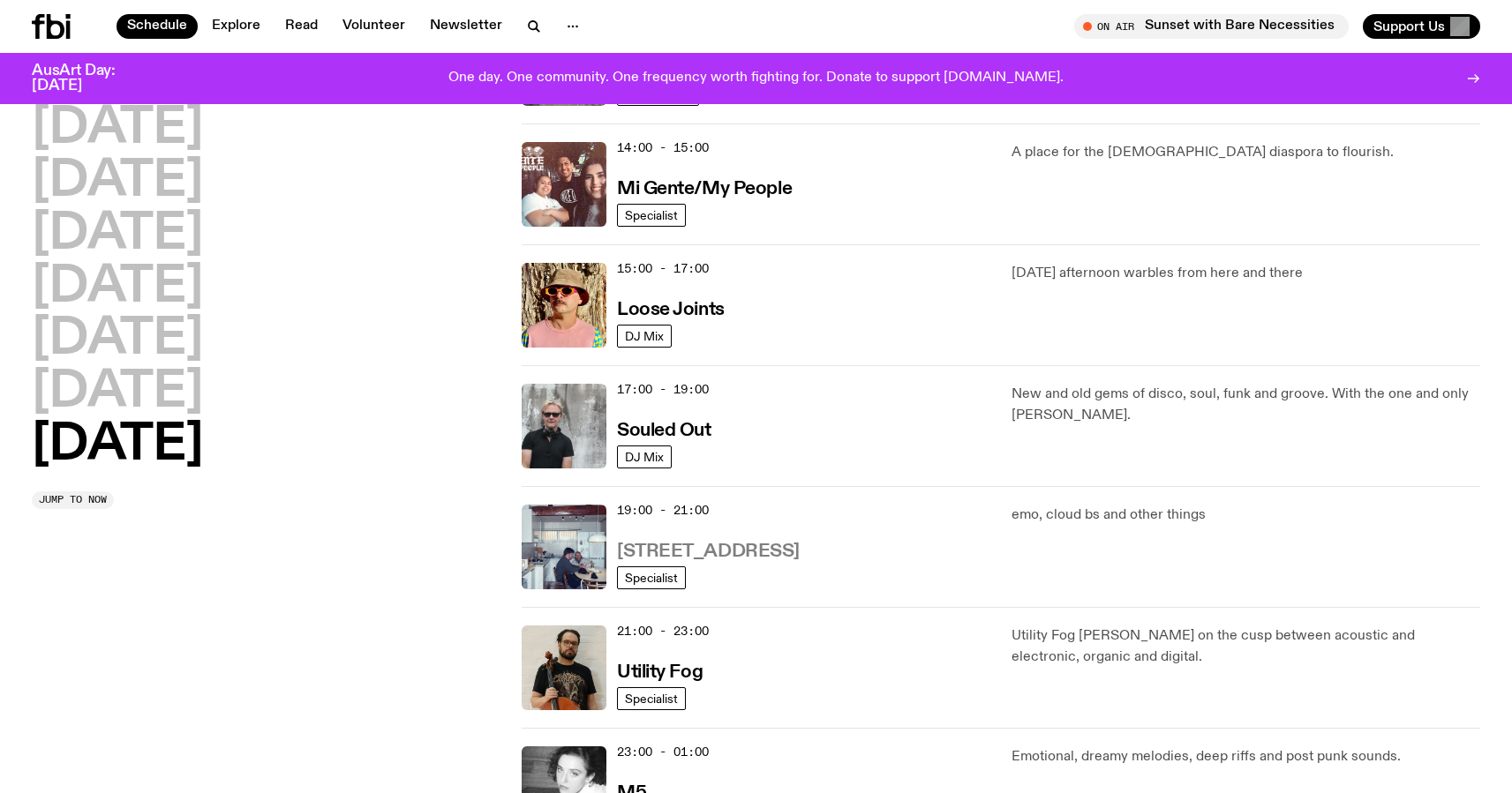
click at [697, 550] on h3 "[STREET_ADDRESS]" at bounding box center [708, 552] width 183 height 19
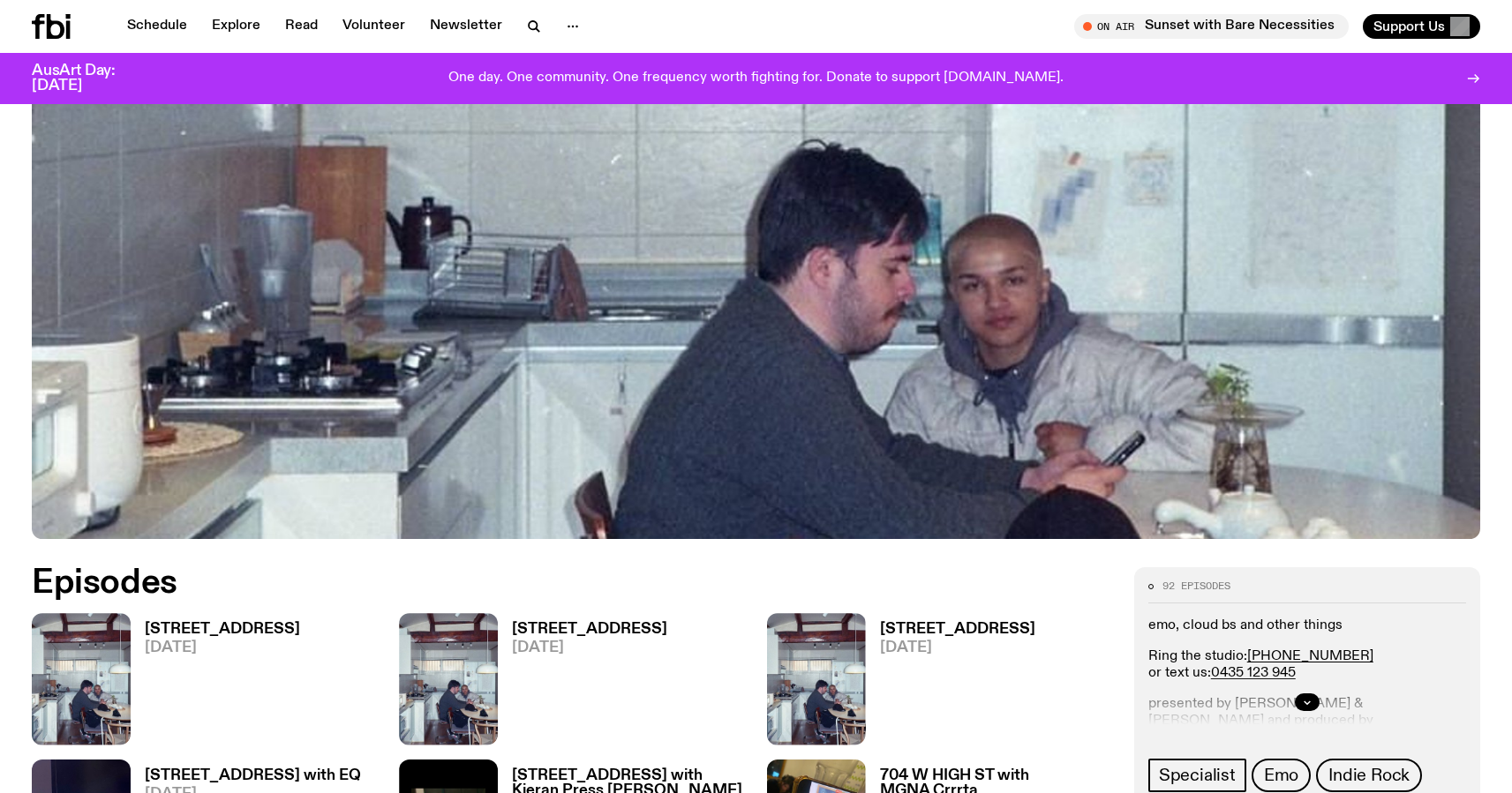
scroll to position [527, 0]
click at [1311, 701] on icon "button" at bounding box center [1306, 701] width 10 height 10
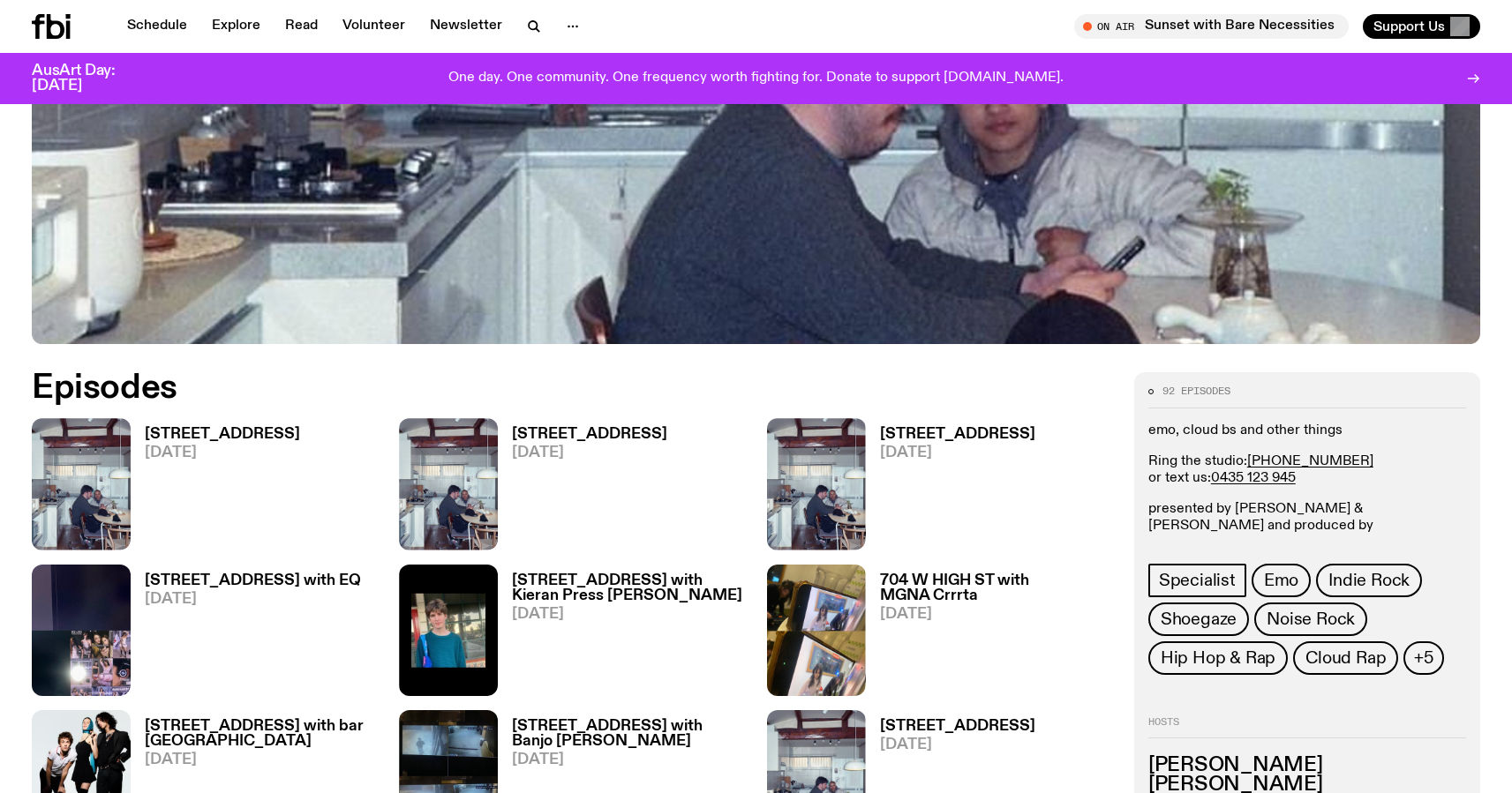
scroll to position [714, 0]
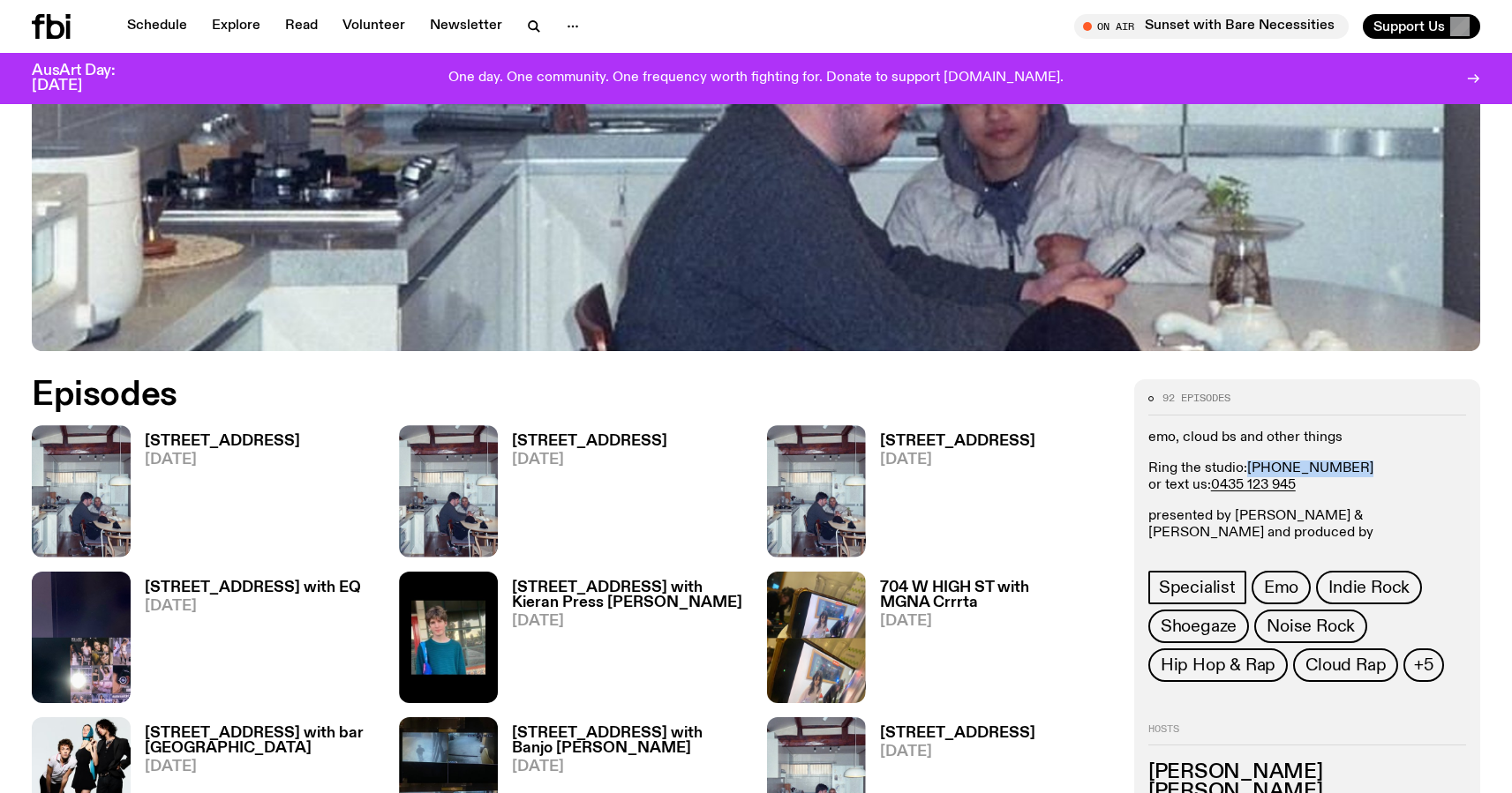
drag, startPoint x: 1358, startPoint y: 466, endPoint x: 1248, endPoint y: 468, distance: 110.0
click at [1248, 468] on p "Ring the studio: [PHONE_NUMBER] or text us: 0435 123 945" at bounding box center [1307, 478] width 318 height 34
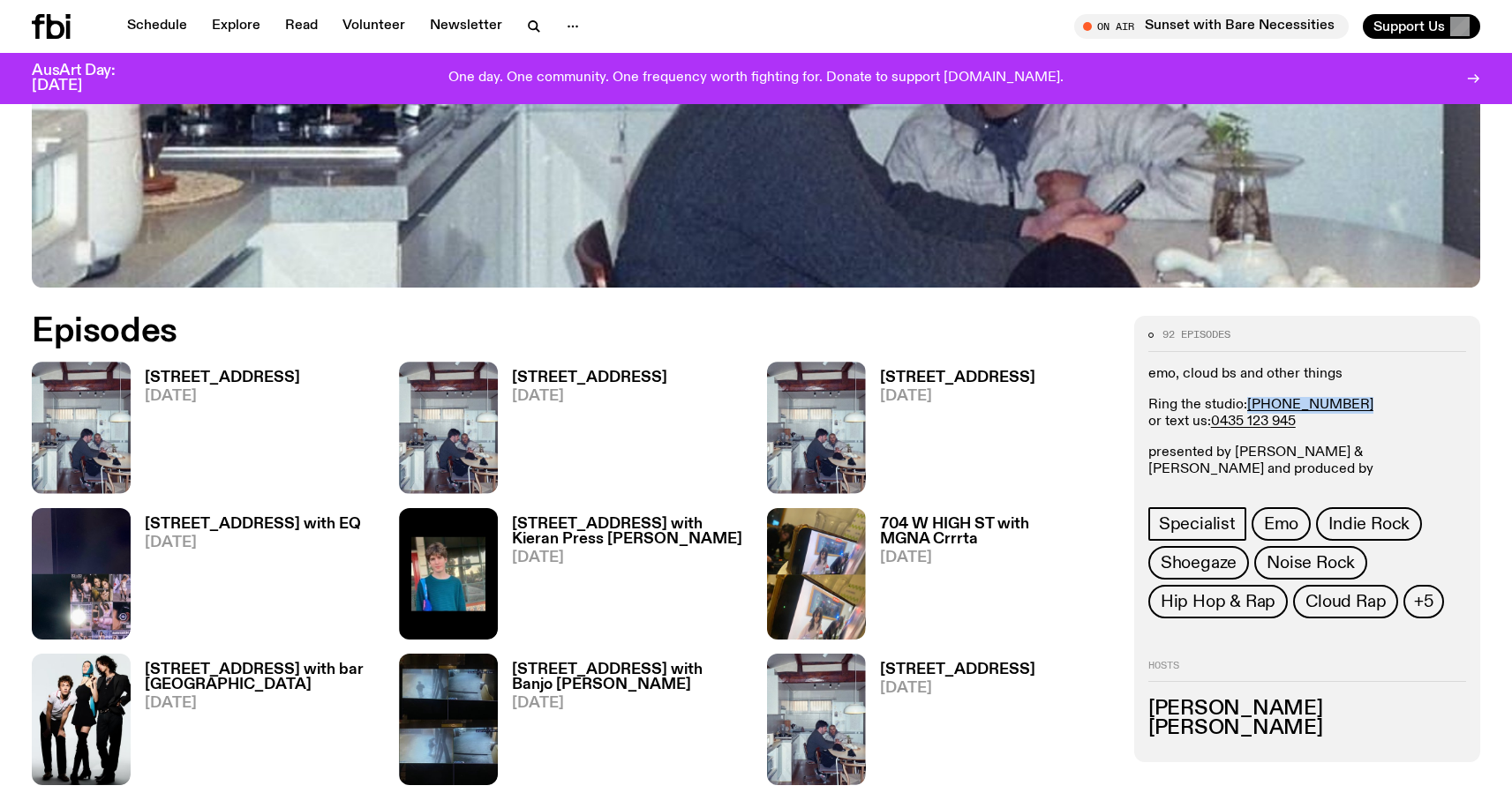
scroll to position [773, 0]
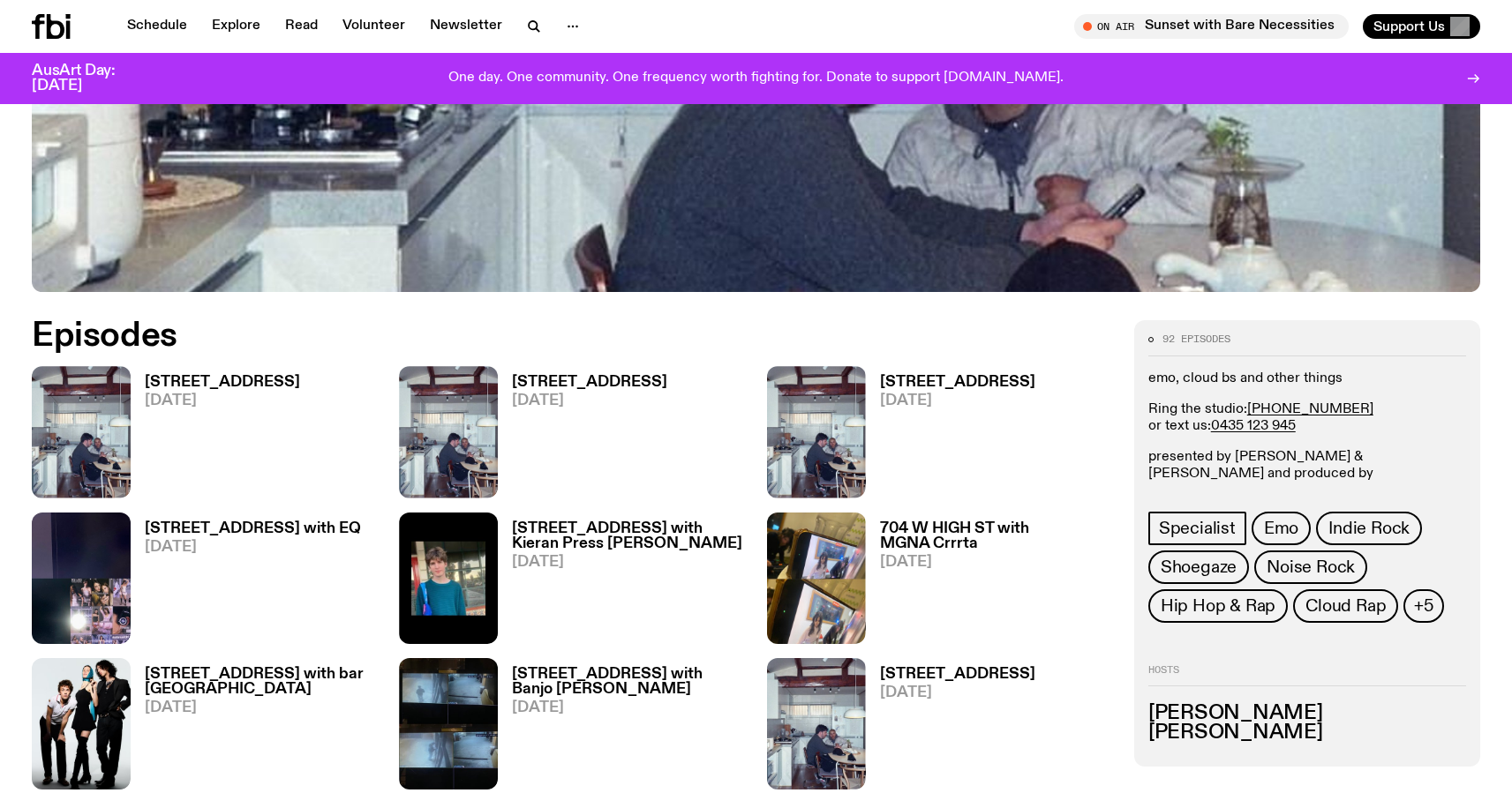
click at [1348, 431] on p "Ring the studio: [PHONE_NUMBER] or text us: 0435 123 945" at bounding box center [1307, 419] width 318 height 34
drag, startPoint x: 1307, startPoint y: 422, endPoint x: 1215, endPoint y: 425, distance: 92.0
click at [1215, 425] on p "Ring the studio: [PHONE_NUMBER] or text us: 0435 123 945" at bounding box center [1307, 419] width 318 height 34
drag, startPoint x: 1342, startPoint y: 411, endPoint x: 1249, endPoint y: 417, distance: 93.2
click at [1249, 417] on p "Ring the studio: [PHONE_NUMBER] or text us: 0435 123 945" at bounding box center [1307, 419] width 318 height 34
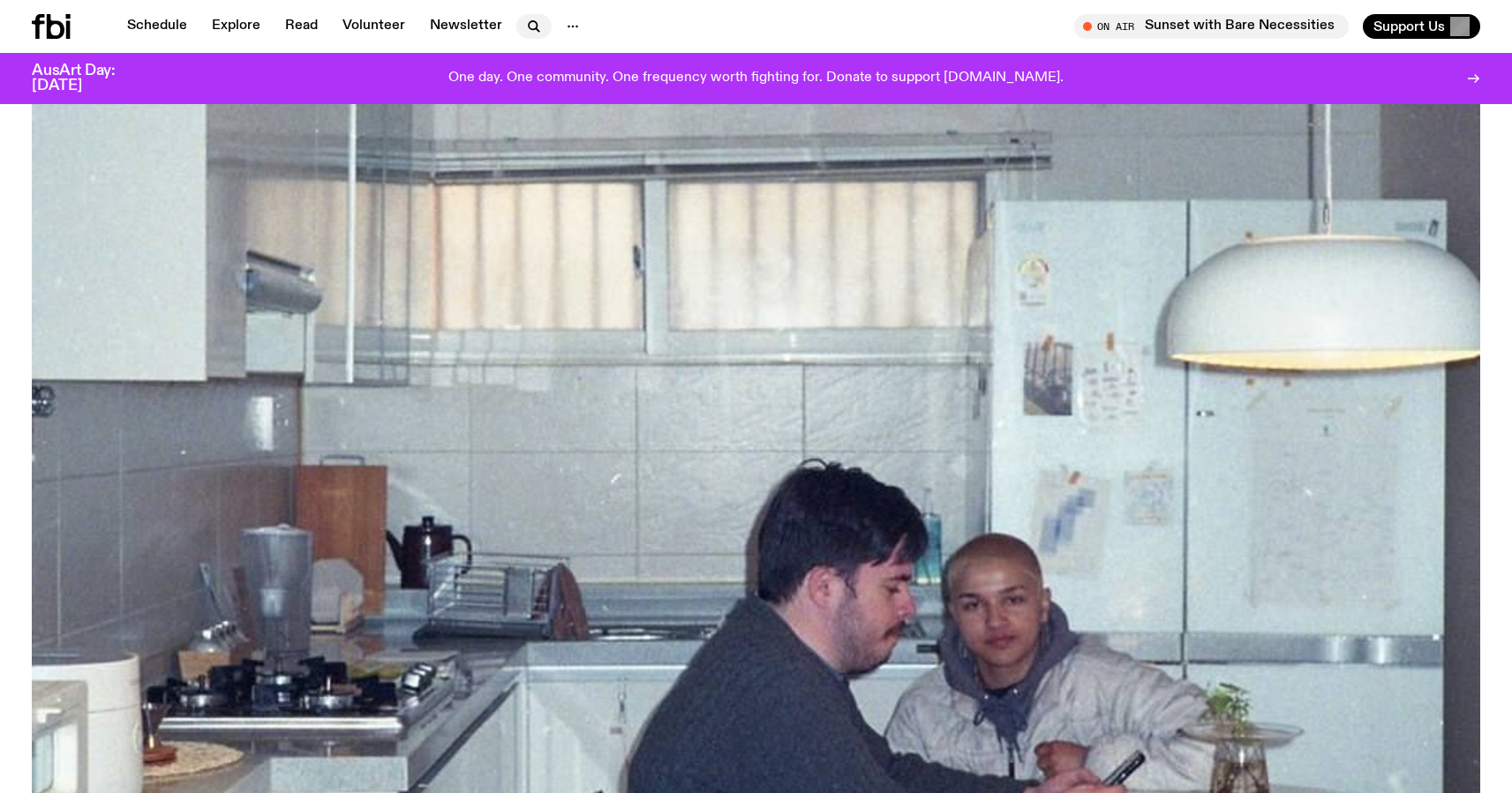
scroll to position [0, 0]
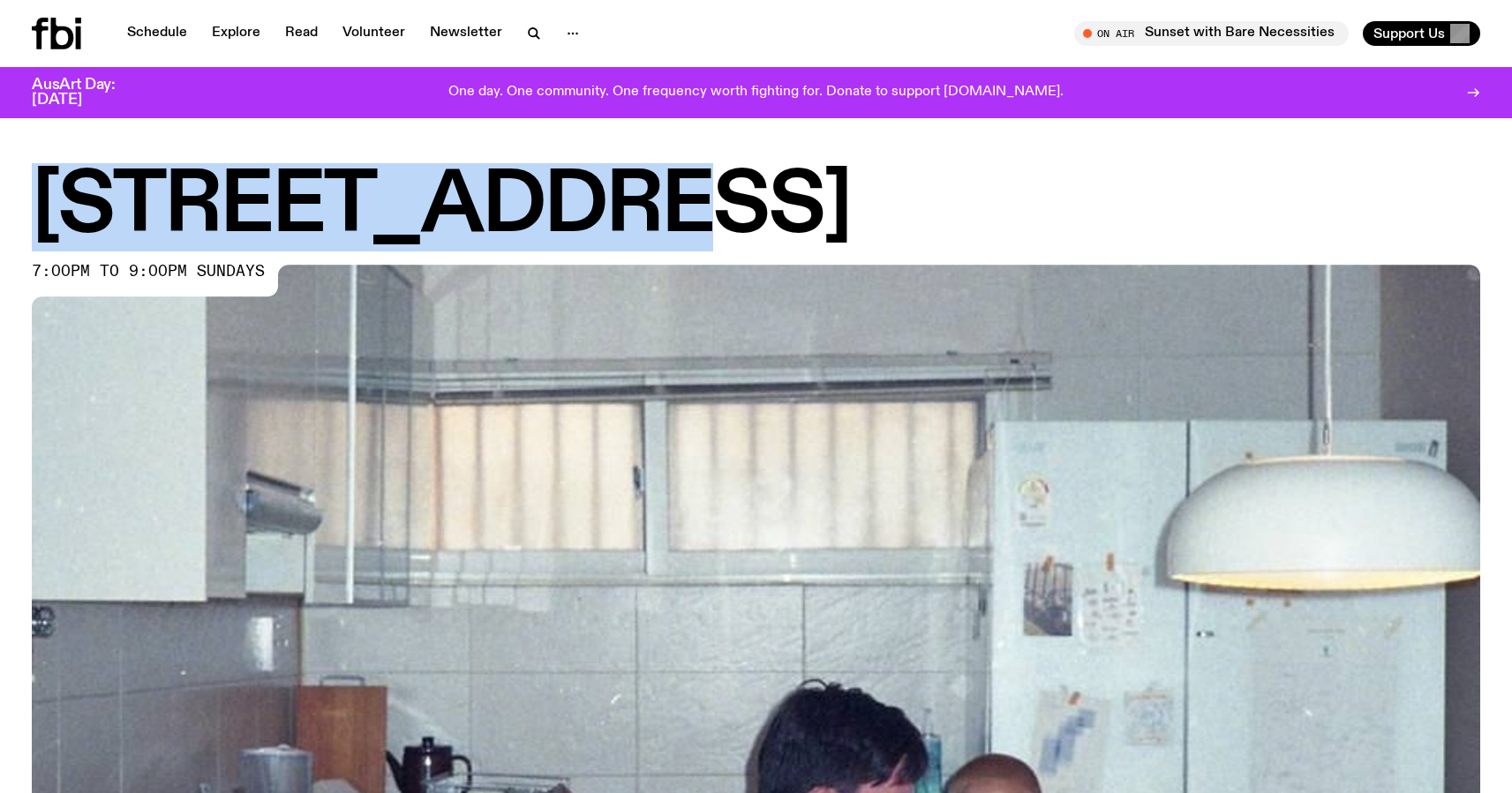
drag, startPoint x: 631, startPoint y: 197, endPoint x: 52, endPoint y: 201, distance: 579.0
click at [52, 201] on h1 "[STREET_ADDRESS]" at bounding box center [756, 207] width 1448 height 79
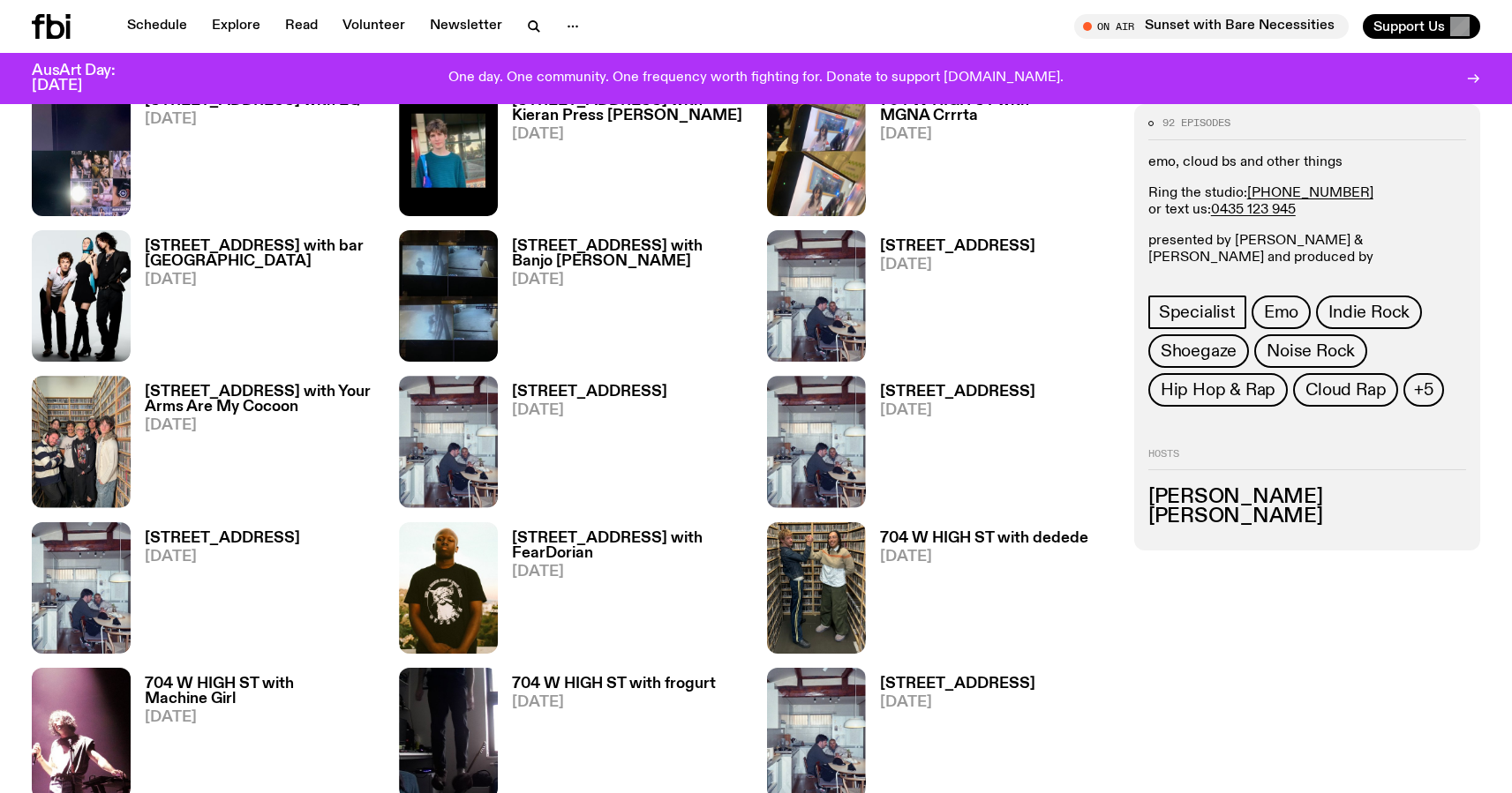
scroll to position [1201, 0]
drag, startPoint x: 1146, startPoint y: 242, endPoint x: 1431, endPoint y: 263, distance: 285.8
click at [1431, 263] on div "92 episodes emo, cloud bs and other things Ring the studio: [PHONE_NUMBER] or t…" at bounding box center [1307, 327] width 346 height 447
click at [1257, 511] on h3 "[PERSON_NAME]" at bounding box center [1307, 516] width 318 height 20
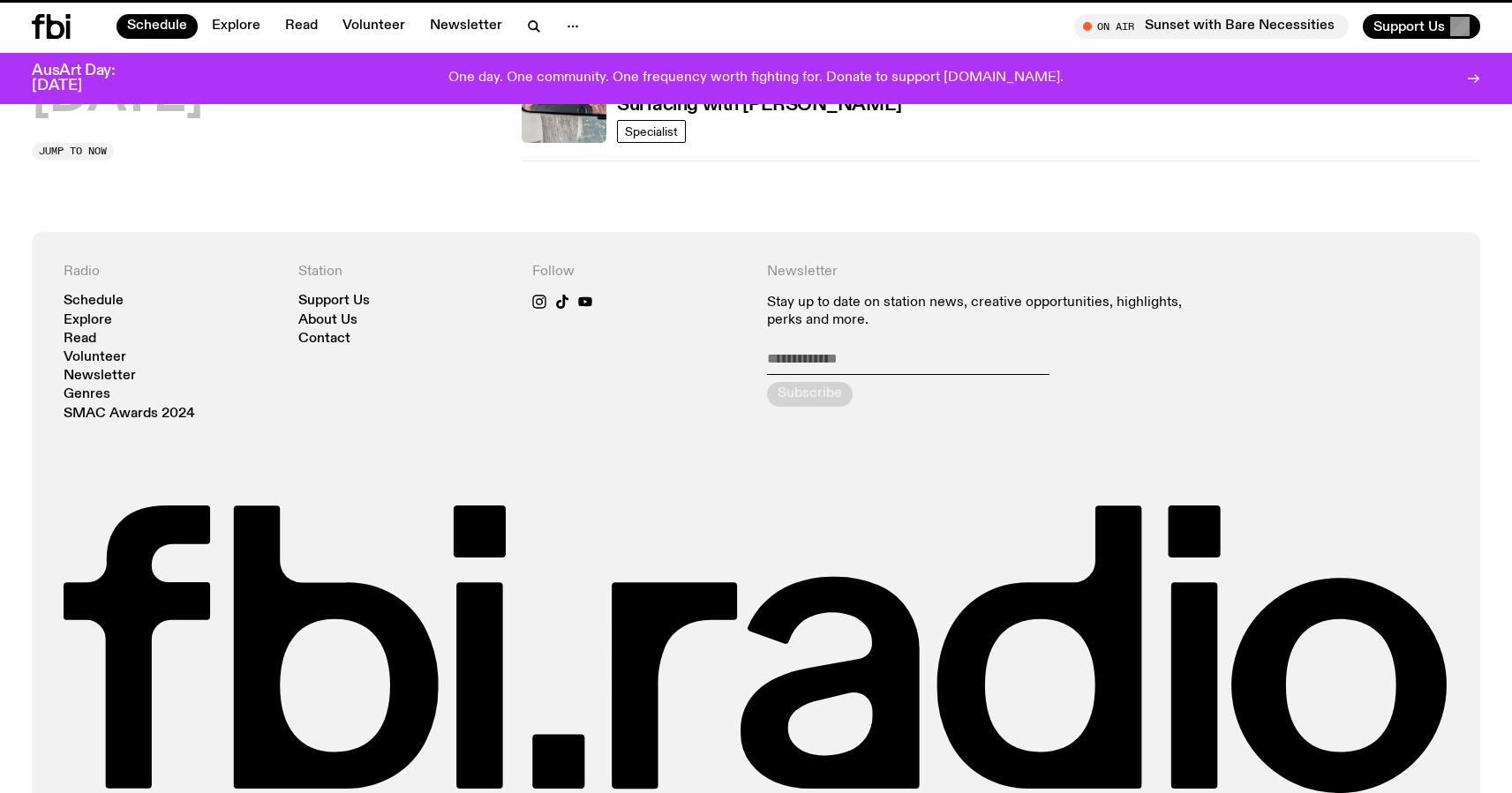
scroll to position [876, 0]
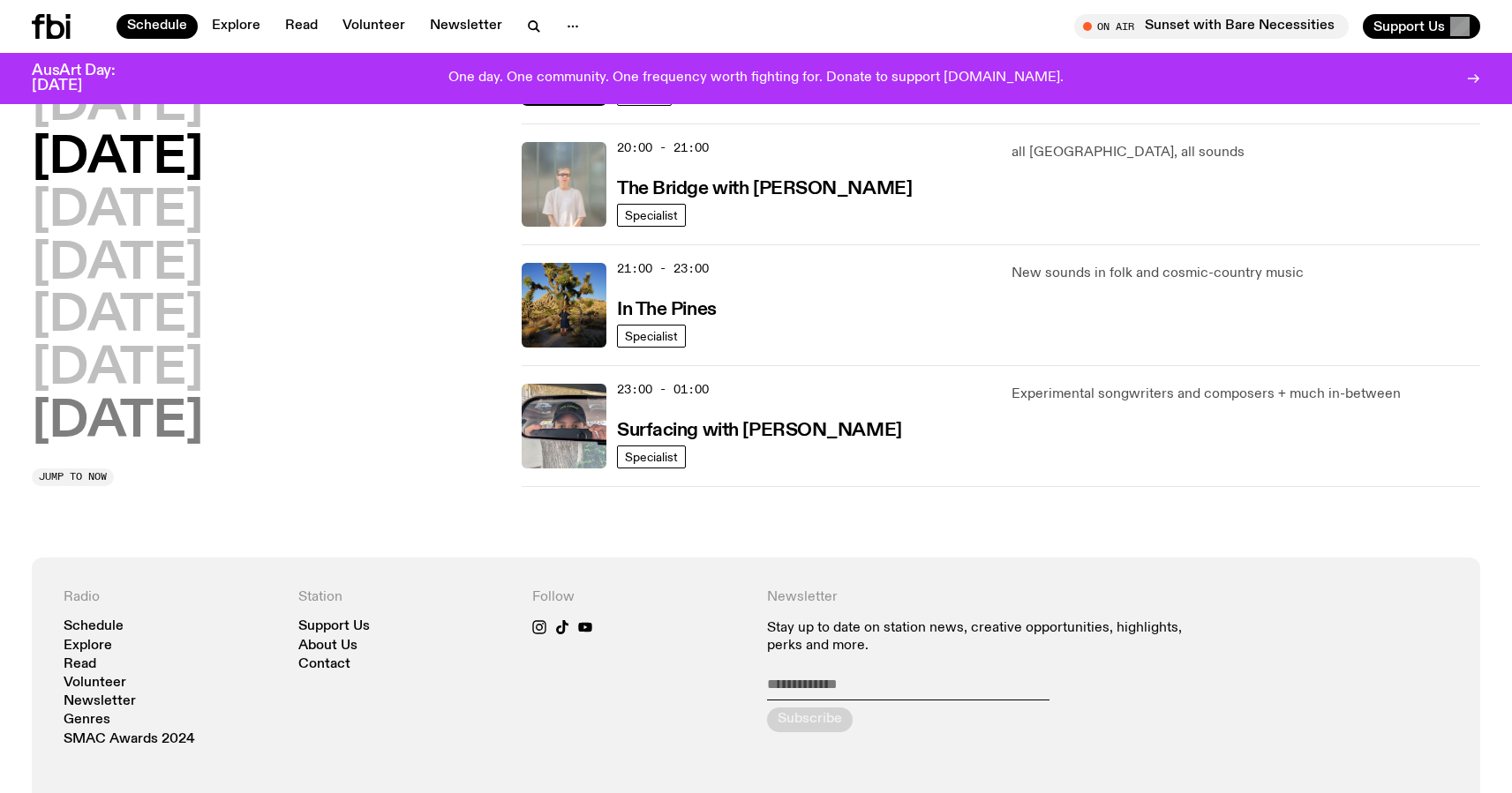
click at [159, 415] on h2 "[DATE]" at bounding box center [118, 422] width 171 height 50
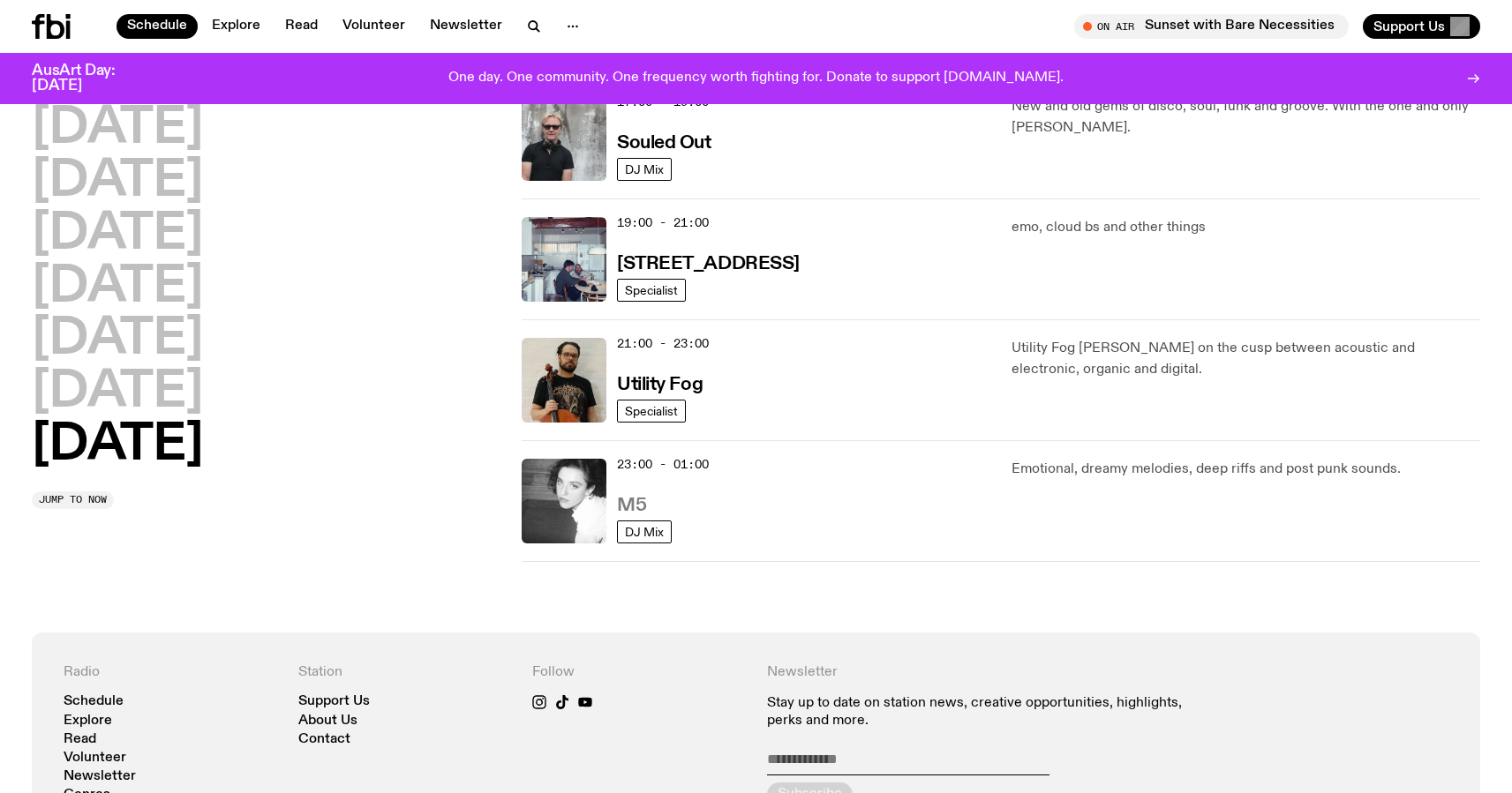
scroll to position [1163, 0]
click at [642, 503] on h3 "M5" at bounding box center [631, 507] width 29 height 19
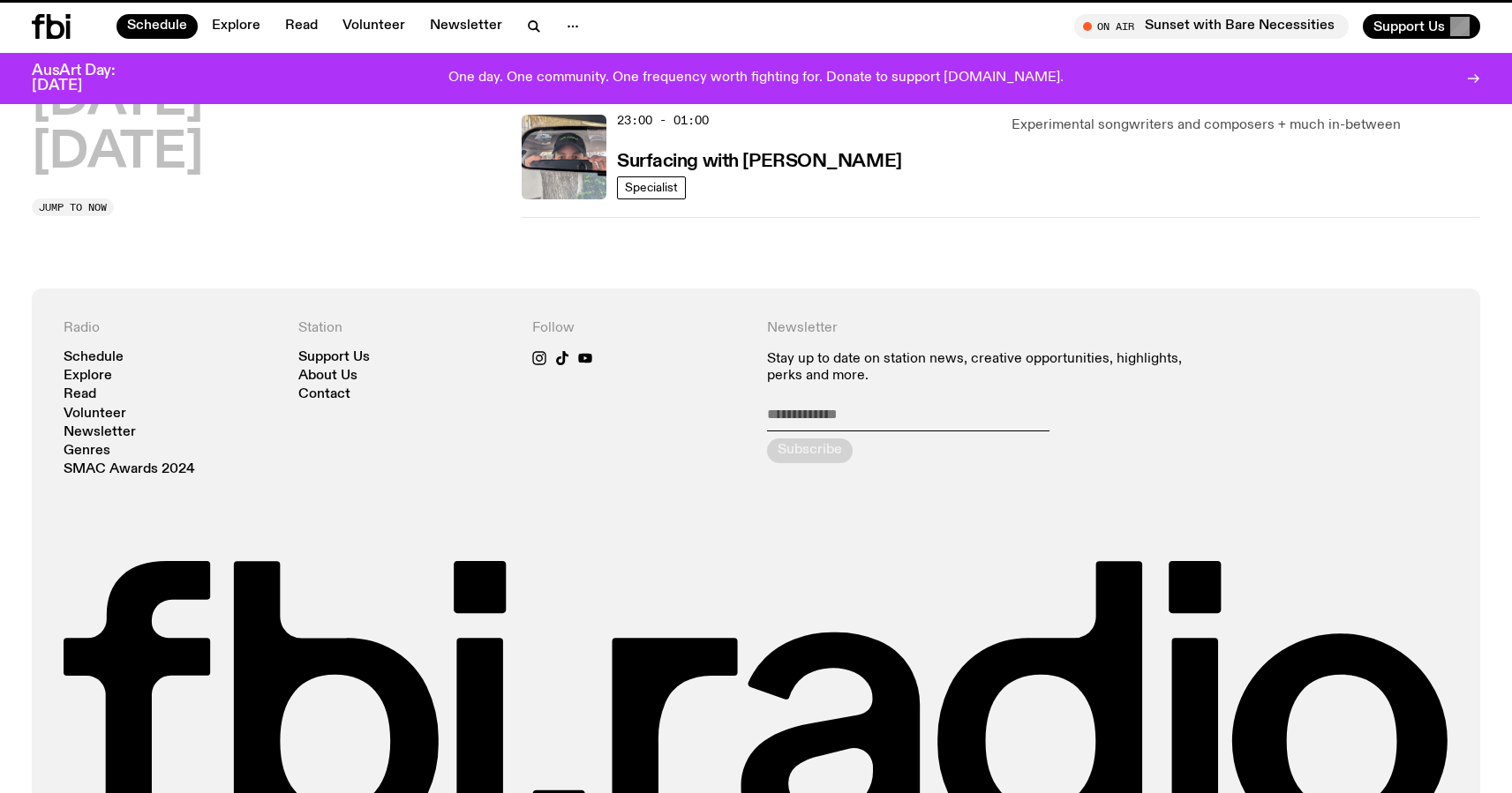
scroll to position [1149, 0]
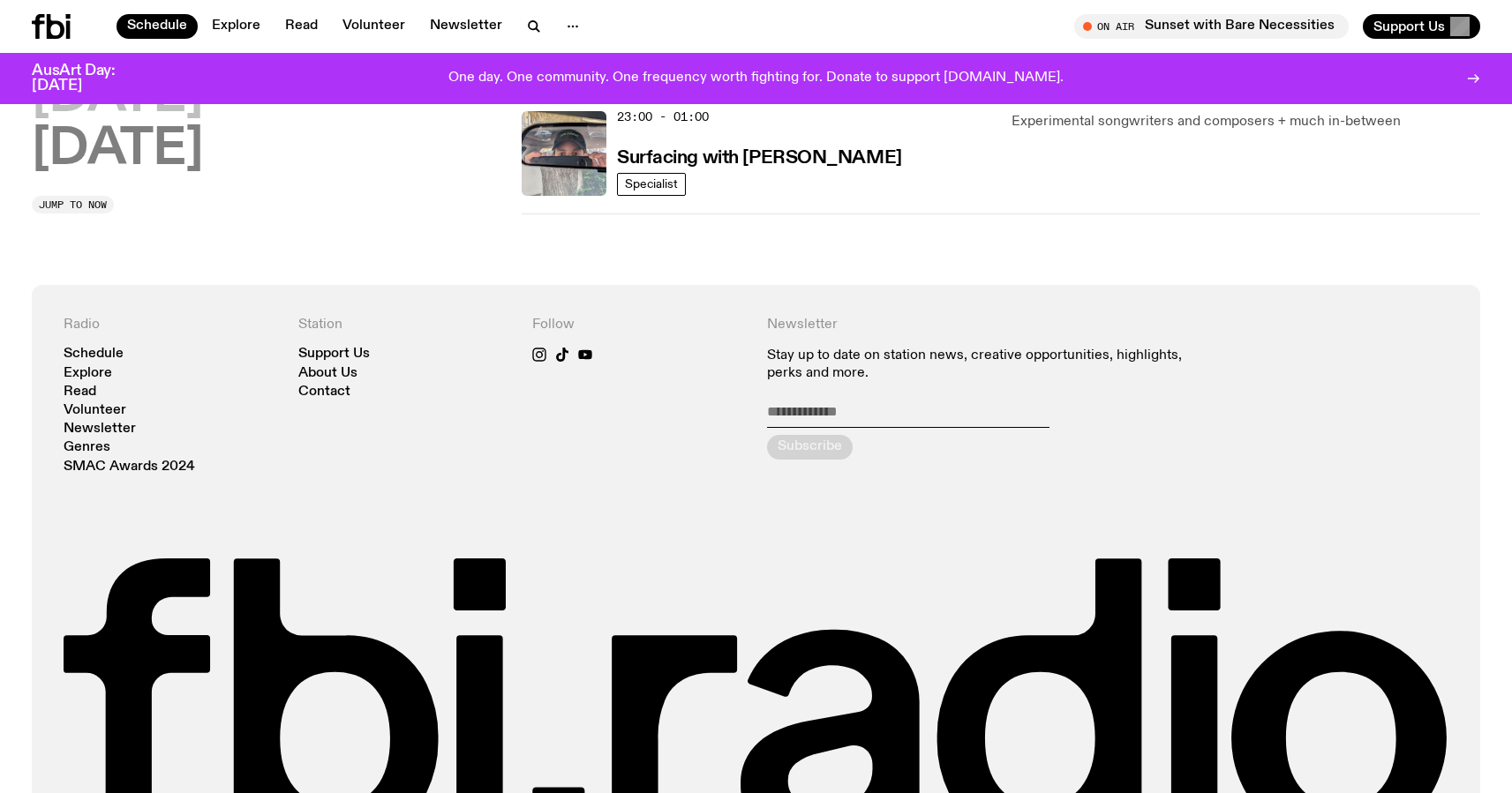
click at [137, 162] on h2 "[DATE]" at bounding box center [118, 150] width 171 height 50
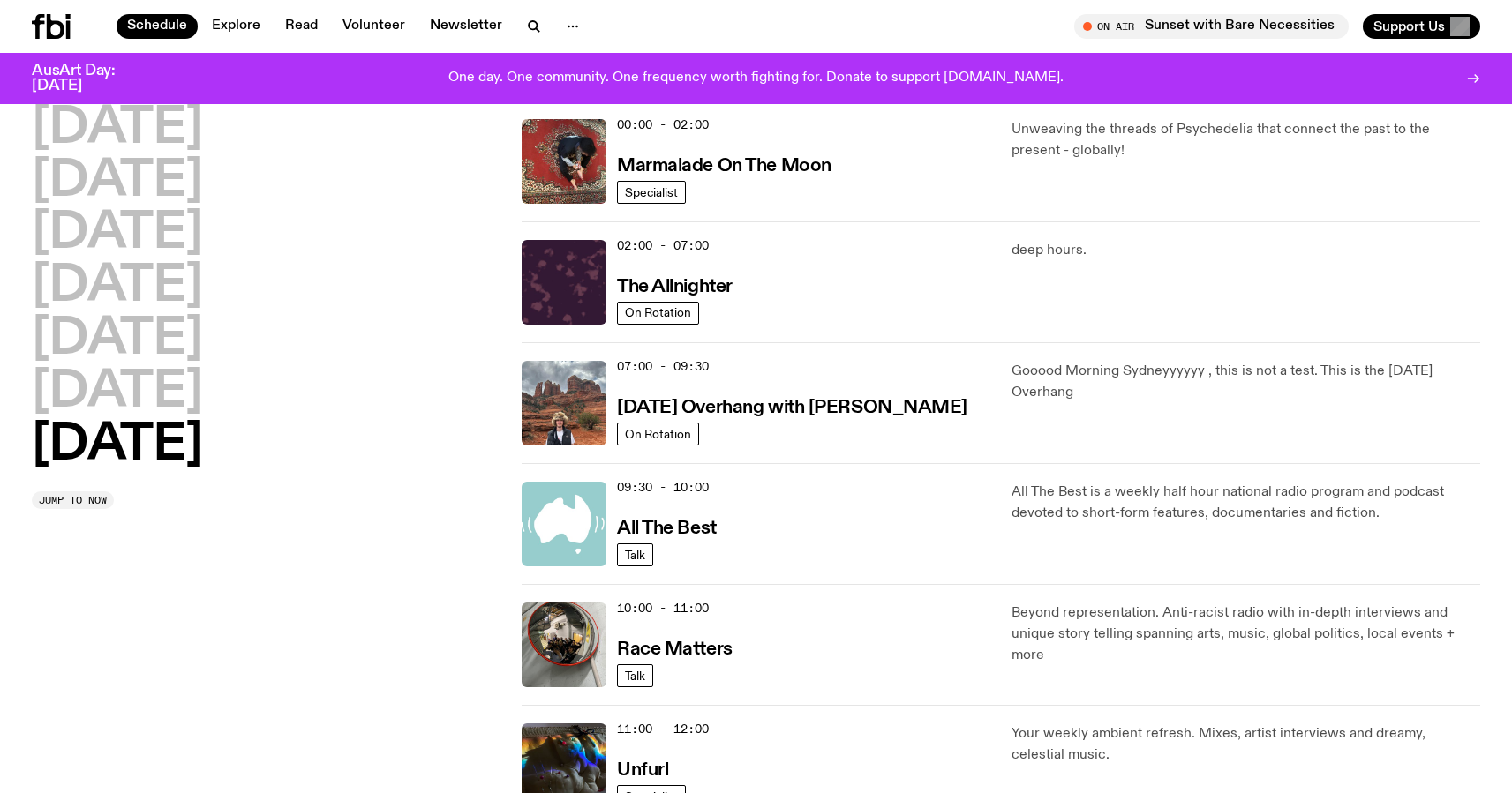
scroll to position [50, 0]
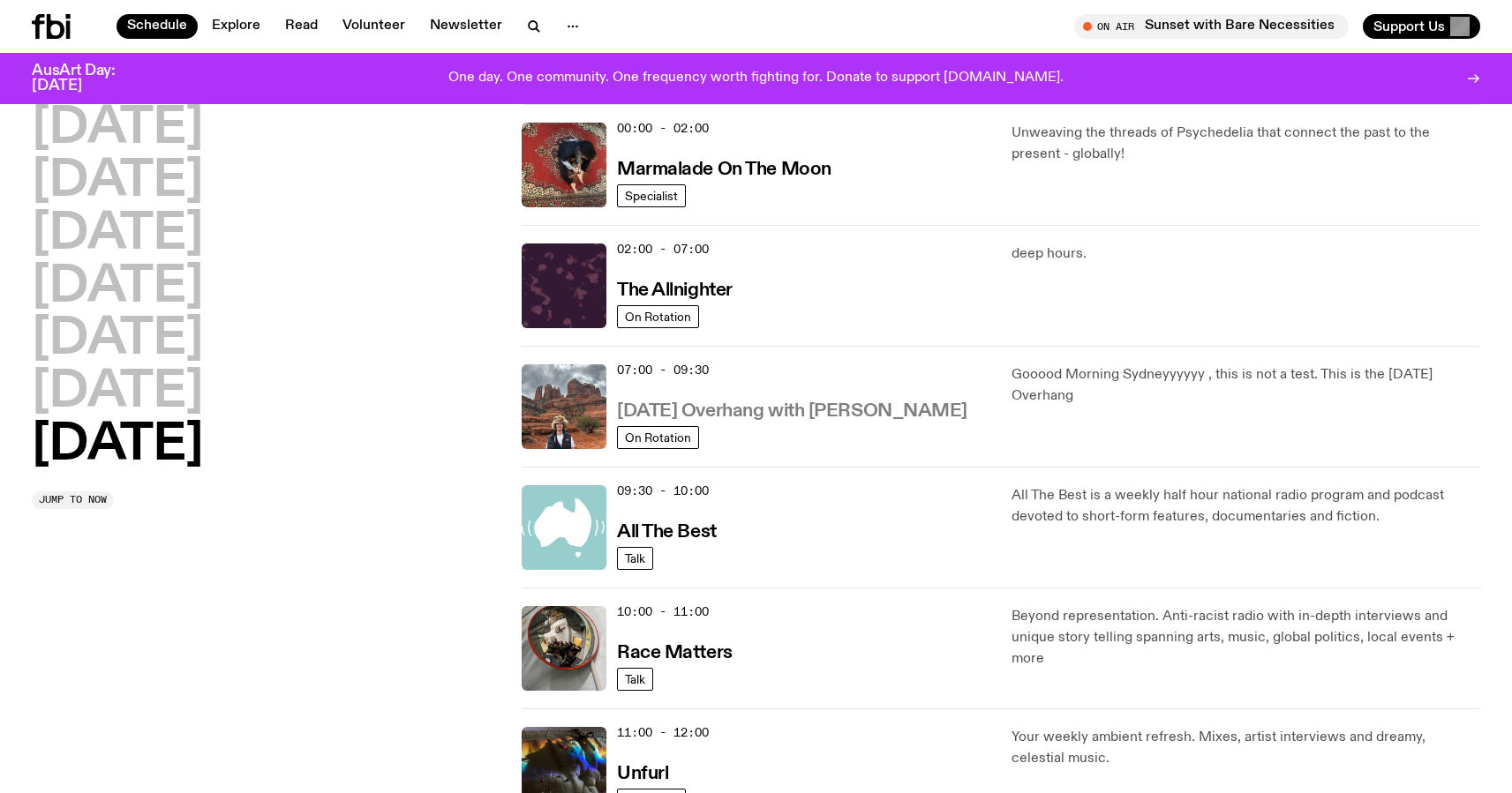
click at [794, 410] on h3 "[DATE] Overhang with [PERSON_NAME]" at bounding box center [792, 412] width 350 height 19
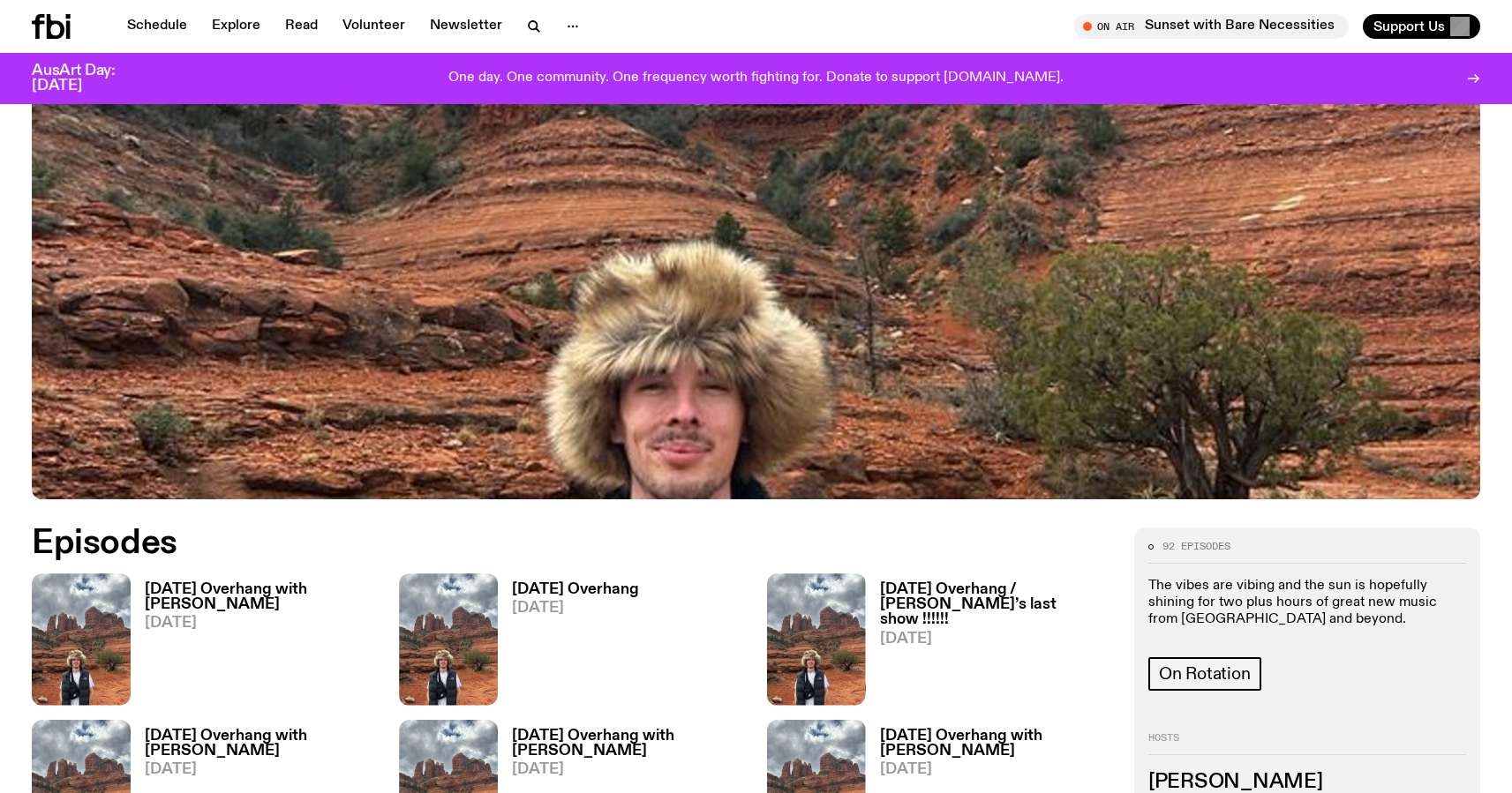
scroll to position [673, 0]
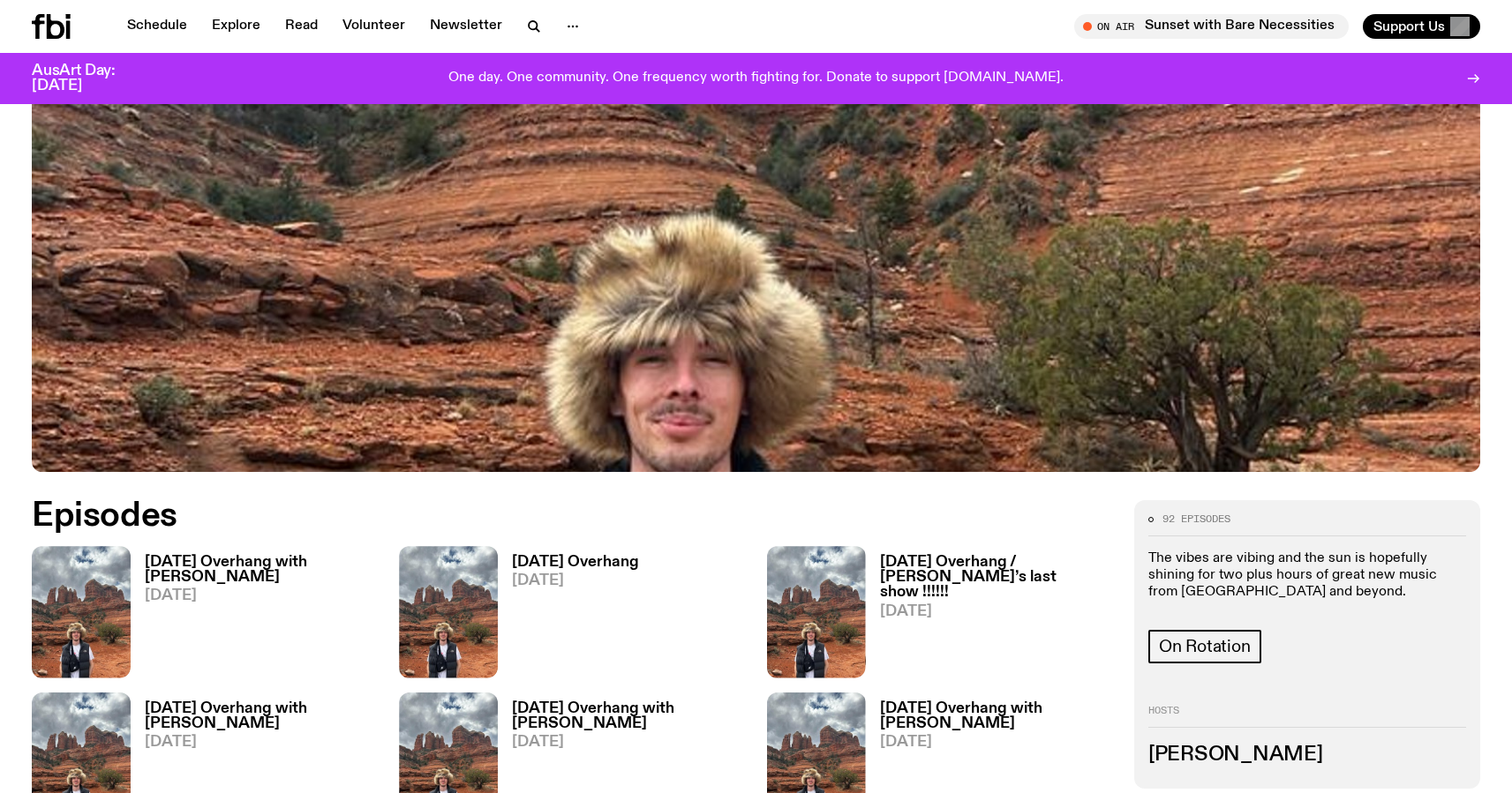
drag, startPoint x: 1273, startPoint y: 673, endPoint x: 1150, endPoint y: 679, distance: 123.1
click at [1150, 746] on h3 "[PERSON_NAME]" at bounding box center [1307, 755] width 318 height 20
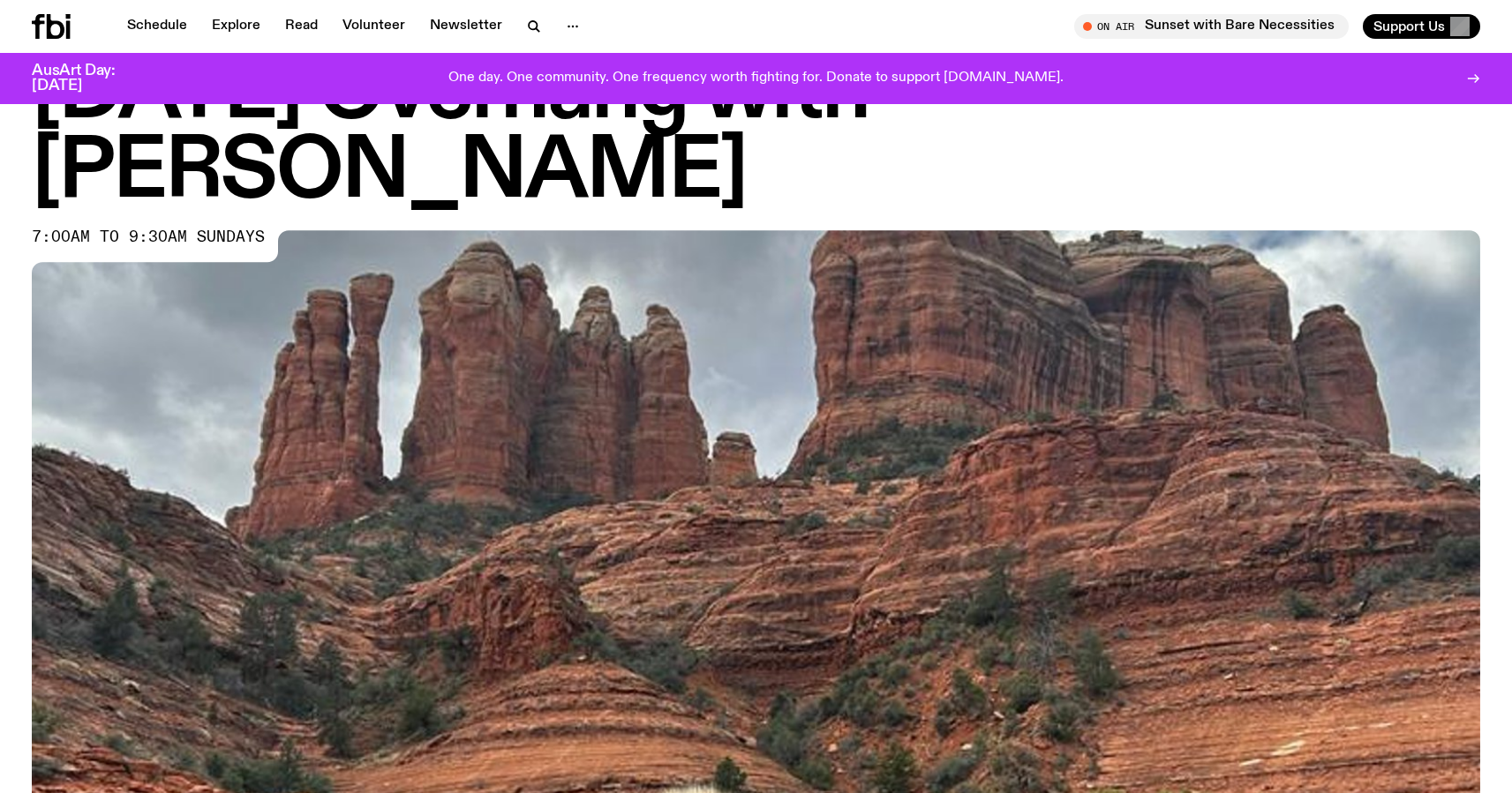
scroll to position [64, 0]
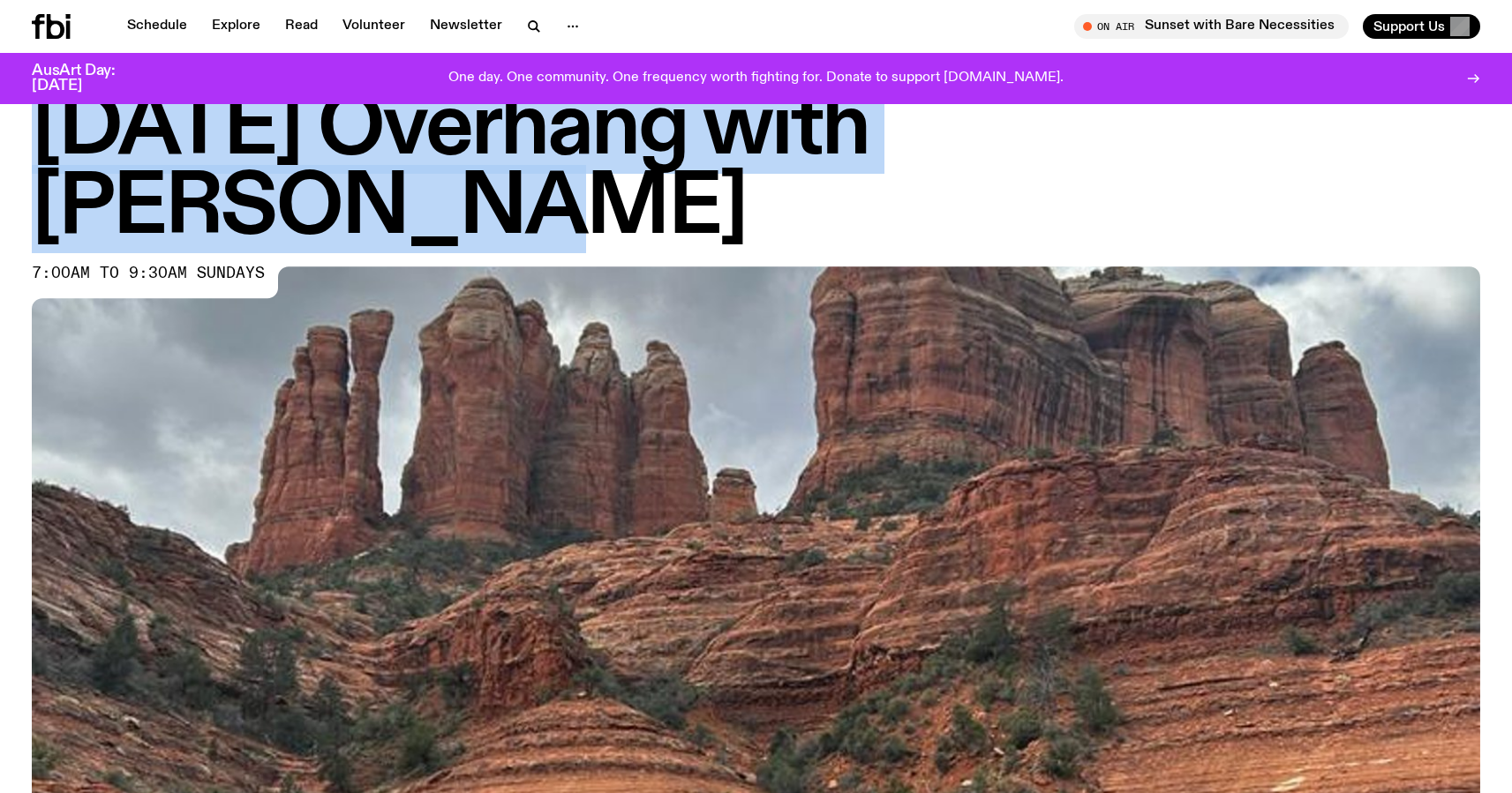
drag, startPoint x: 52, startPoint y: 125, endPoint x: 1271, endPoint y: 130, distance: 1219.0
click at [1271, 130] on h1 "[DATE] Overhang with [PERSON_NAME]" at bounding box center [756, 169] width 1448 height 159
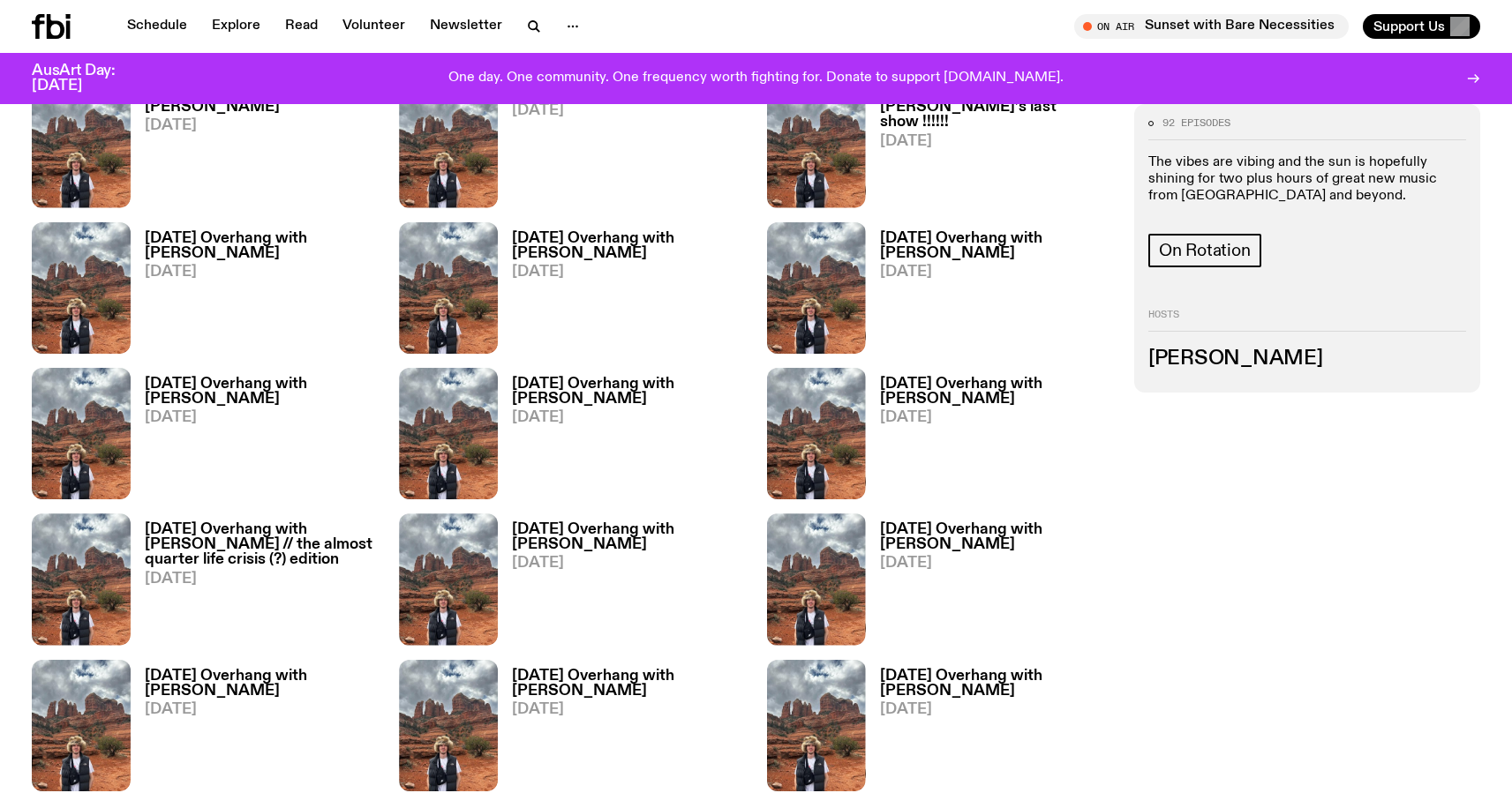
scroll to position [1114, 0]
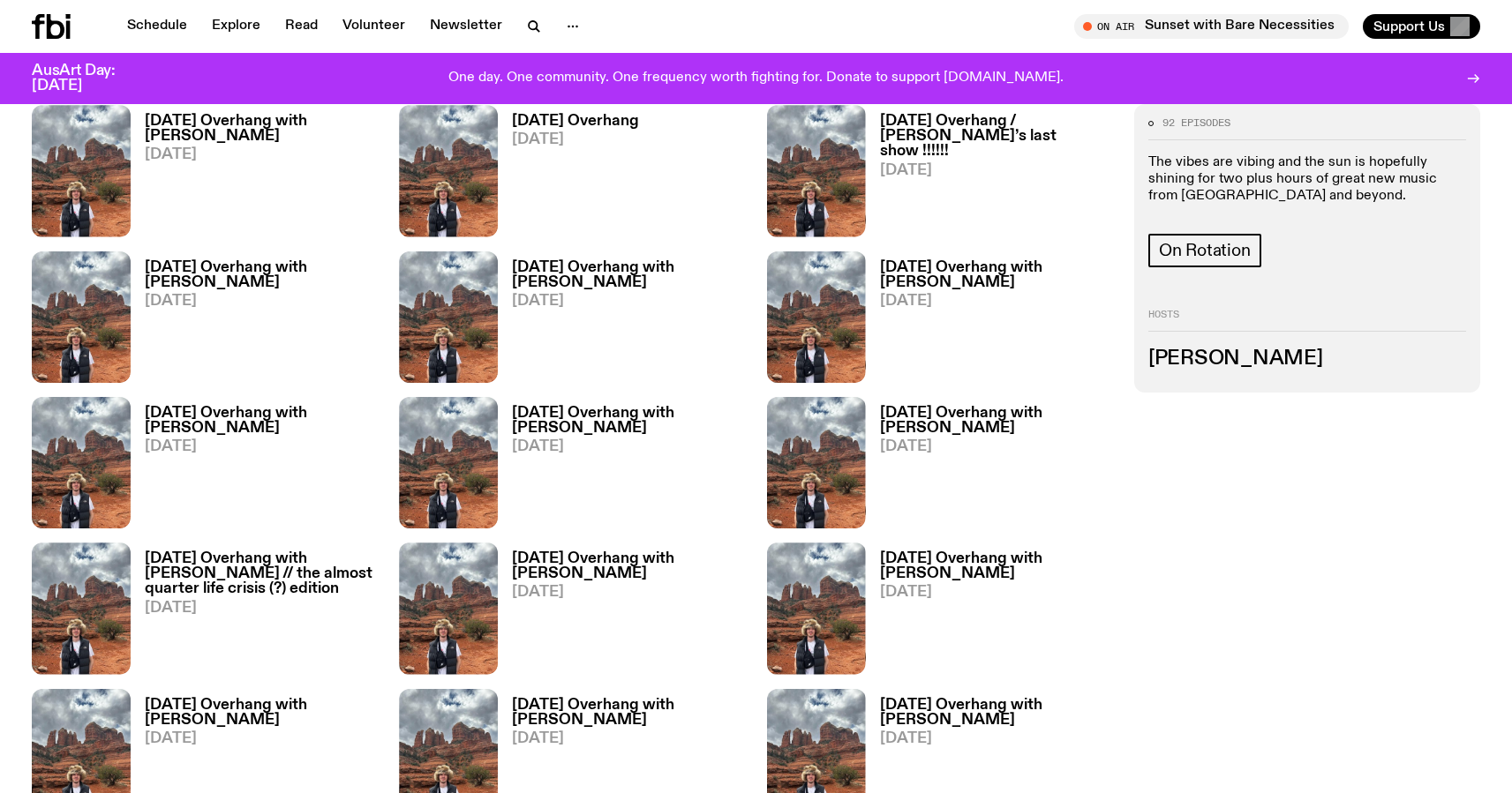
click at [1323, 294] on div "92 episodes The vibes are vibing and the sun is hopefully shining for two plus …" at bounding box center [1307, 248] width 346 height 289
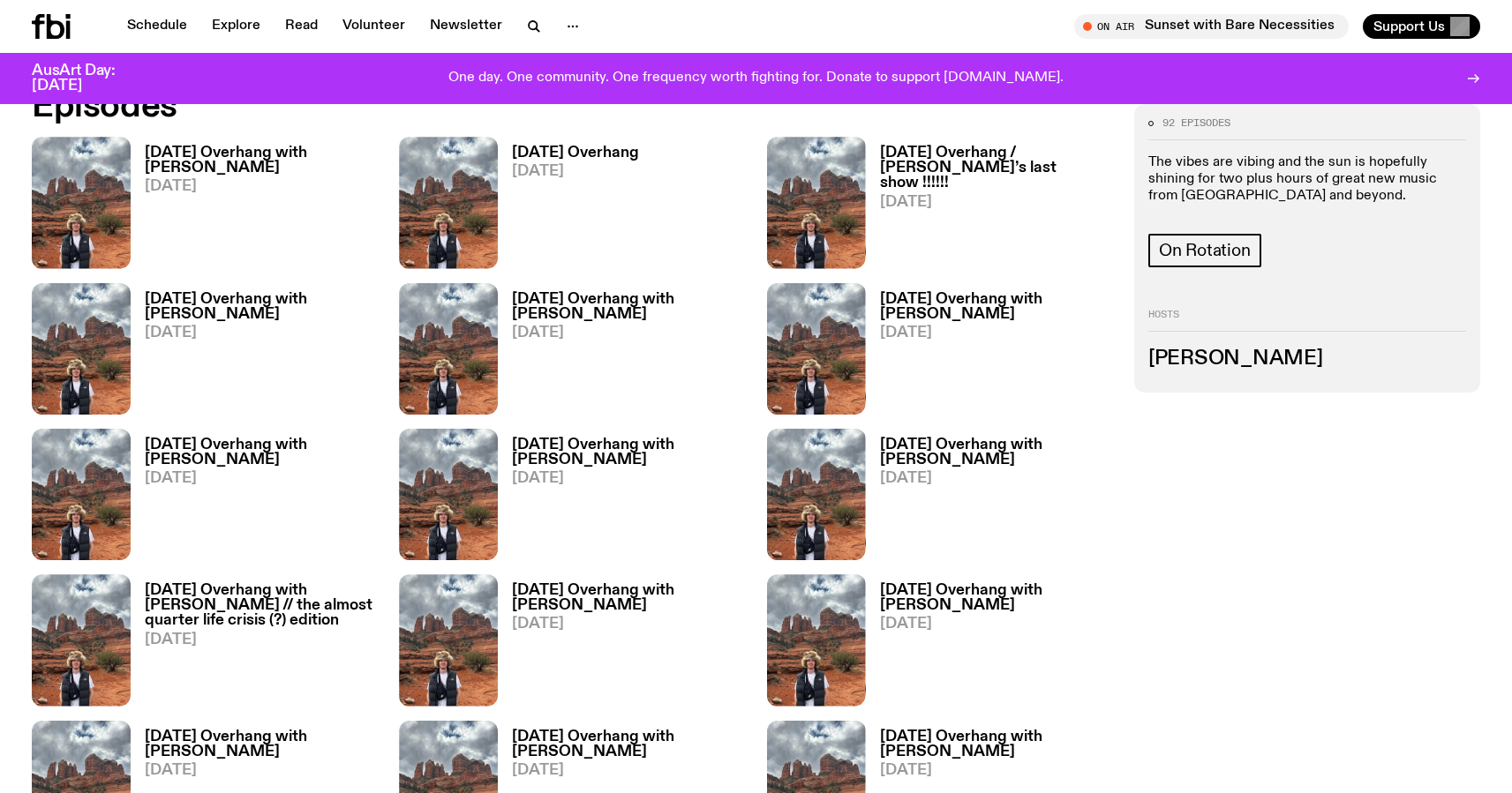
click at [1329, 226] on div "92 episodes The vibes are vibing and the sun is hopefully shining for two plus …" at bounding box center [1307, 193] width 318 height 150
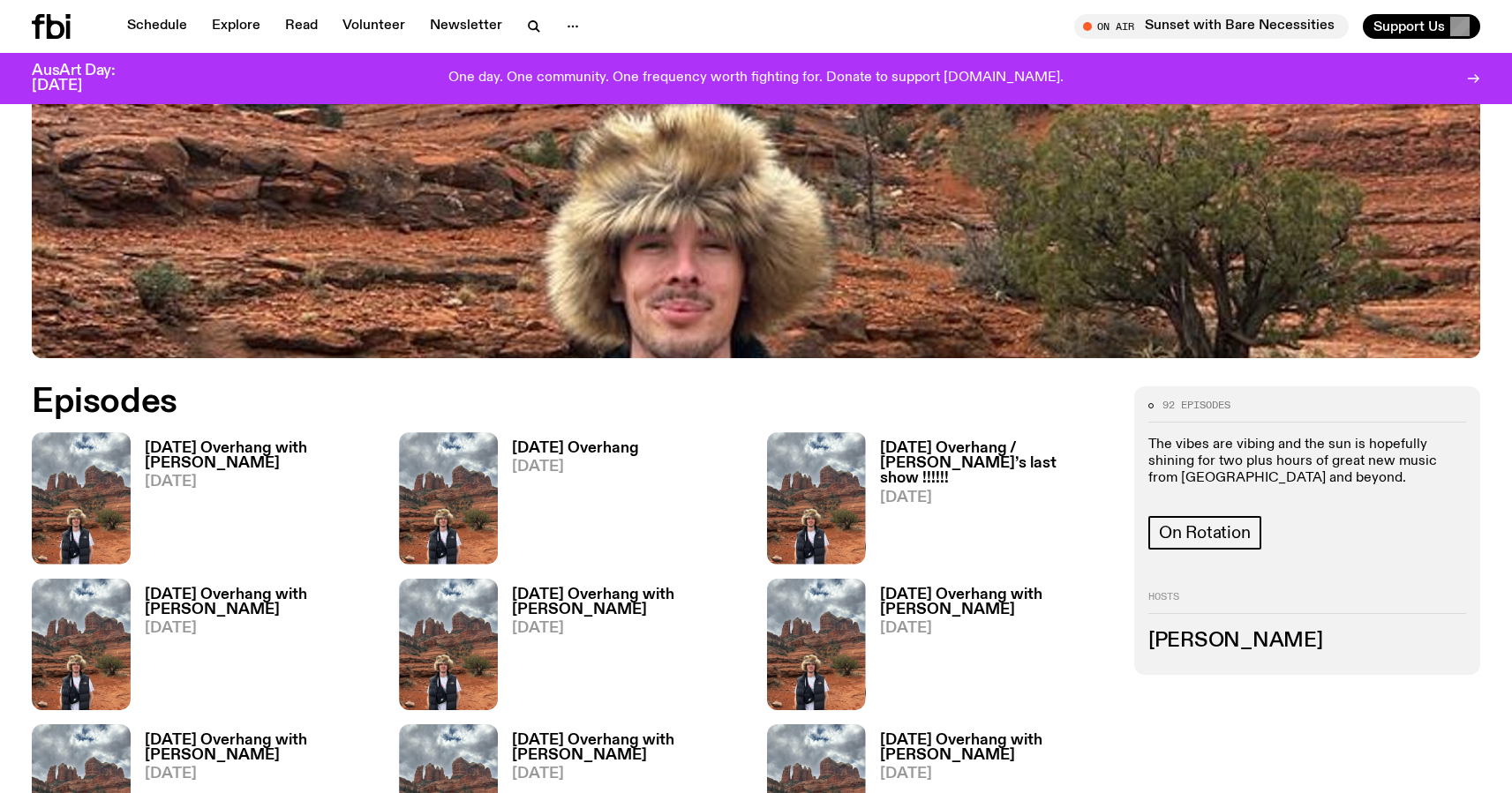
scroll to position [721, 0]
